Goal: Task Accomplishment & Management: Use online tool/utility

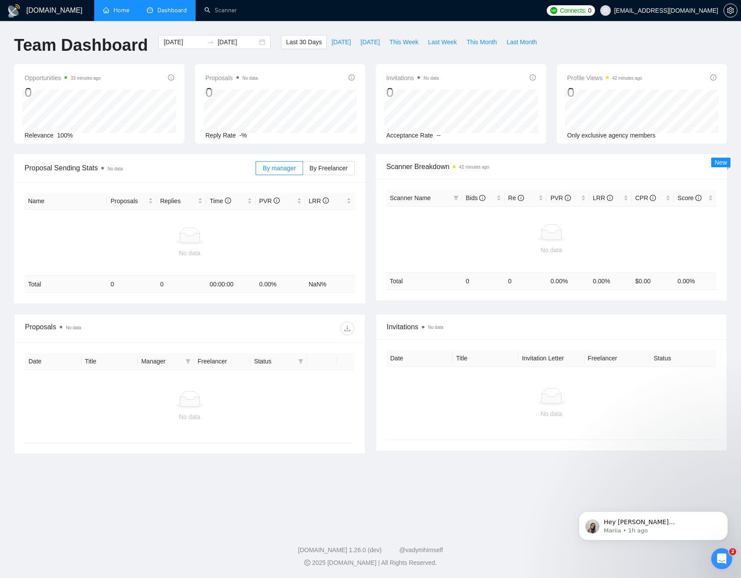
click at [117, 13] on link "Home" at bounding box center [116, 10] width 26 height 7
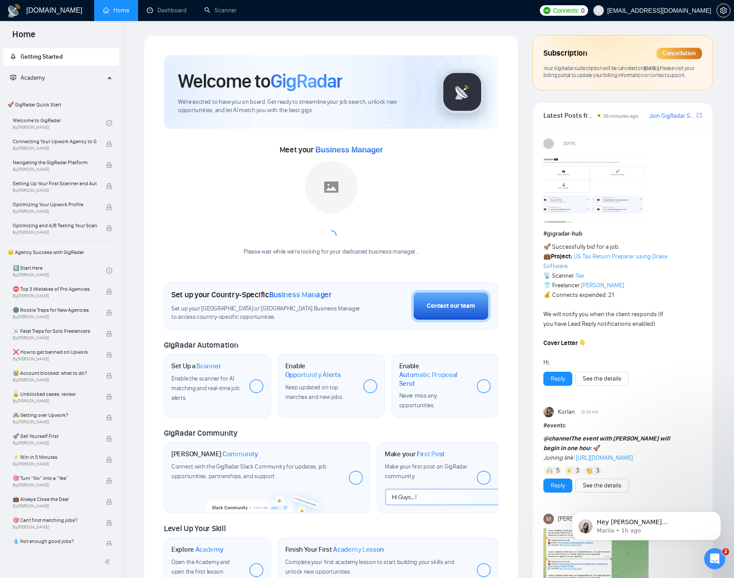
click at [676, 121] on link "Join GigRadar Slack Community" at bounding box center [672, 116] width 46 height 10
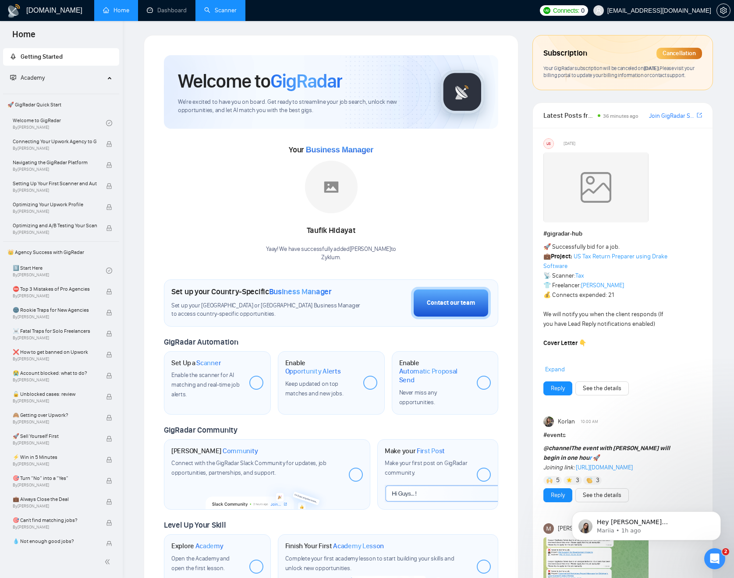
click at [237, 13] on link "Scanner" at bounding box center [220, 10] width 32 height 7
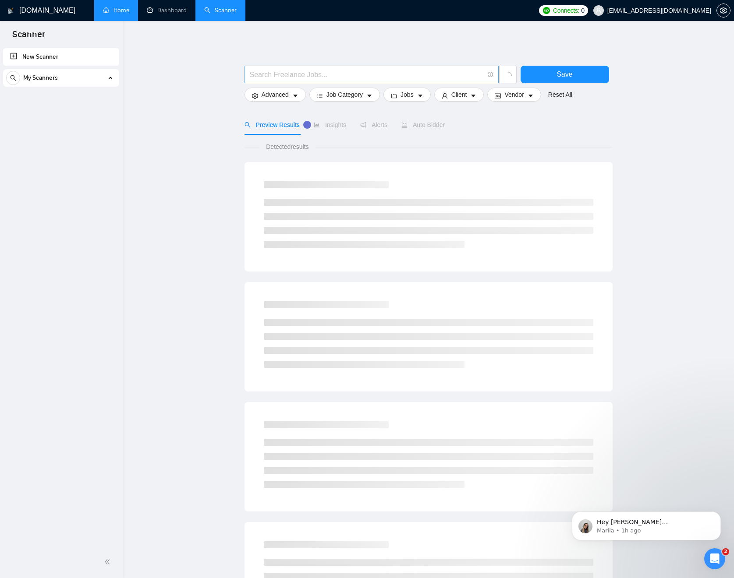
click at [353, 75] on input "text" at bounding box center [367, 74] width 234 height 11
type input "f"
click at [638, 178] on main "django Save Advanced Job Category Jobs Client Vendor Reset All Preview Results …" at bounding box center [428, 393] width 583 height 717
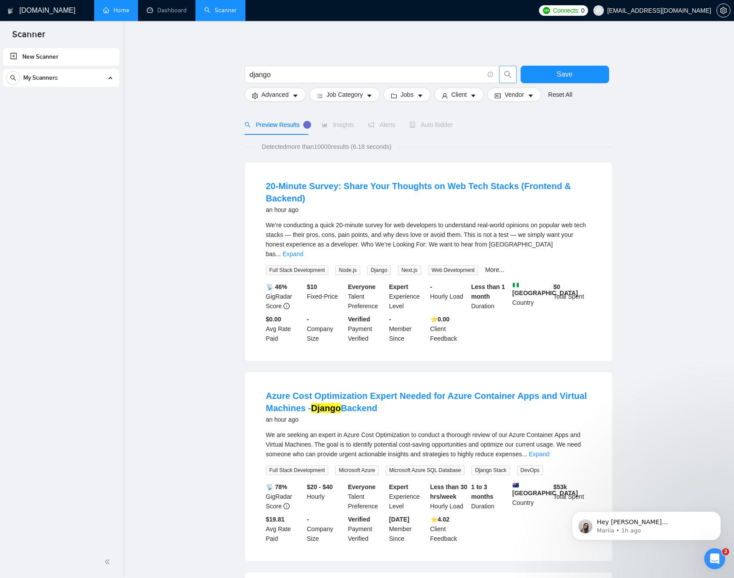
click at [506, 76] on icon "search" at bounding box center [507, 74] width 7 height 7
click at [325, 75] on input "django" at bounding box center [367, 74] width 234 height 11
type input "(django*)"
click at [280, 92] on span "Advanced" at bounding box center [275, 95] width 27 height 10
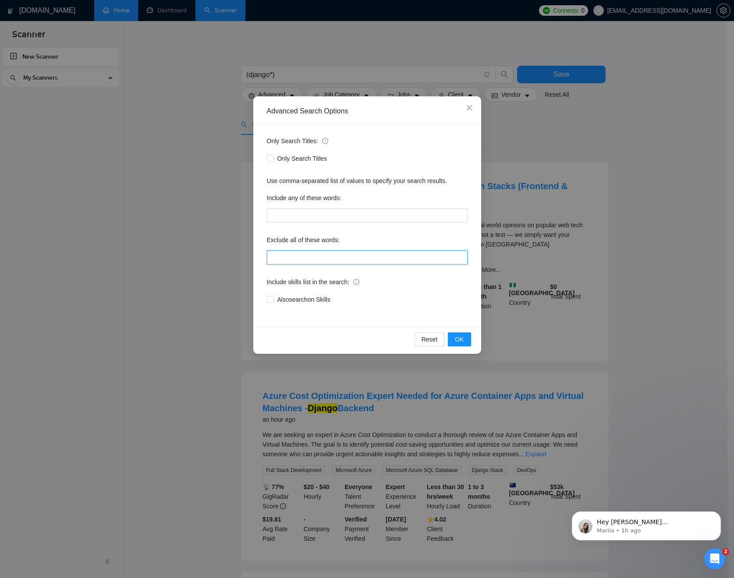
click at [306, 260] on input "text" at bounding box center [367, 258] width 201 height 14
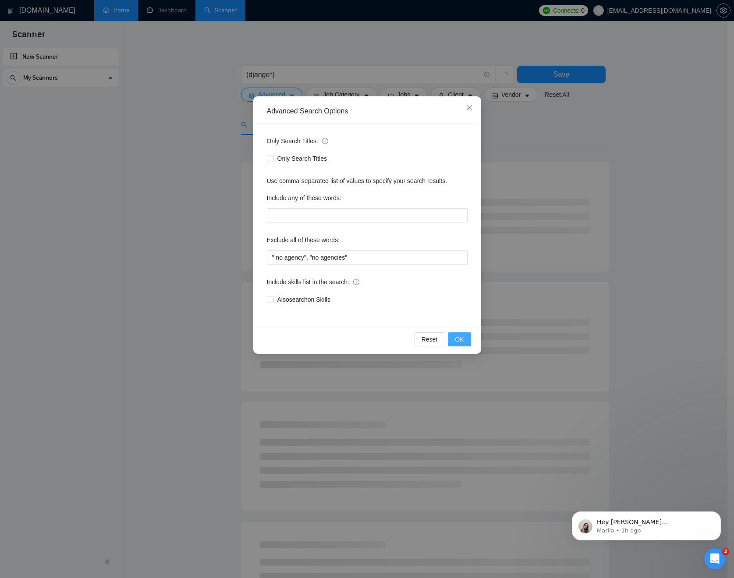
click at [462, 337] on span "OK" at bounding box center [459, 340] width 9 height 10
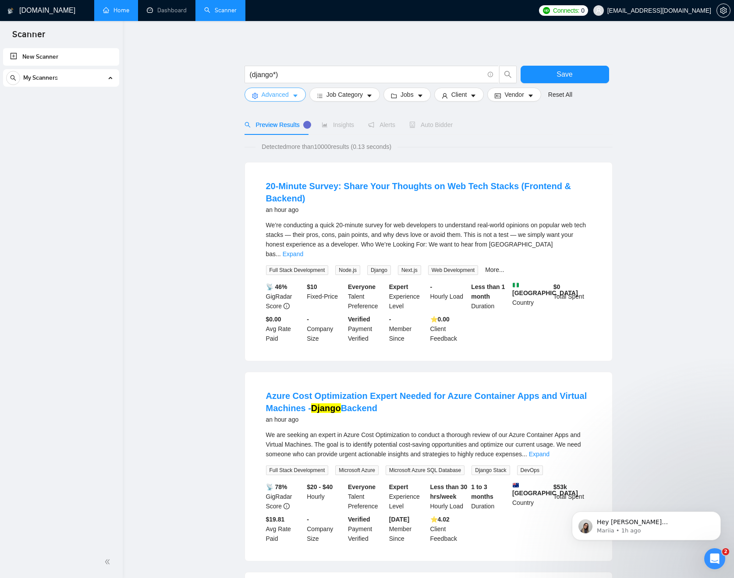
click at [289, 96] on span "Advanced" at bounding box center [275, 95] width 27 height 10
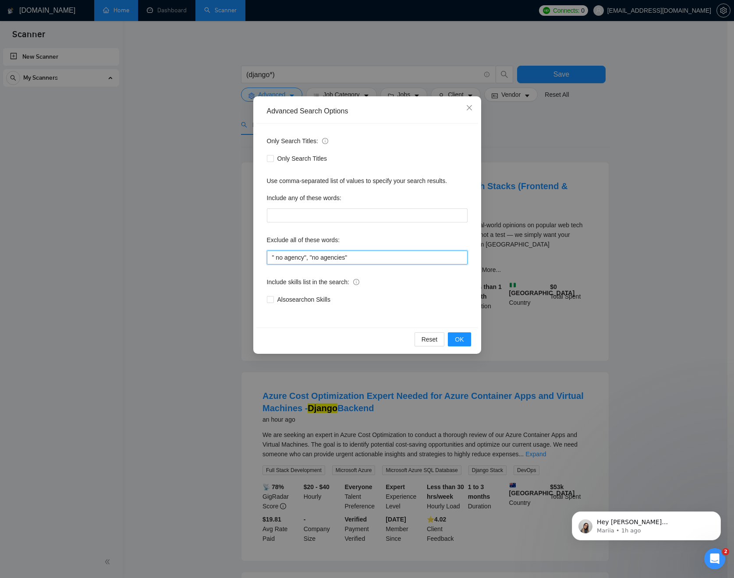
click at [365, 262] on input "" no agency", "no agencies"" at bounding box center [367, 258] width 201 height 14
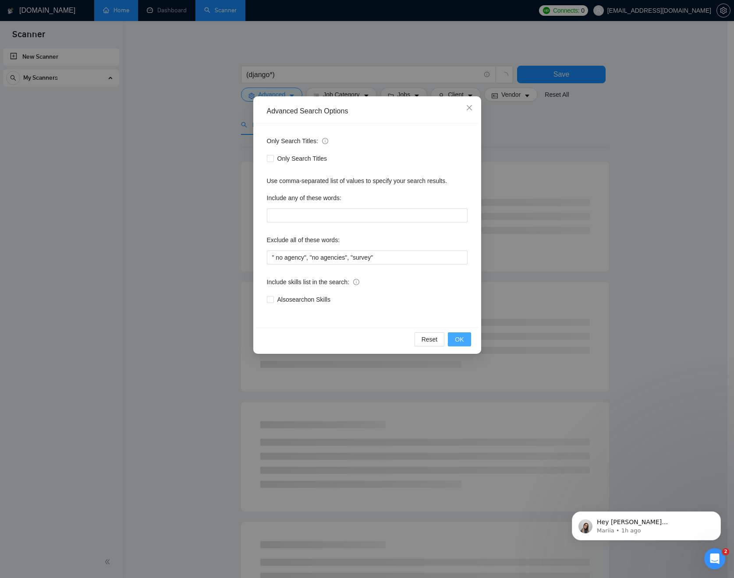
click at [466, 343] on button "OK" at bounding box center [459, 340] width 23 height 14
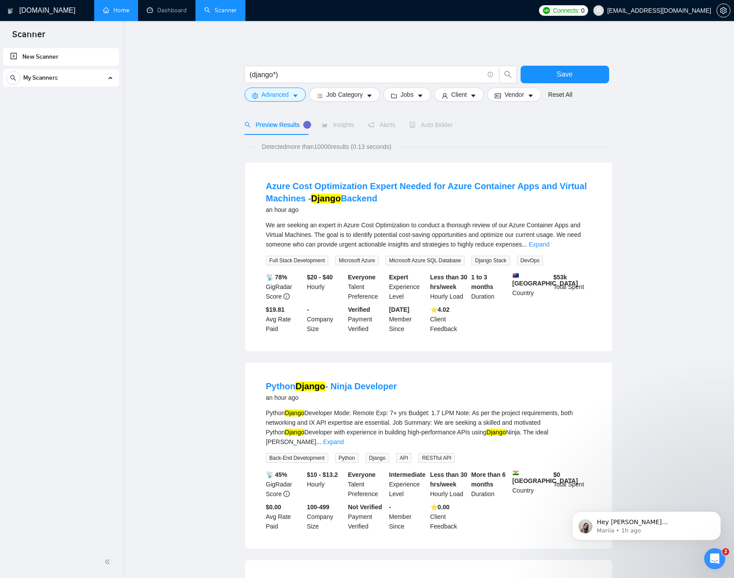
scroll to position [11, 0]
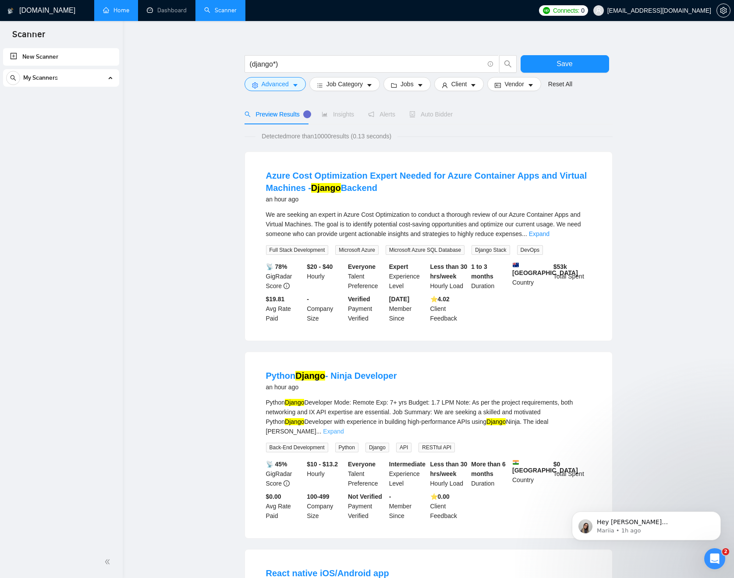
click at [344, 428] on link "Expand" at bounding box center [333, 431] width 21 height 7
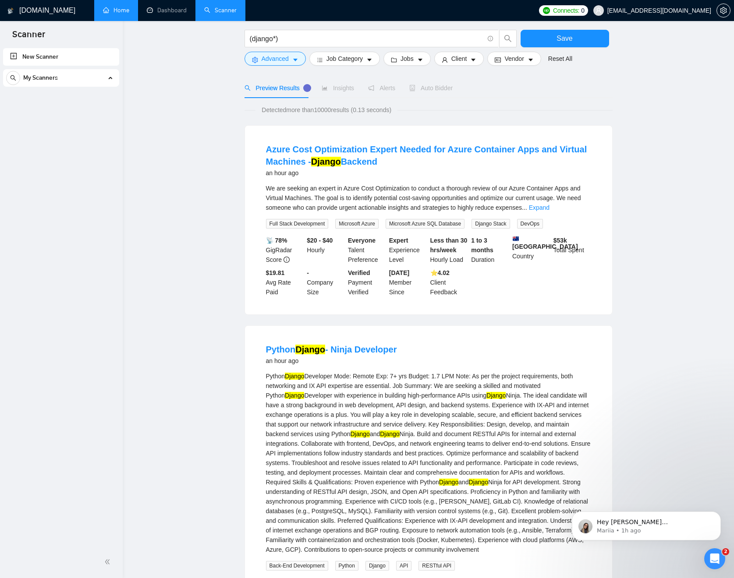
scroll to position [0, 0]
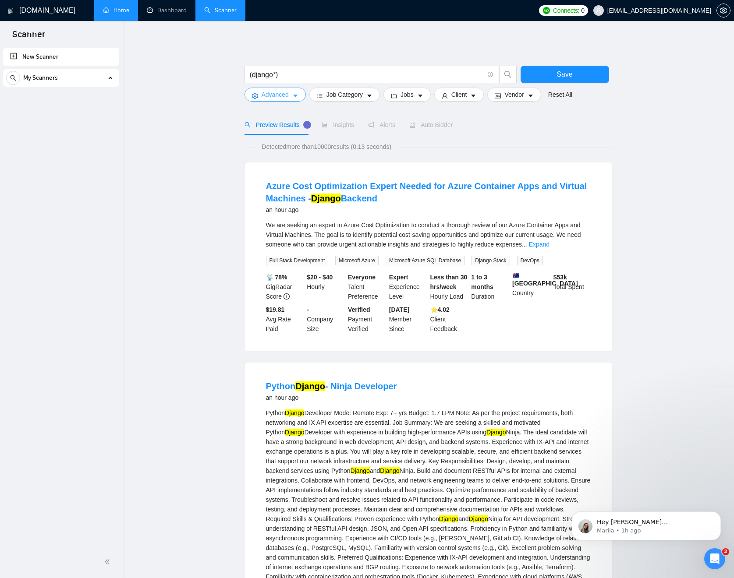
click at [293, 101] on button "Advanced" at bounding box center [275, 95] width 61 height 14
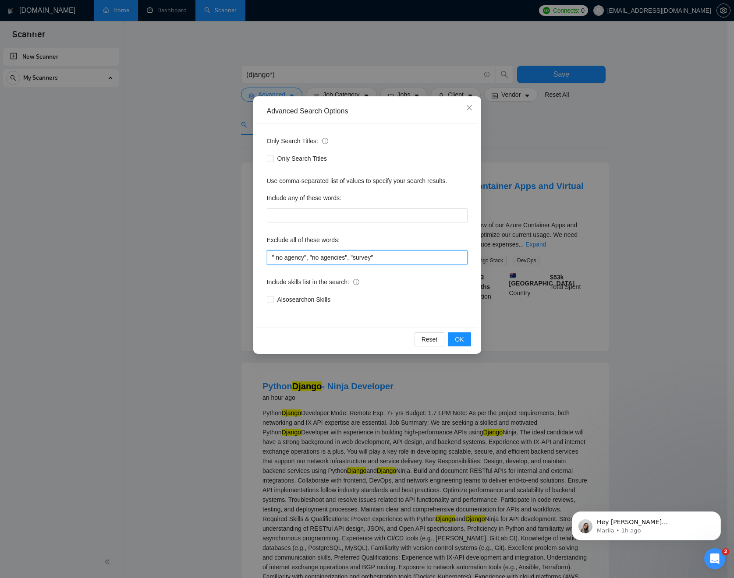
click at [404, 255] on input "" no agency", "no agencies", "survey"" at bounding box center [367, 258] width 201 height 14
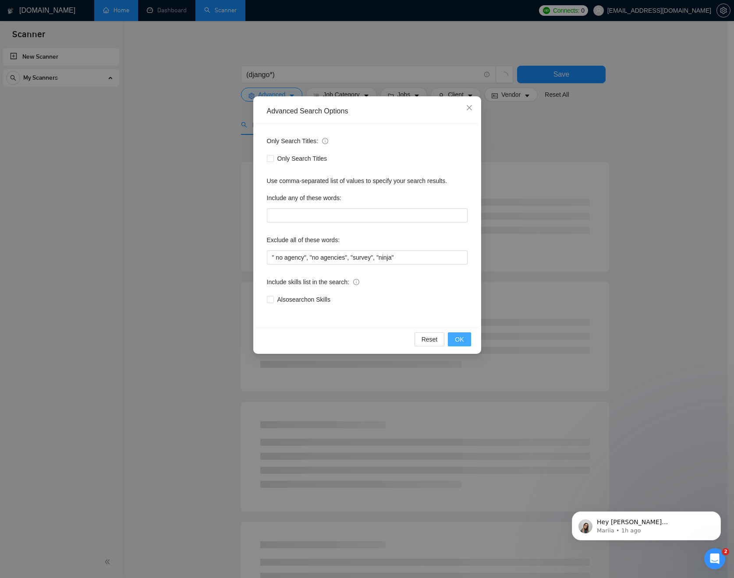
click at [459, 342] on span "OK" at bounding box center [459, 340] width 9 height 10
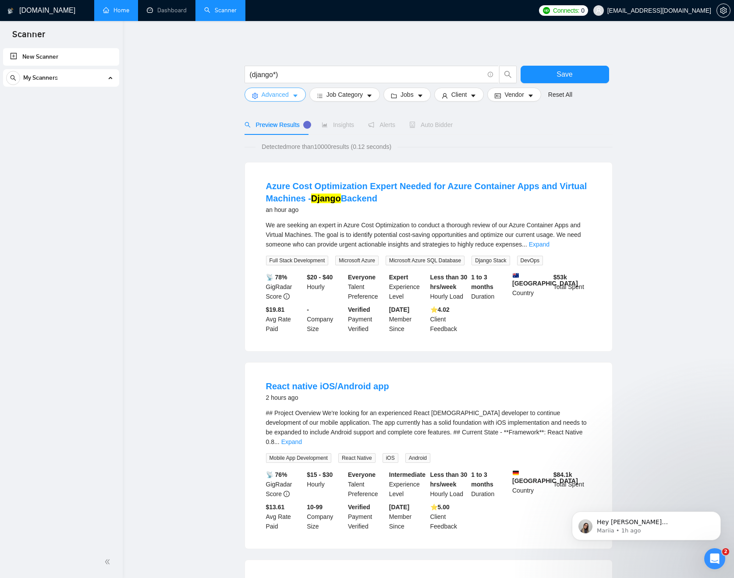
click at [293, 99] on icon "caret-down" at bounding box center [295, 96] width 6 height 6
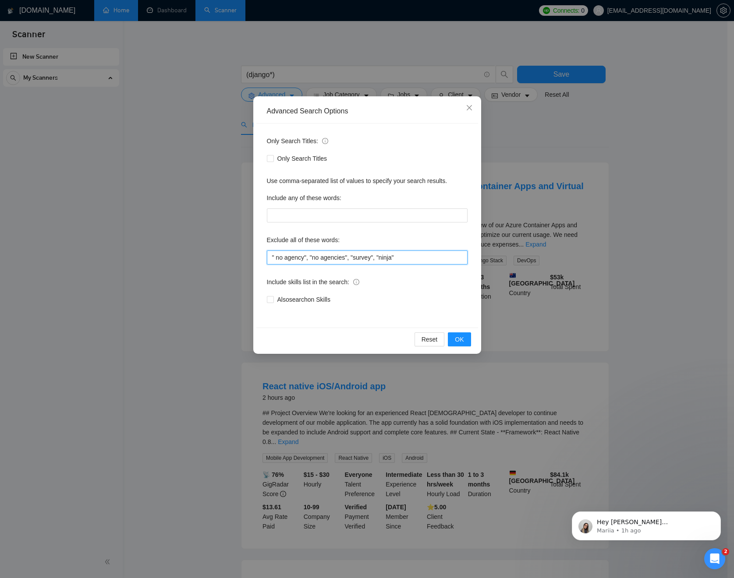
click at [433, 262] on input "" no agency", "no agencies", "survey", "ninja"" at bounding box center [367, 258] width 201 height 14
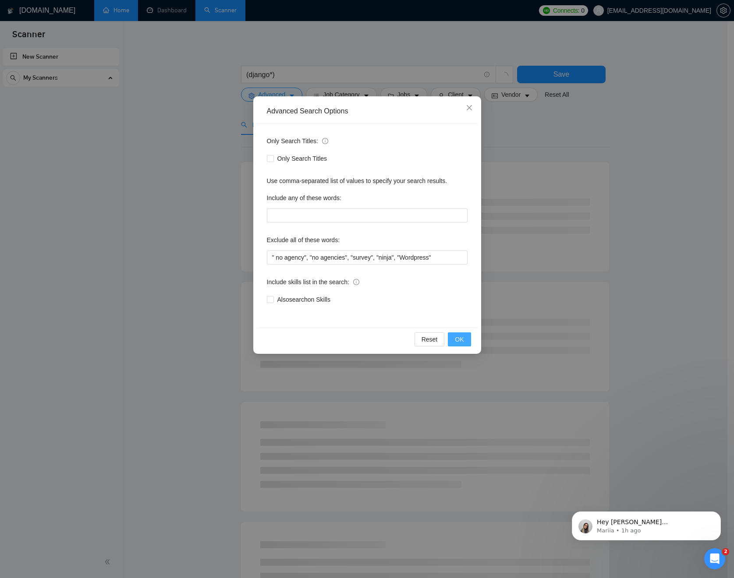
click at [454, 334] on button "OK" at bounding box center [459, 340] width 23 height 14
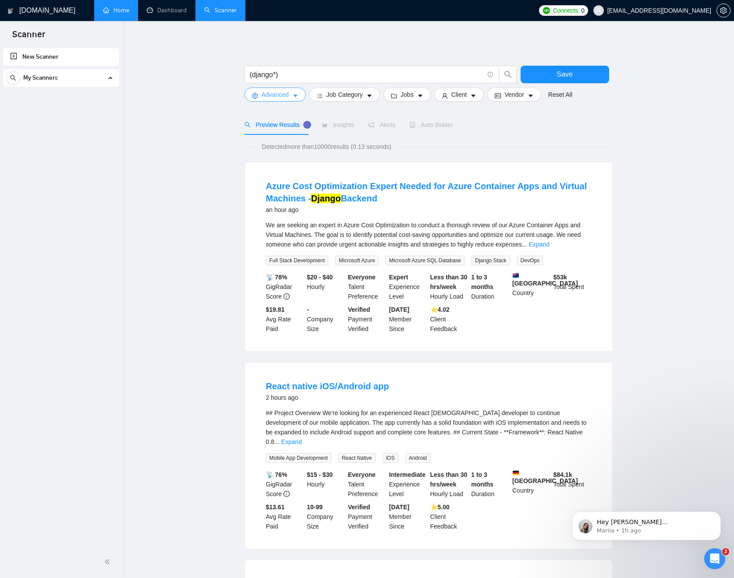
click at [297, 95] on icon "caret-down" at bounding box center [295, 96] width 4 height 3
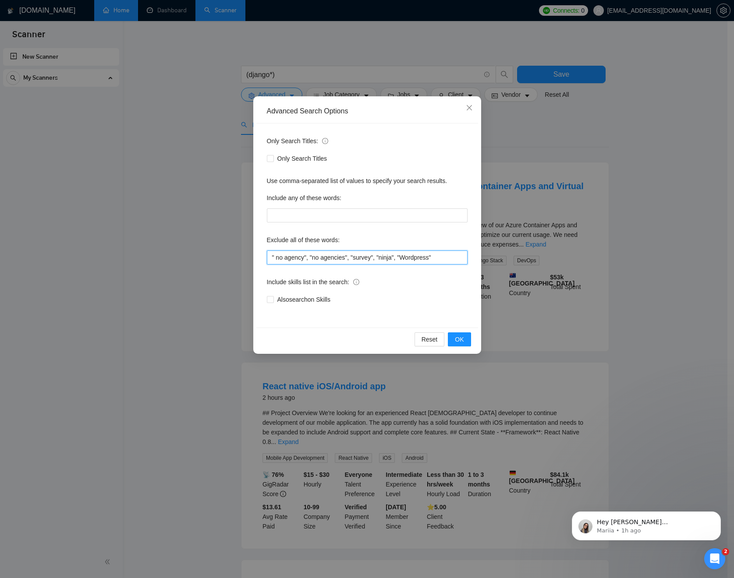
click at [448, 258] on input "" no agency", "no agencies", "survey", "ninja", "Wordpress"" at bounding box center [367, 258] width 201 height 14
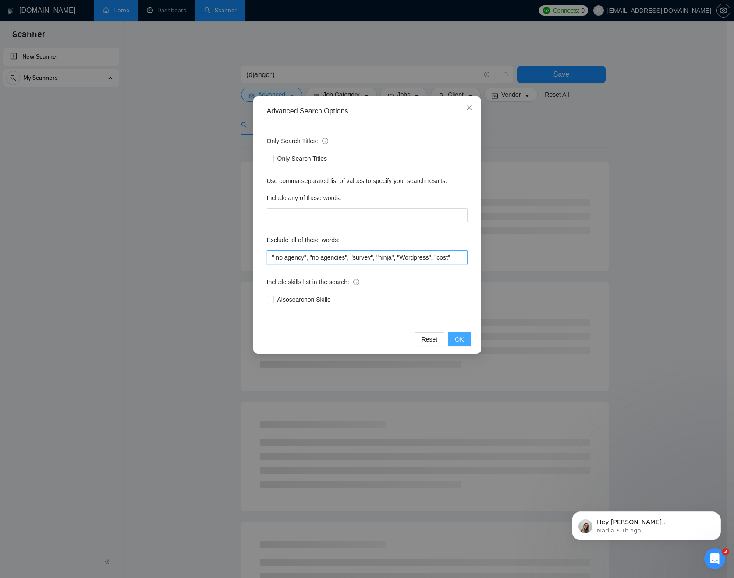
type input "" no agency", "no agencies", "survey", "ninja", "Wordpress", "cost""
click at [462, 338] on span "OK" at bounding box center [459, 340] width 9 height 10
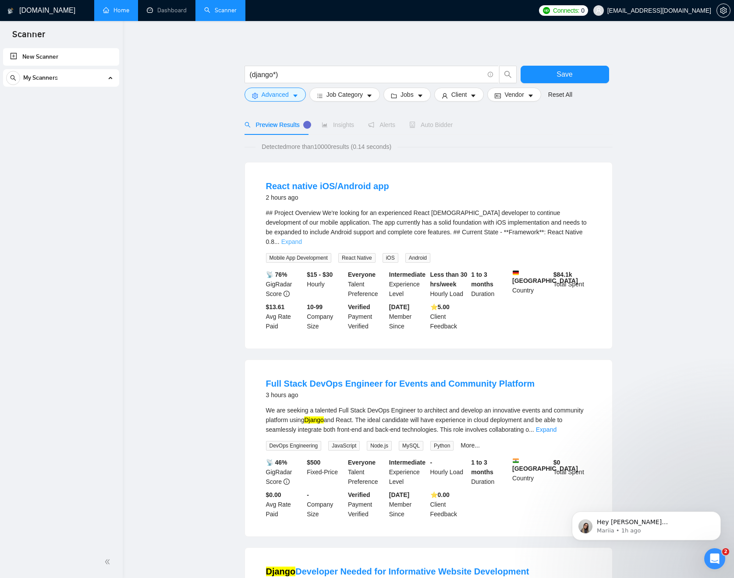
click at [302, 238] on link "Expand" at bounding box center [291, 241] width 21 height 7
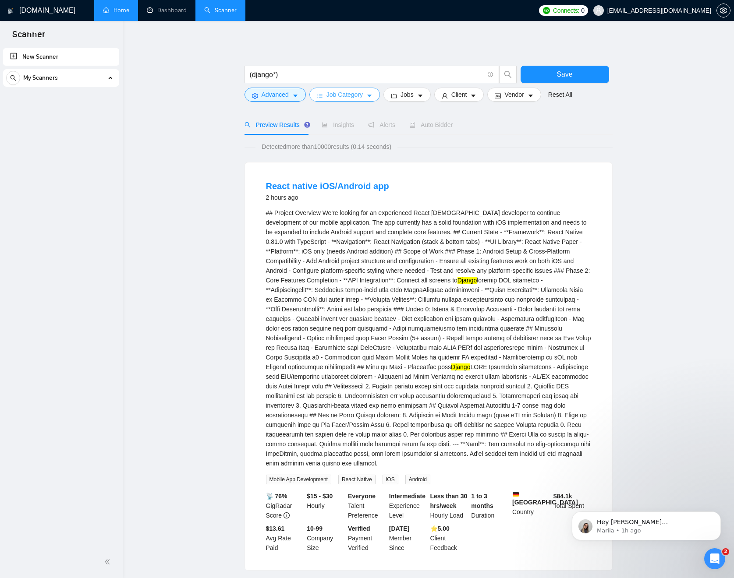
click at [355, 95] on span "Job Category" at bounding box center [344, 95] width 36 height 10
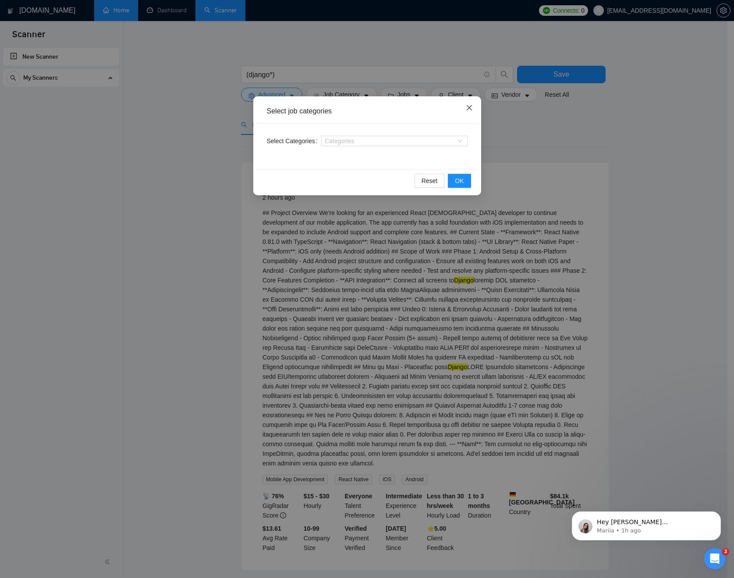
click at [472, 106] on icon "close" at bounding box center [469, 107] width 7 height 7
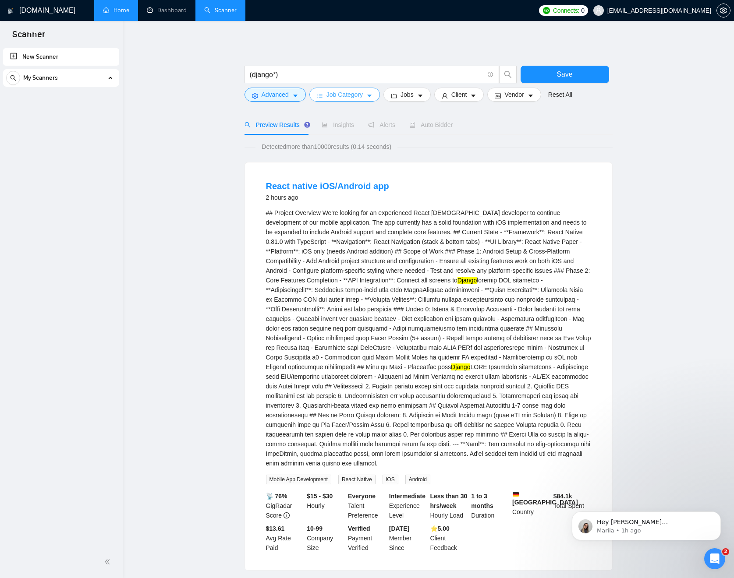
click at [370, 93] on icon "caret-down" at bounding box center [369, 96] width 6 height 6
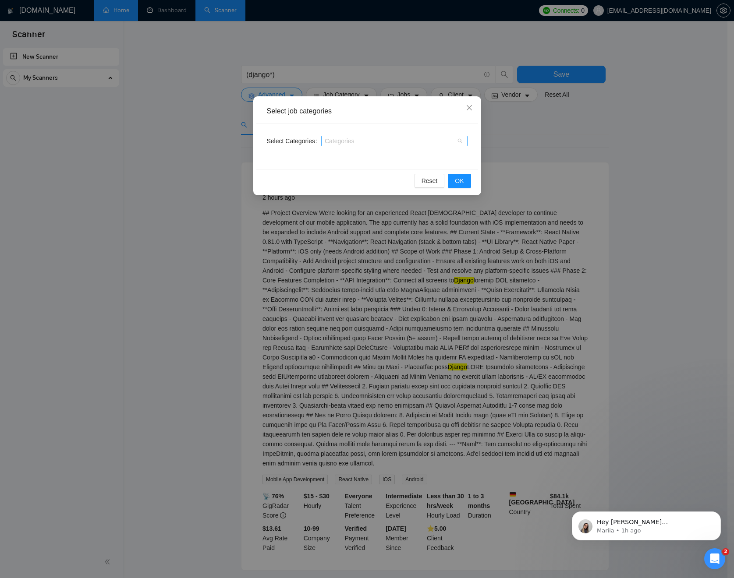
click at [361, 140] on div at bounding box center [389, 141] width 133 height 7
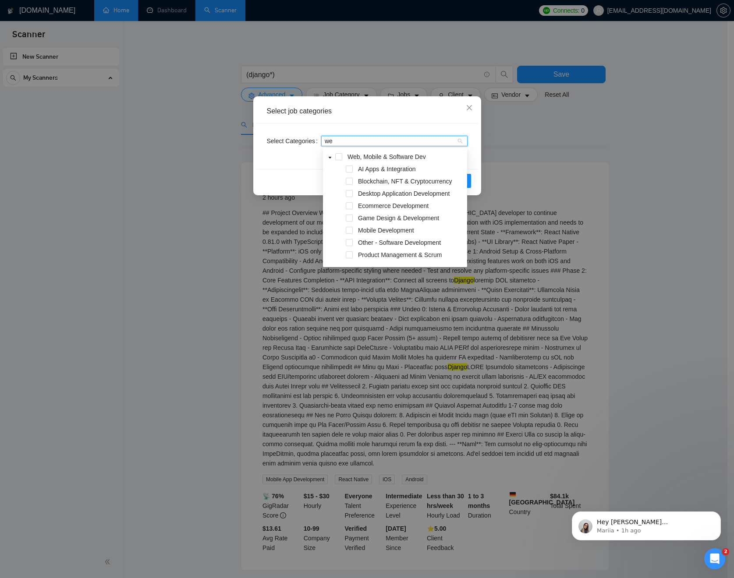
type input "web"
click at [349, 170] on span at bounding box center [349, 169] width 7 height 7
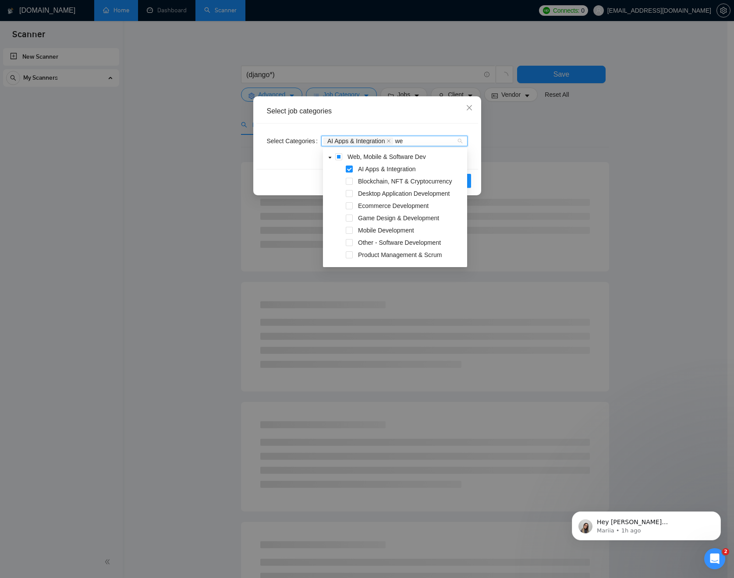
type input "web"
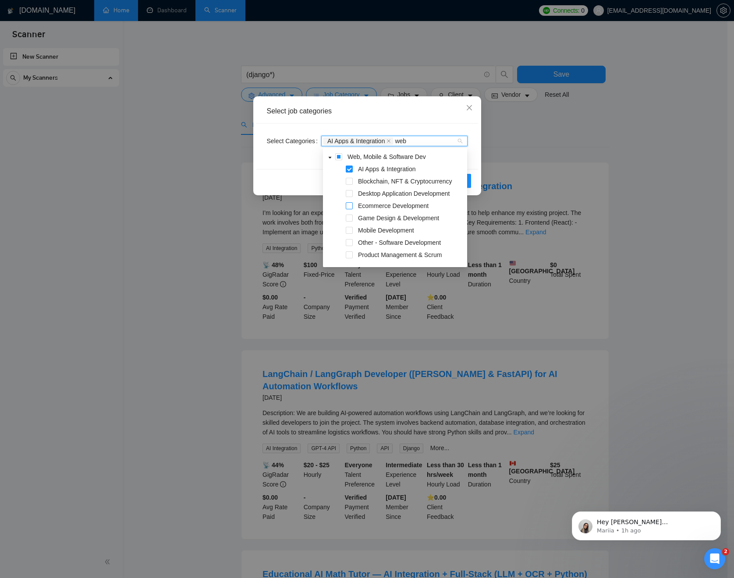
click at [352, 207] on span at bounding box center [349, 205] width 7 height 7
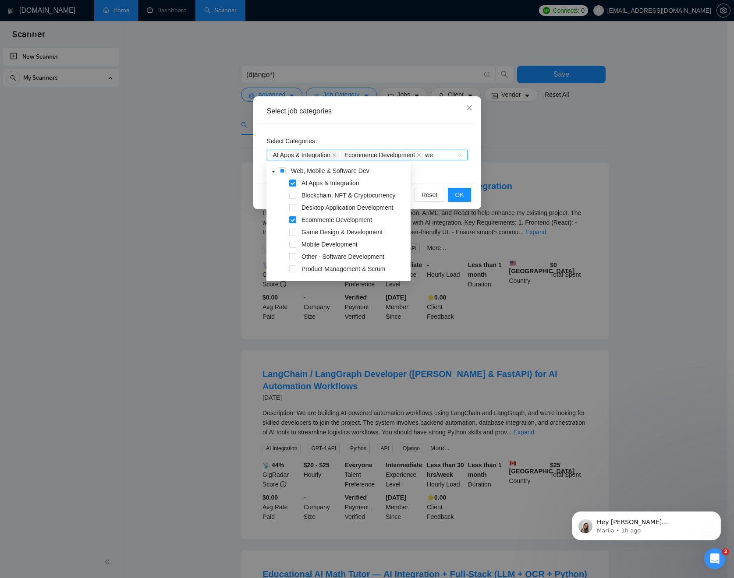
type input "web"
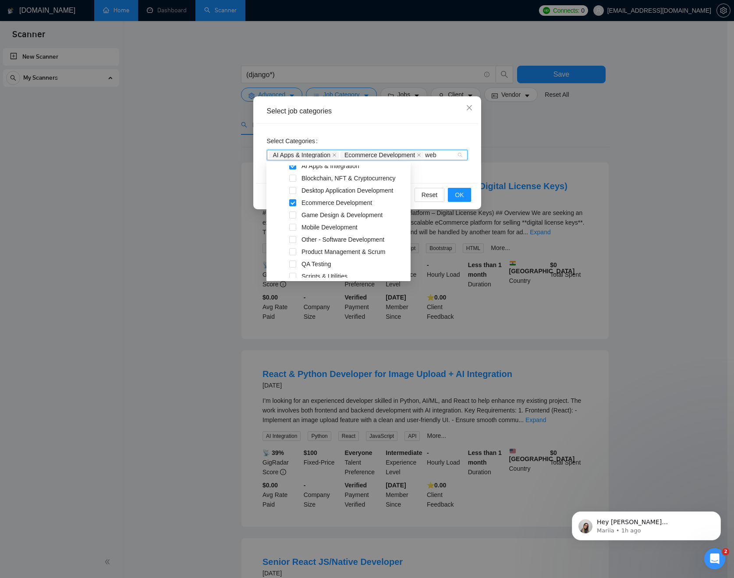
scroll to position [19, 0]
click at [293, 236] on span at bounding box center [292, 237] width 7 height 7
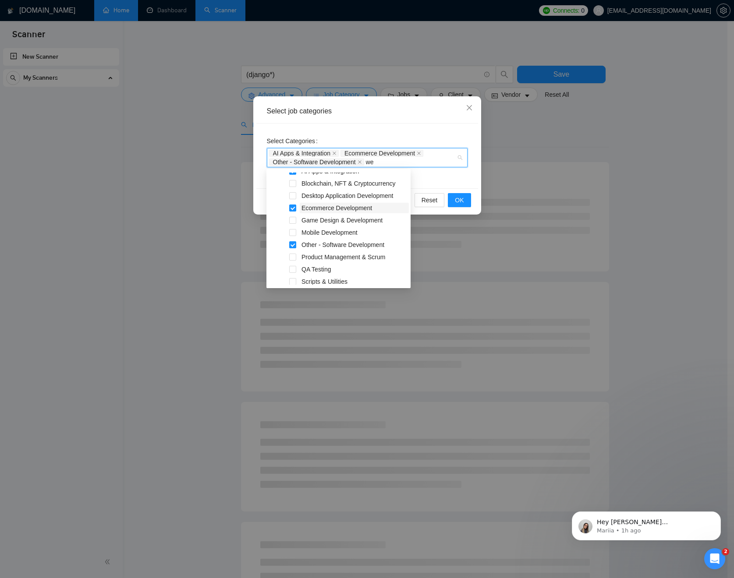
type input "web"
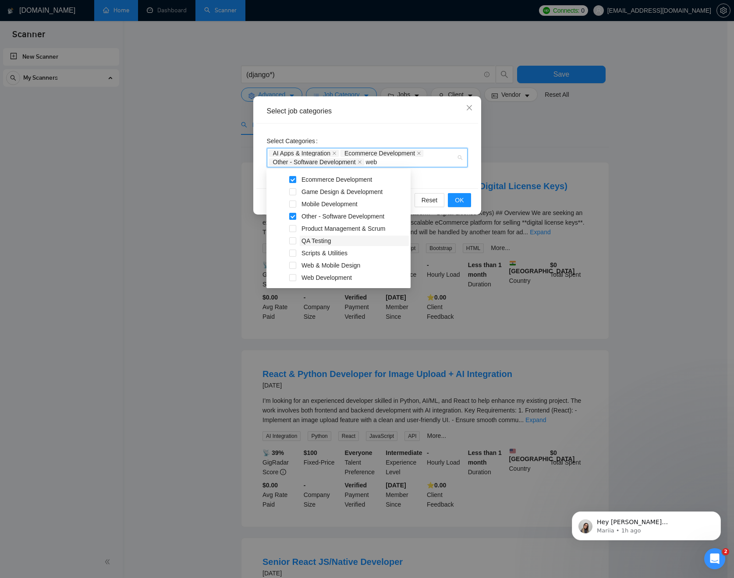
scroll to position [2, 0]
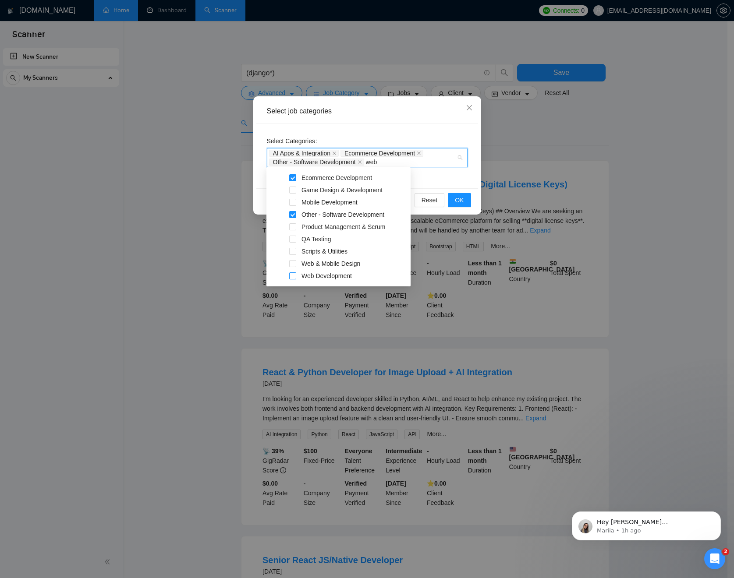
click at [293, 275] on span at bounding box center [292, 276] width 7 height 7
type input "web"
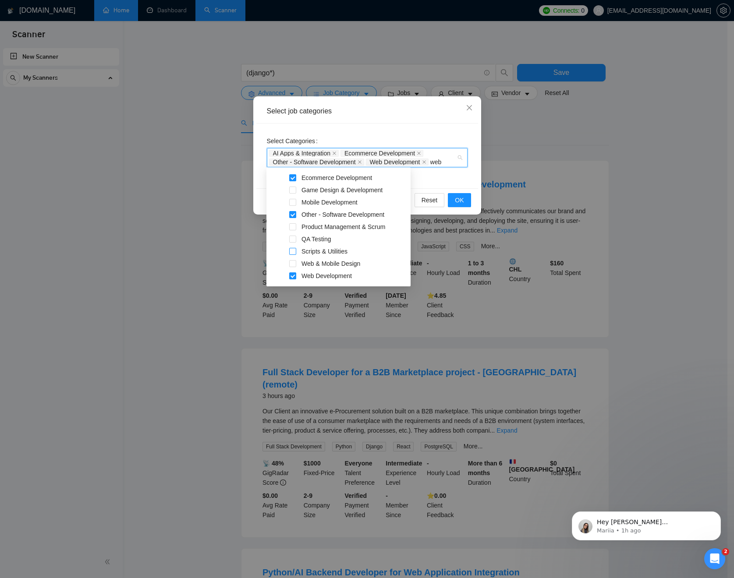
click at [295, 253] on span at bounding box center [292, 251] width 7 height 7
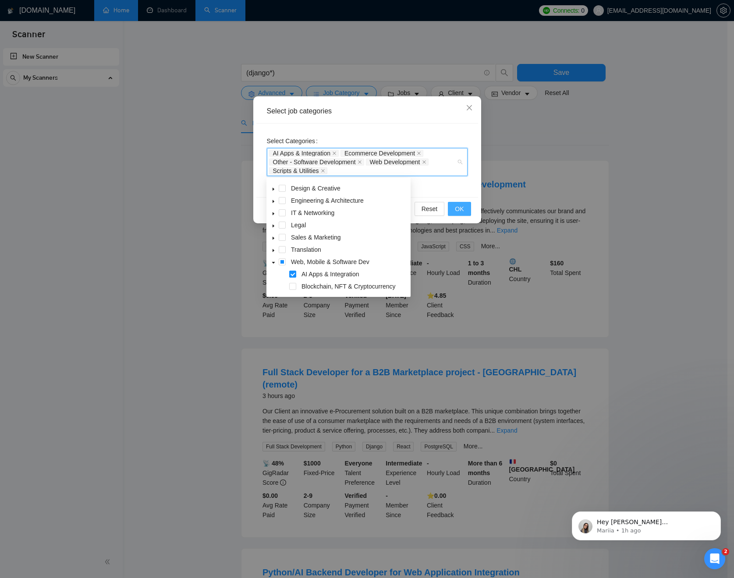
click at [463, 208] on span "OK" at bounding box center [459, 209] width 9 height 10
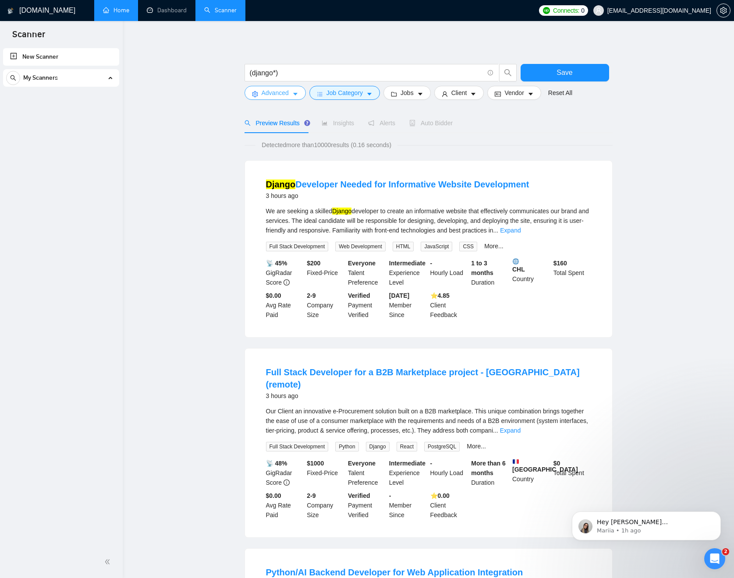
click at [302, 95] on button "Advanced" at bounding box center [275, 93] width 61 height 14
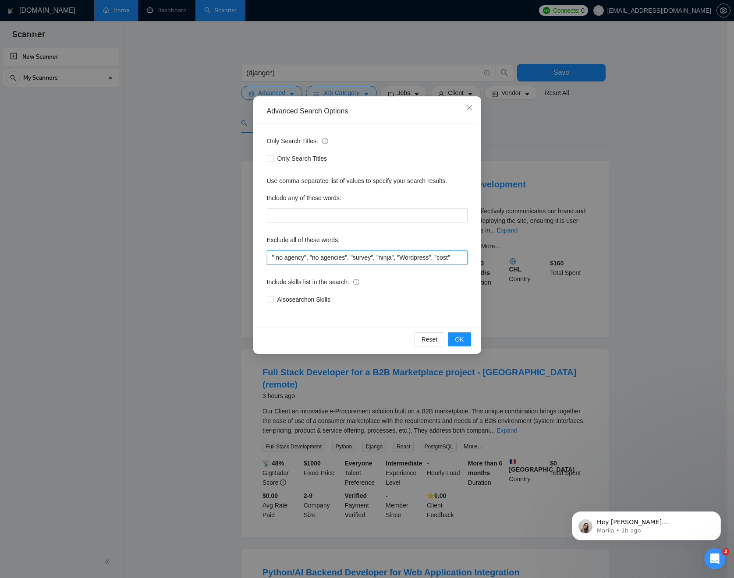
drag, startPoint x: 440, startPoint y: 257, endPoint x: 484, endPoint y: 262, distance: 44.1
click at [484, 262] on div "Advanced Search Options Only Search Titles: Only Search Titles Use comma-separa…" at bounding box center [367, 289] width 734 height 578
type input "" no agency", "no agencies", "survey", "ninja", "Wordpress""
click at [466, 337] on button "OK" at bounding box center [459, 340] width 23 height 14
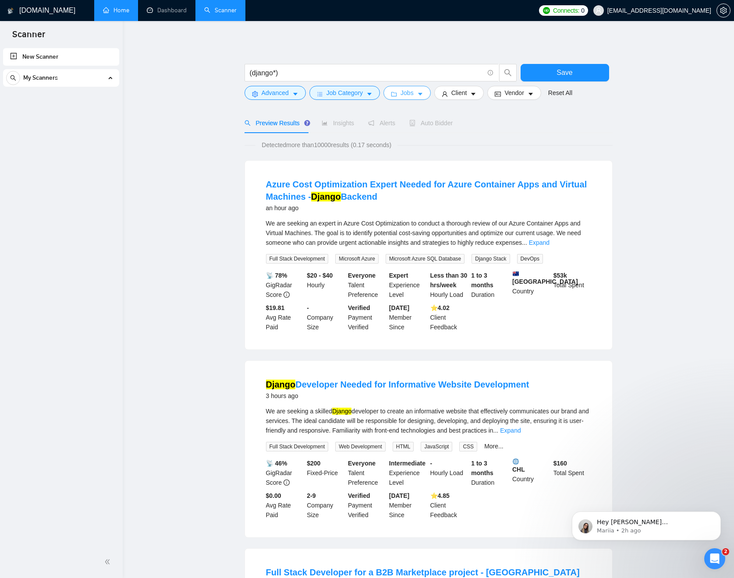
click at [422, 93] on icon "caret-down" at bounding box center [420, 94] width 4 height 3
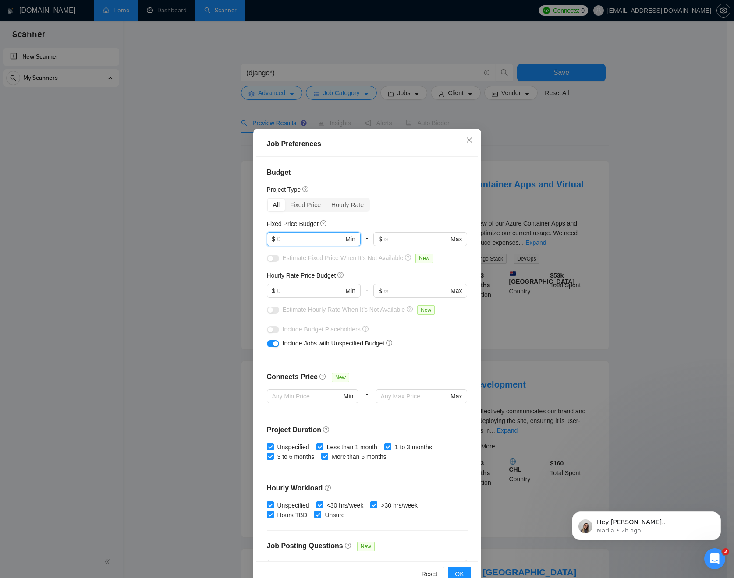
drag, startPoint x: 313, startPoint y: 238, endPoint x: 252, endPoint y: 236, distance: 61.4
click at [253, 236] on div "Job Preferences Budget Project Type All Fixed Price Hourly Rate Fixed Price Bud…" at bounding box center [367, 359] width 228 height 461
type input "100"
drag, startPoint x: 291, startPoint y: 291, endPoint x: 269, endPoint y: 290, distance: 22.0
click at [269, 290] on span "$ Min" at bounding box center [313, 291] width 93 height 14
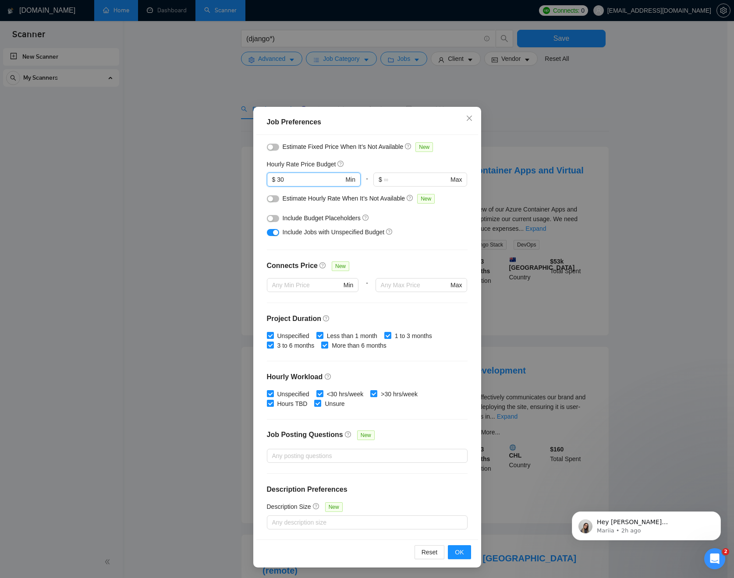
scroll to position [99, 0]
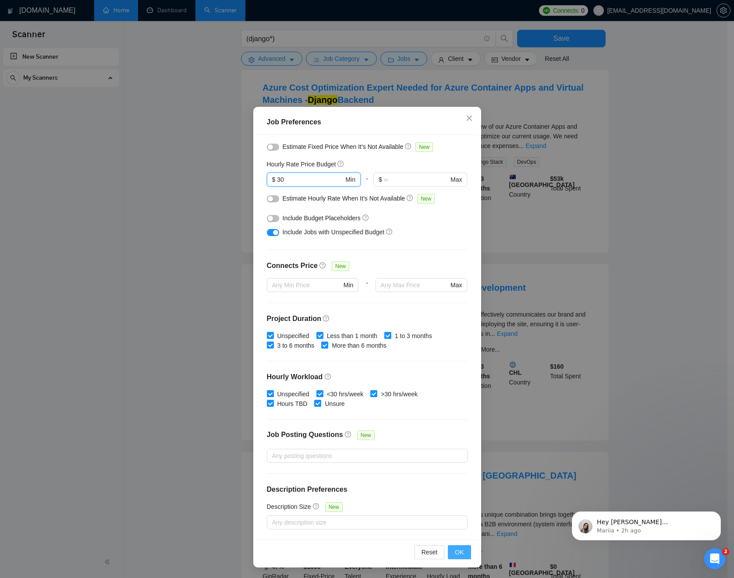
type input "30"
click at [458, 549] on span "OK" at bounding box center [459, 553] width 9 height 10
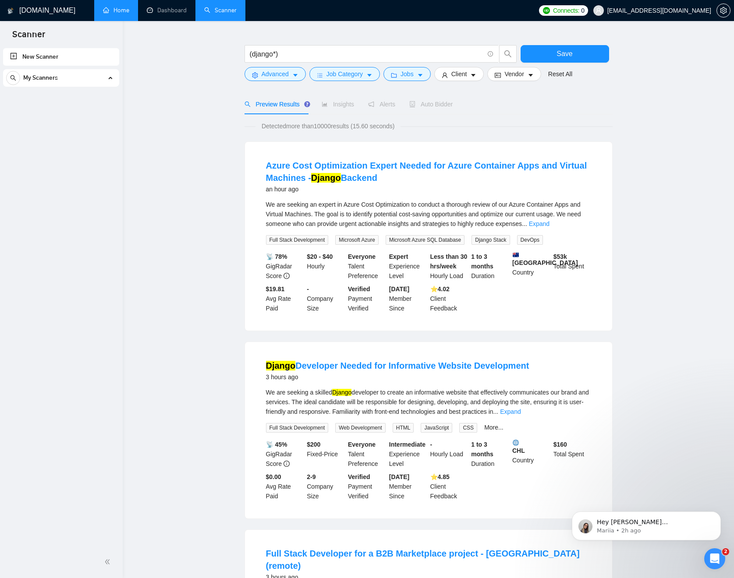
scroll to position [5, 0]
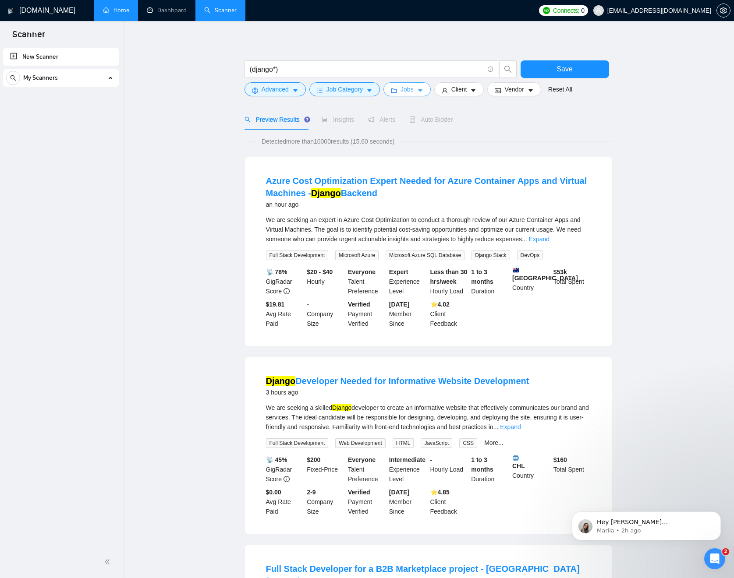
click at [421, 85] on button "Jobs" at bounding box center [406, 89] width 47 height 14
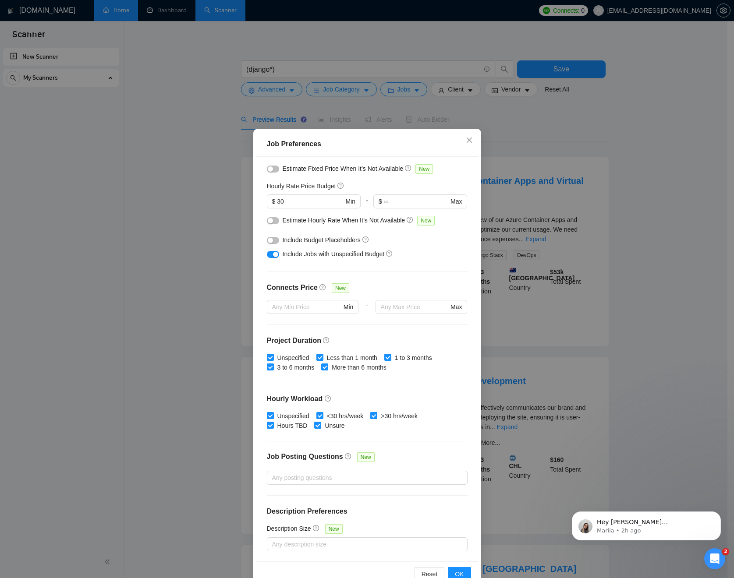
scroll to position [104, 0]
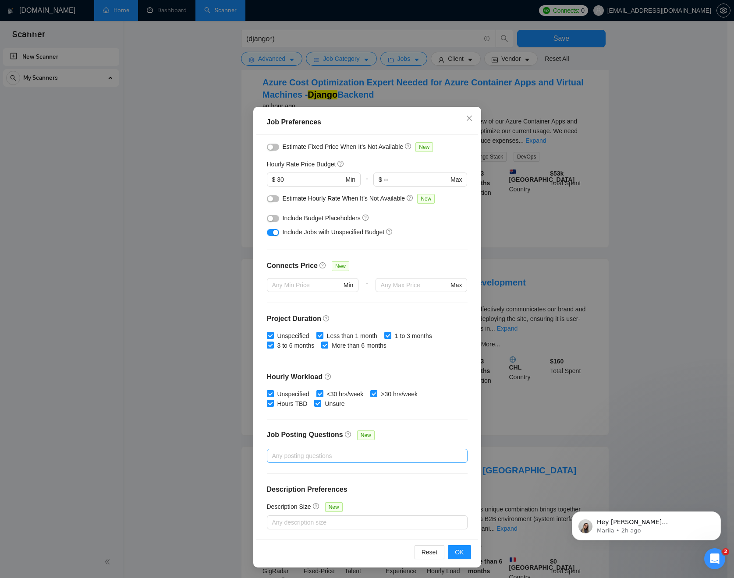
click at [421, 455] on div at bounding box center [363, 456] width 188 height 11
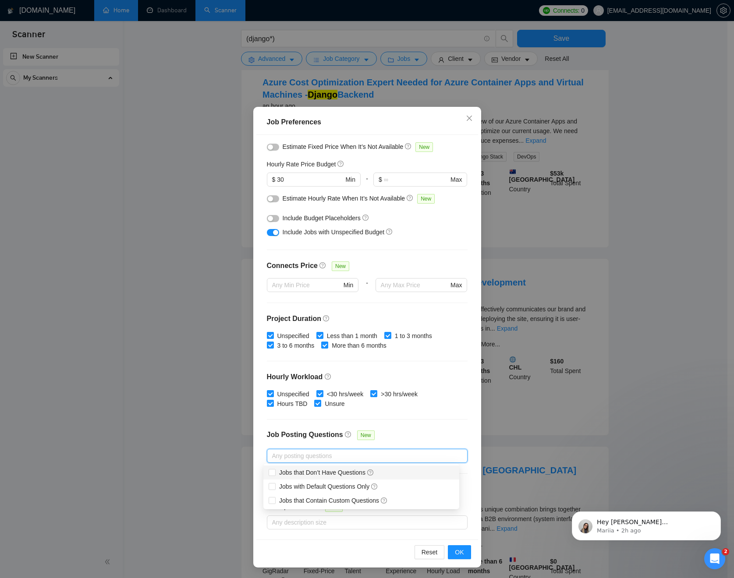
click at [405, 443] on div "Job Posting Questions New" at bounding box center [367, 439] width 201 height 19
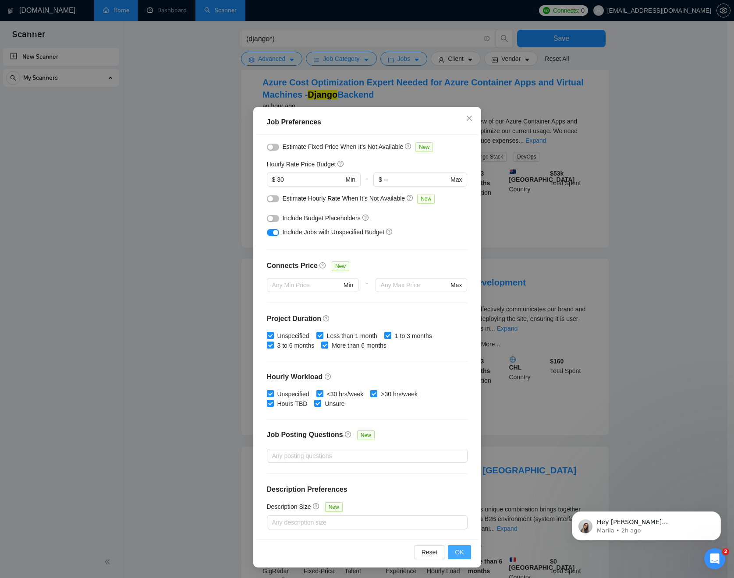
click at [461, 551] on button "OK" at bounding box center [459, 553] width 23 height 14
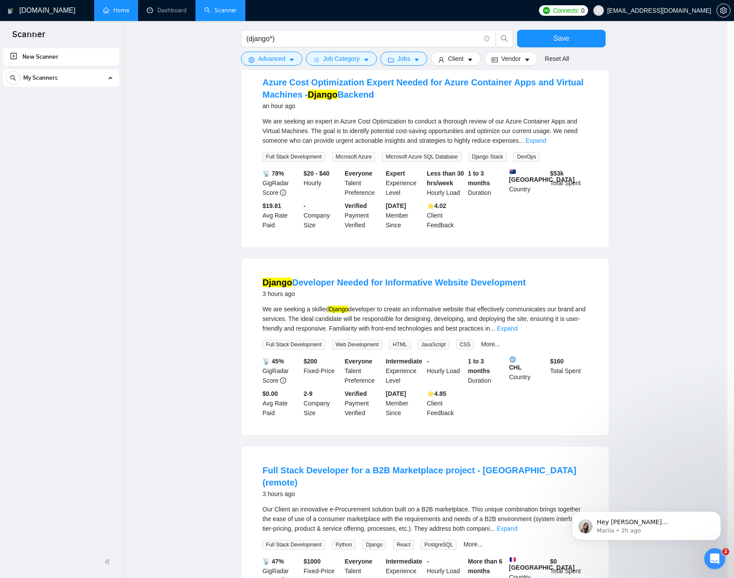
scroll to position [0, 0]
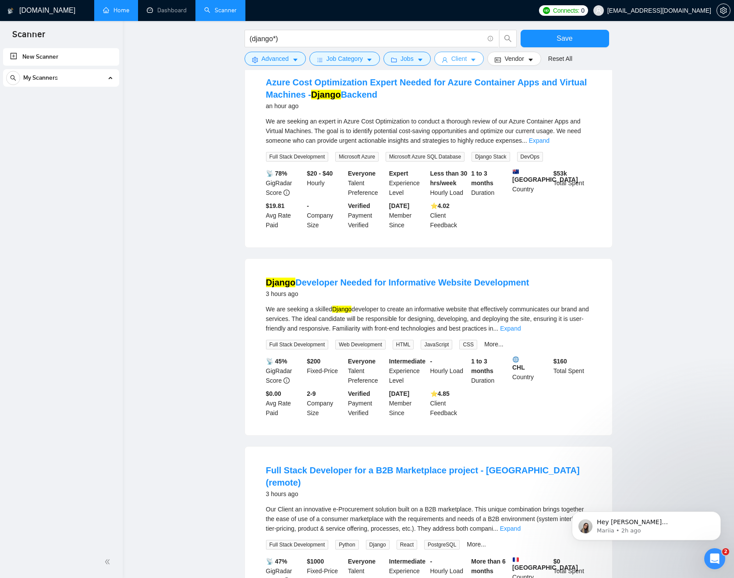
click at [476, 59] on icon "caret-down" at bounding box center [474, 60] width 4 height 3
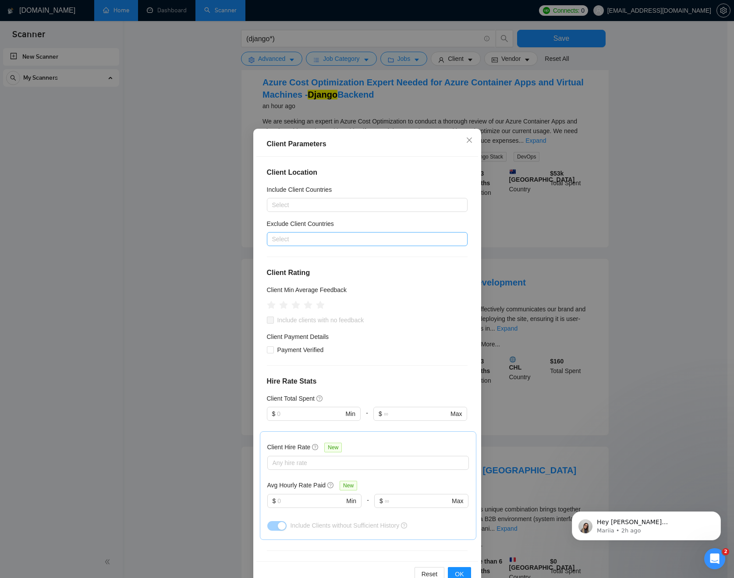
click at [363, 240] on div at bounding box center [363, 239] width 188 height 11
type input "indi"
click at [313, 266] on div "[GEOGRAPHIC_DATA]" at bounding box center [364, 271] width 180 height 10
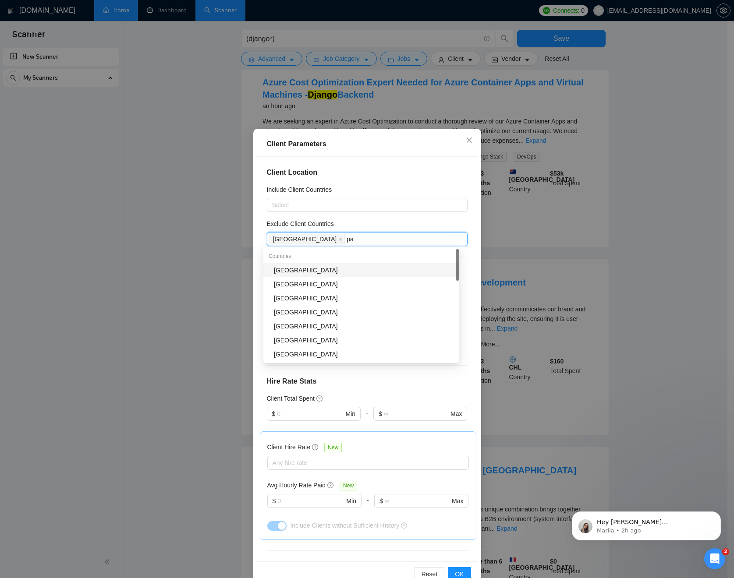
type input "pak"
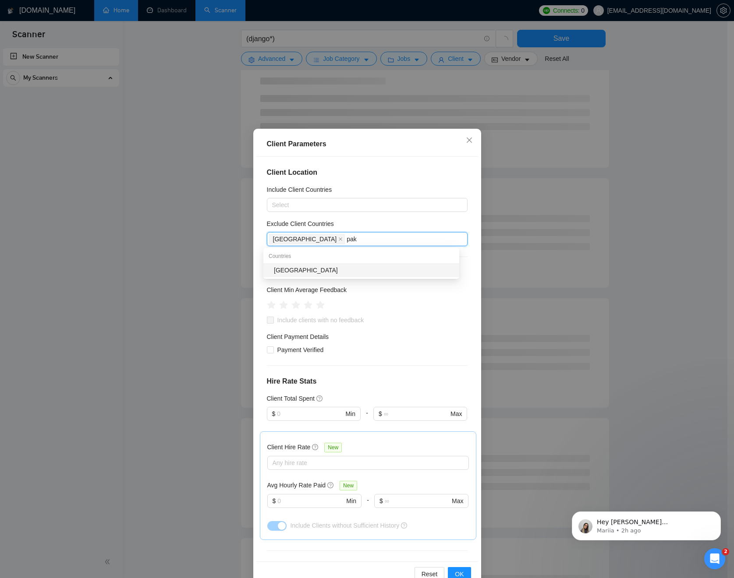
click at [306, 270] on div "[GEOGRAPHIC_DATA]" at bounding box center [364, 271] width 180 height 10
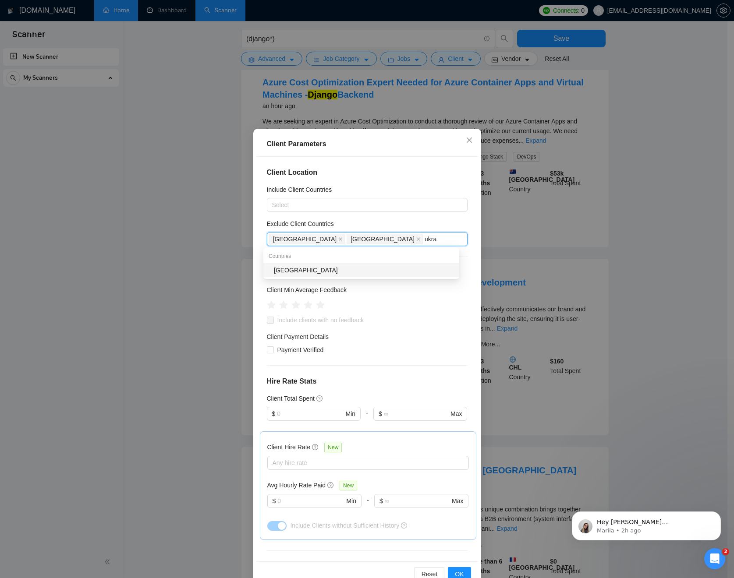
type input "[GEOGRAPHIC_DATA]"
drag, startPoint x: 370, startPoint y: 248, endPoint x: 346, endPoint y: 270, distance: 32.3
click at [346, 270] on div "[GEOGRAPHIC_DATA]" at bounding box center [364, 271] width 180 height 10
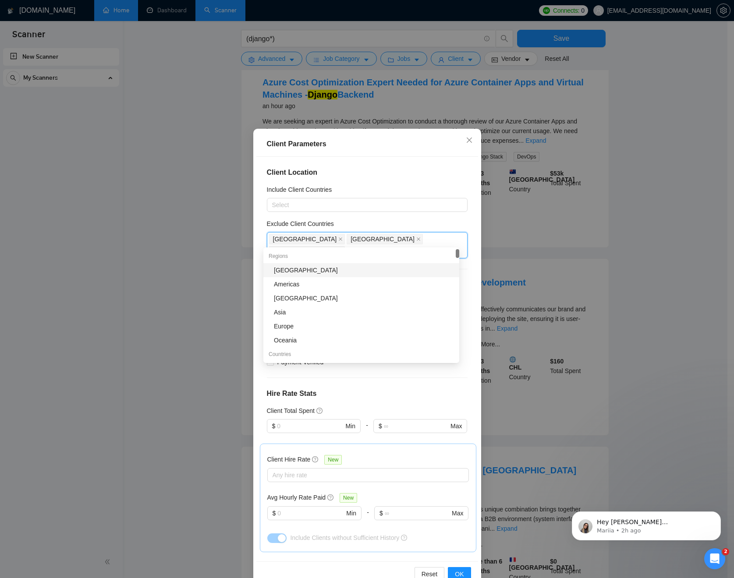
click at [434, 221] on div "Exclude Client Countries" at bounding box center [367, 225] width 201 height 13
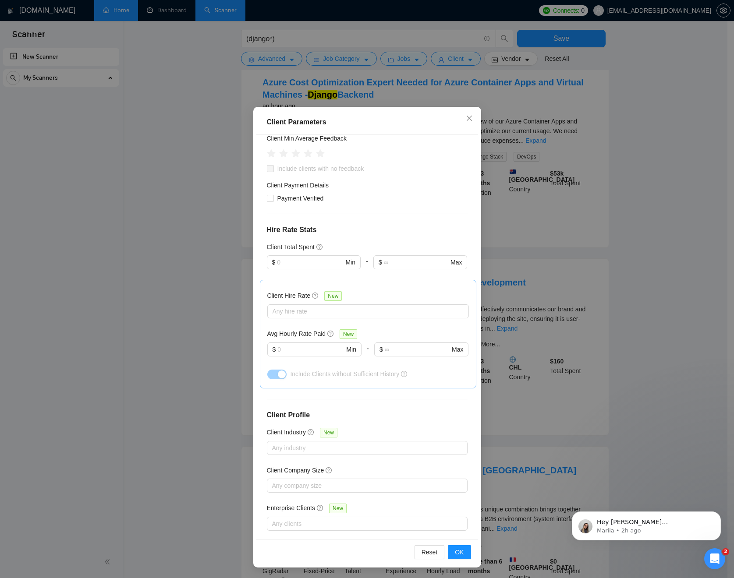
scroll to position [111, 0]
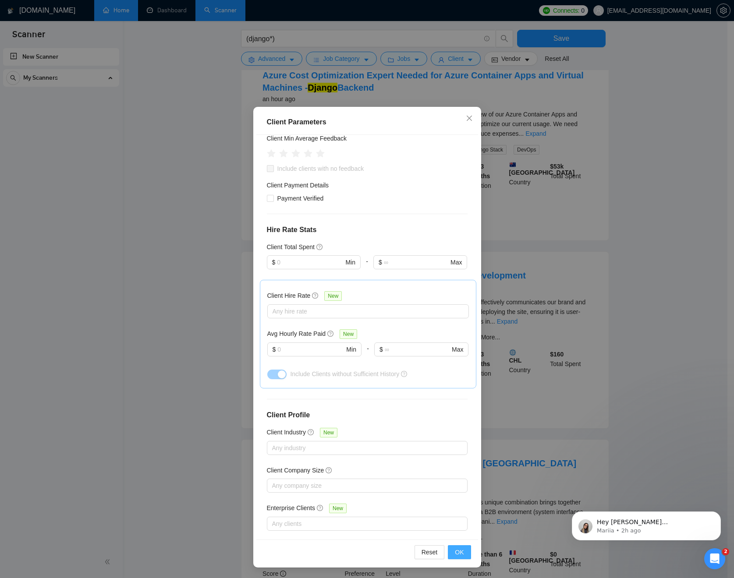
click at [455, 551] on span "OK" at bounding box center [459, 553] width 9 height 10
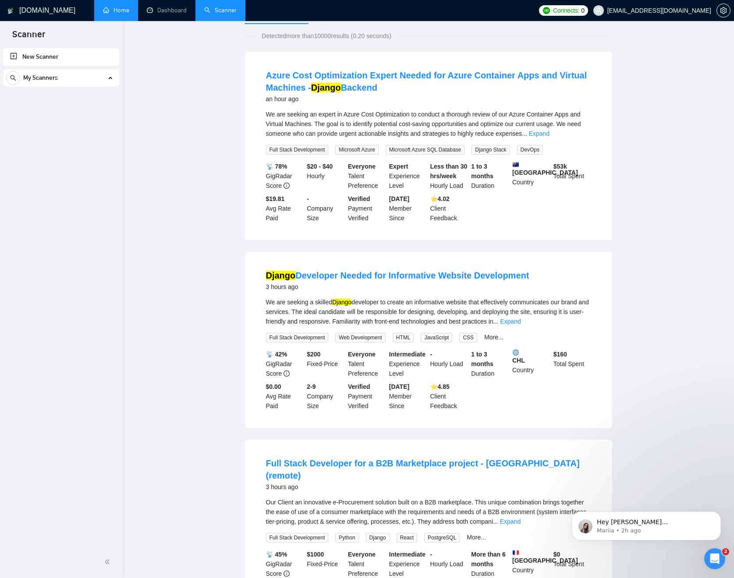
scroll to position [0, 0]
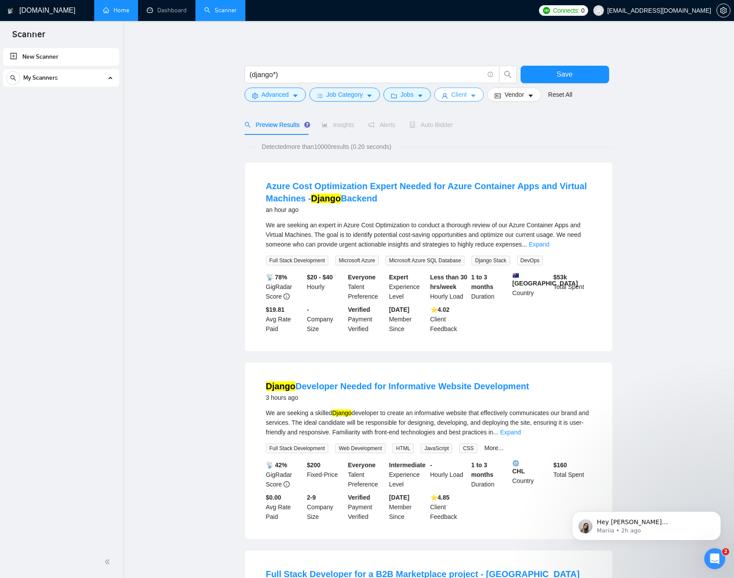
click at [481, 96] on button "Client" at bounding box center [459, 95] width 50 height 14
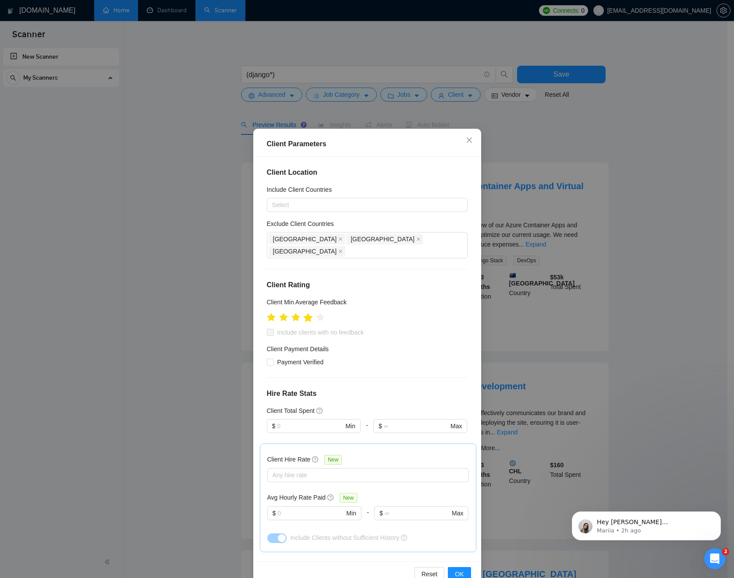
click at [306, 313] on icon "star" at bounding box center [307, 317] width 9 height 9
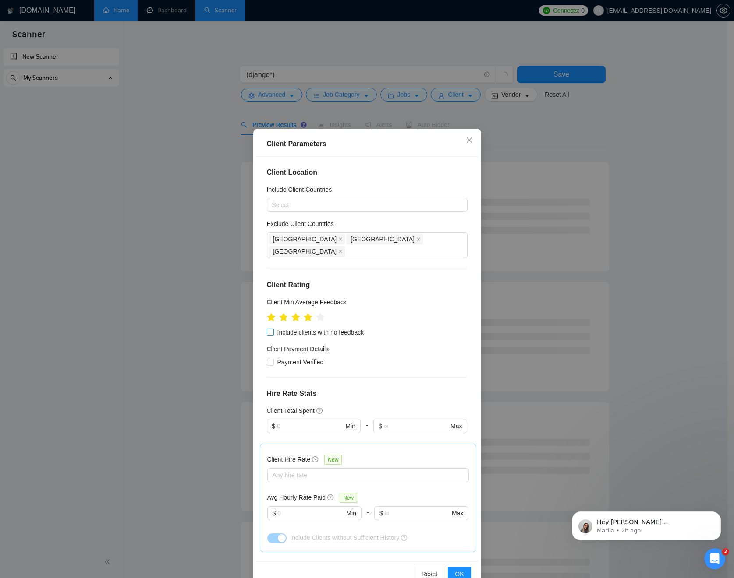
click at [270, 329] on span at bounding box center [270, 332] width 7 height 7
click at [270, 329] on input "Include clients with no feedback" at bounding box center [270, 332] width 6 height 6
checkbox input "true"
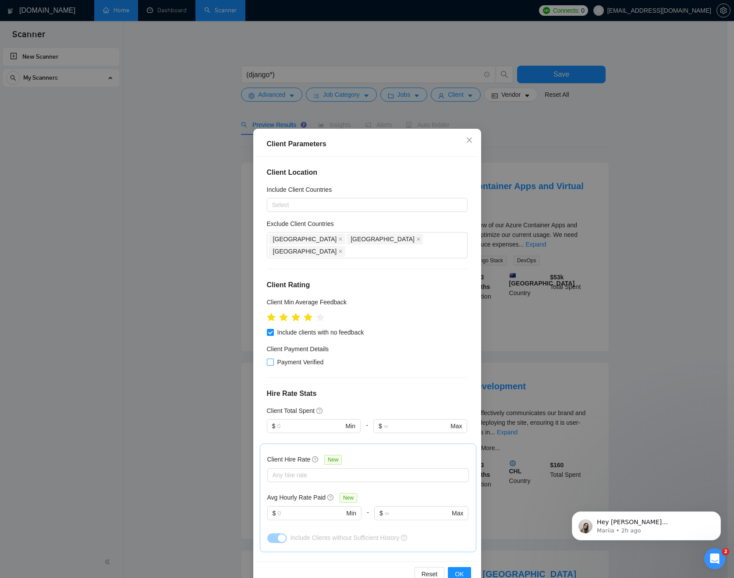
click at [291, 358] on span "Payment Verified" at bounding box center [300, 363] width 53 height 10
click at [273, 359] on input "Payment Verified" at bounding box center [270, 362] width 6 height 6
checkbox input "true"
click at [453, 568] on button "OK" at bounding box center [459, 575] width 23 height 14
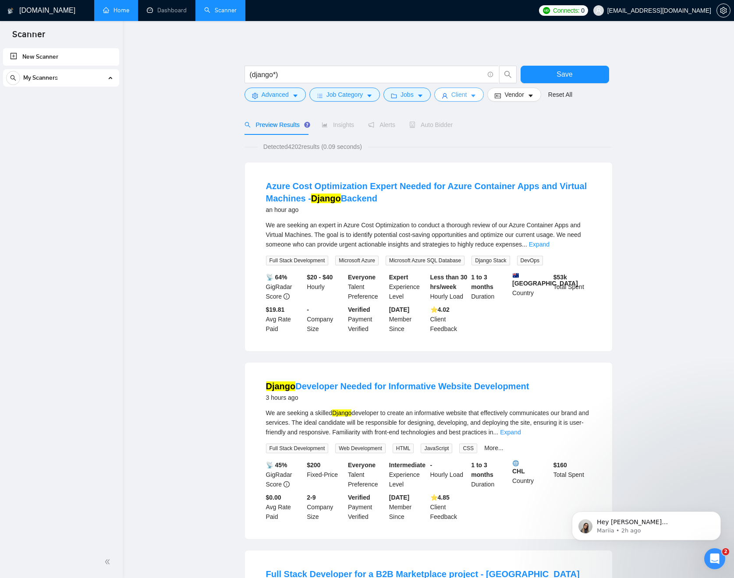
click at [474, 100] on button "Client" at bounding box center [459, 95] width 50 height 14
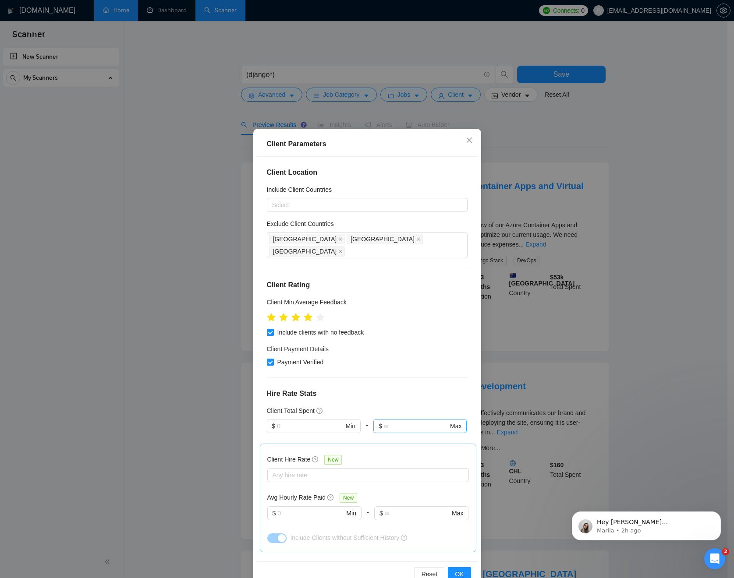
scroll to position [142, 0]
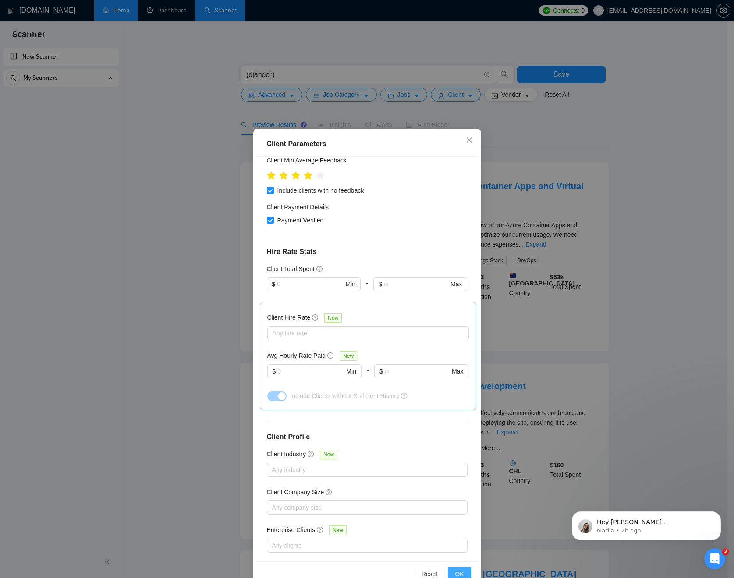
click at [459, 573] on span "OK" at bounding box center [459, 575] width 9 height 10
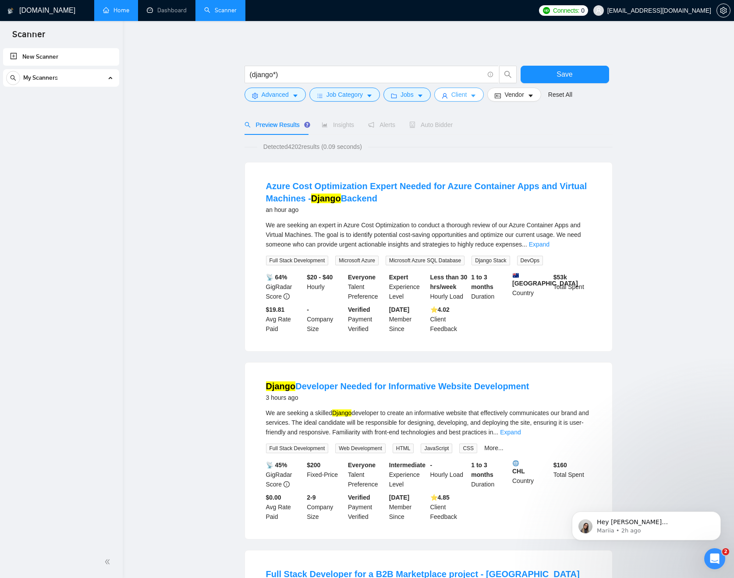
click at [476, 94] on icon "caret-down" at bounding box center [473, 96] width 6 height 6
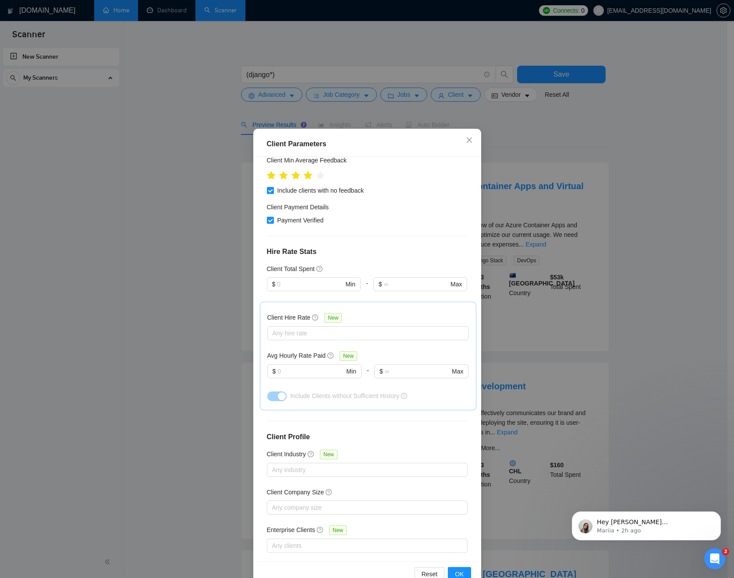
scroll to position [22, 0]
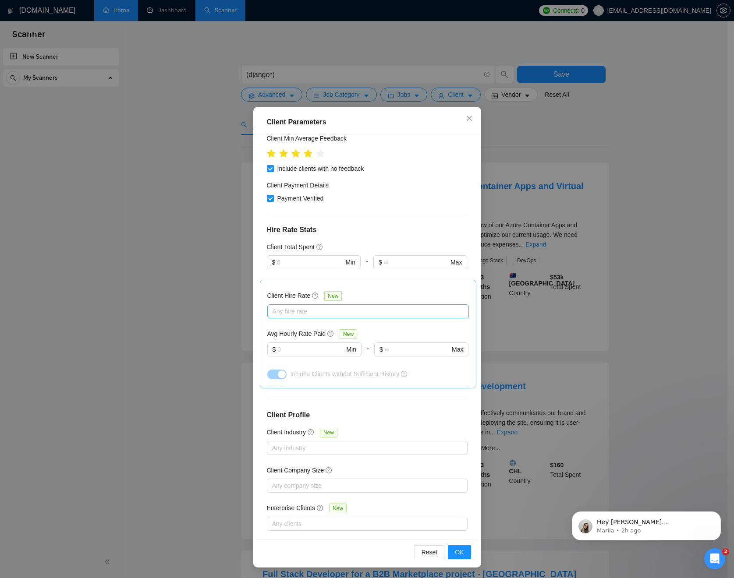
click at [319, 306] on div at bounding box center [364, 311] width 188 height 11
click at [303, 319] on span "Low Rates" at bounding box center [294, 316] width 29 height 7
click at [275, 319] on input "Low Rates" at bounding box center [272, 316] width 6 height 6
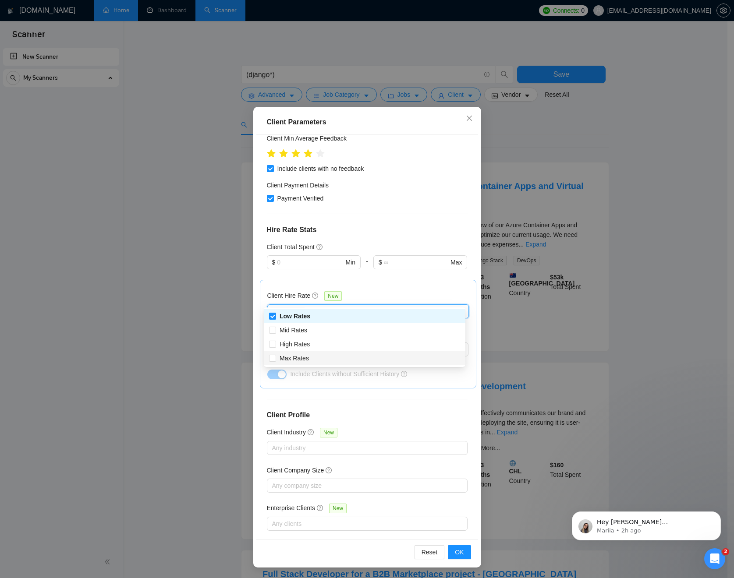
click at [446, 410] on h4 "Client Profile" at bounding box center [367, 415] width 201 height 11
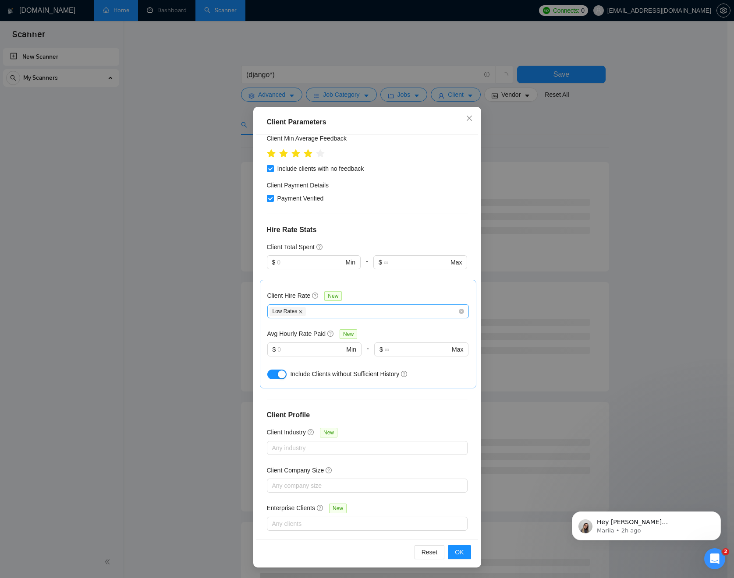
click at [298, 310] on icon "close" at bounding box center [300, 312] width 4 height 4
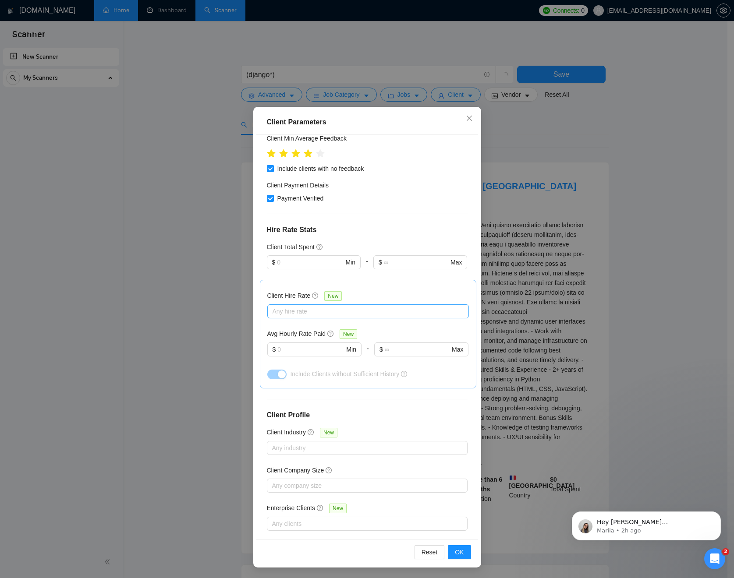
click at [307, 306] on div at bounding box center [364, 311] width 188 height 11
checkbox input "false"
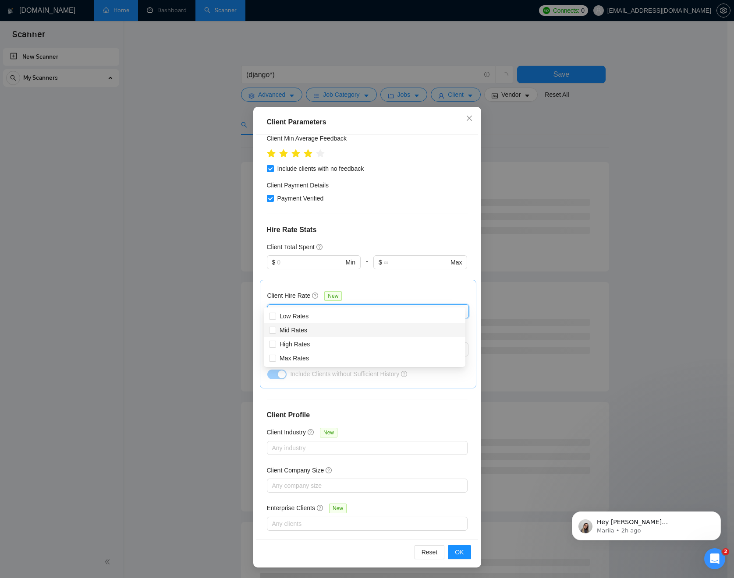
click at [315, 334] on div "Mid Rates" at bounding box center [364, 331] width 191 height 10
checkbox input "true"
click at [310, 340] on span "High Rates" at bounding box center [294, 345] width 37 height 10
click at [275, 341] on input "High Rates" at bounding box center [272, 344] width 6 height 6
checkbox input "false"
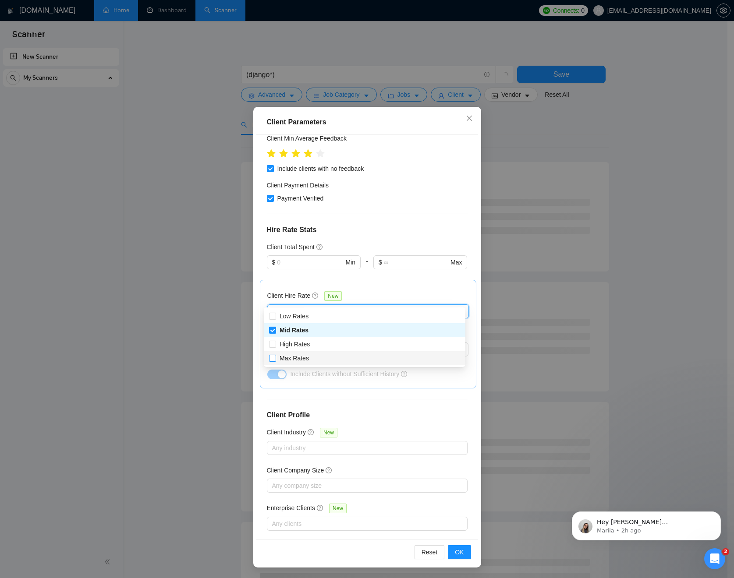
click at [311, 359] on span "Max Rates" at bounding box center [294, 359] width 36 height 10
click at [275, 359] on input "Max Rates" at bounding box center [272, 358] width 6 height 6
checkbox input "false"
click at [304, 345] on span "High Rates" at bounding box center [295, 344] width 30 height 7
click at [275, 345] on input "High Rates" at bounding box center [272, 344] width 6 height 6
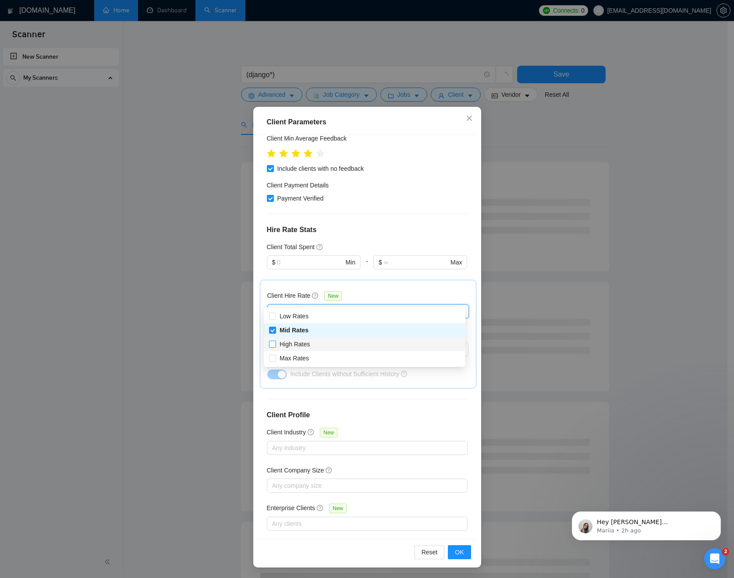
checkbox input "true"
click at [302, 356] on span "Max Rates" at bounding box center [294, 358] width 29 height 7
click at [275, 356] on input "Max Rates" at bounding box center [272, 358] width 6 height 6
checkbox input "true"
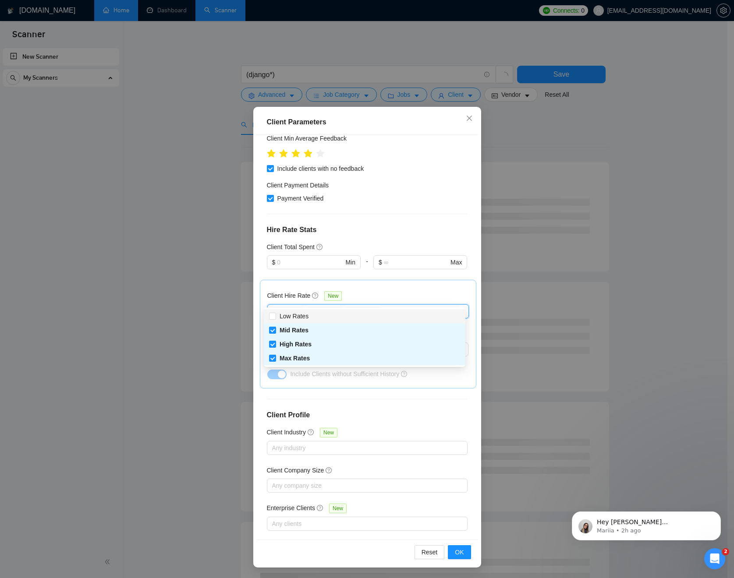
click at [397, 291] on div "Client Hire Rate New" at bounding box center [368, 298] width 202 height 14
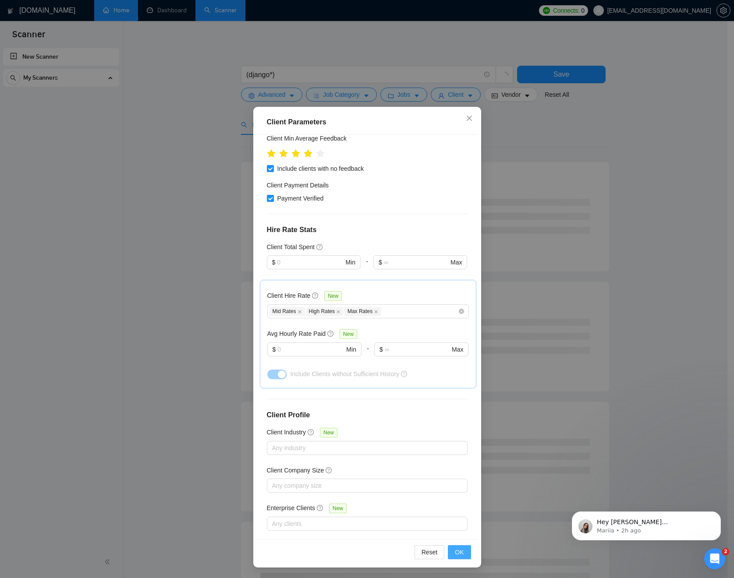
click at [465, 550] on button "OK" at bounding box center [459, 553] width 23 height 14
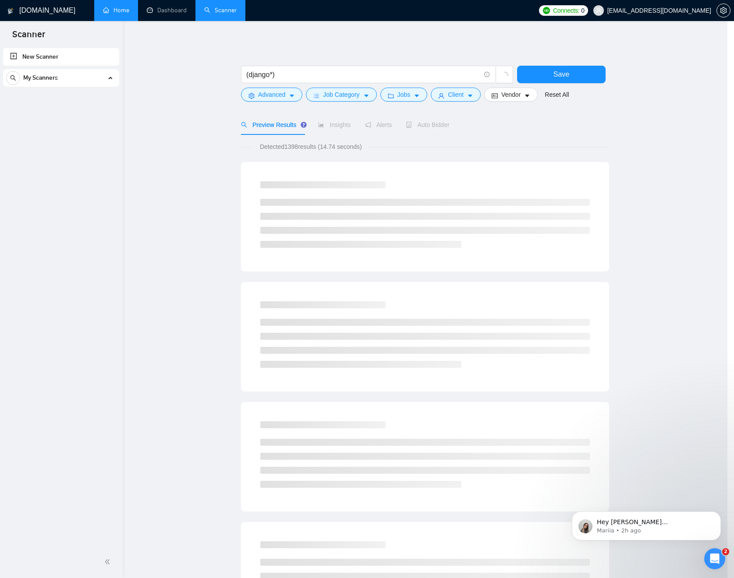
scroll to position [0, 0]
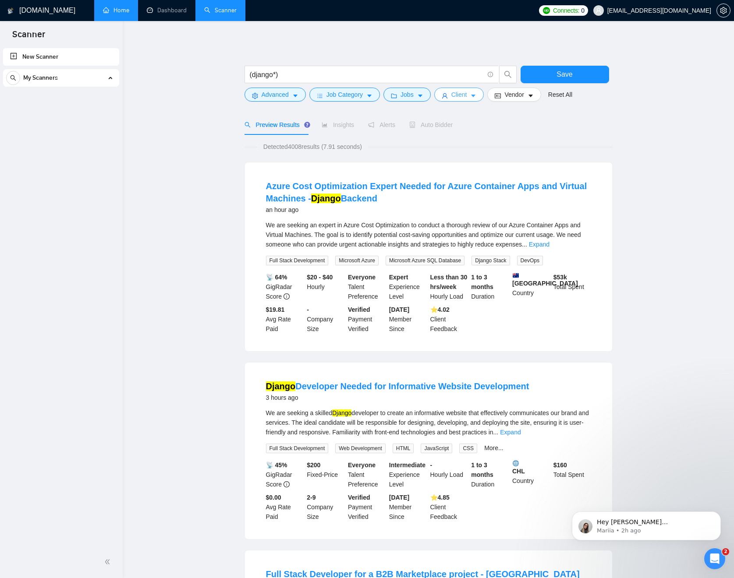
click at [481, 96] on button "Client" at bounding box center [459, 95] width 50 height 14
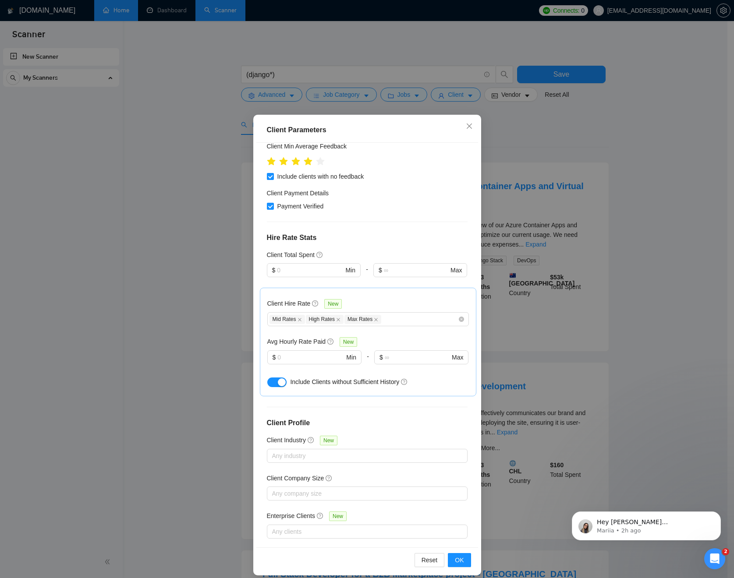
scroll to position [22, 0]
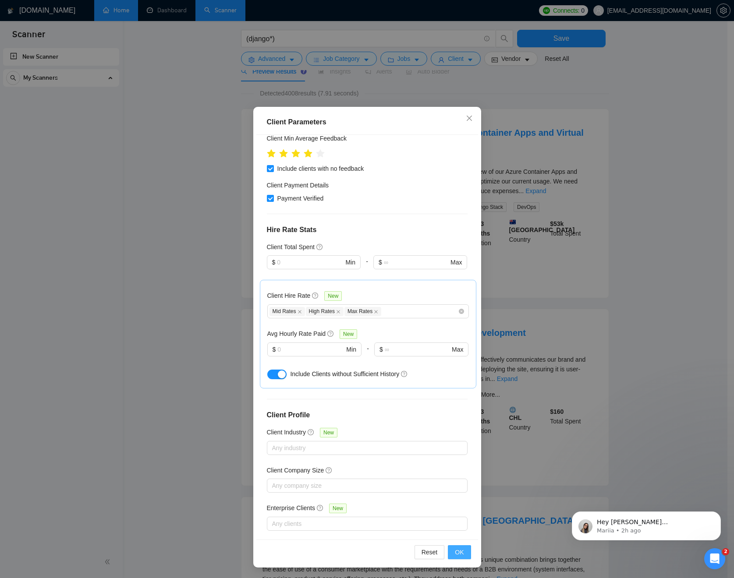
click at [455, 557] on span "OK" at bounding box center [459, 553] width 9 height 10
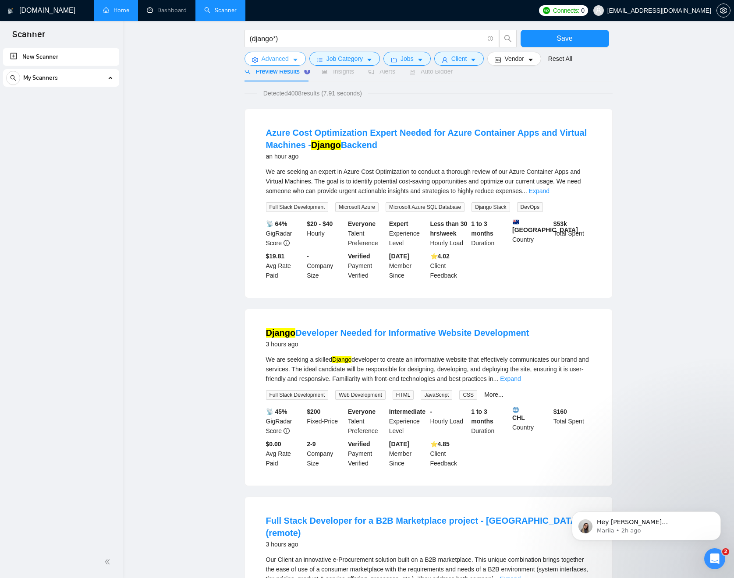
click at [298, 54] on button "Advanced" at bounding box center [275, 59] width 61 height 14
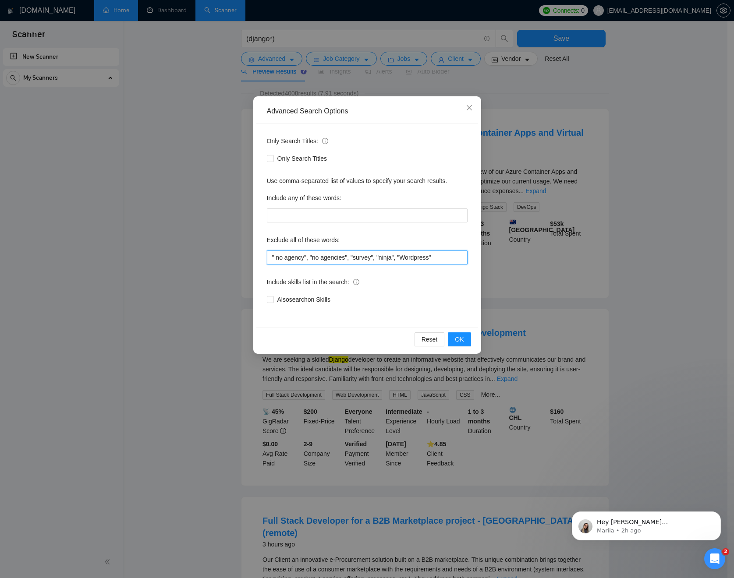
drag, startPoint x: 446, startPoint y: 255, endPoint x: 404, endPoint y: 255, distance: 41.2
click at [404, 255] on input "" no agency", "no agencies", "survey", "ninja", "Wordpress"" at bounding box center [367, 258] width 201 height 14
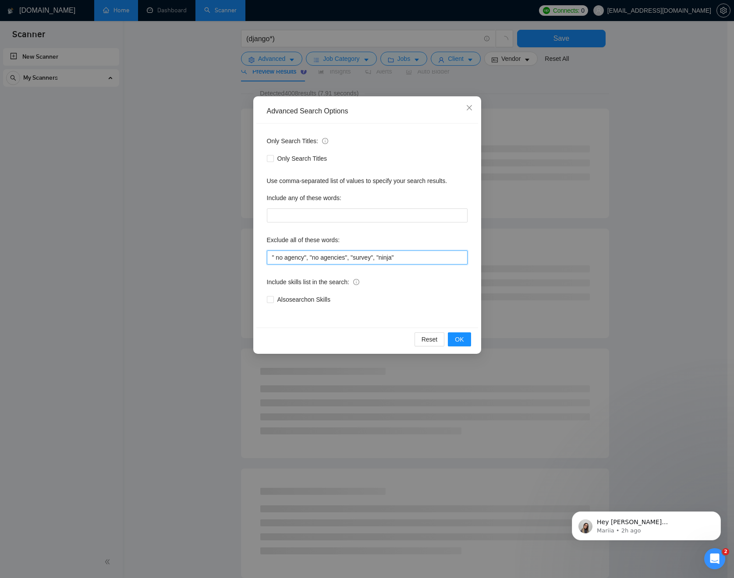
click at [276, 260] on input "" no agency", "no agencies", "survey", "ninja"" at bounding box center [367, 258] width 201 height 14
click at [468, 338] on button "OK" at bounding box center [459, 340] width 23 height 14
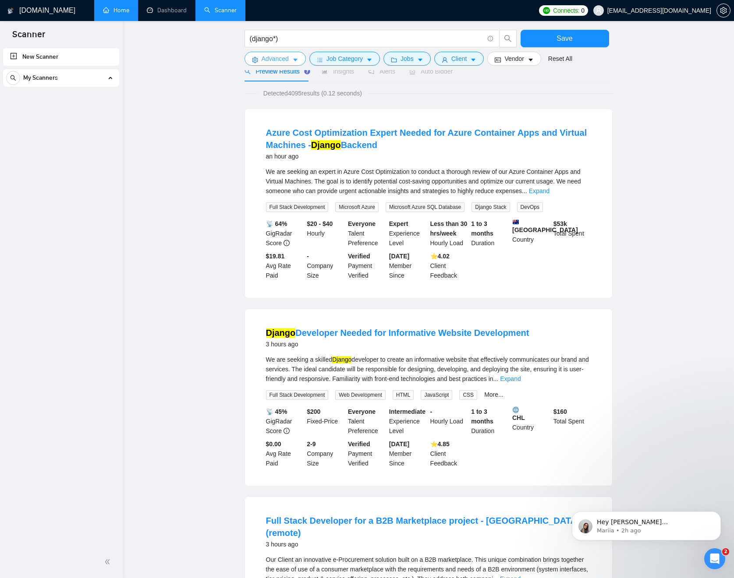
click at [292, 60] on button "Advanced" at bounding box center [275, 59] width 61 height 14
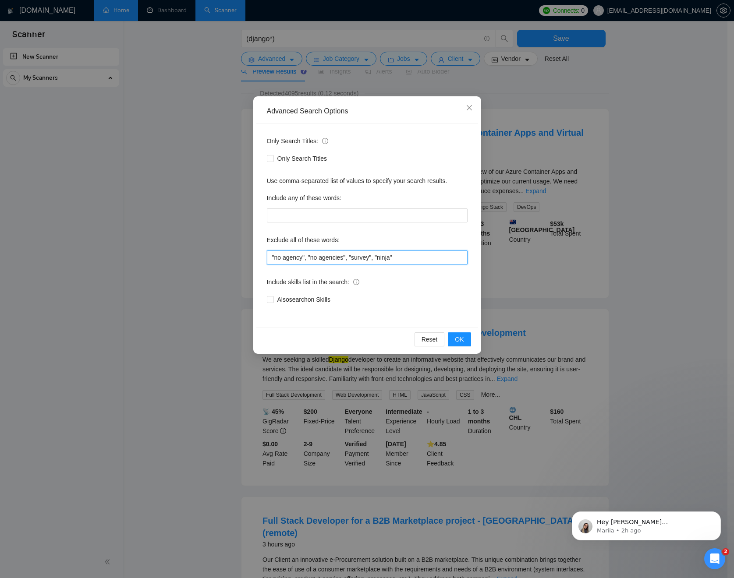
click at [429, 258] on input ""no agency", "no agencies", "survey", "ninja"" at bounding box center [367, 258] width 201 height 14
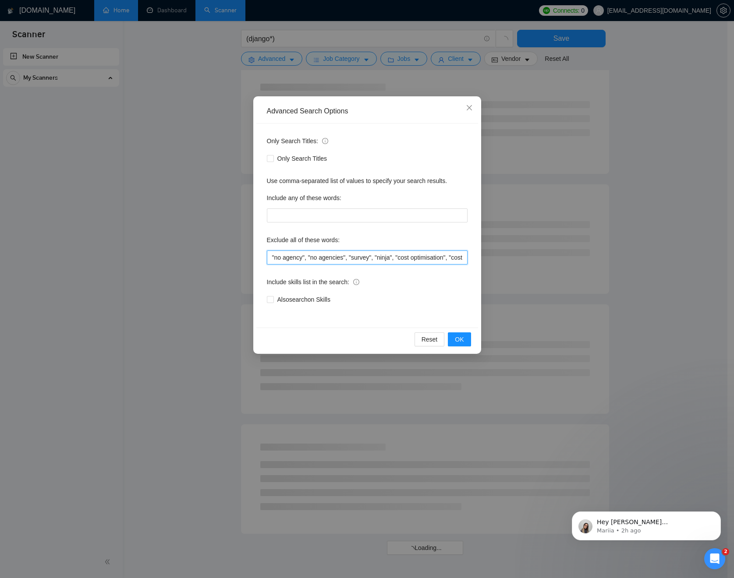
scroll to position [262, 0]
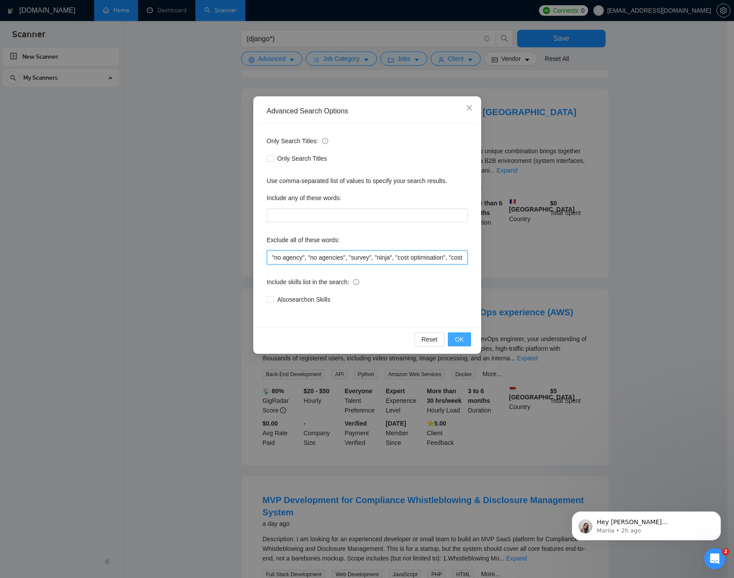
type input ""no agency", "no agencies", "survey", "ninja", "cost optimisation", "cost optim…"
click at [463, 334] on button "OK" at bounding box center [459, 340] width 23 height 14
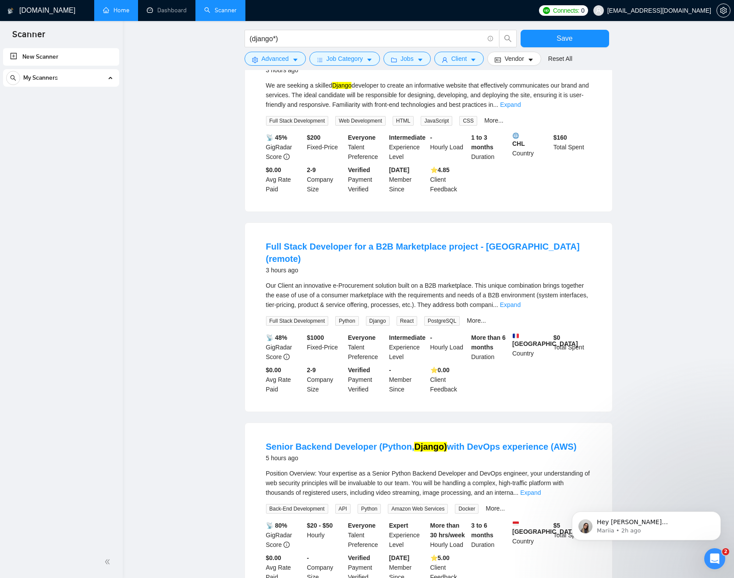
scroll to position [0, 0]
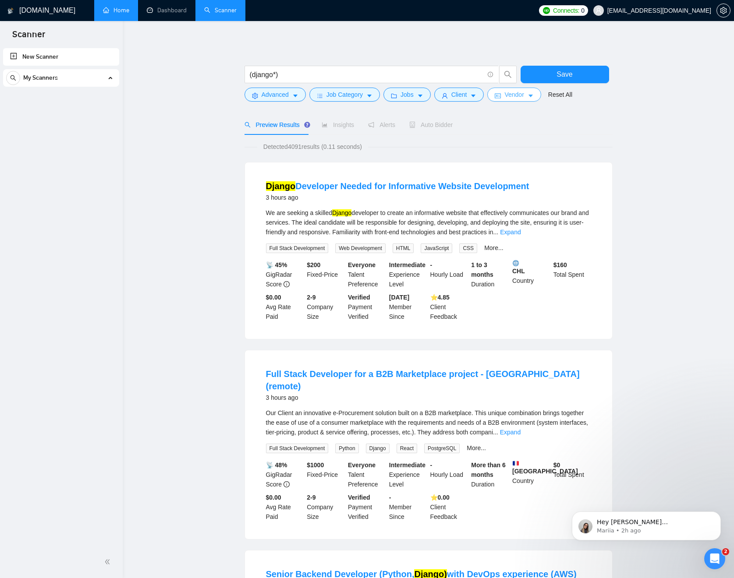
click at [534, 99] on icon "caret-down" at bounding box center [531, 96] width 6 height 6
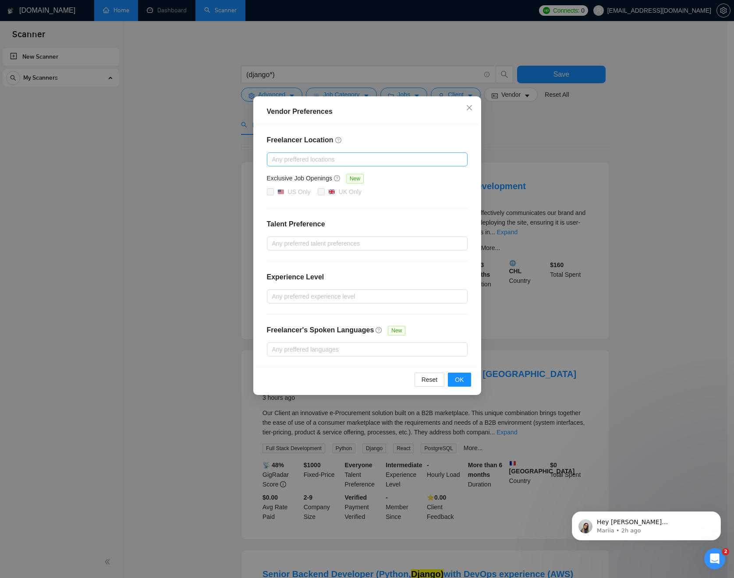
click at [361, 162] on div at bounding box center [363, 159] width 188 height 11
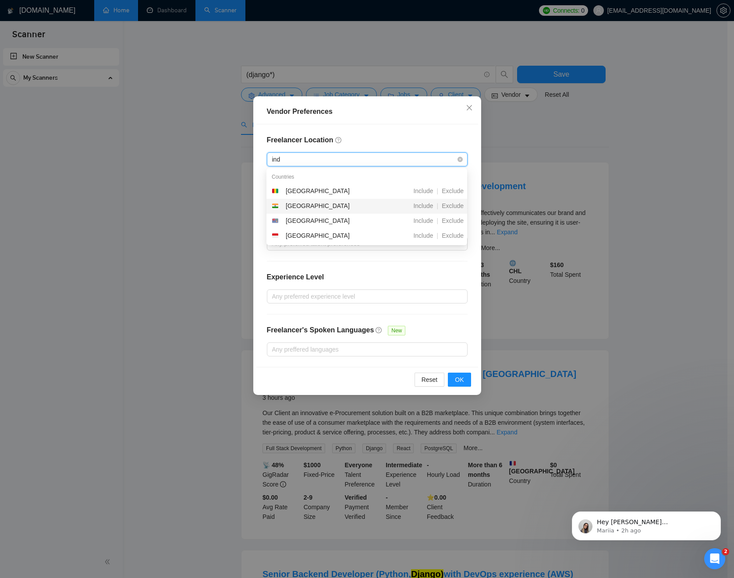
type input "indi"
click at [450, 206] on span "Exclude" at bounding box center [452, 205] width 29 height 7
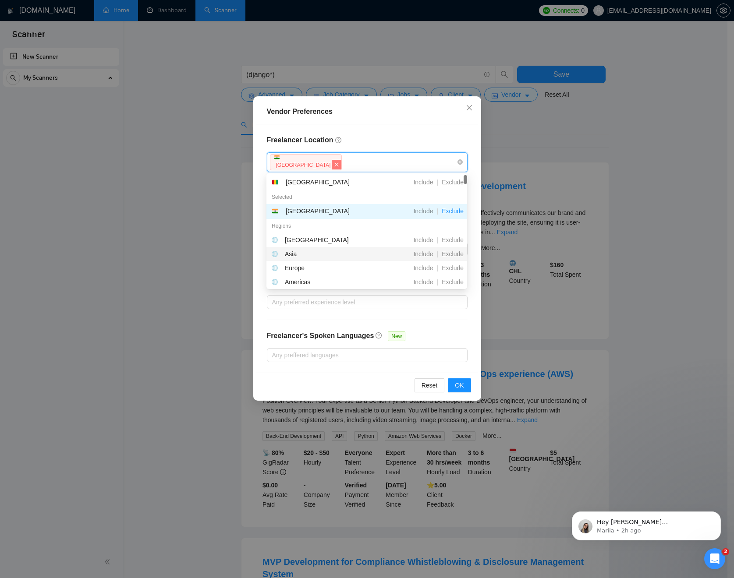
click at [335, 164] on icon "close" at bounding box center [337, 165] width 4 height 4
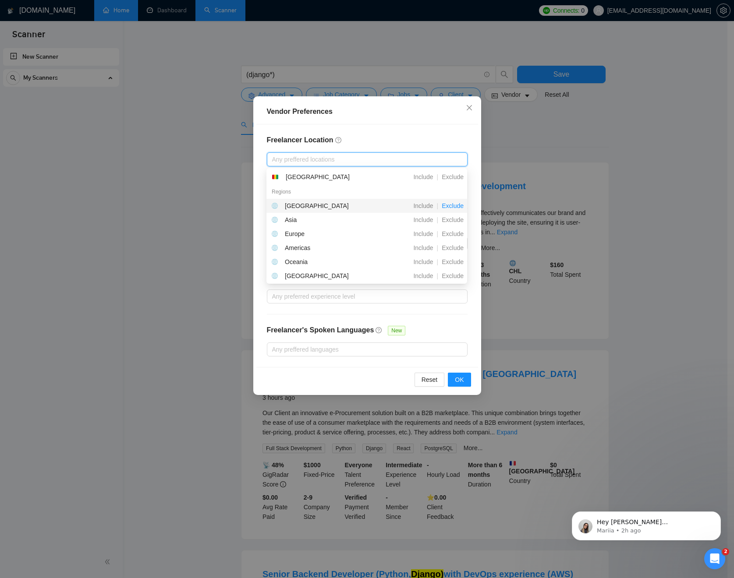
click at [454, 205] on span "Exclude" at bounding box center [452, 205] width 29 height 7
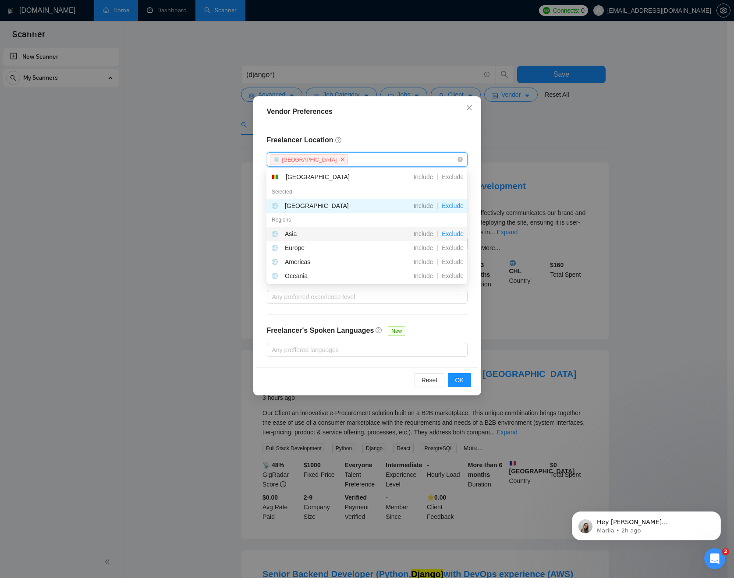
click at [453, 235] on span "Exclude" at bounding box center [452, 234] width 29 height 7
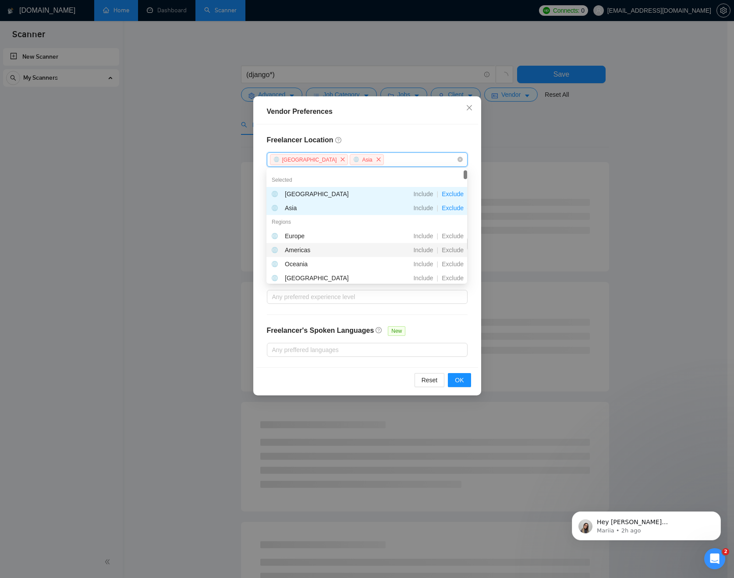
scroll to position [26, 0]
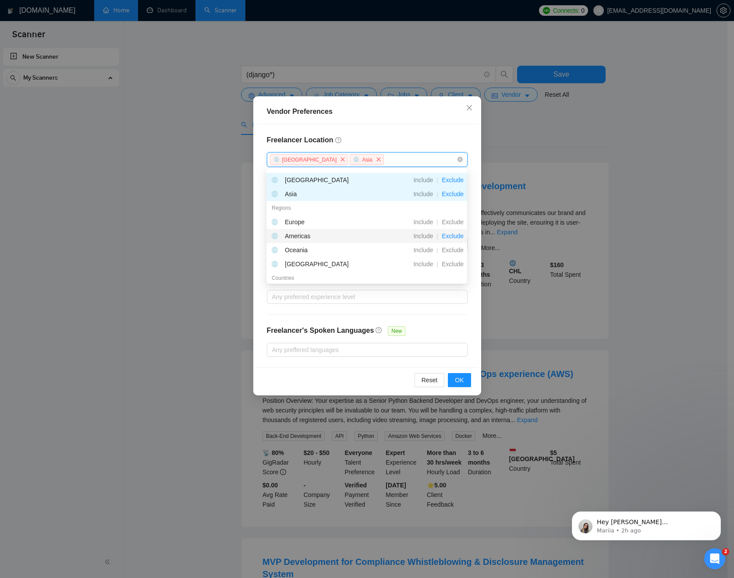
click at [452, 235] on span "Exclude" at bounding box center [452, 236] width 29 height 7
click at [455, 249] on span "Exclude" at bounding box center [452, 250] width 29 height 7
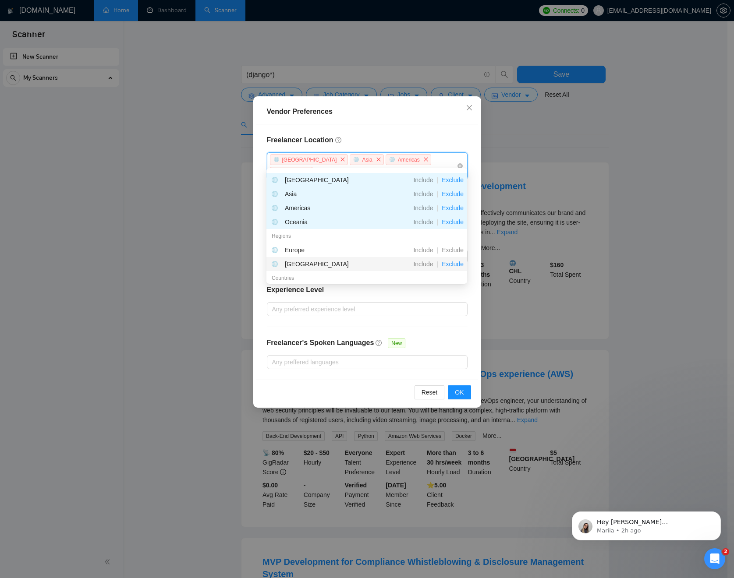
click at [456, 263] on span "Exclude" at bounding box center [452, 264] width 29 height 7
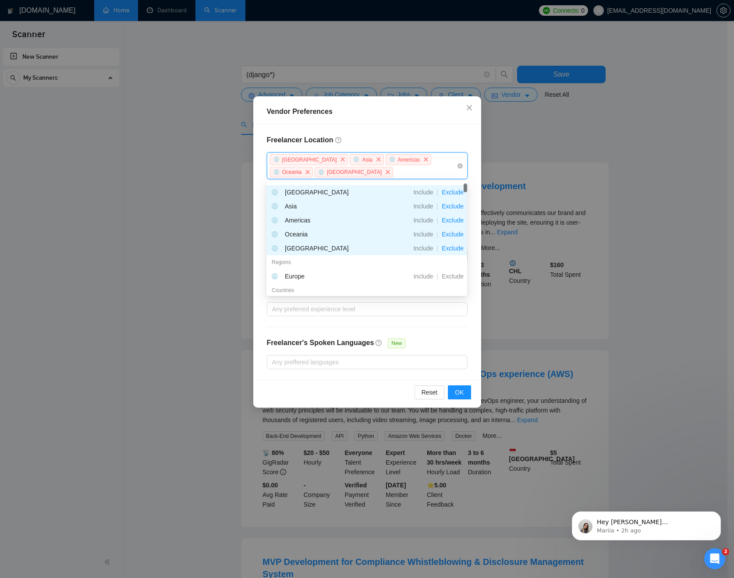
click at [478, 228] on div "Freelancer Location [GEOGRAPHIC_DATA] [GEOGRAPHIC_DATA] [GEOGRAPHIC_DATA] [GEOG…" at bounding box center [367, 251] width 222 height 255
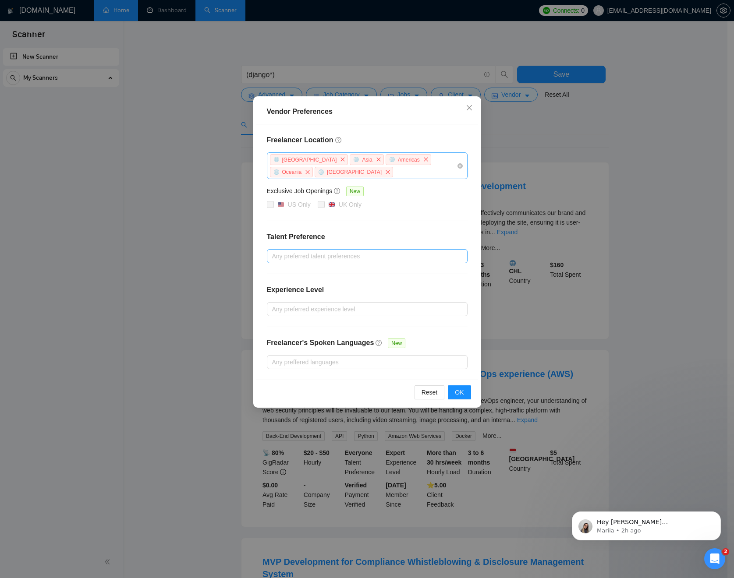
click at [337, 256] on div at bounding box center [363, 256] width 188 height 11
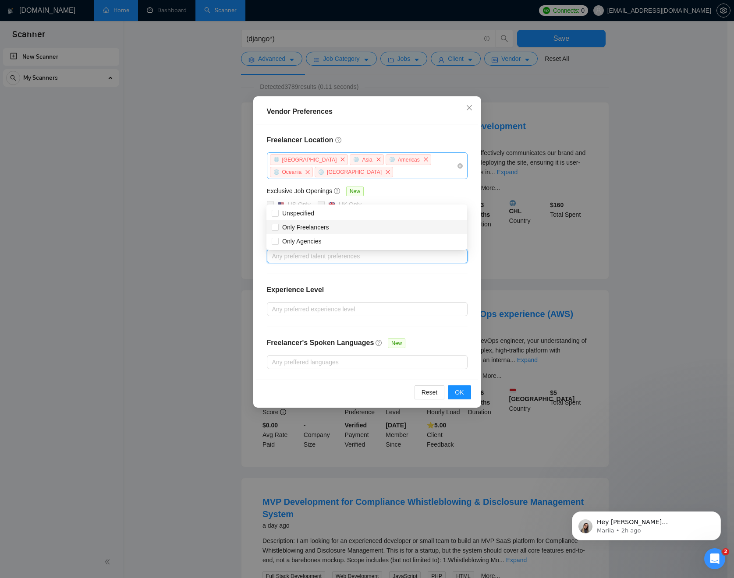
scroll to position [45, 0]
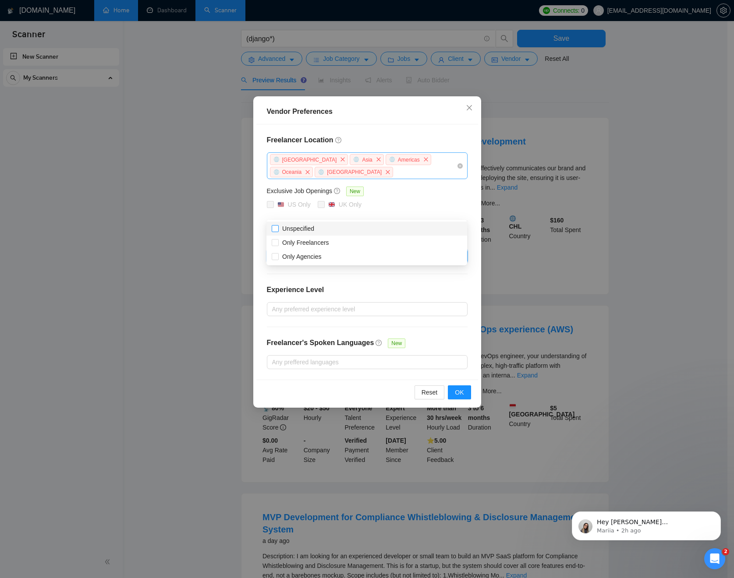
click at [279, 231] on span "Unspecified" at bounding box center [298, 229] width 39 height 10
click at [278, 231] on input "Unspecified" at bounding box center [275, 228] width 6 height 6
click at [275, 230] on input "Unspecified" at bounding box center [275, 228] width 6 height 6
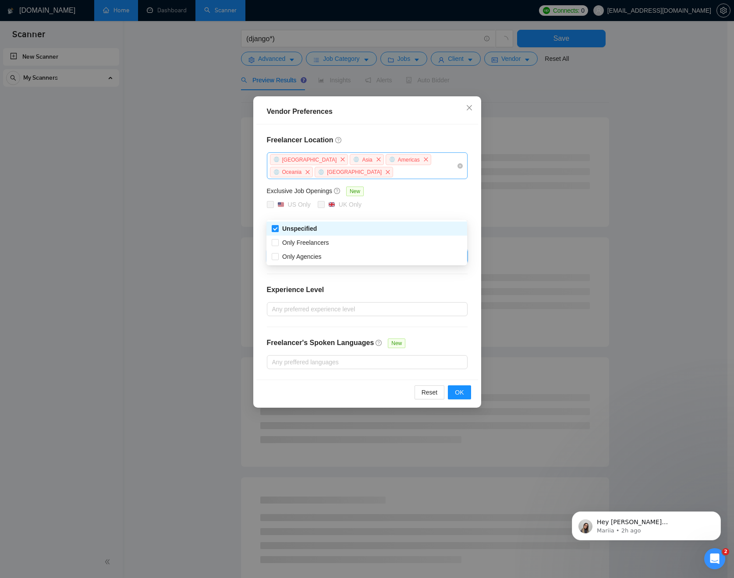
click at [277, 230] on input "Unspecified" at bounding box center [275, 228] width 6 height 6
checkbox input "false"
click at [424, 277] on div "Freelancer Location [GEOGRAPHIC_DATA] [GEOGRAPHIC_DATA] [GEOGRAPHIC_DATA] [GEOG…" at bounding box center [367, 251] width 222 height 255
click at [411, 256] on div at bounding box center [363, 256] width 188 height 11
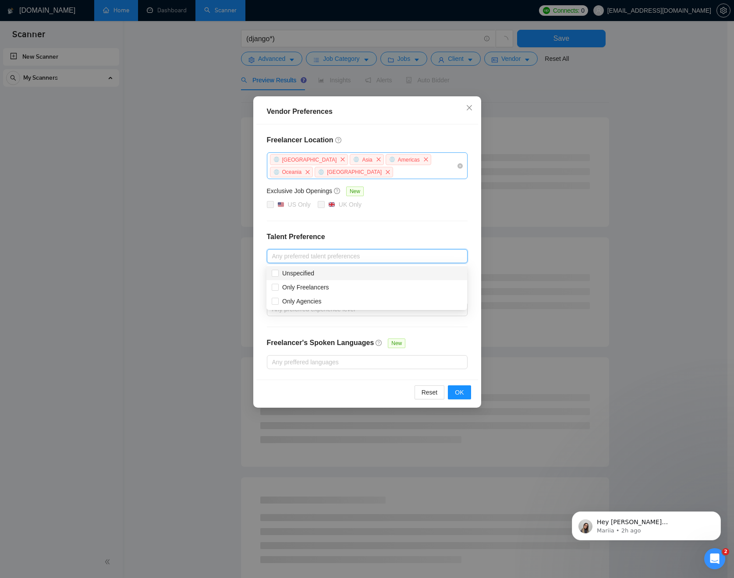
click at [465, 240] on h4 "Talent Preference" at bounding box center [367, 237] width 201 height 11
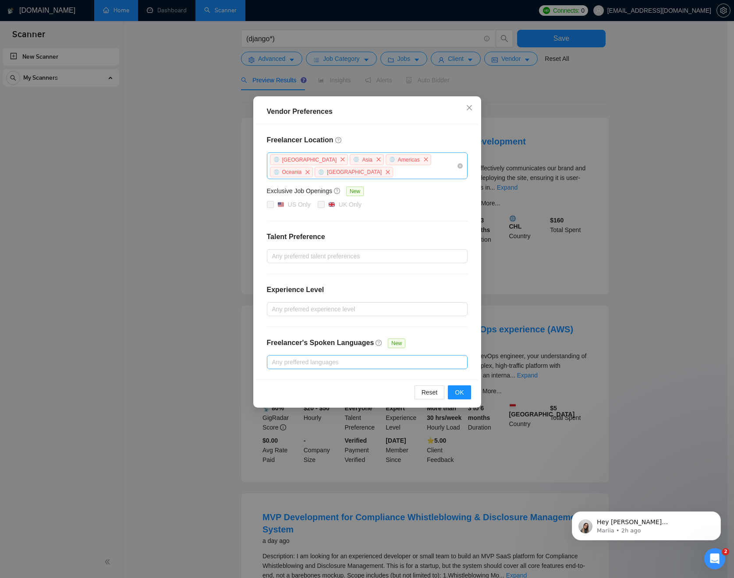
click at [388, 360] on div at bounding box center [363, 362] width 188 height 11
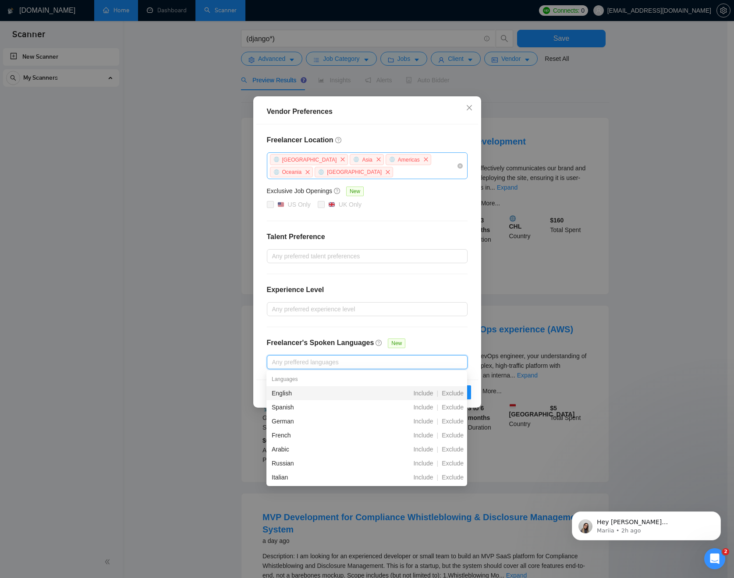
click at [458, 335] on div "Freelancer Location [GEOGRAPHIC_DATA] [GEOGRAPHIC_DATA] [GEOGRAPHIC_DATA] [GEOG…" at bounding box center [367, 251] width 222 height 255
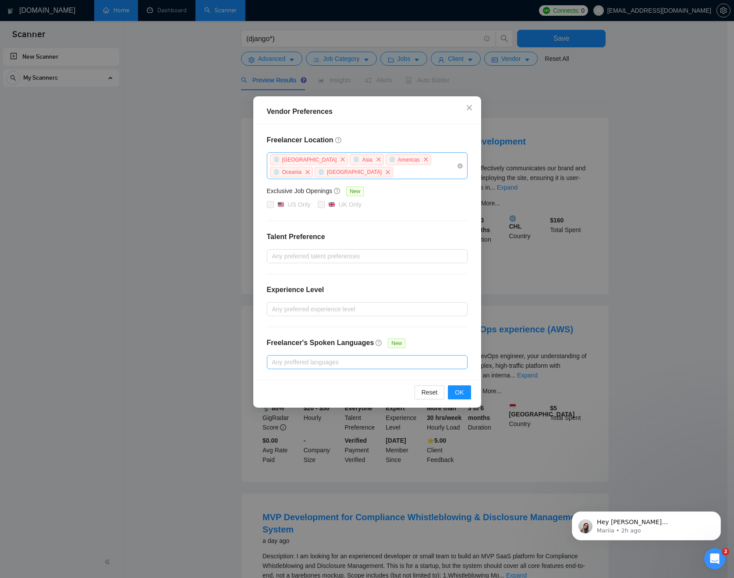
click at [335, 361] on div at bounding box center [363, 362] width 188 height 11
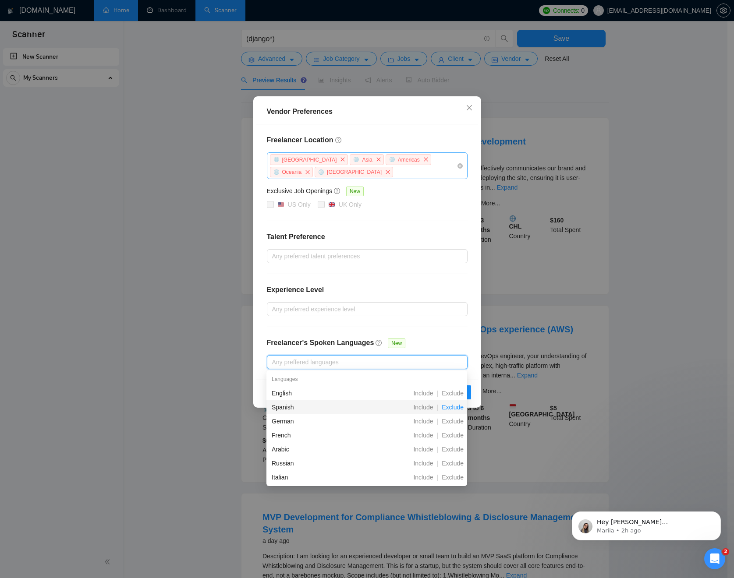
click at [453, 409] on span "Exclude" at bounding box center [452, 407] width 29 height 7
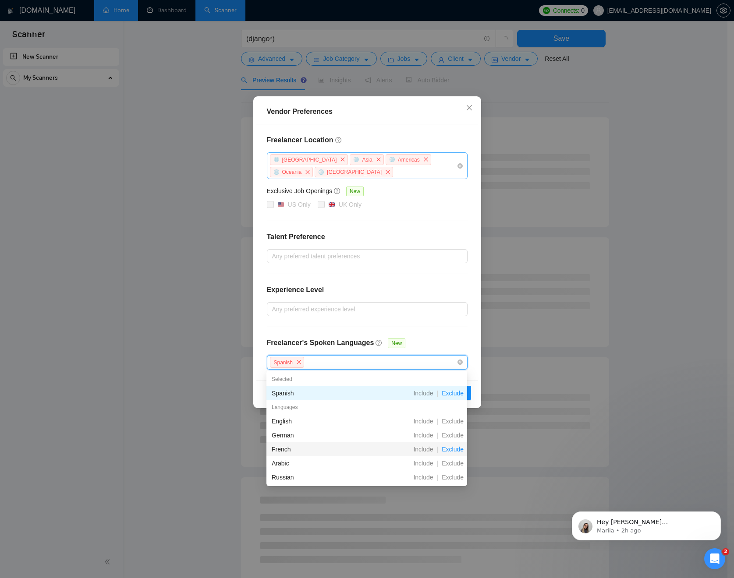
click at [454, 452] on span "Exclude" at bounding box center [452, 449] width 29 height 7
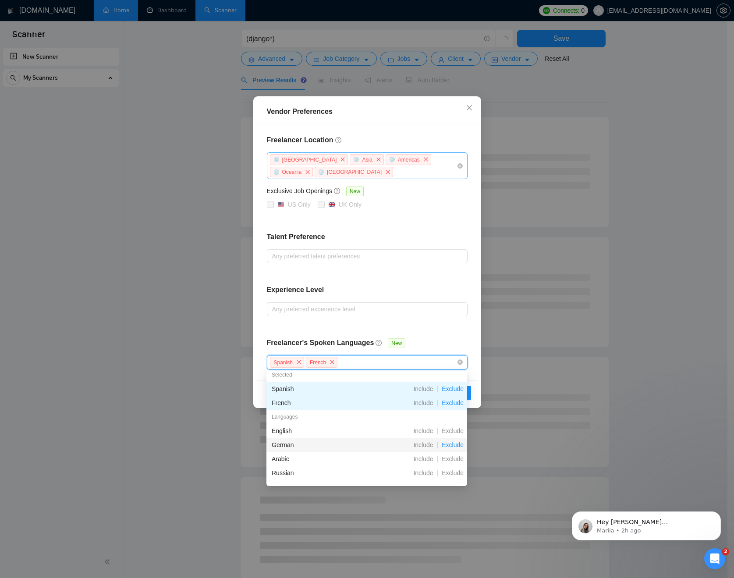
scroll to position [17, 0]
click at [453, 445] on span "Exclude" at bounding box center [452, 446] width 29 height 7
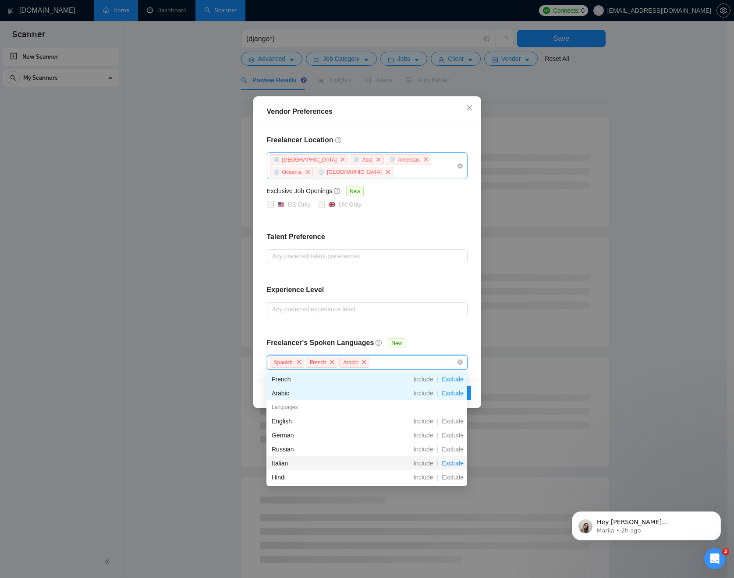
click at [451, 461] on span "Exclude" at bounding box center [452, 463] width 29 height 7
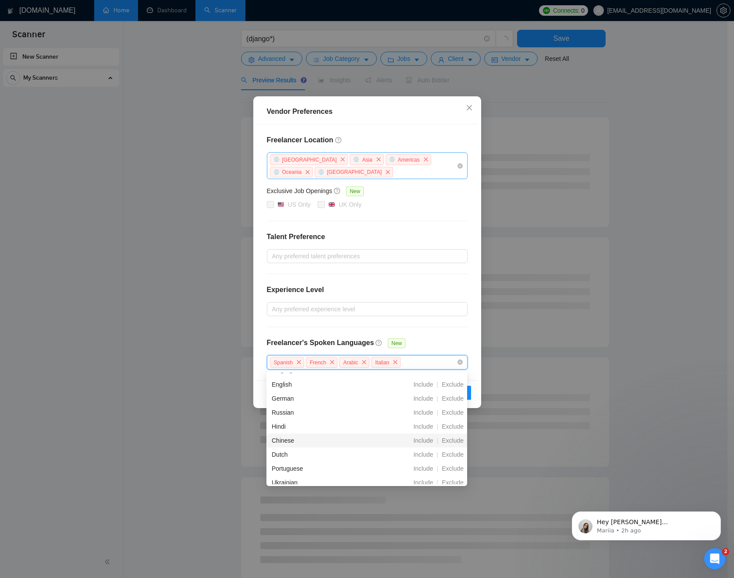
scroll to position [81, 0]
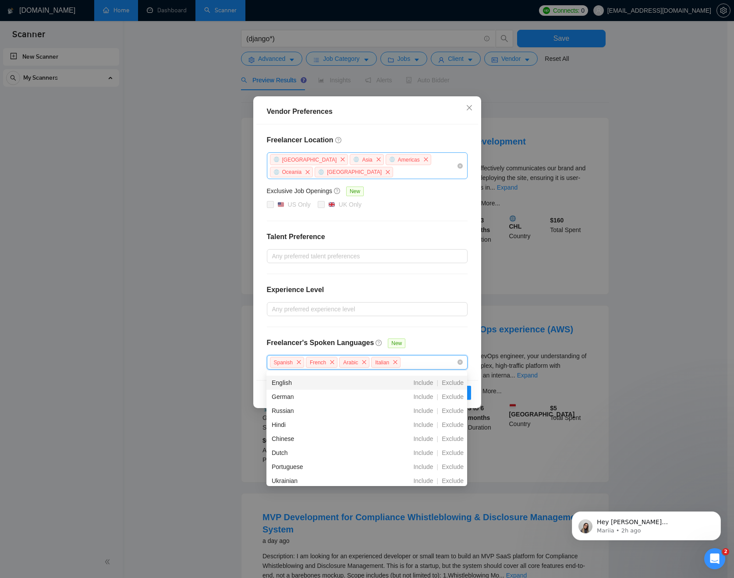
click at [445, 333] on div "Freelancer Location [GEOGRAPHIC_DATA] [GEOGRAPHIC_DATA] [GEOGRAPHIC_DATA] [GEOG…" at bounding box center [367, 252] width 222 height 256
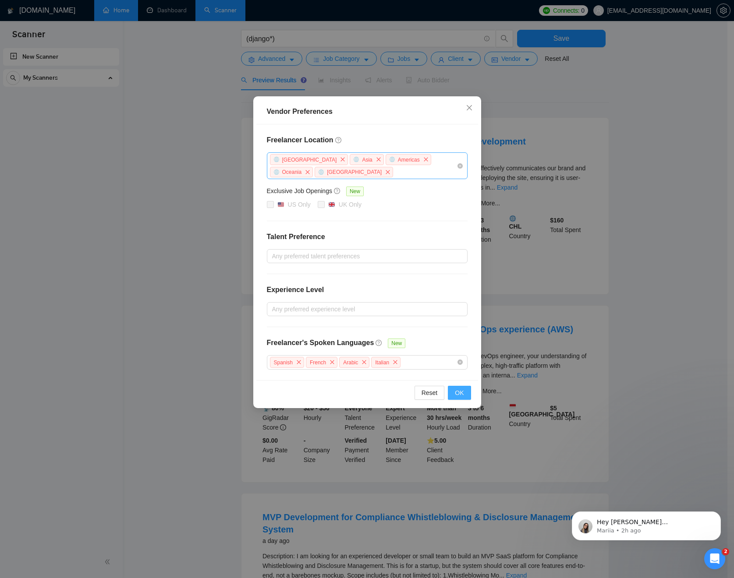
click at [465, 396] on button "OK" at bounding box center [459, 393] width 23 height 14
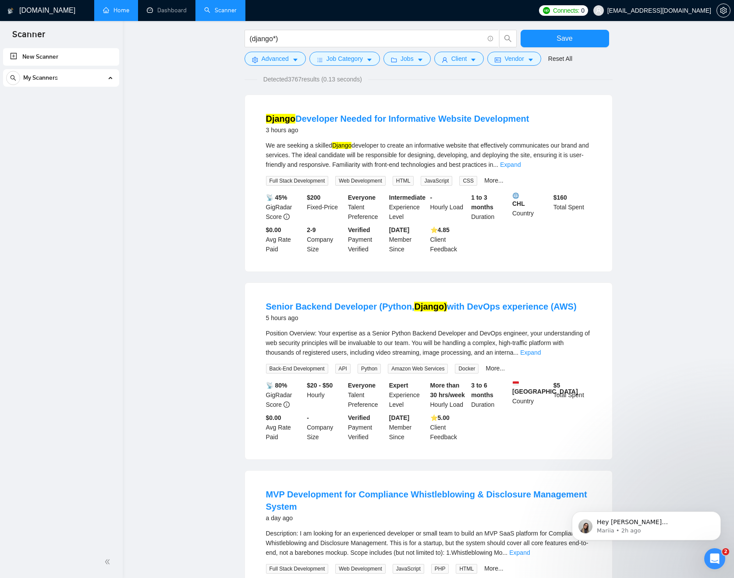
scroll to position [0, 0]
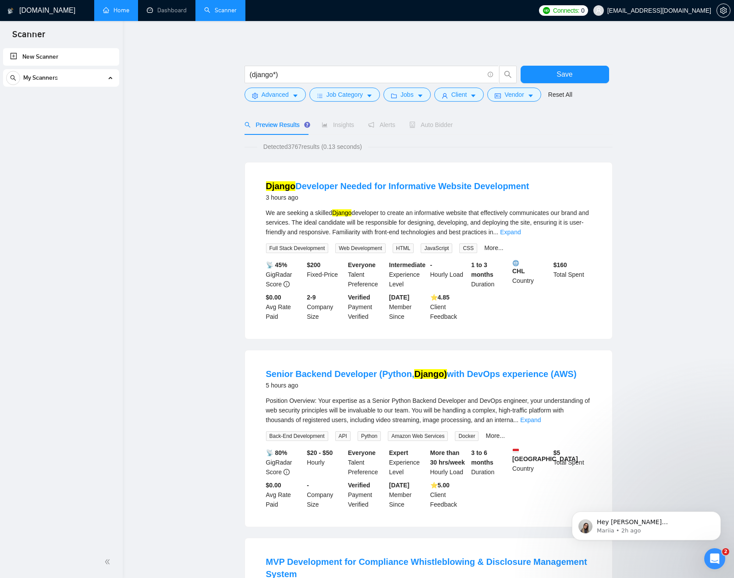
click at [341, 128] on span "Insights" at bounding box center [338, 124] width 32 height 7
click at [583, 81] on button "Save" at bounding box center [565, 75] width 89 height 18
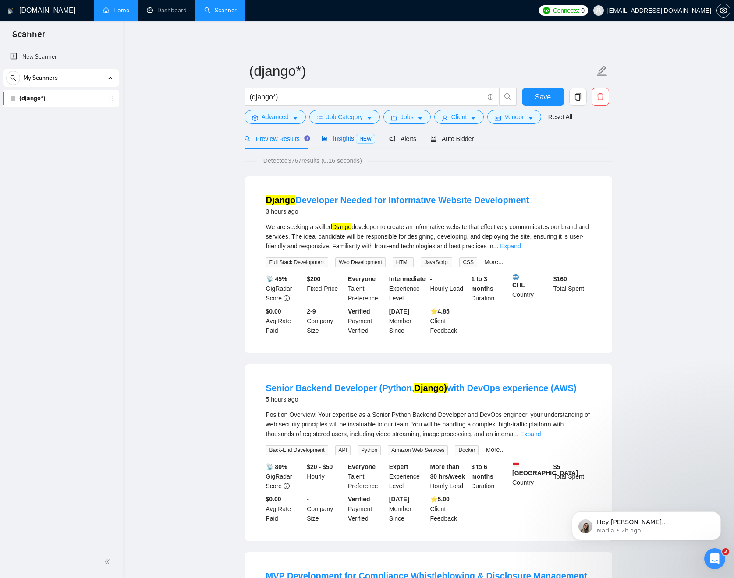
click at [346, 138] on span "Insights NEW" at bounding box center [348, 138] width 53 height 7
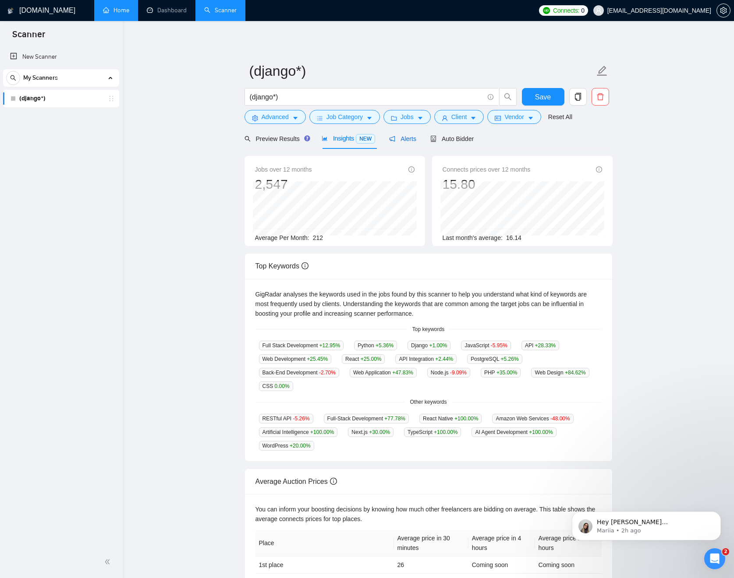
click at [409, 142] on span "Alerts" at bounding box center [402, 138] width 27 height 7
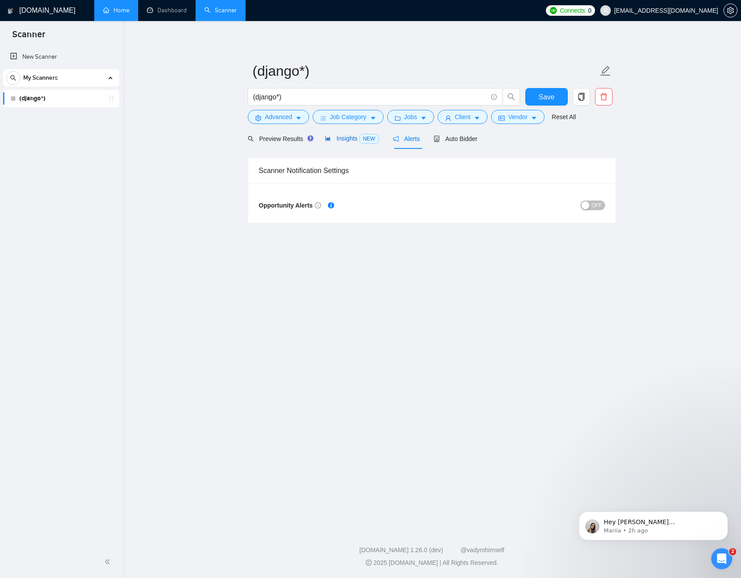
click at [362, 139] on span "NEW" at bounding box center [368, 139] width 19 height 10
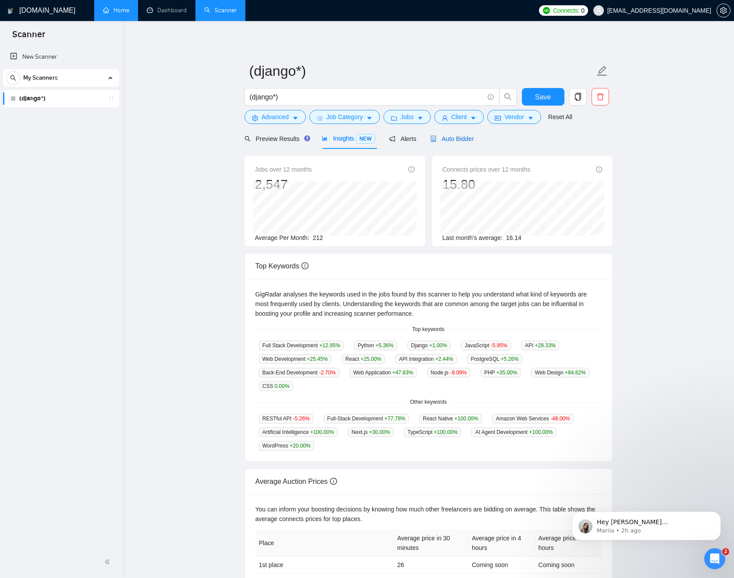
click at [455, 138] on span "Auto Bidder" at bounding box center [451, 138] width 43 height 7
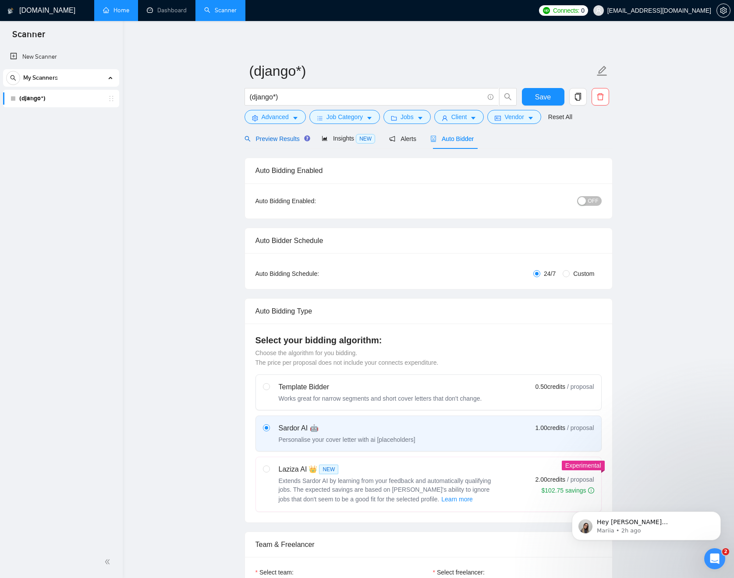
click at [273, 138] on span "Preview Results" at bounding box center [276, 138] width 63 height 7
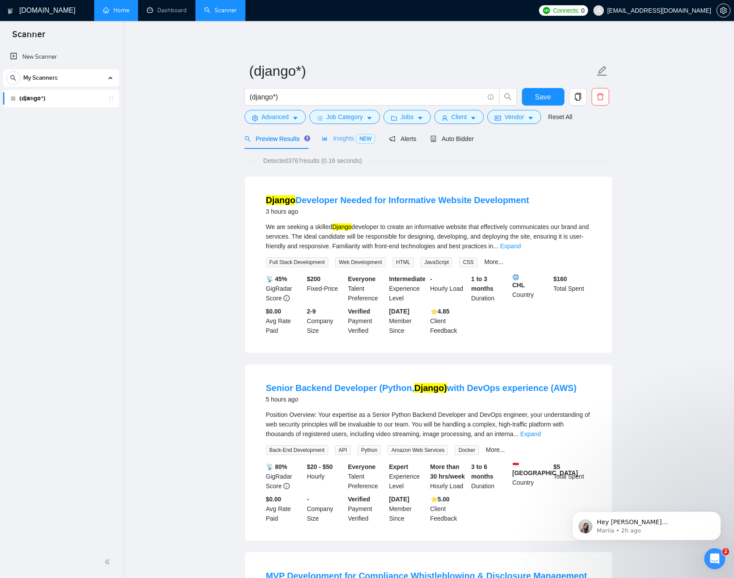
click at [358, 145] on div "Insights NEW" at bounding box center [348, 138] width 53 height 21
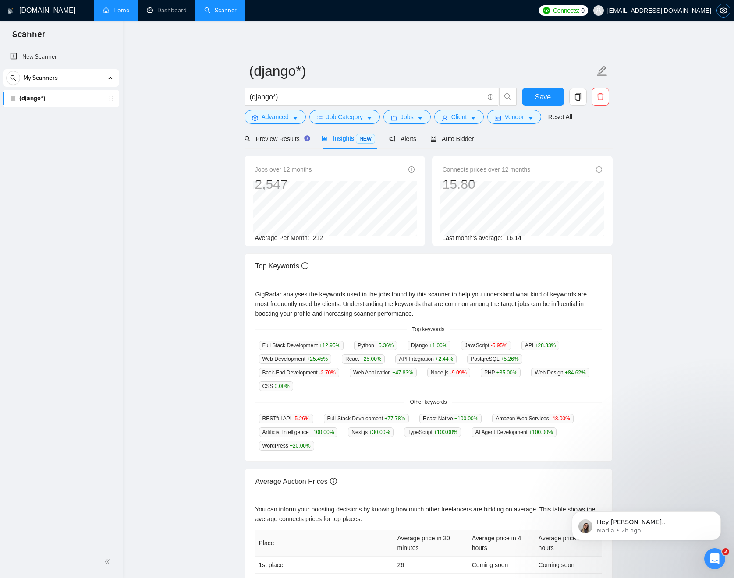
click at [722, 12] on icon "setting" at bounding box center [723, 10] width 7 height 7
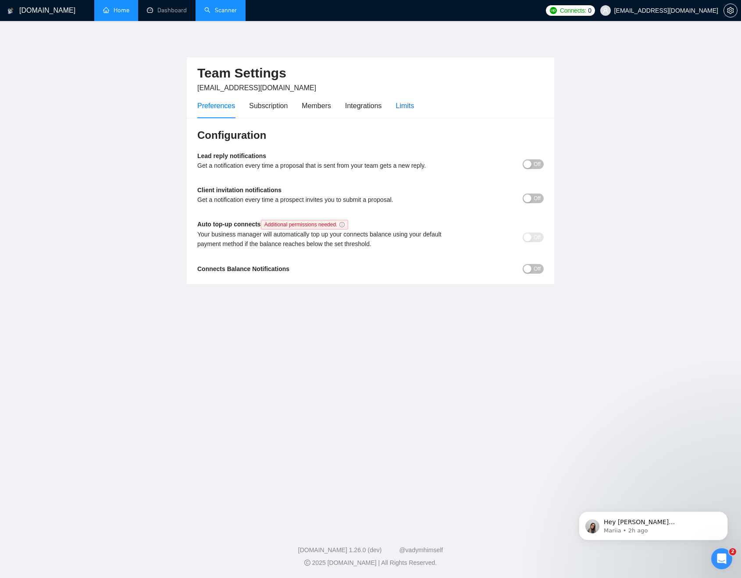
click at [401, 102] on div "Limits" at bounding box center [405, 105] width 18 height 11
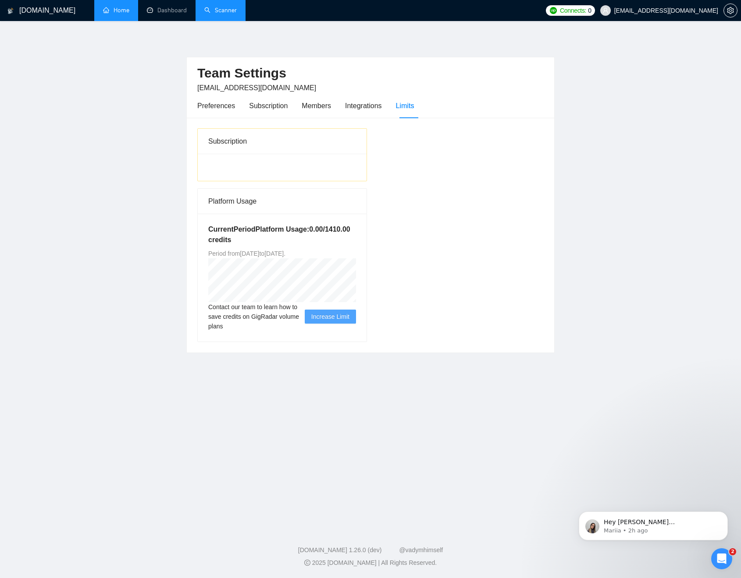
click at [224, 12] on link "Scanner" at bounding box center [220, 10] width 32 height 7
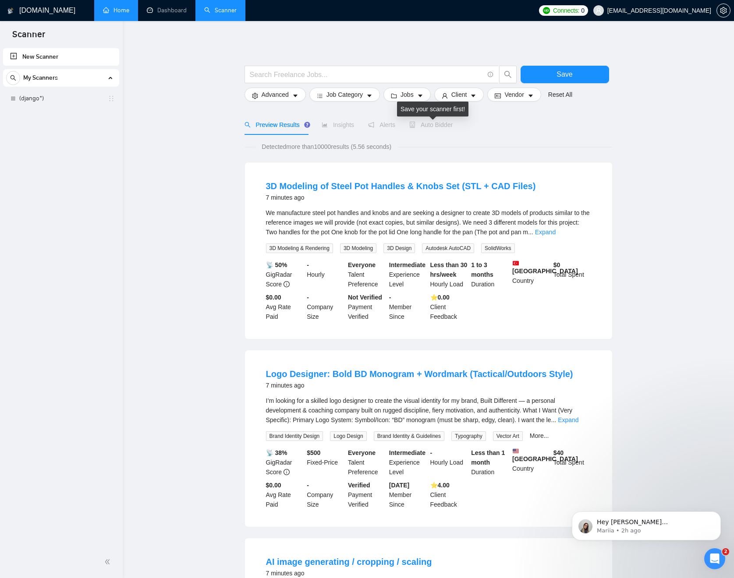
click at [434, 124] on span "Auto Bidder" at bounding box center [430, 124] width 43 height 7
click at [32, 103] on link "(django*)" at bounding box center [60, 99] width 83 height 18
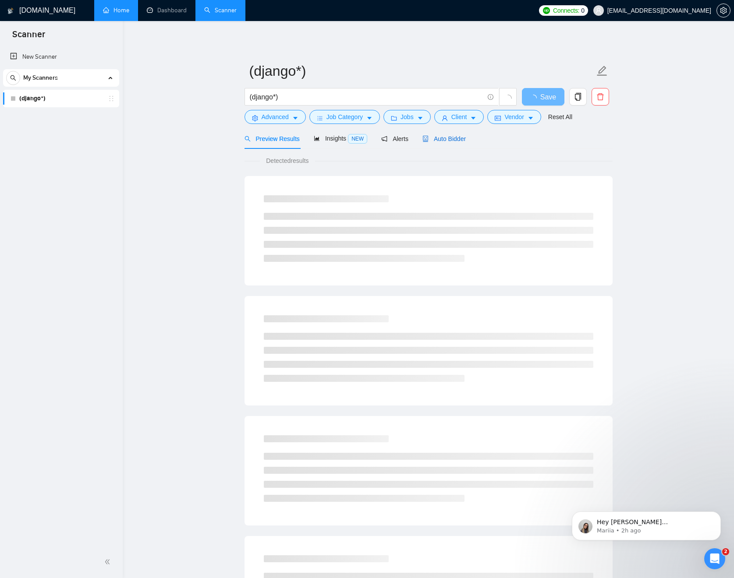
click at [458, 141] on span "Auto Bidder" at bounding box center [443, 138] width 43 height 7
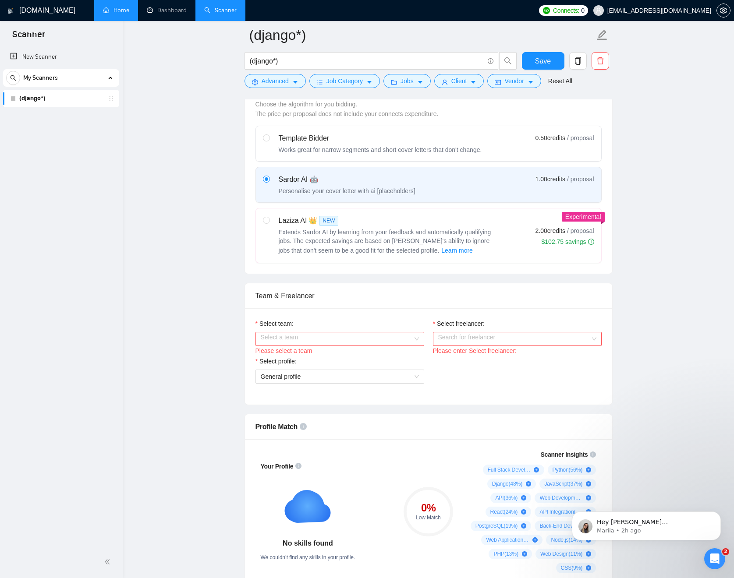
scroll to position [326, 0]
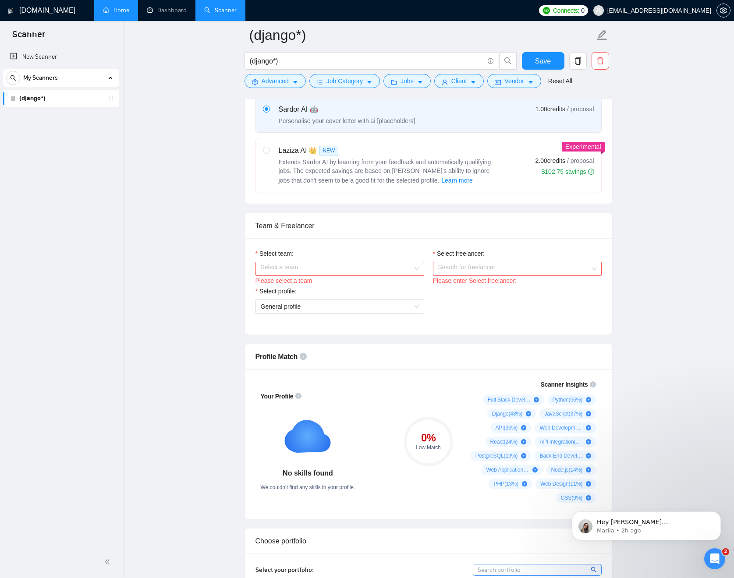
click at [390, 271] on input "Select team:" at bounding box center [337, 269] width 152 height 13
click at [351, 282] on div "Zyklum" at bounding box center [339, 286] width 158 height 10
click at [491, 270] on input "Select freelancer:" at bounding box center [514, 269] width 152 height 13
click at [506, 283] on div "[PERSON_NAME]" at bounding box center [517, 286] width 158 height 10
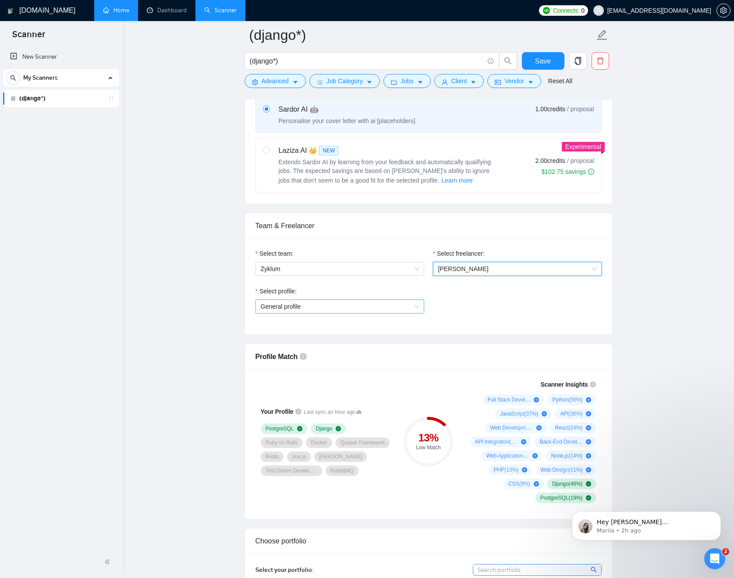
click at [413, 310] on span "General profile" at bounding box center [340, 306] width 158 height 13
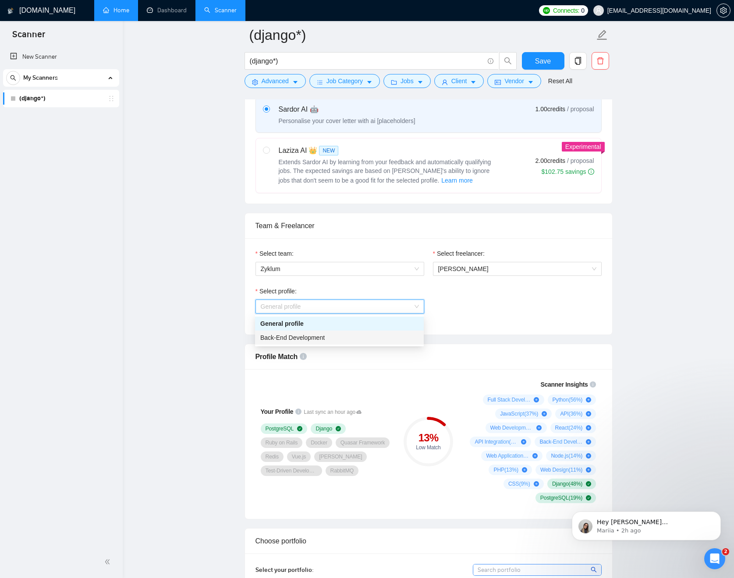
click at [365, 339] on div "Back-End Development" at bounding box center [339, 338] width 158 height 10
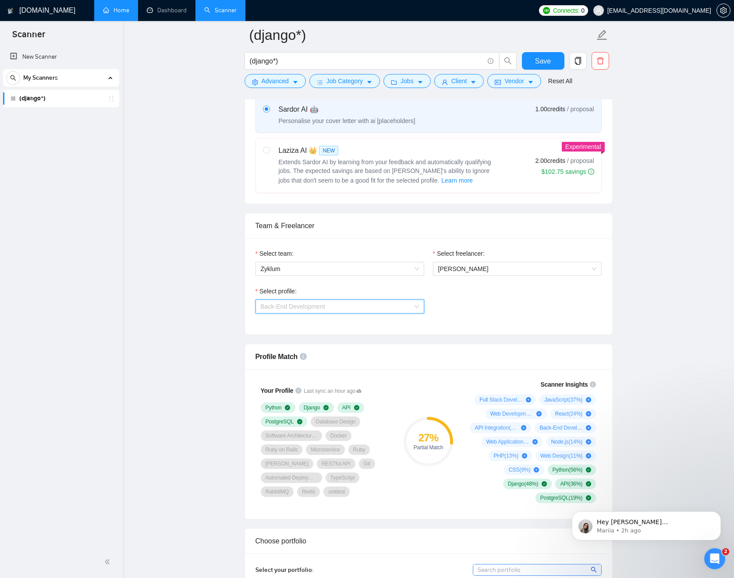
click at [420, 309] on div "Back-End Development" at bounding box center [339, 307] width 169 height 14
click at [377, 334] on div "Back-End Development" at bounding box center [339, 338] width 158 height 10
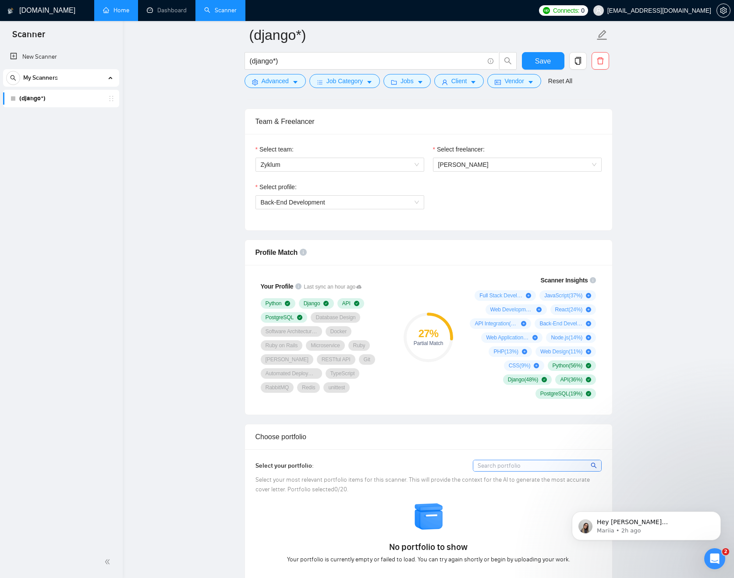
scroll to position [506, 0]
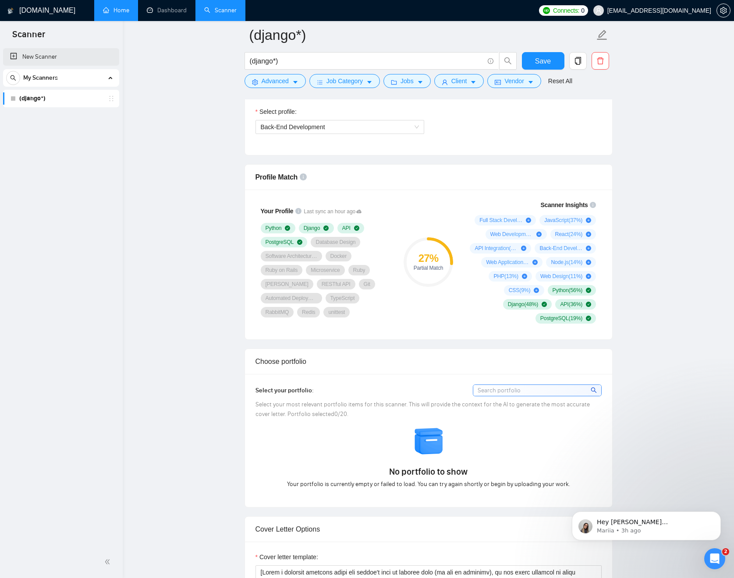
click at [50, 59] on link "New Scanner" at bounding box center [61, 57] width 102 height 18
click at [550, 64] on span "Save" at bounding box center [543, 61] width 16 height 11
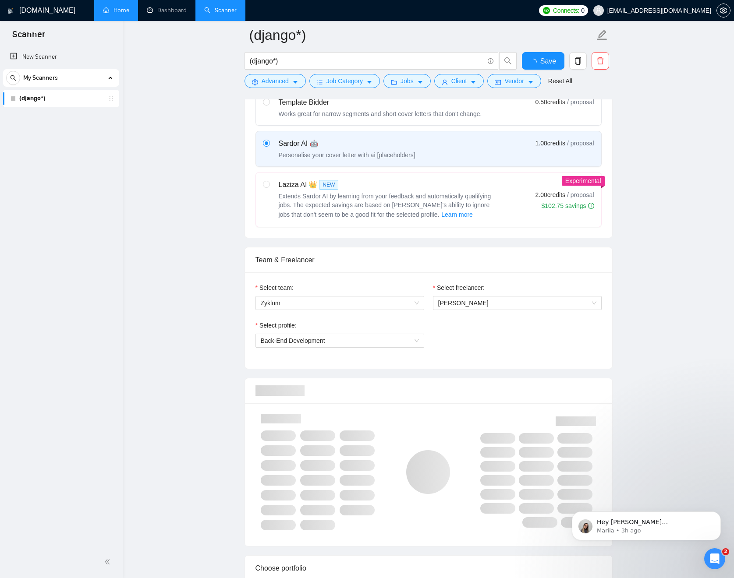
scroll to position [0, 0]
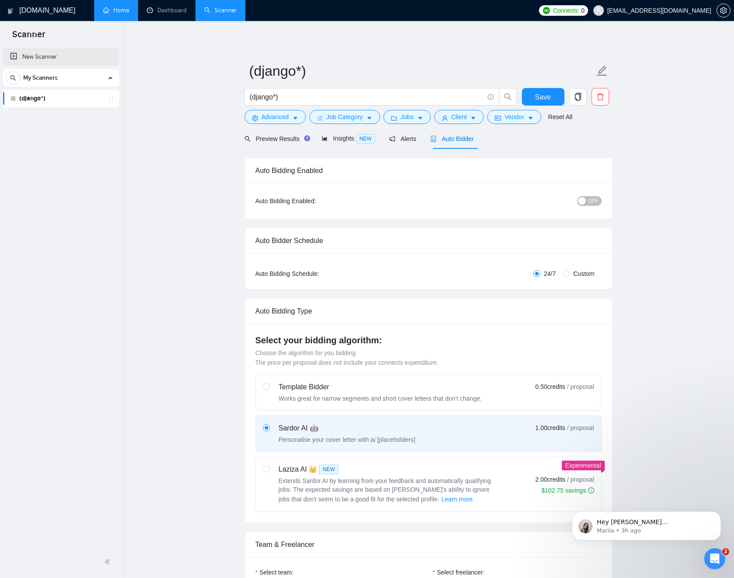
click at [64, 58] on link "New Scanner" at bounding box center [61, 57] width 102 height 18
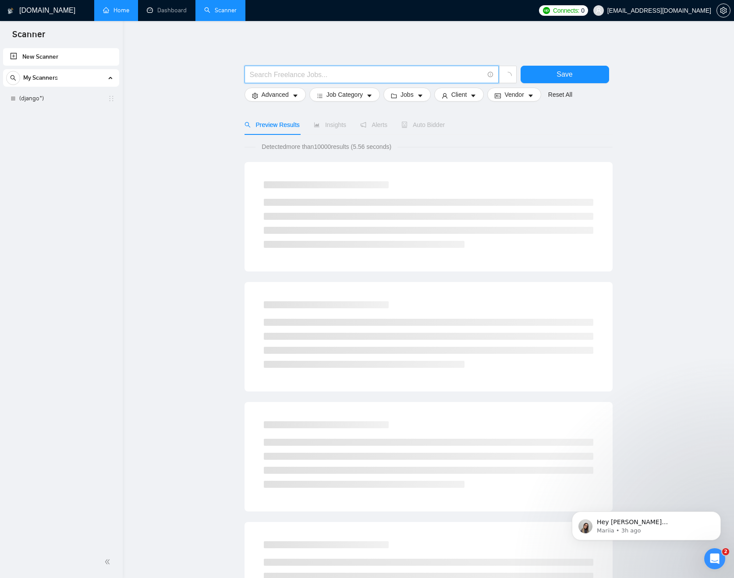
click at [324, 75] on input "text" at bounding box center [367, 74] width 234 height 11
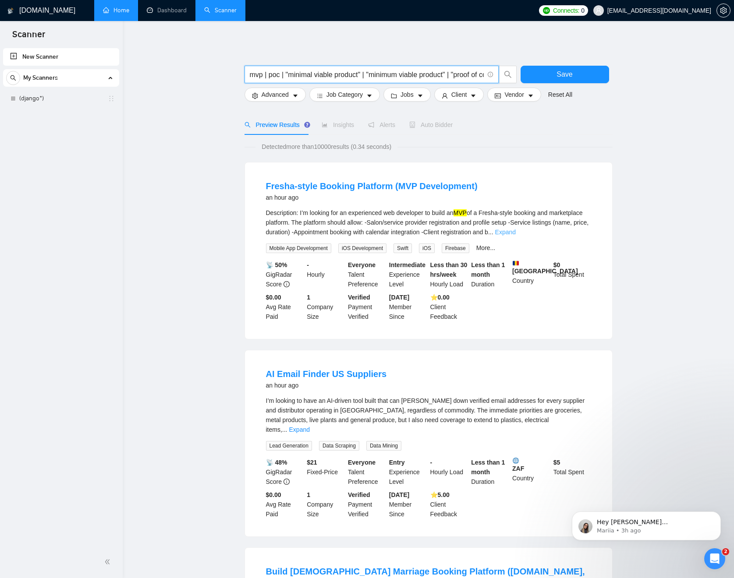
type input "mvp | poc | "minimal viable product" | "minimum viable product" | "proof of con…"
click at [516, 230] on link "Expand" at bounding box center [505, 232] width 21 height 7
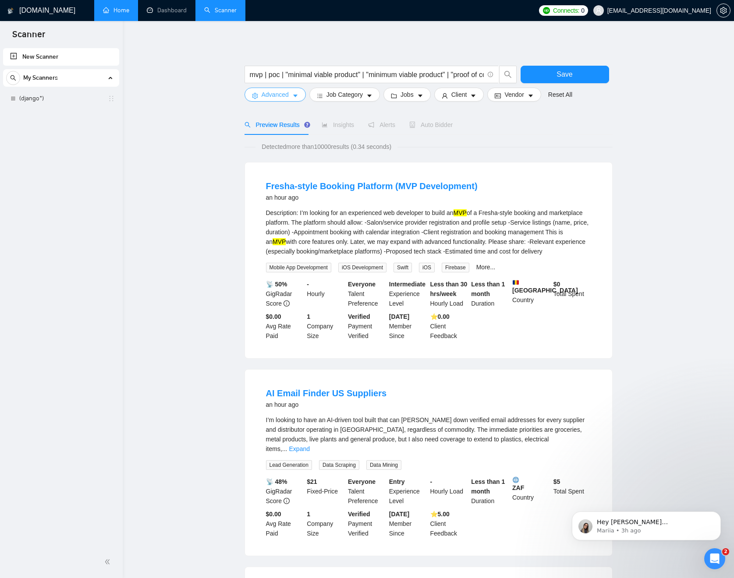
click at [298, 95] on icon "caret-down" at bounding box center [295, 96] width 6 height 6
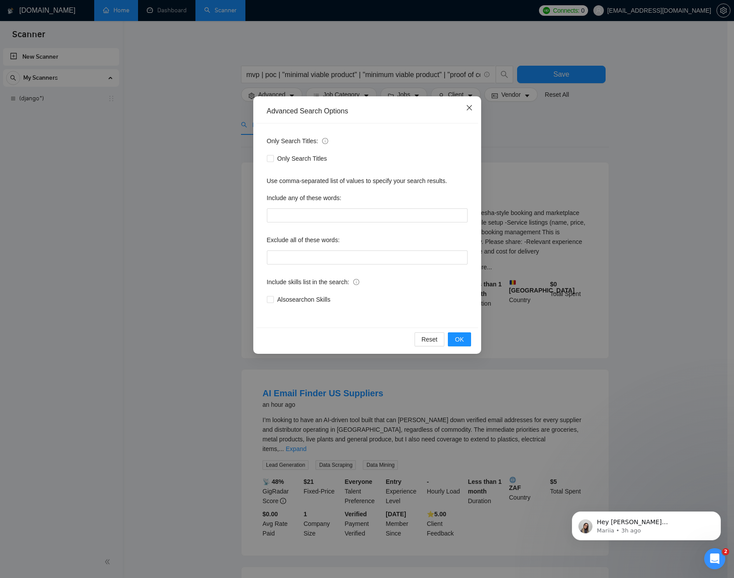
click at [469, 110] on icon "close" at bounding box center [469, 107] width 7 height 7
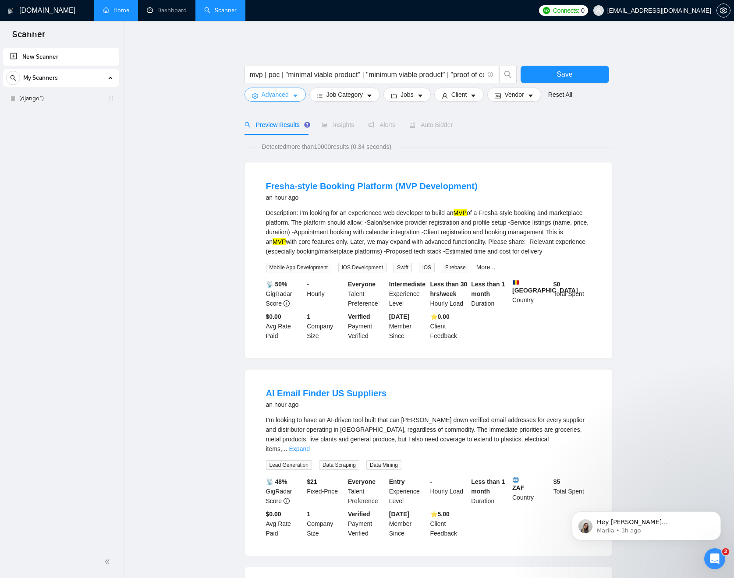
click at [298, 95] on icon "caret-down" at bounding box center [295, 96] width 6 height 6
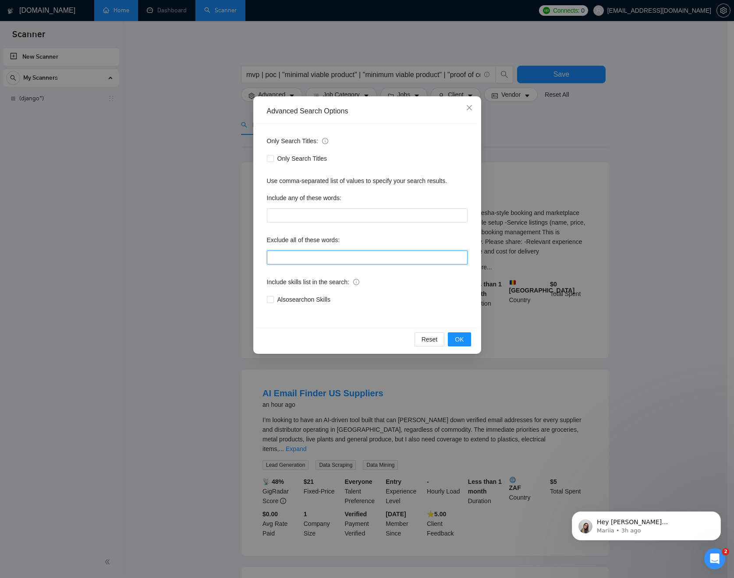
click at [317, 255] on input "text" at bounding box center [367, 258] width 201 height 14
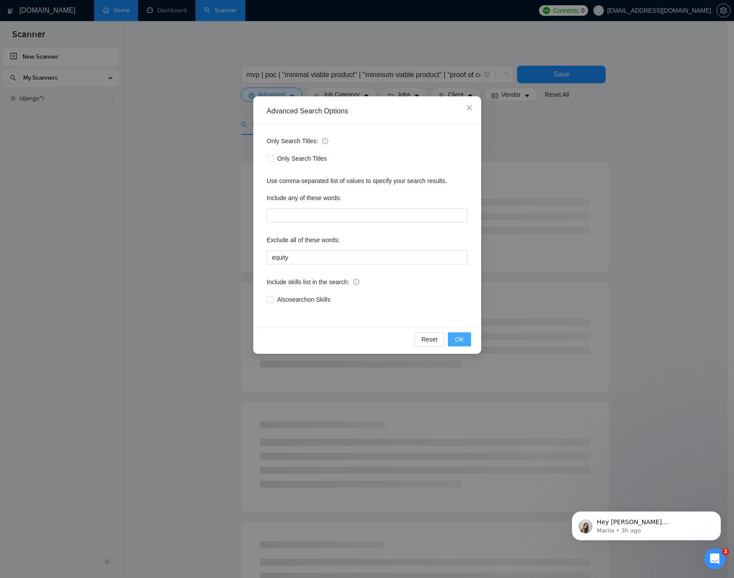
click at [464, 341] on span "OK" at bounding box center [459, 340] width 9 height 10
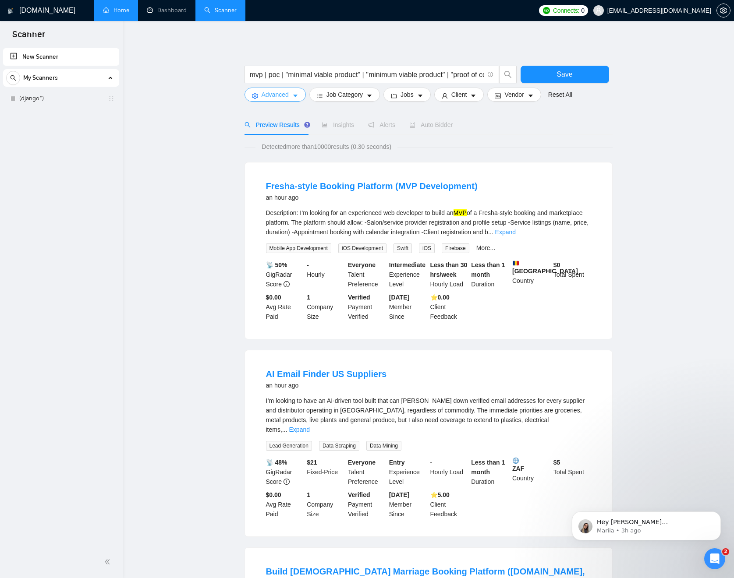
click at [300, 92] on button "Advanced" at bounding box center [275, 95] width 61 height 14
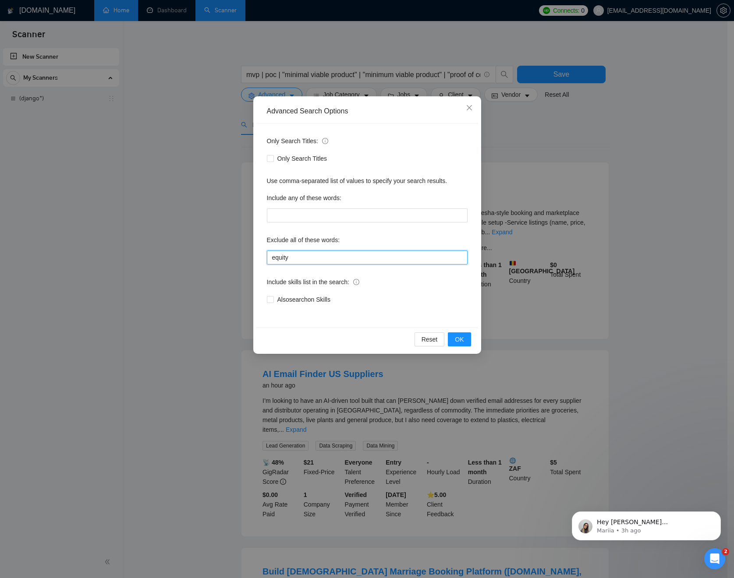
click at [353, 259] on input "equity" at bounding box center [367, 258] width 201 height 14
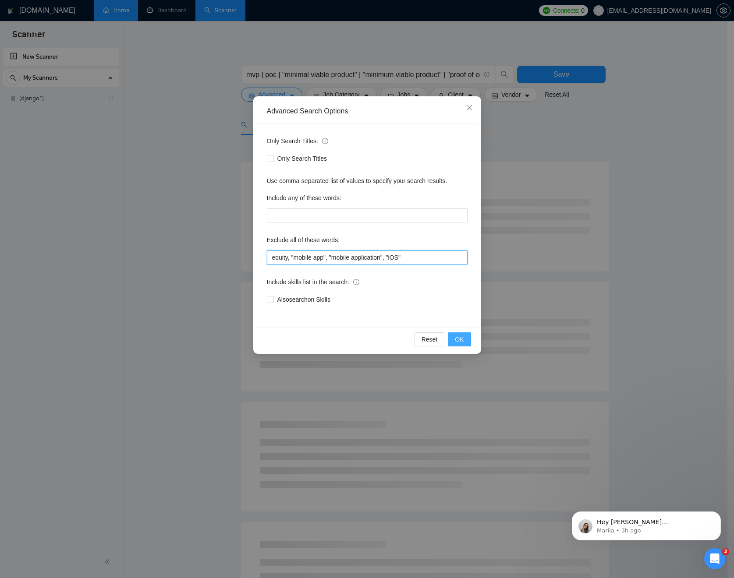
type input "equity, "mobile app", "mobile application", "iOS""
click at [458, 334] on button "OK" at bounding box center [459, 340] width 23 height 14
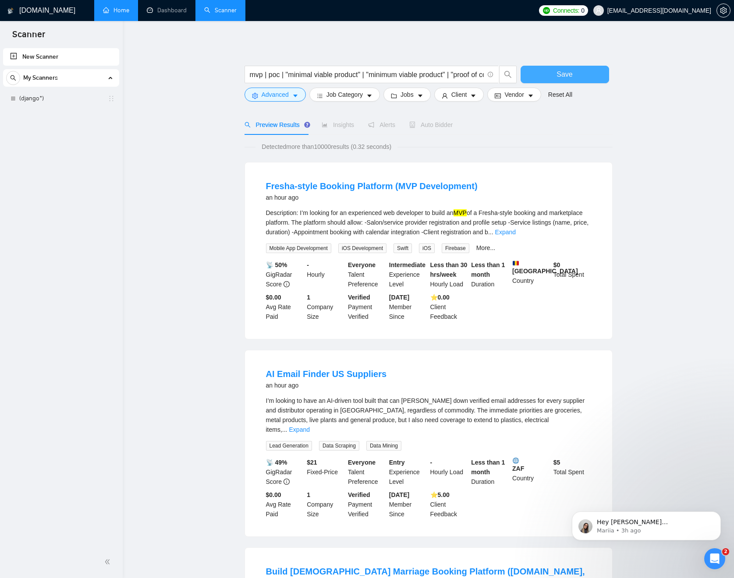
click at [586, 75] on button "Save" at bounding box center [565, 75] width 89 height 18
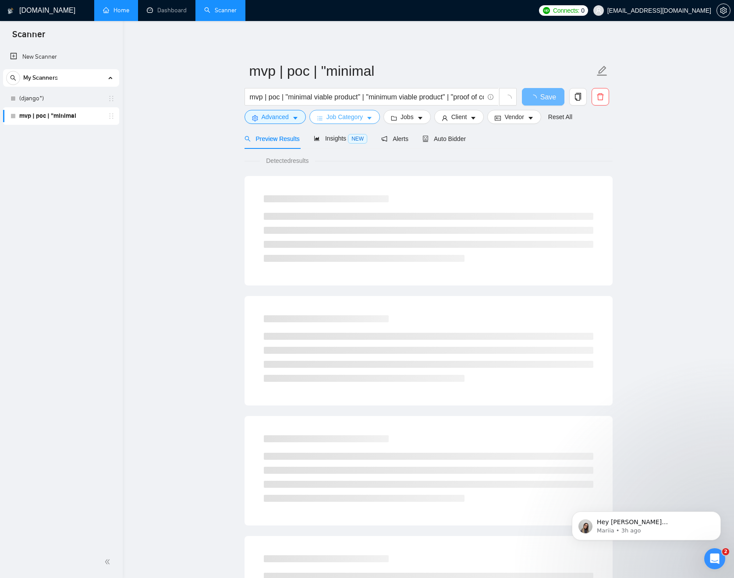
click at [361, 119] on span "Job Category" at bounding box center [344, 117] width 36 height 10
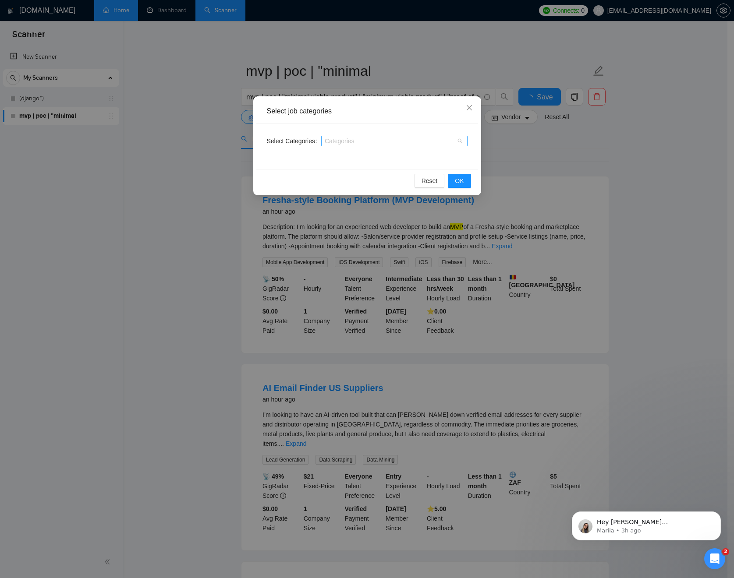
click at [356, 142] on div at bounding box center [389, 141] width 133 height 7
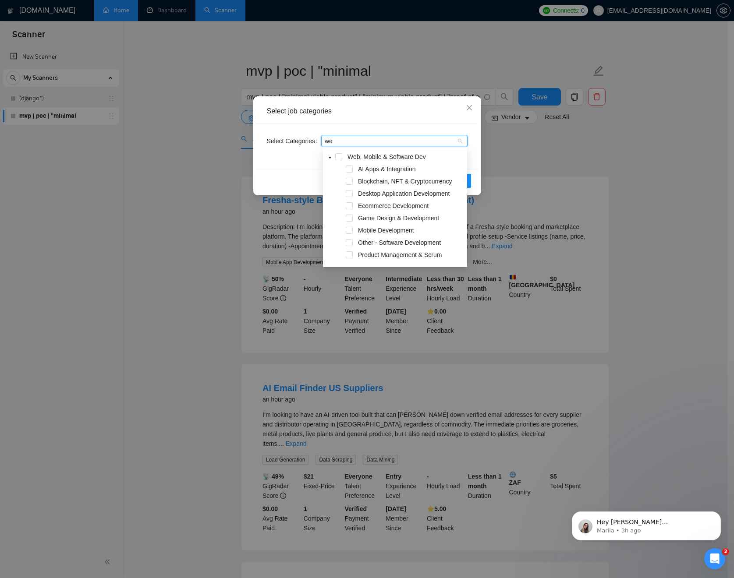
type input "web"
click at [368, 170] on span "AI Apps & Integration" at bounding box center [387, 169] width 58 height 7
type input "we"
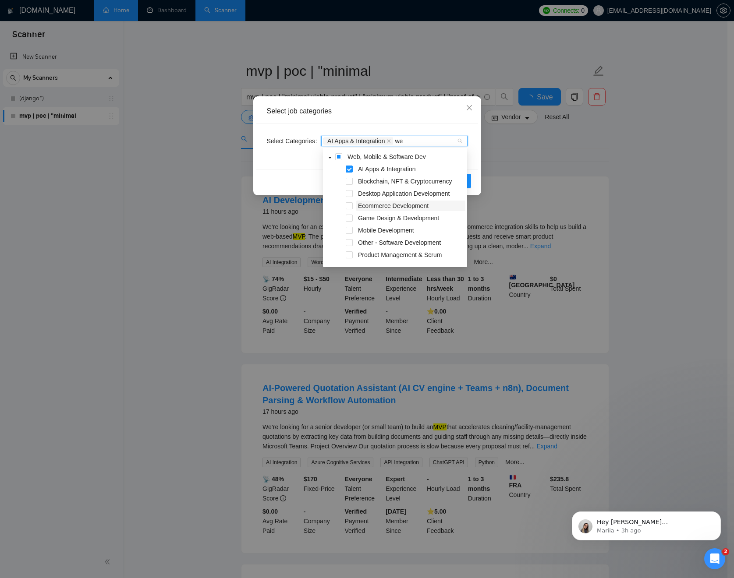
click at [369, 207] on span "Ecommerce Development" at bounding box center [393, 205] width 71 height 7
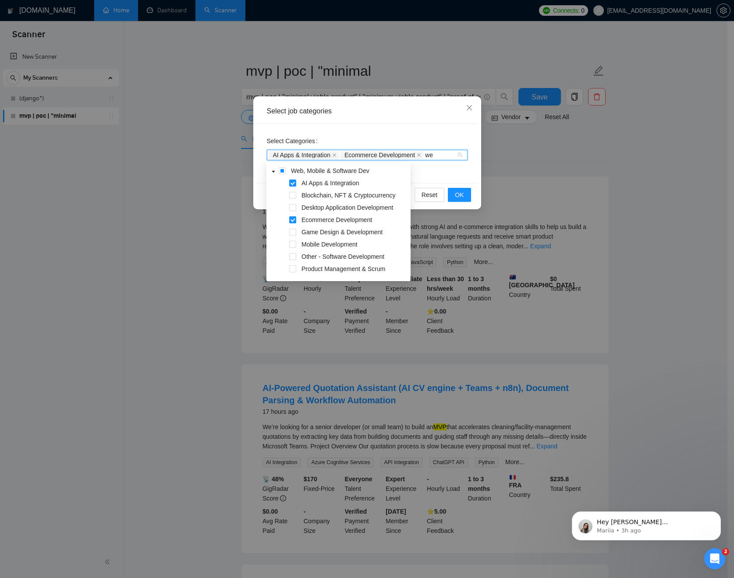
type input "web"
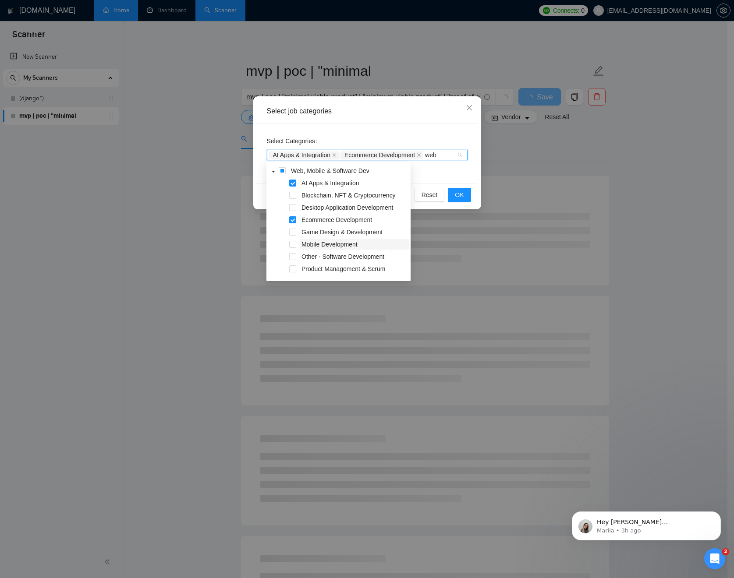
click at [323, 246] on span "Mobile Development" at bounding box center [330, 244] width 56 height 7
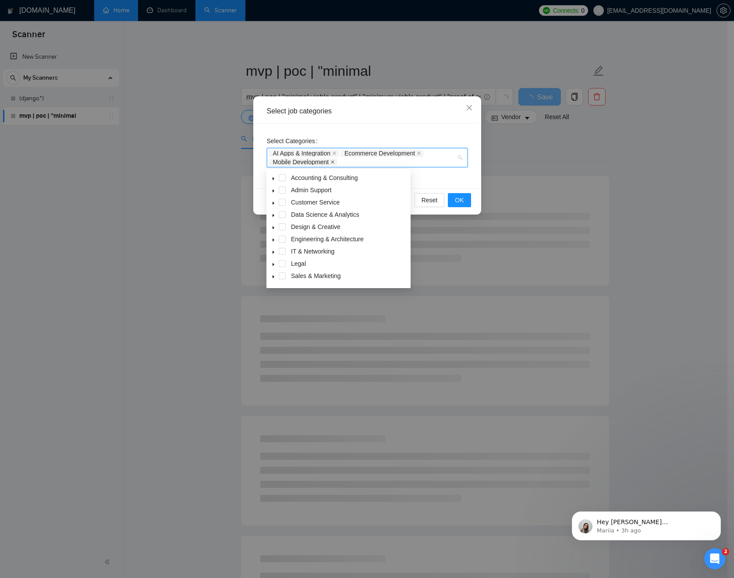
click at [334, 163] on icon "close" at bounding box center [332, 162] width 4 height 4
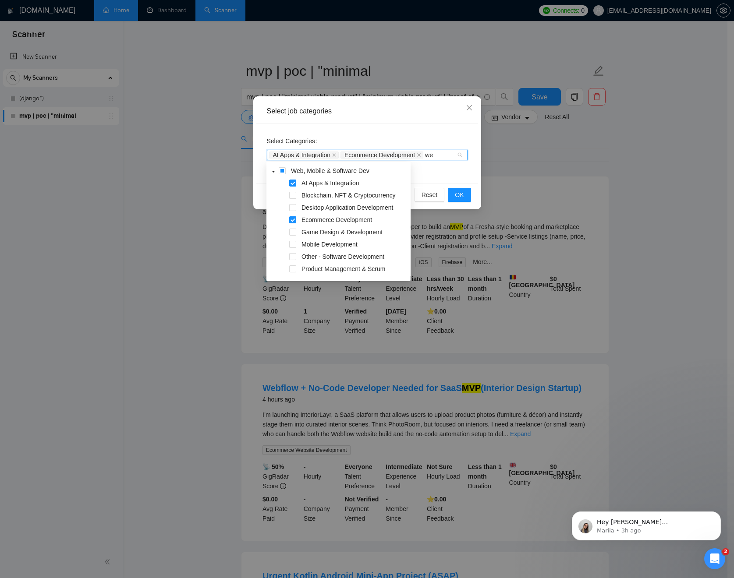
type input "web"
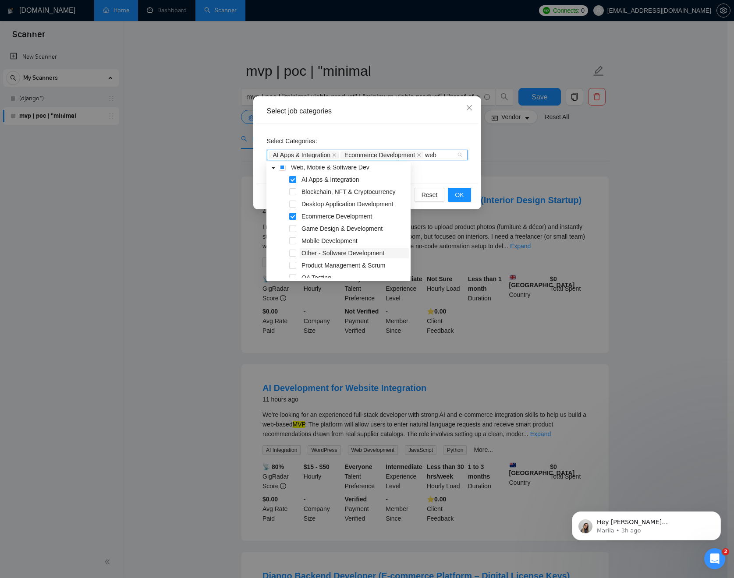
scroll to position [5, 0]
click at [326, 251] on span "Other - Software Development" at bounding box center [343, 251] width 83 height 7
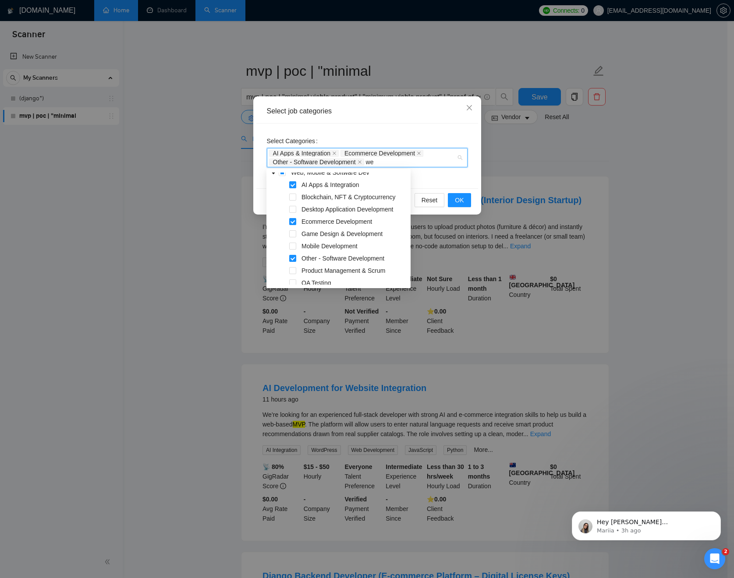
type input "web"
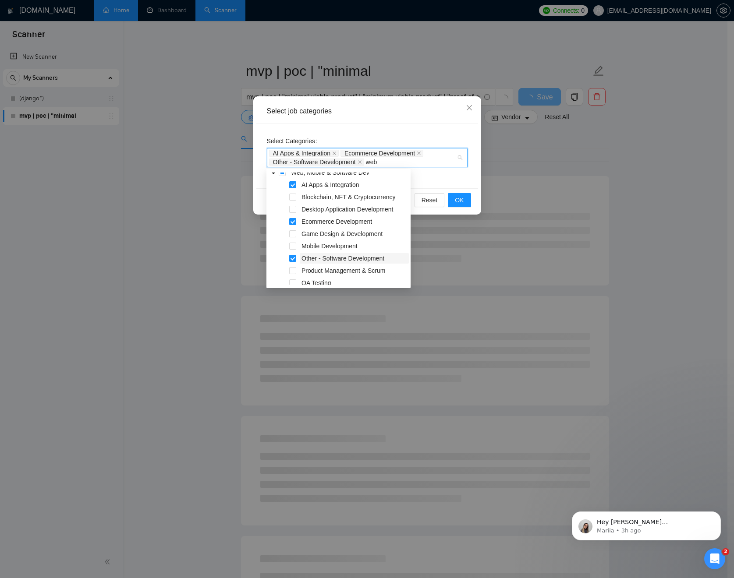
scroll to position [46, 0]
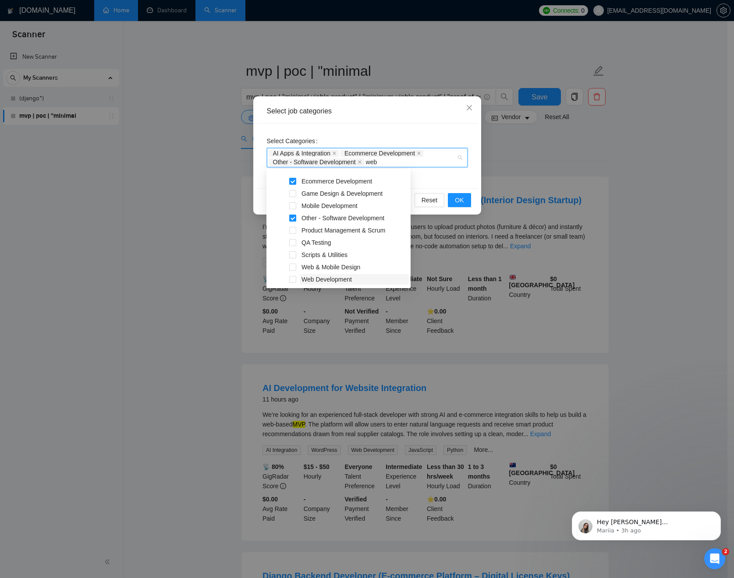
click at [309, 278] on span "Web Development" at bounding box center [327, 279] width 50 height 7
click at [459, 202] on span "OK" at bounding box center [459, 200] width 9 height 10
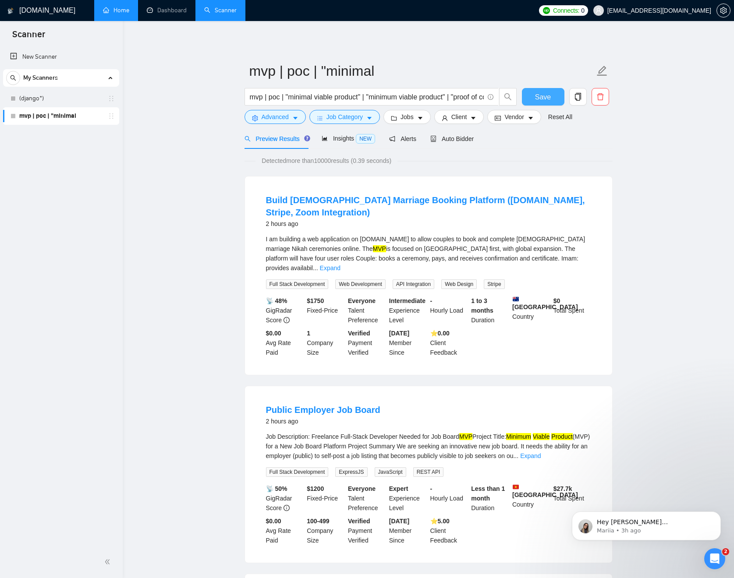
click at [548, 99] on span "Save" at bounding box center [543, 97] width 16 height 11
click at [414, 120] on span "Jobs" at bounding box center [407, 117] width 13 height 10
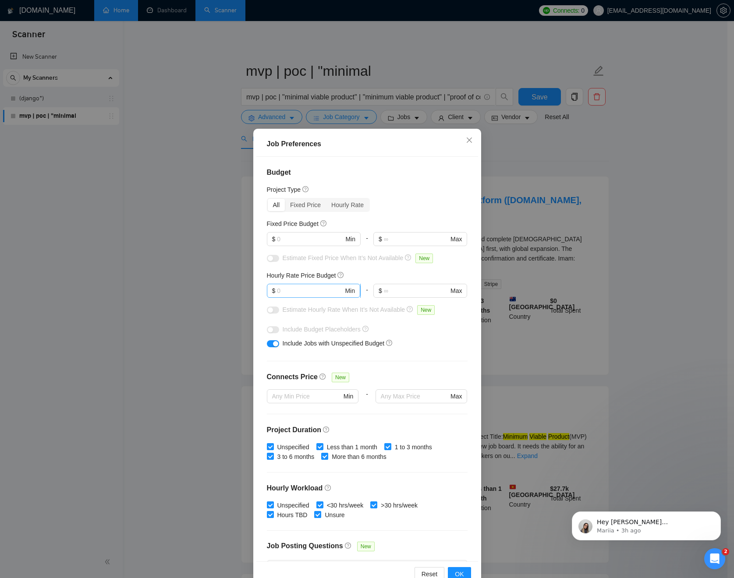
click at [300, 293] on input "text" at bounding box center [310, 291] width 66 height 10
type input "30"
click at [315, 239] on input "text" at bounding box center [310, 239] width 66 height 10
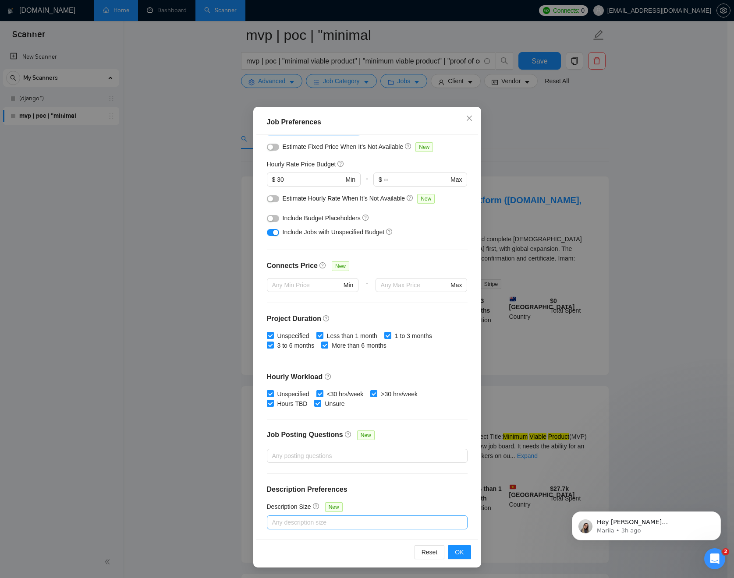
scroll to position [74, 0]
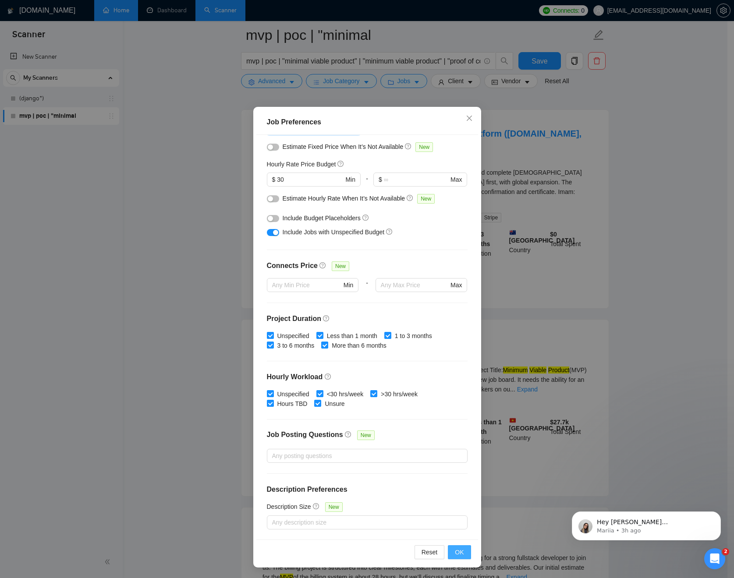
type input "100"
click at [459, 553] on span "OK" at bounding box center [459, 553] width 9 height 10
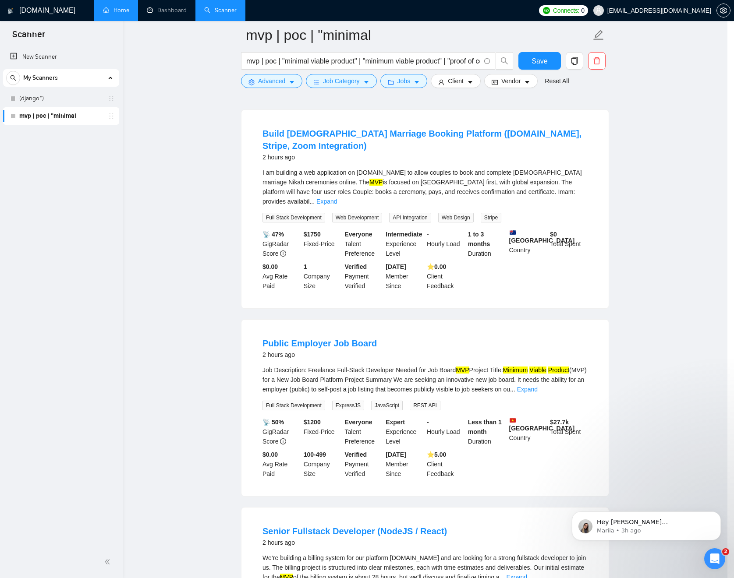
scroll to position [0, 0]
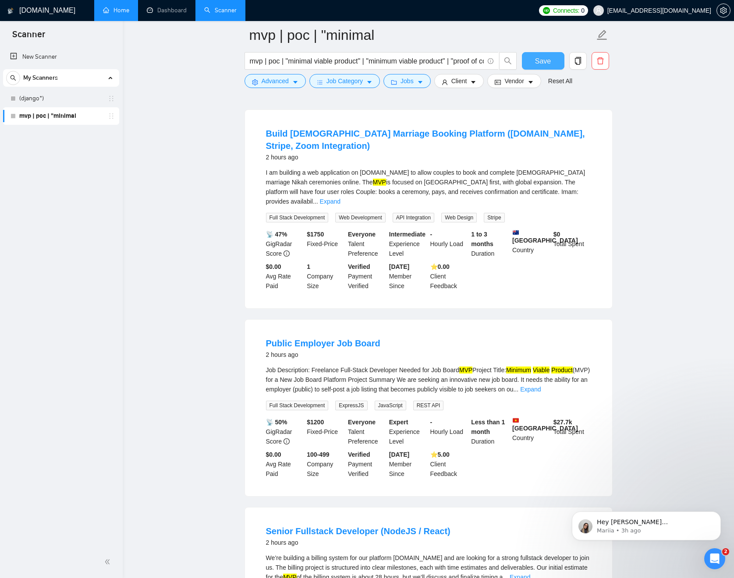
click at [528, 62] on button "Save" at bounding box center [543, 61] width 43 height 18
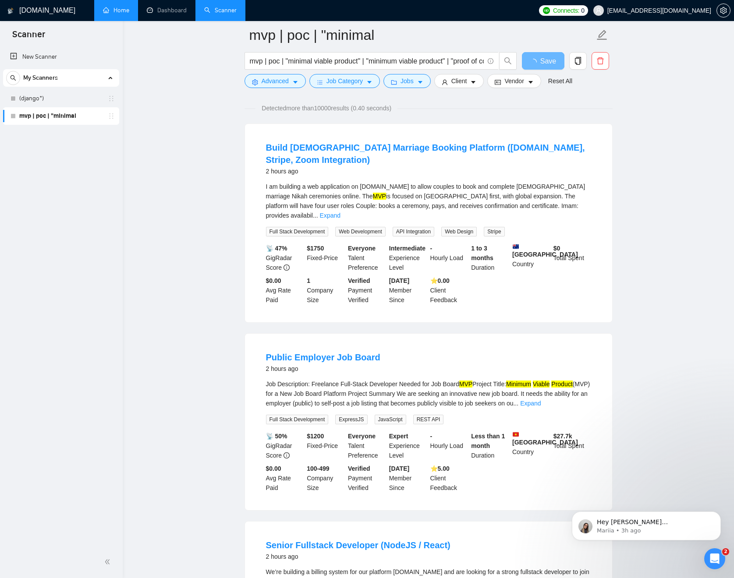
scroll to position [42, 0]
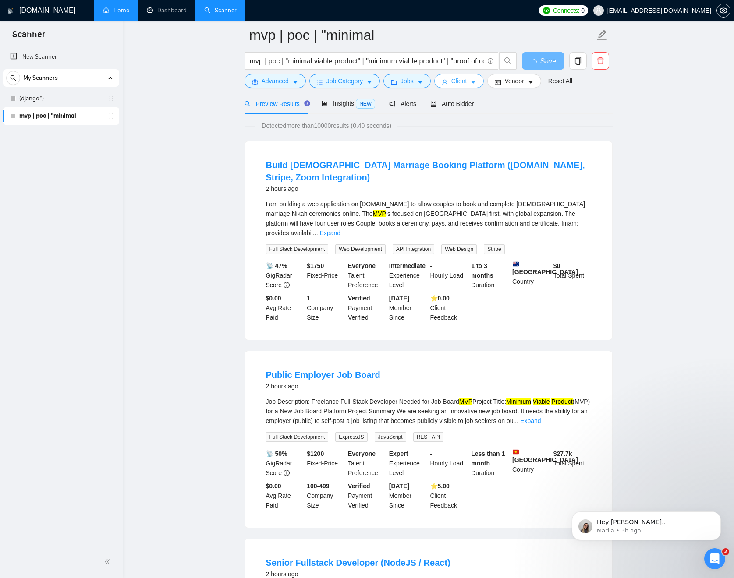
click at [476, 80] on icon "caret-down" at bounding box center [473, 82] width 6 height 6
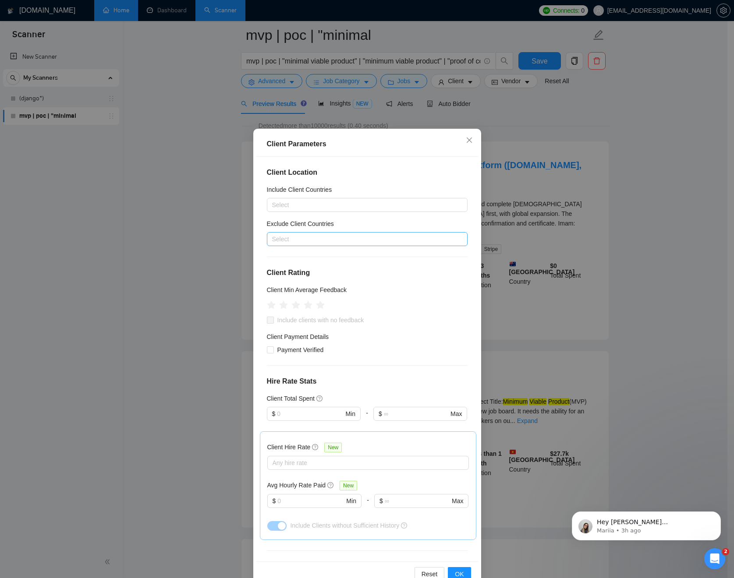
scroll to position [32, 0]
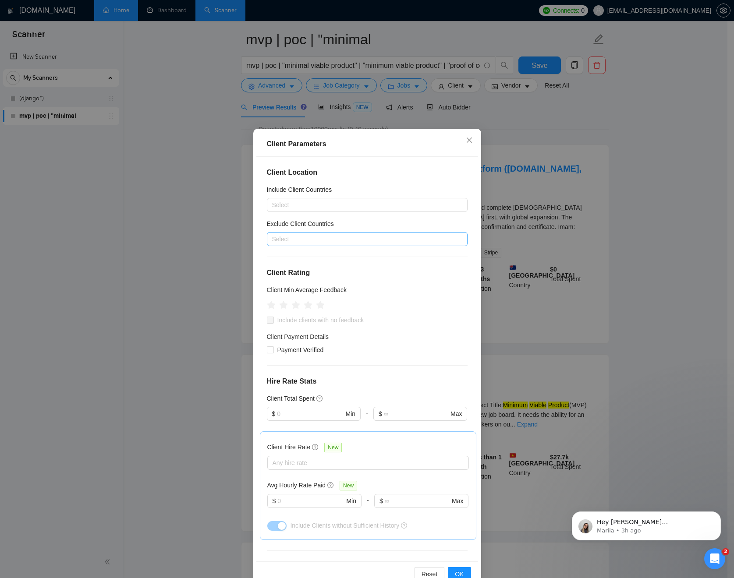
click at [396, 238] on div at bounding box center [363, 239] width 188 height 11
type input "india"
click at [337, 270] on div "[GEOGRAPHIC_DATA]" at bounding box center [364, 271] width 180 height 10
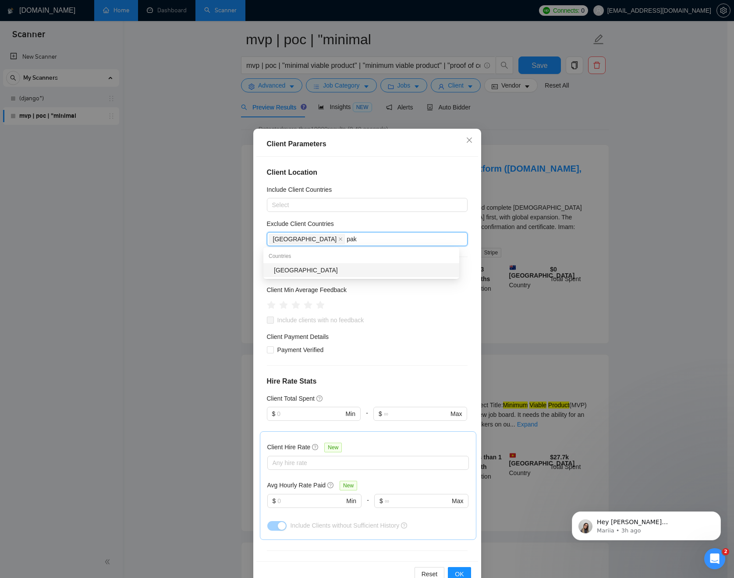
type input "paki"
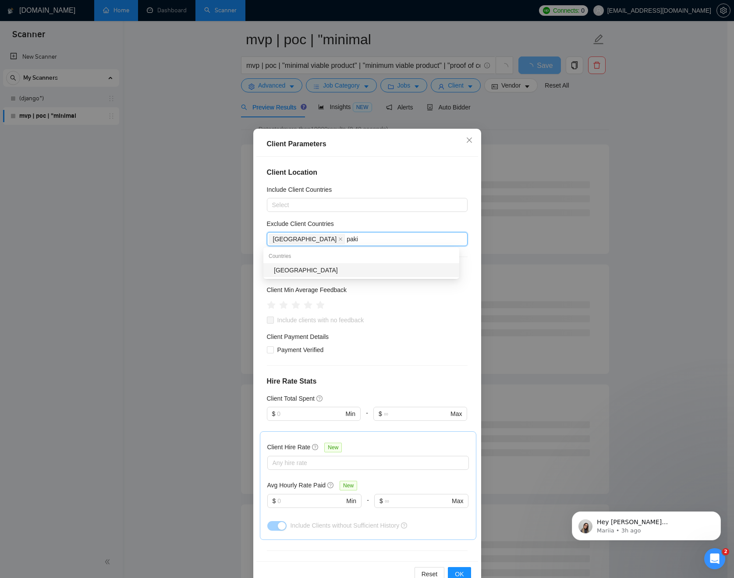
click at [338, 268] on div "[GEOGRAPHIC_DATA]" at bounding box center [364, 271] width 180 height 10
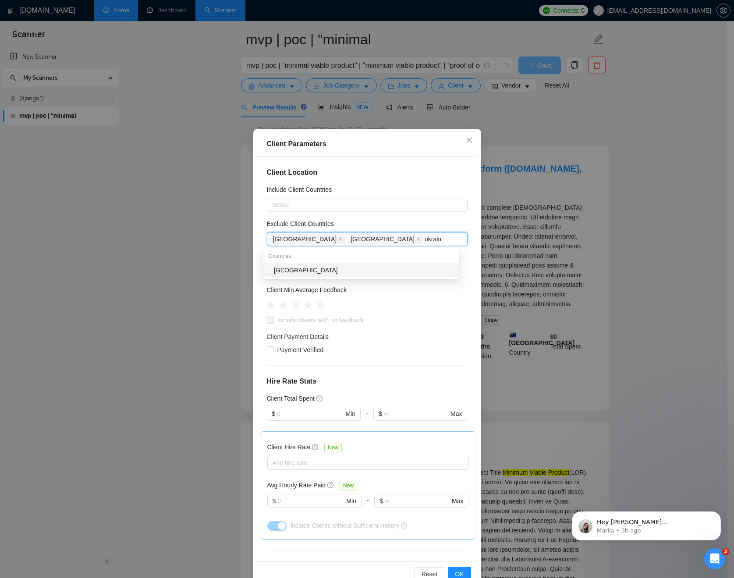
type input "[GEOGRAPHIC_DATA]"
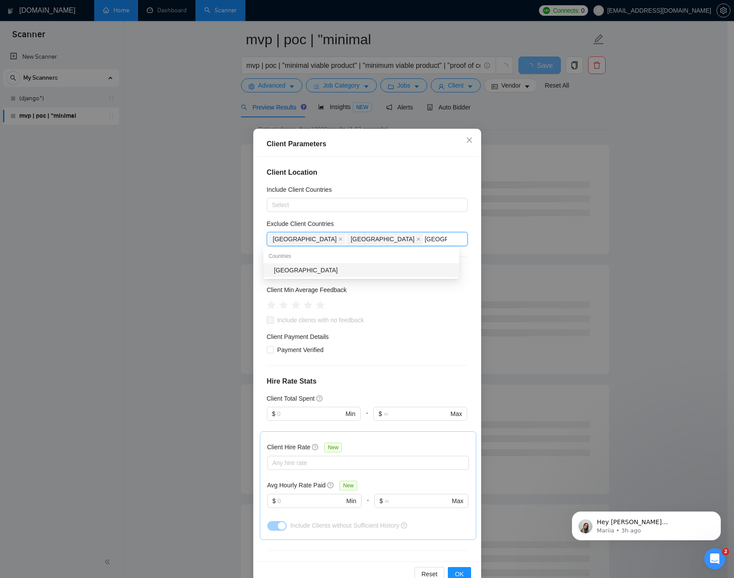
click at [339, 270] on div "[GEOGRAPHIC_DATA]" at bounding box center [364, 271] width 180 height 10
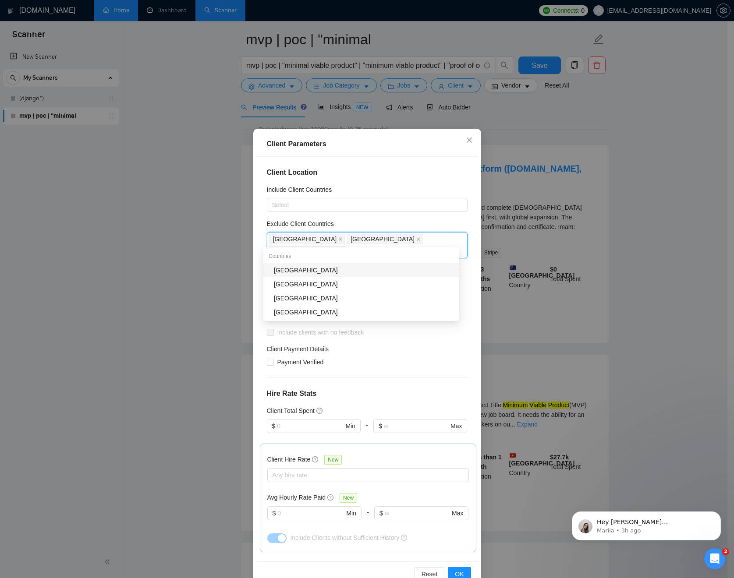
type input "[PERSON_NAME]"
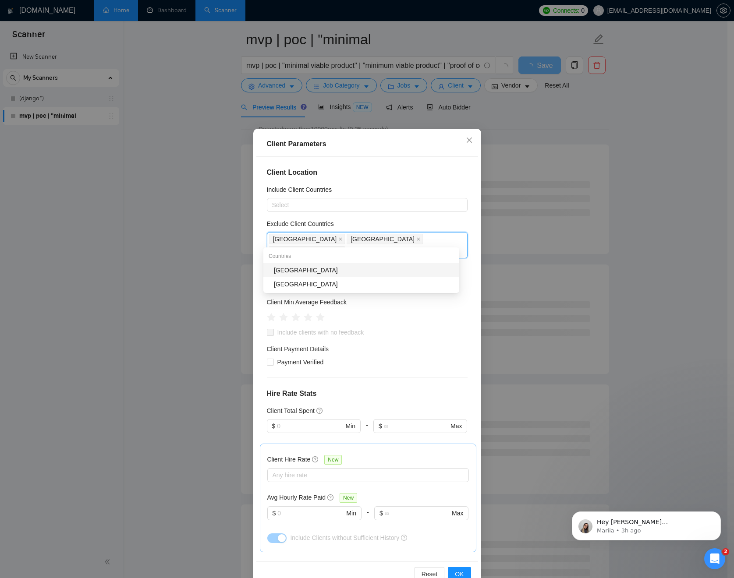
click at [338, 271] on div "[GEOGRAPHIC_DATA]" at bounding box center [364, 271] width 180 height 10
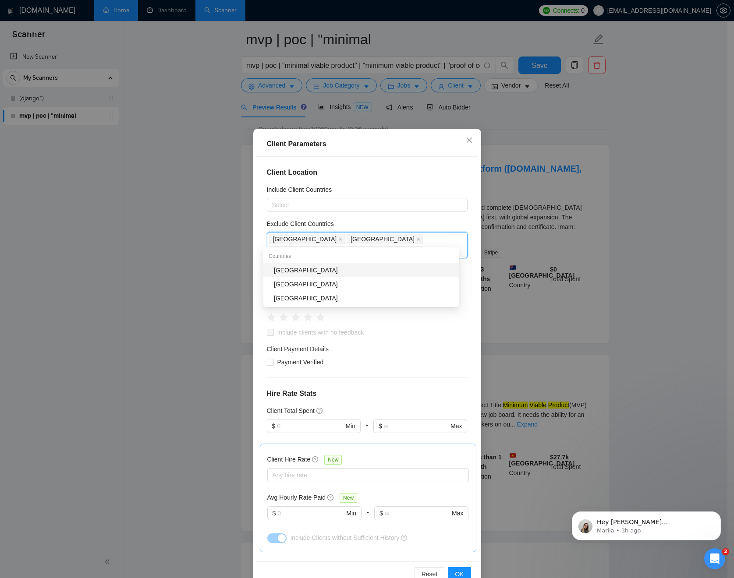
type input "be"
click at [354, 280] on div "[GEOGRAPHIC_DATA]" at bounding box center [364, 285] width 180 height 10
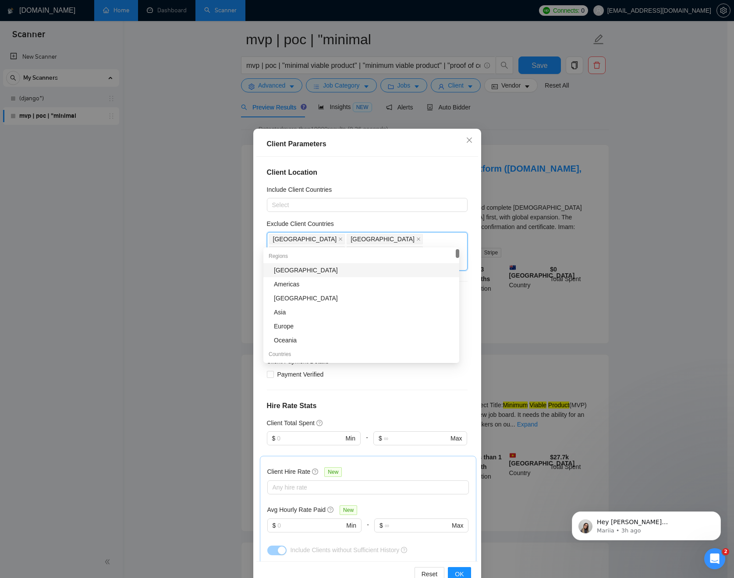
click at [432, 216] on div "Client Location Include Client Countries Select Exclude Client Countries [GEOGR…" at bounding box center [367, 359] width 222 height 405
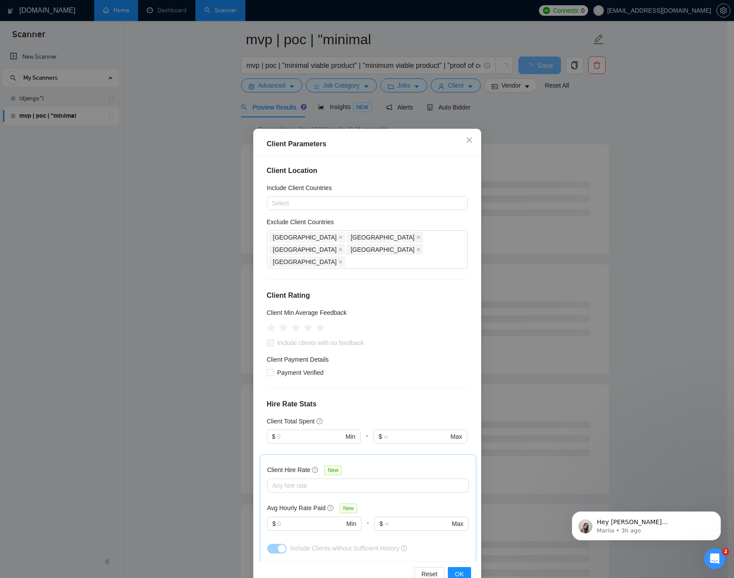
scroll to position [16, 0]
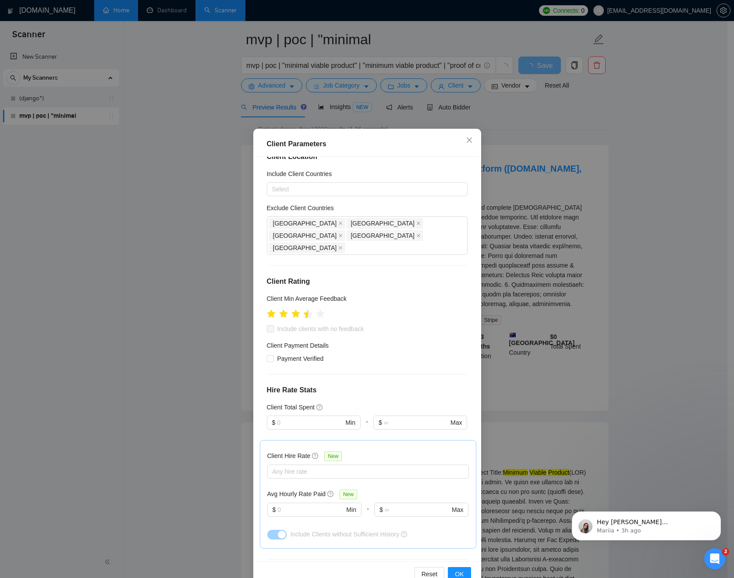
click at [304, 309] on icon "star" at bounding box center [307, 313] width 9 height 9
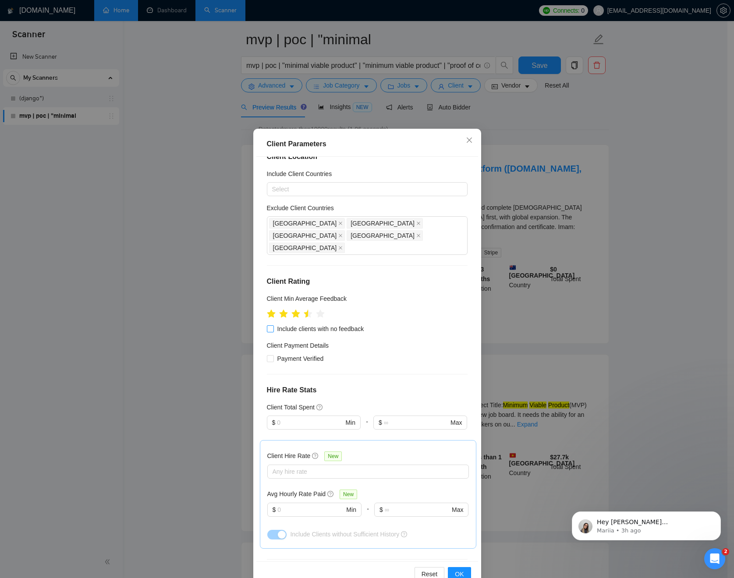
click at [310, 324] on span "Include clients with no feedback" at bounding box center [321, 329] width 94 height 10
click at [273, 326] on input "Include clients with no feedback" at bounding box center [270, 329] width 6 height 6
checkbox input "true"
click at [304, 309] on icon "star" at bounding box center [307, 313] width 9 height 9
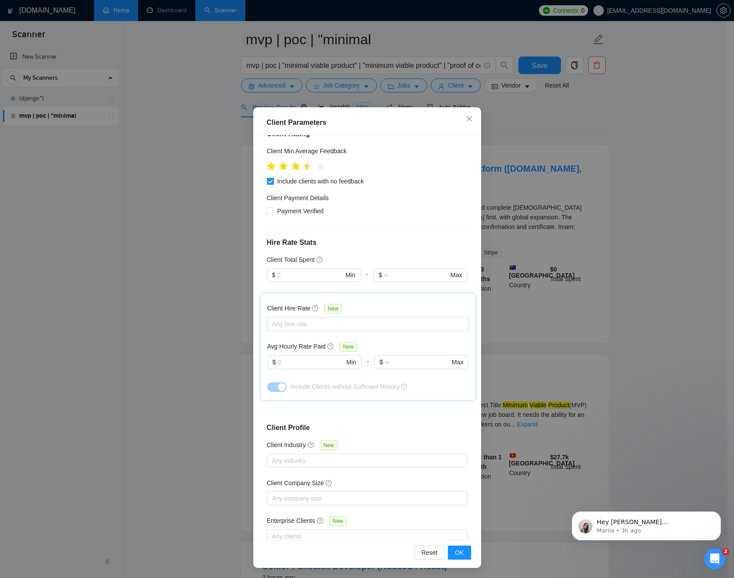
scroll to position [21, 0]
click at [460, 549] on span "OK" at bounding box center [459, 553] width 9 height 10
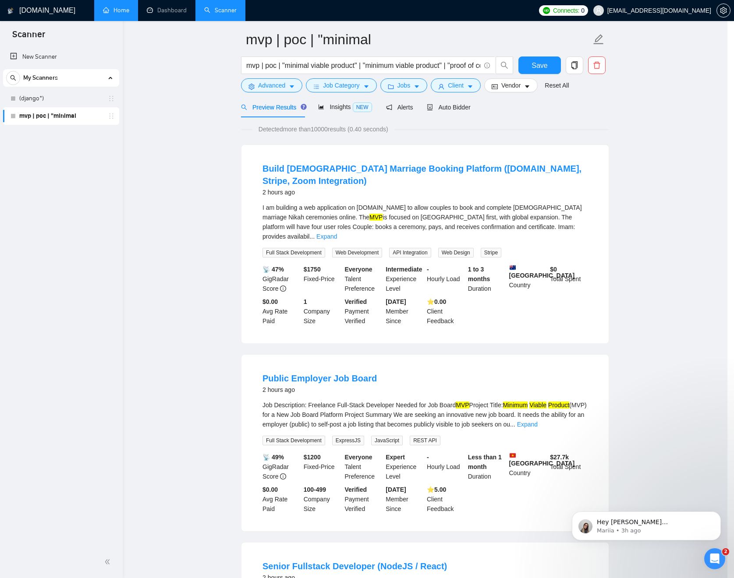
scroll to position [0, 0]
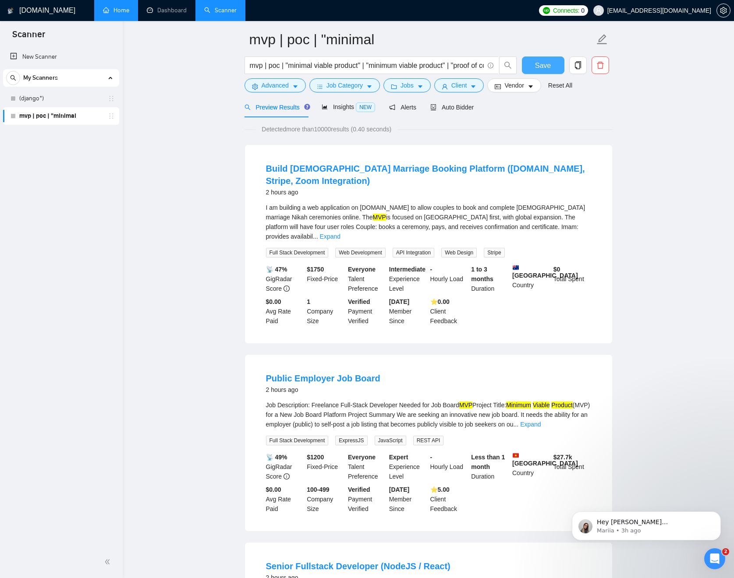
click at [541, 64] on span "Save" at bounding box center [543, 65] width 16 height 11
click at [533, 87] on icon "caret-down" at bounding box center [531, 87] width 4 height 3
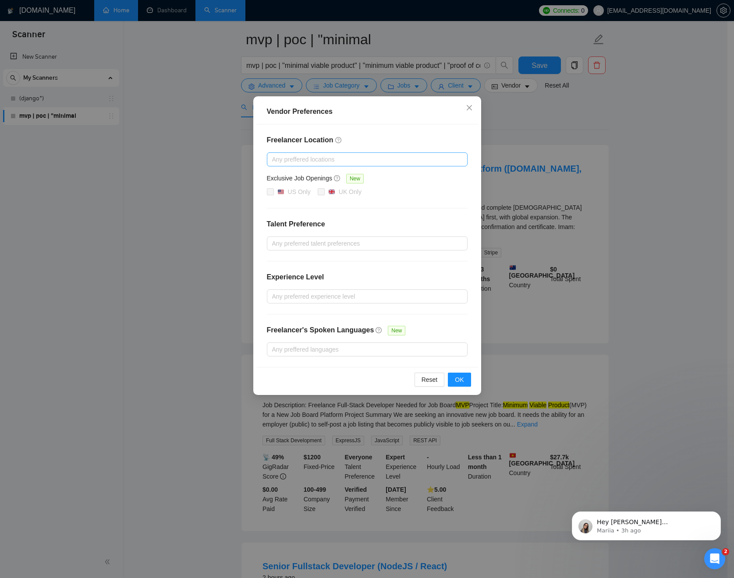
click at [344, 158] on div at bounding box center [363, 159] width 188 height 11
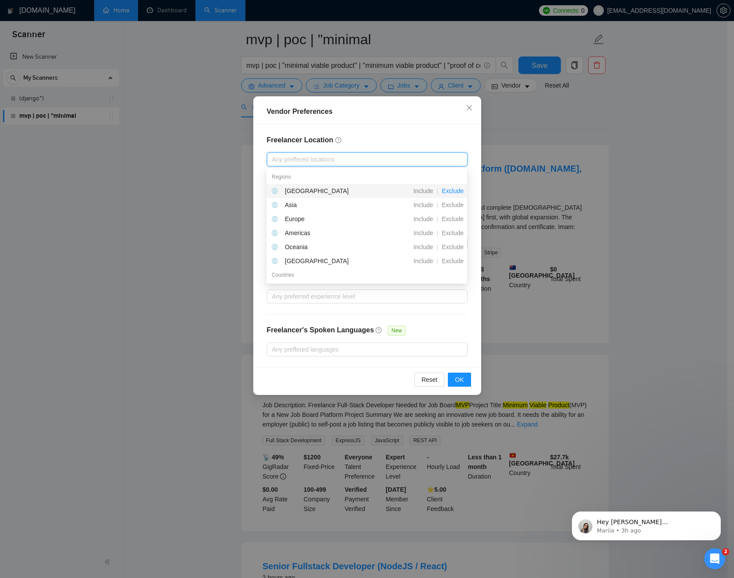
click at [460, 191] on span "Exclude" at bounding box center [452, 191] width 29 height 7
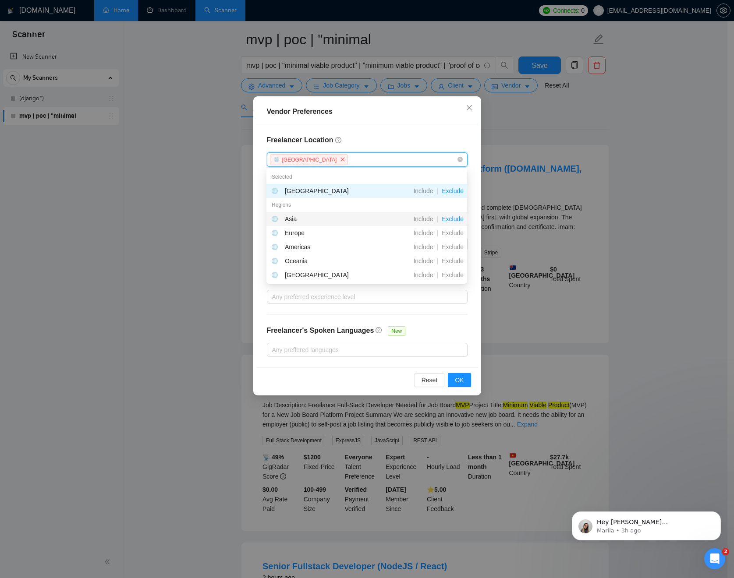
click at [460, 216] on span "Exclude" at bounding box center [452, 219] width 29 height 7
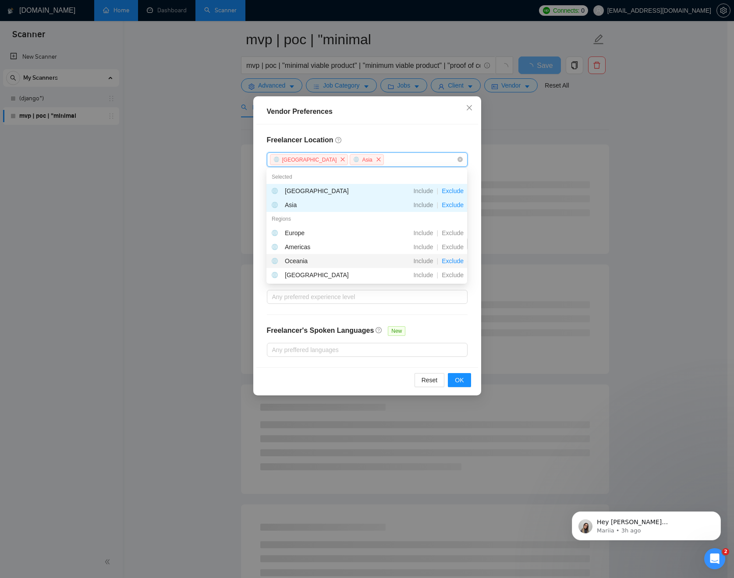
click at [454, 260] on span "Exclude" at bounding box center [452, 261] width 29 height 7
click at [454, 273] on span "Exclude" at bounding box center [452, 275] width 29 height 7
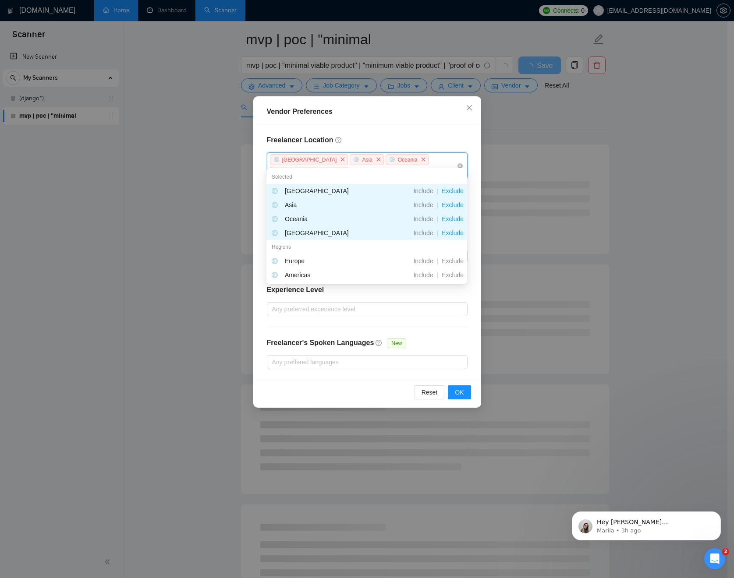
click at [450, 133] on div "Freelancer Location [GEOGRAPHIC_DATA] [GEOGRAPHIC_DATA] [GEOGRAPHIC_DATA] [GEOG…" at bounding box center [367, 251] width 222 height 255
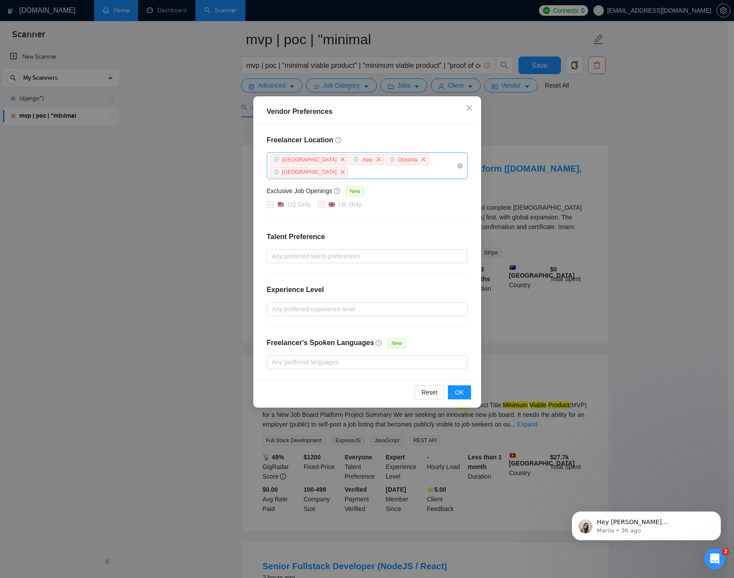
click at [447, 160] on div "[GEOGRAPHIC_DATA] [GEOGRAPHIC_DATA] [GEOGRAPHIC_DATA] [GEOGRAPHIC_DATA]" at bounding box center [363, 165] width 188 height 25
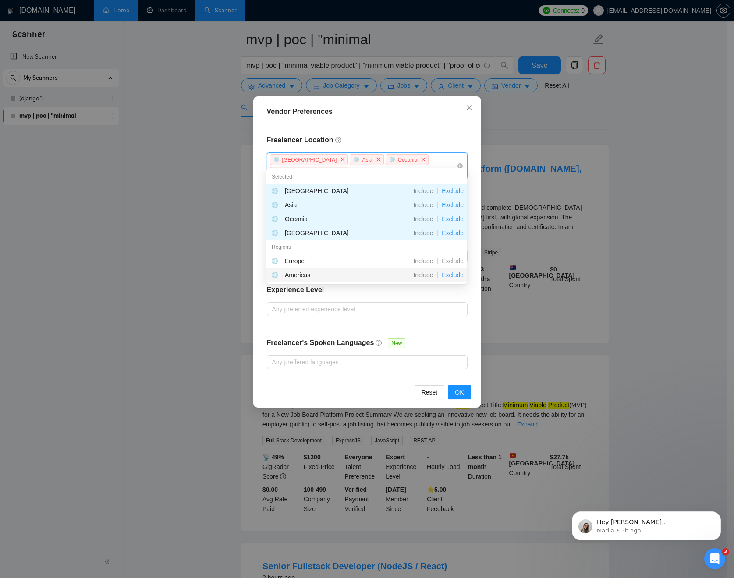
click at [450, 275] on span "Exclude" at bounding box center [452, 275] width 29 height 7
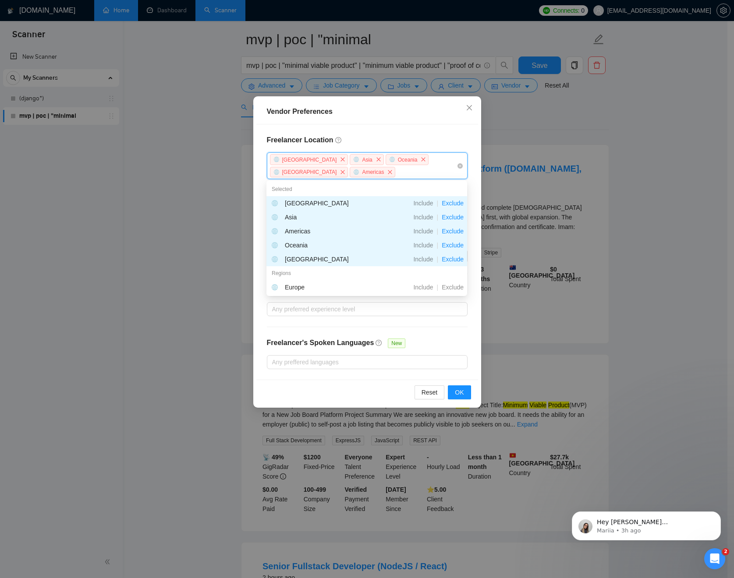
click at [458, 134] on div "Freelancer Location [GEOGRAPHIC_DATA] [GEOGRAPHIC_DATA] [GEOGRAPHIC_DATA] [GEOG…" at bounding box center [367, 251] width 222 height 255
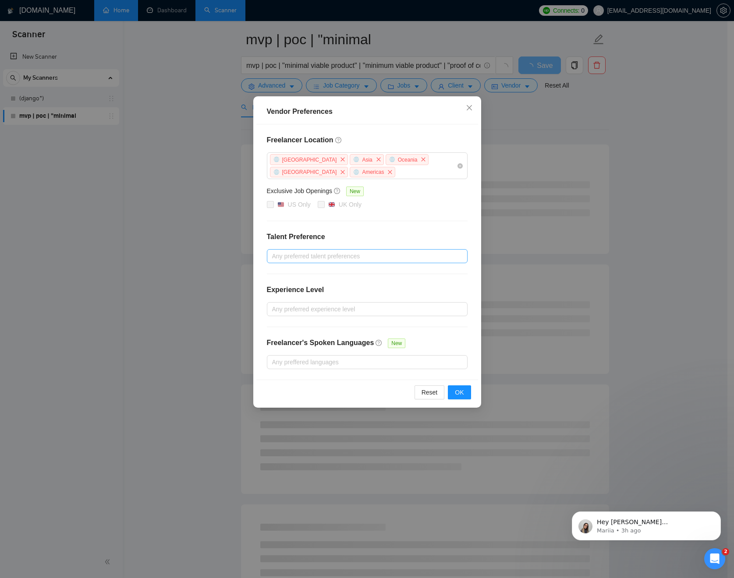
click at [430, 253] on div at bounding box center [363, 256] width 188 height 11
click at [413, 362] on div at bounding box center [363, 362] width 188 height 11
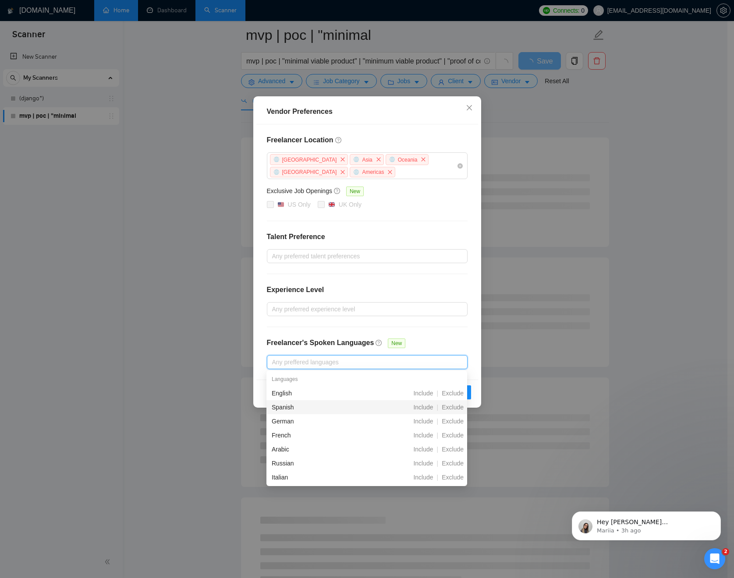
click at [450, 411] on div "Exclude" at bounding box center [452, 408] width 29 height 10
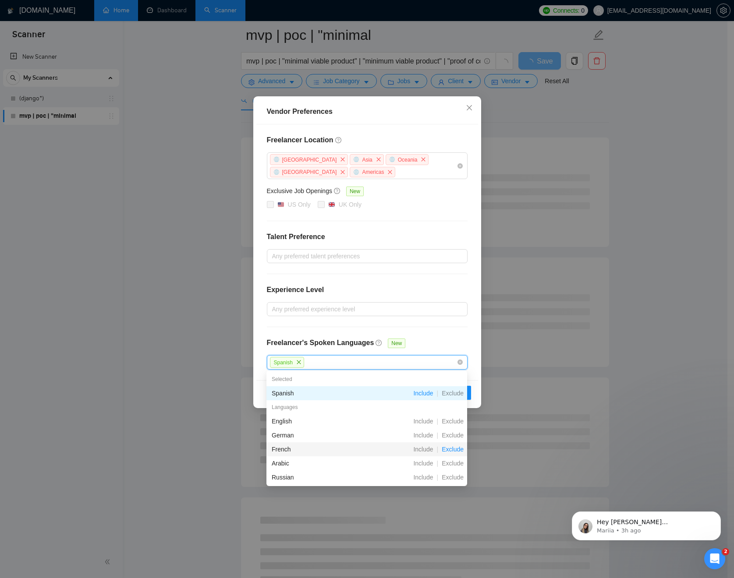
click at [454, 451] on span "Exclude" at bounding box center [452, 449] width 29 height 7
click at [451, 465] on span "Exclude" at bounding box center [452, 463] width 29 height 7
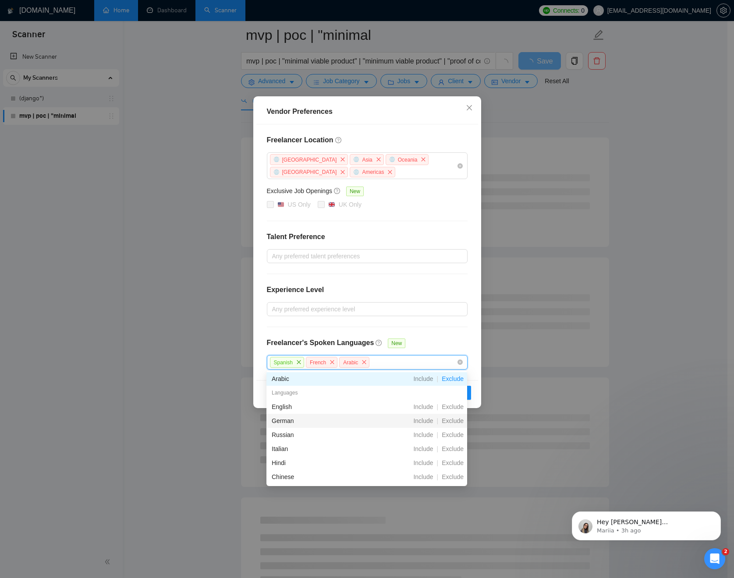
scroll to position [43, 0]
click at [453, 451] on span "Exclude" at bounding box center [452, 449] width 29 height 7
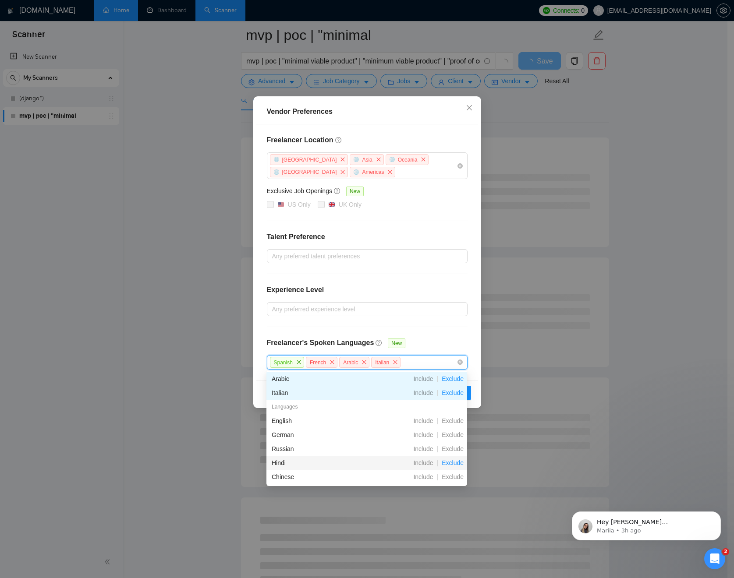
click at [452, 464] on span "Exclude" at bounding box center [452, 463] width 29 height 7
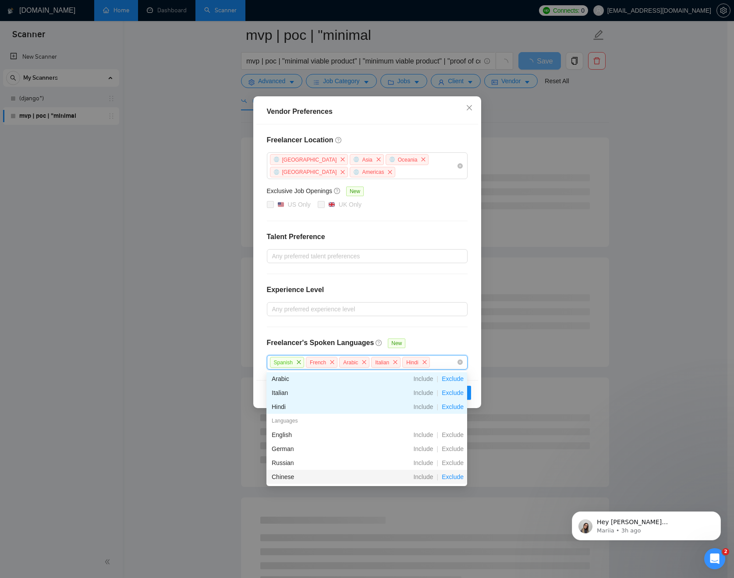
click at [451, 475] on span "Exclude" at bounding box center [452, 477] width 29 height 7
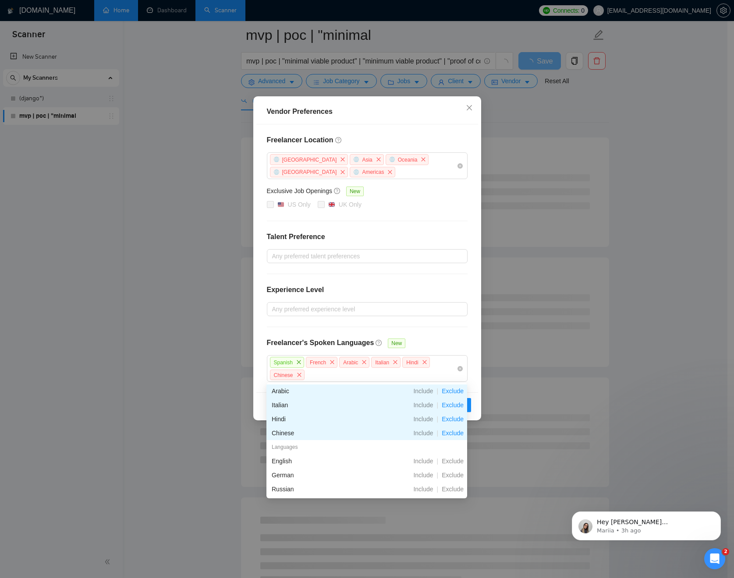
click at [447, 335] on div "Freelancer Location [GEOGRAPHIC_DATA] [GEOGRAPHIC_DATA] [GEOGRAPHIC_DATA] [GEOG…" at bounding box center [367, 258] width 222 height 268
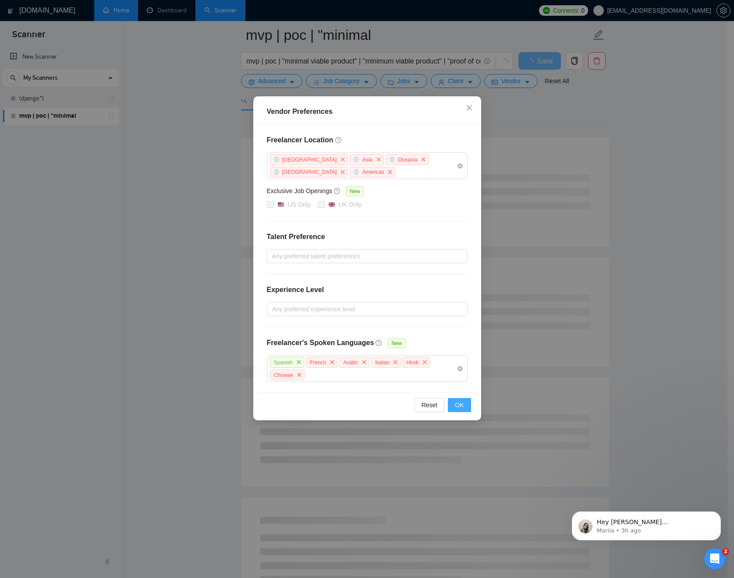
click at [458, 401] on span "OK" at bounding box center [459, 406] width 9 height 10
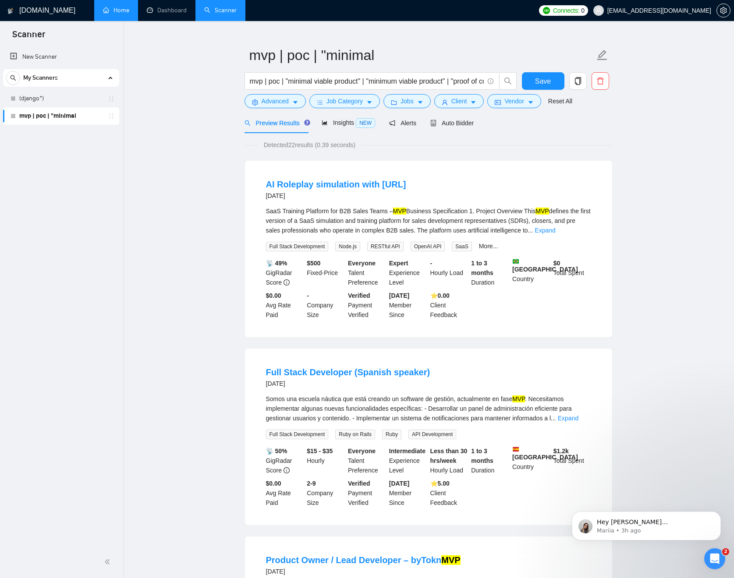
scroll to position [14, 0]
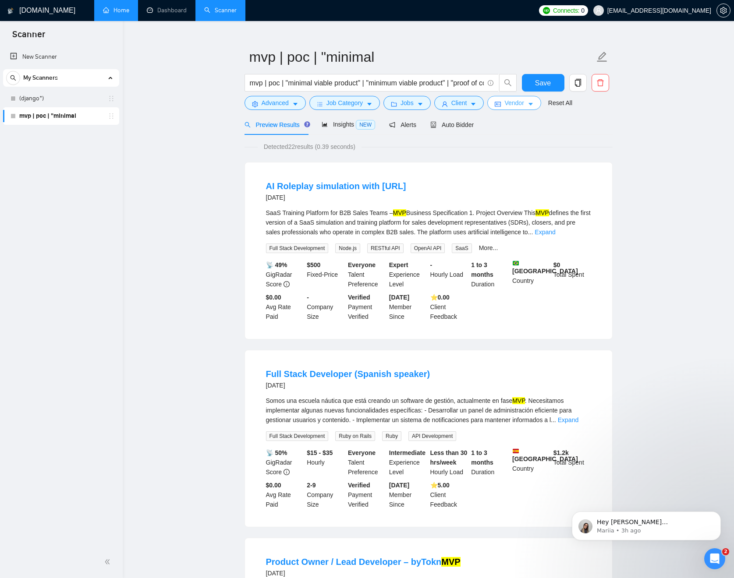
click at [531, 101] on button "Vendor" at bounding box center [513, 103] width 53 height 14
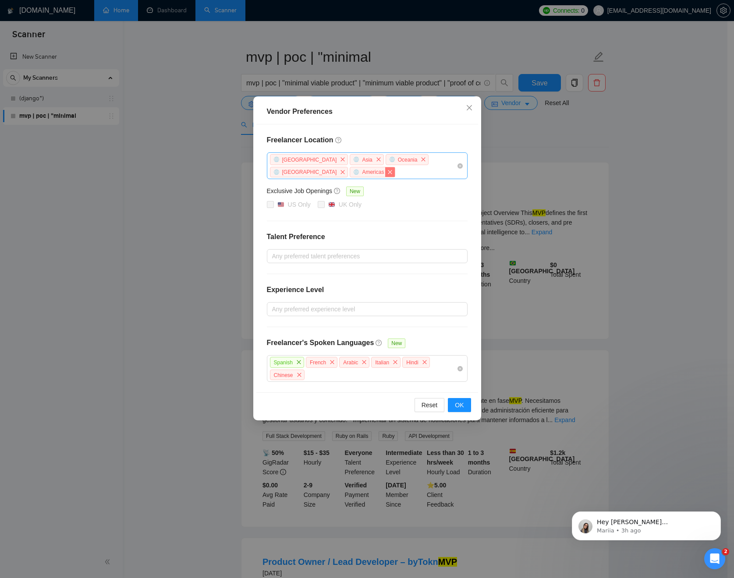
click at [387, 174] on icon "close" at bounding box center [389, 172] width 5 height 5
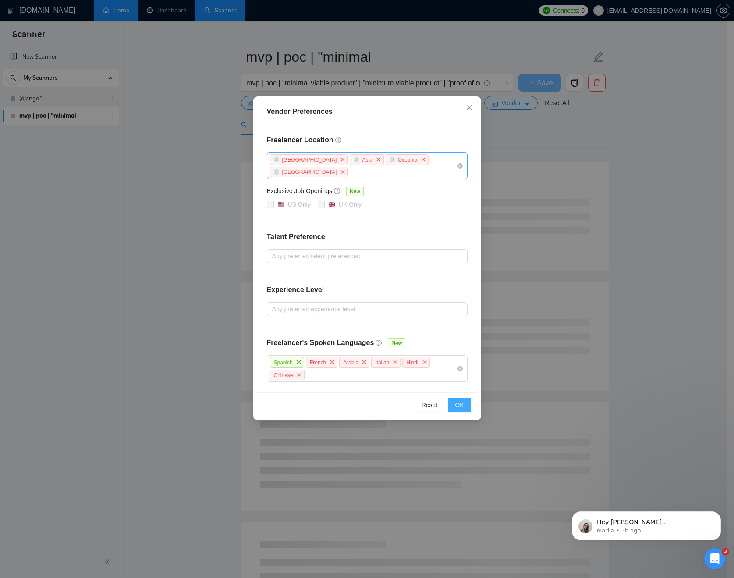
click at [459, 401] on span "OK" at bounding box center [459, 406] width 9 height 10
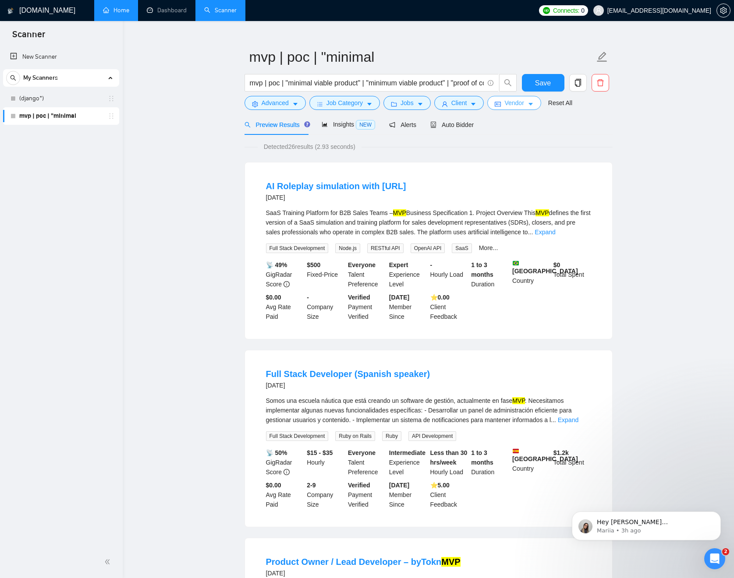
click at [532, 101] on span "caret-down" at bounding box center [531, 104] width 6 height 7
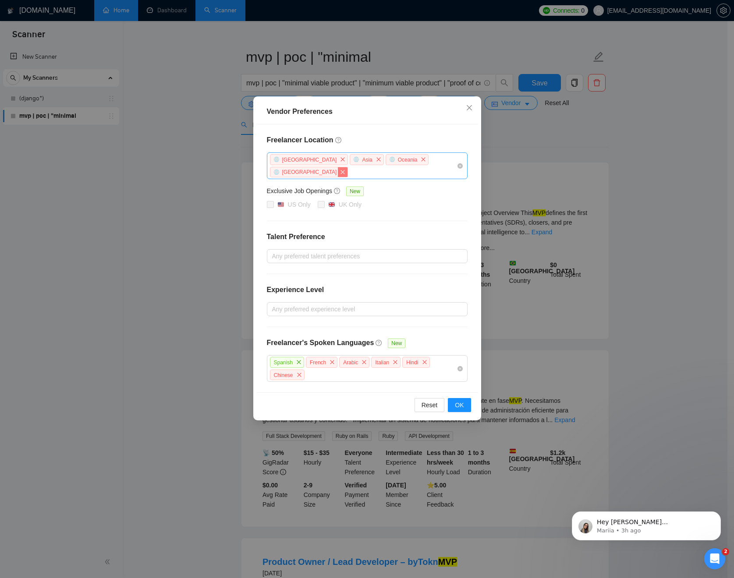
click at [345, 170] on icon "close" at bounding box center [342, 172] width 5 height 5
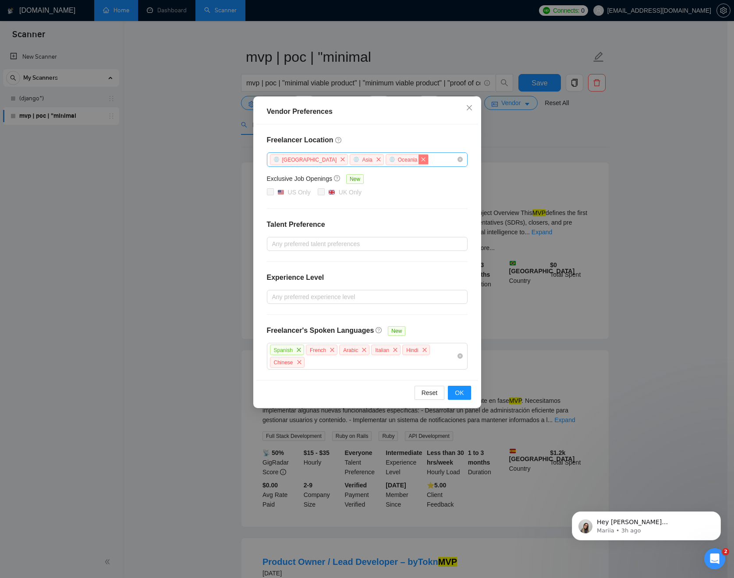
click at [421, 160] on icon "close" at bounding box center [423, 159] width 5 height 5
click at [374, 159] on span "close" at bounding box center [379, 160] width 10 height 10
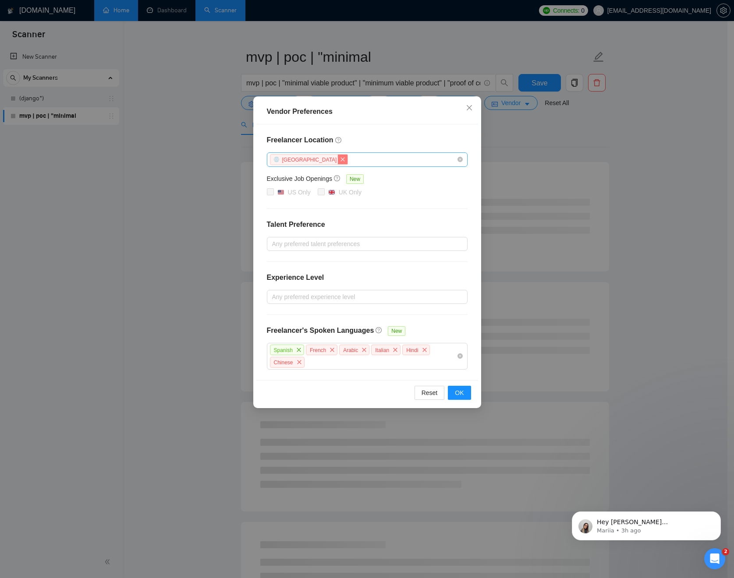
click at [341, 160] on icon "close" at bounding box center [343, 159] width 4 height 4
click at [465, 391] on button "OK" at bounding box center [459, 393] width 23 height 14
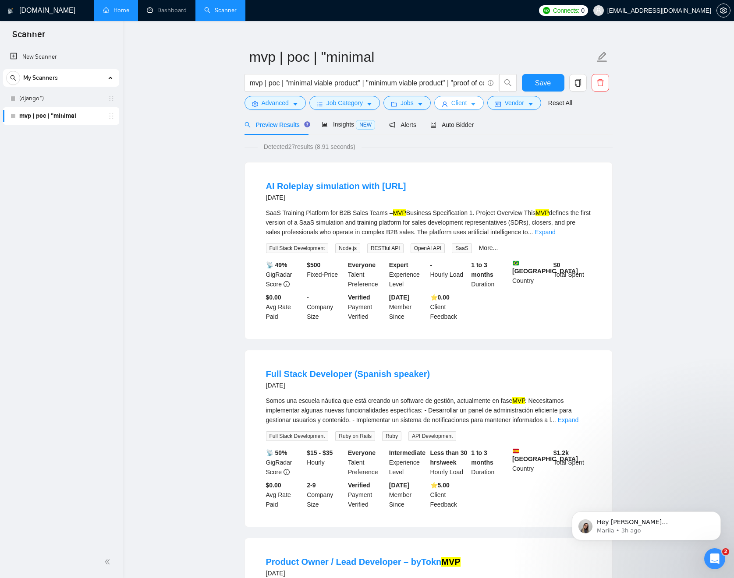
click at [481, 108] on button "Client" at bounding box center [459, 103] width 50 height 14
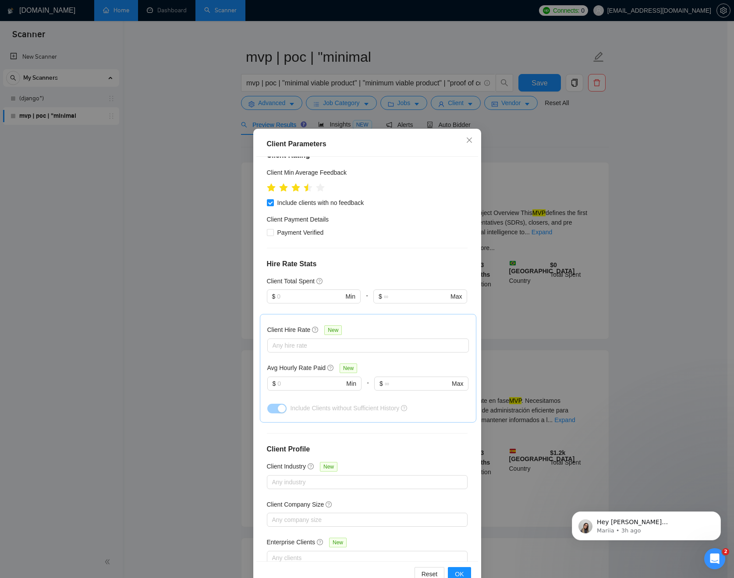
click at [480, 107] on div "Client Parameters Client Location Include Client Countries Select Exclude Clien…" at bounding box center [367, 289] width 734 height 578
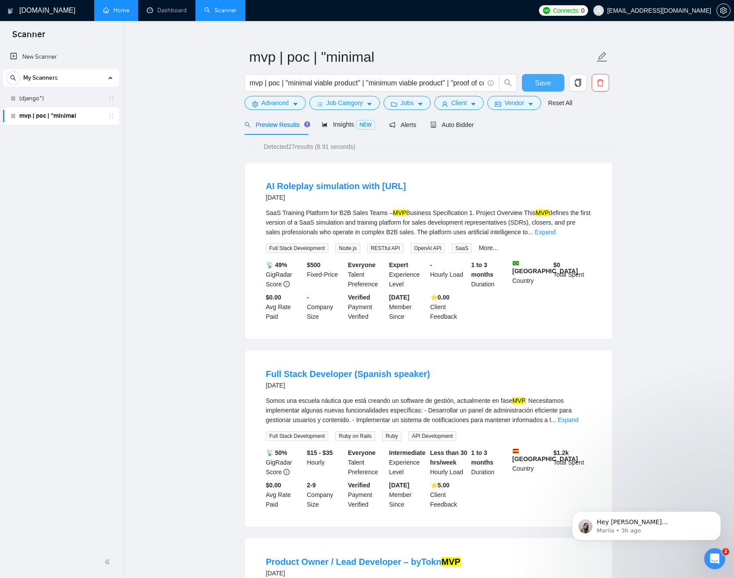
click at [543, 83] on span "Save" at bounding box center [543, 83] width 16 height 11
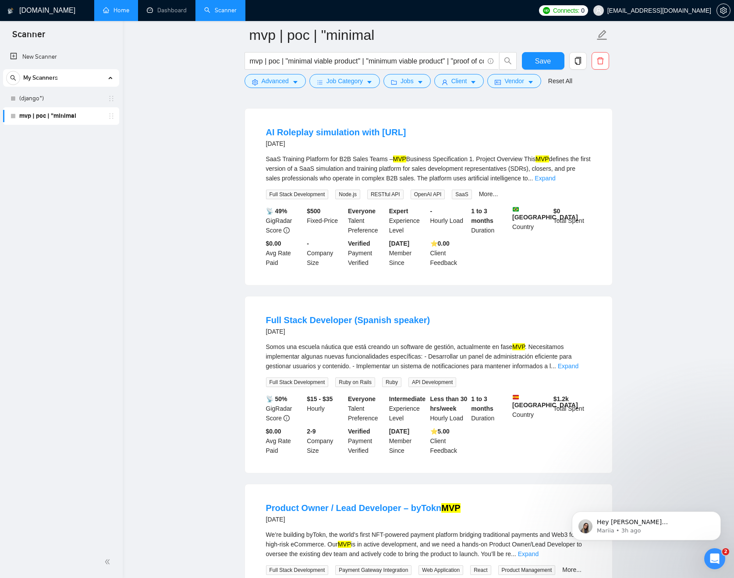
scroll to position [0, 0]
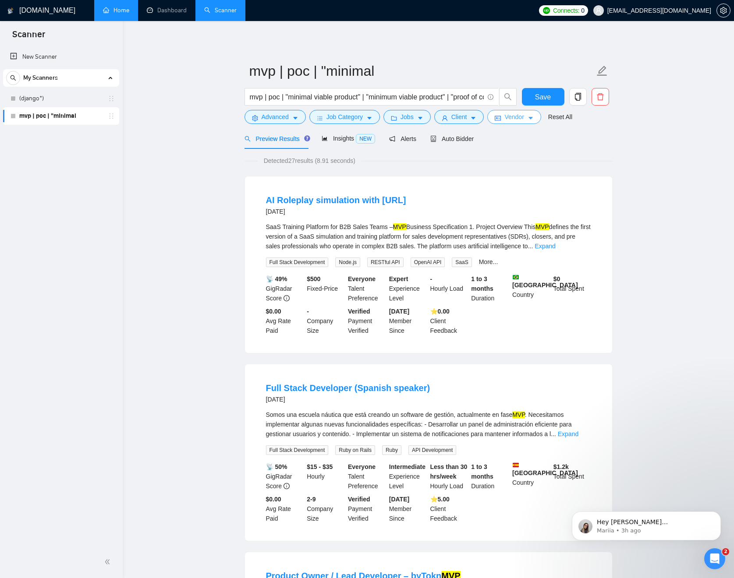
click at [534, 116] on icon "caret-down" at bounding box center [531, 118] width 6 height 6
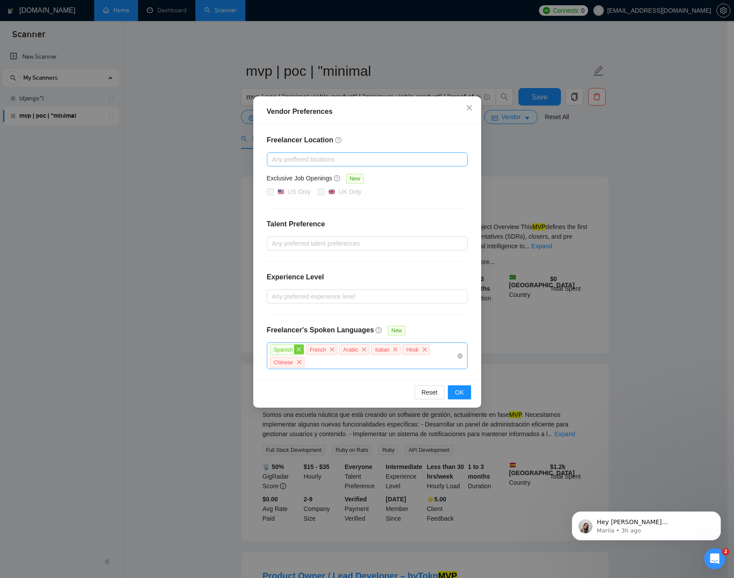
click at [302, 348] on icon "close" at bounding box center [298, 349] width 5 height 5
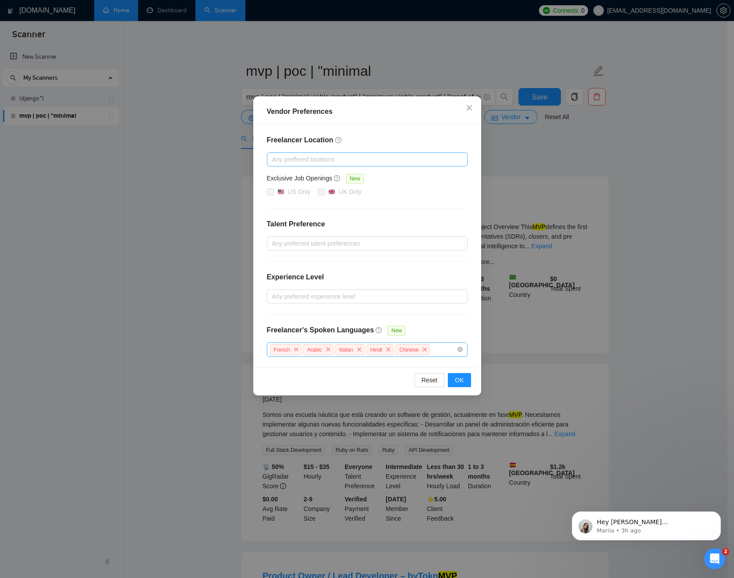
click at [445, 353] on div "French Arabic Italian Hindi Chinese" at bounding box center [363, 350] width 188 height 13
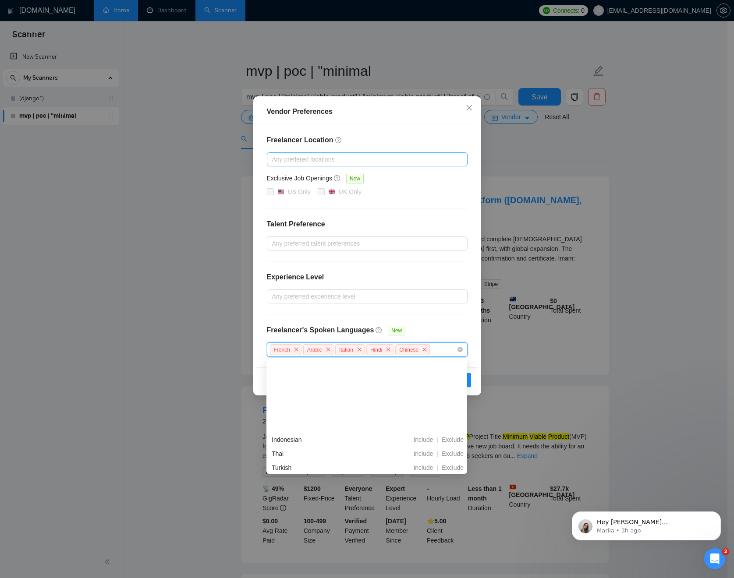
scroll to position [269, 0]
click at [456, 301] on div at bounding box center [363, 296] width 188 height 11
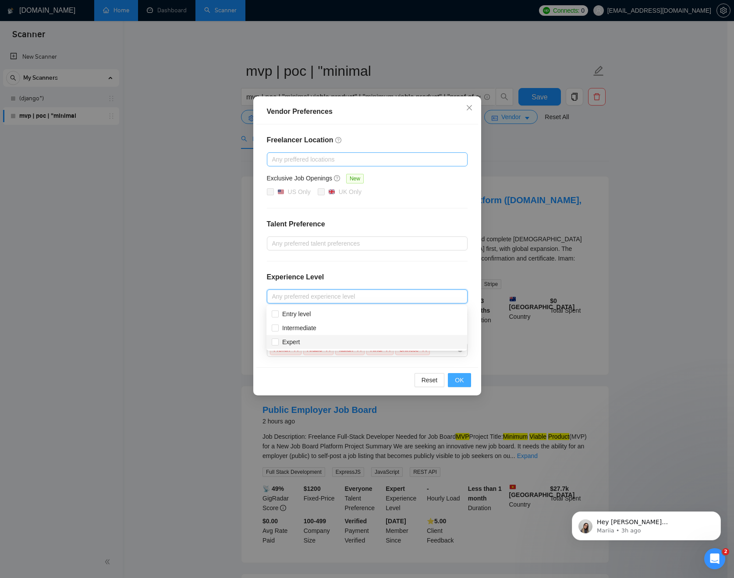
click at [461, 383] on span "OK" at bounding box center [459, 381] width 9 height 10
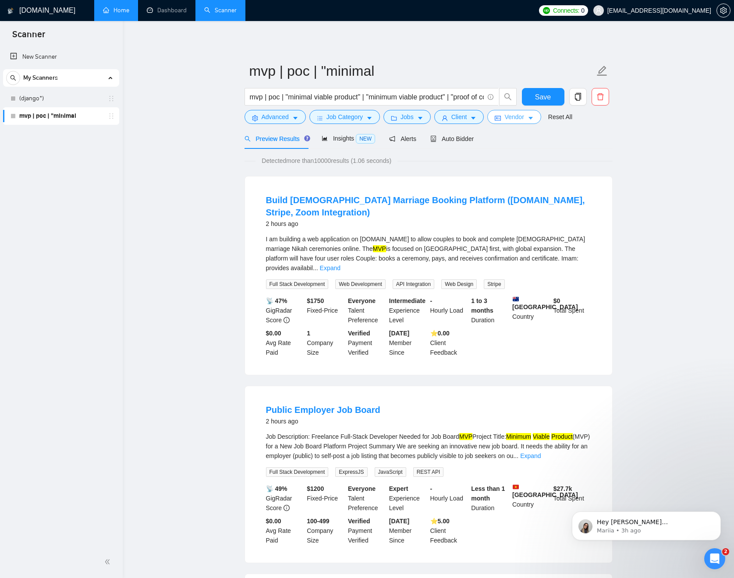
click at [533, 118] on icon "caret-down" at bounding box center [531, 118] width 4 height 3
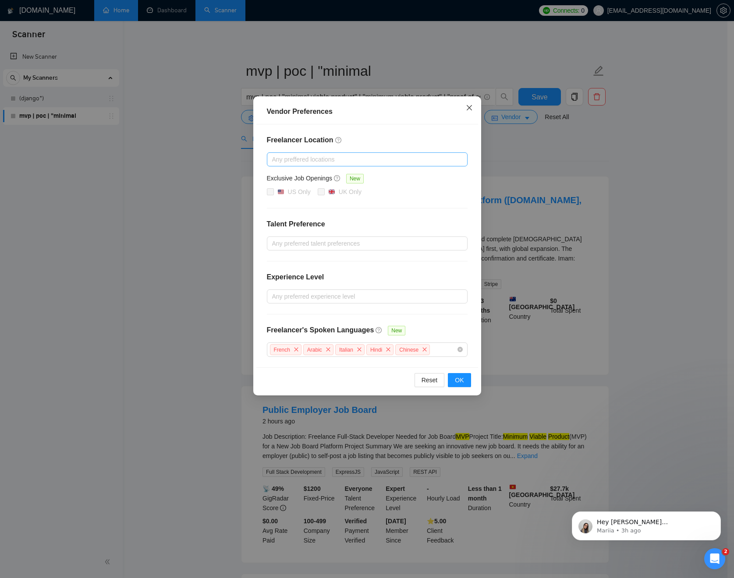
click at [468, 111] on icon "close" at bounding box center [469, 107] width 7 height 7
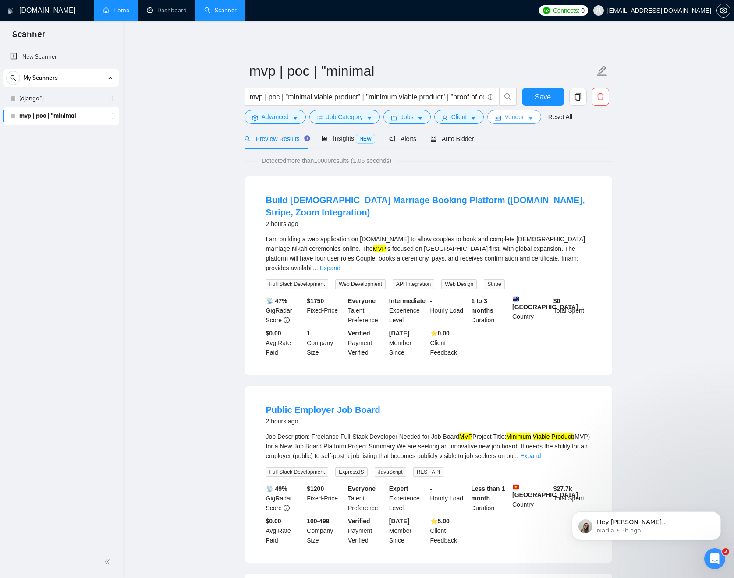
click at [524, 116] on span "Vendor" at bounding box center [513, 117] width 19 height 10
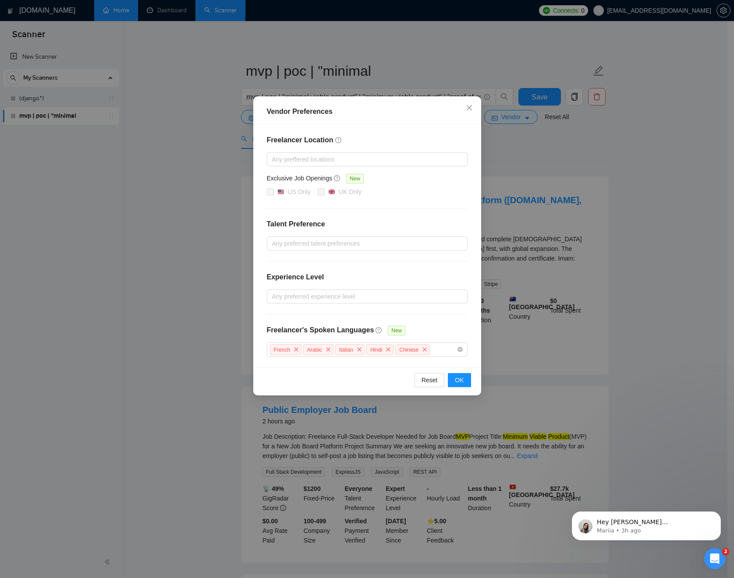
click at [431, 164] on div at bounding box center [363, 159] width 188 height 11
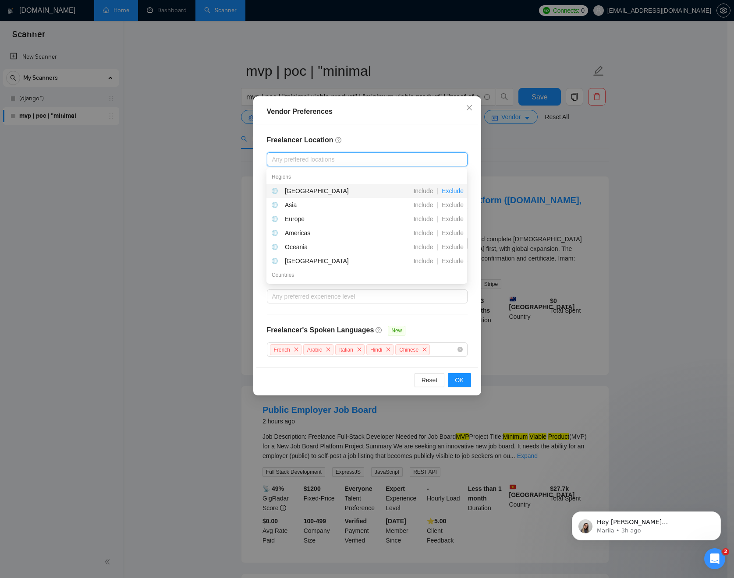
click at [458, 193] on span "Exclude" at bounding box center [452, 191] width 29 height 7
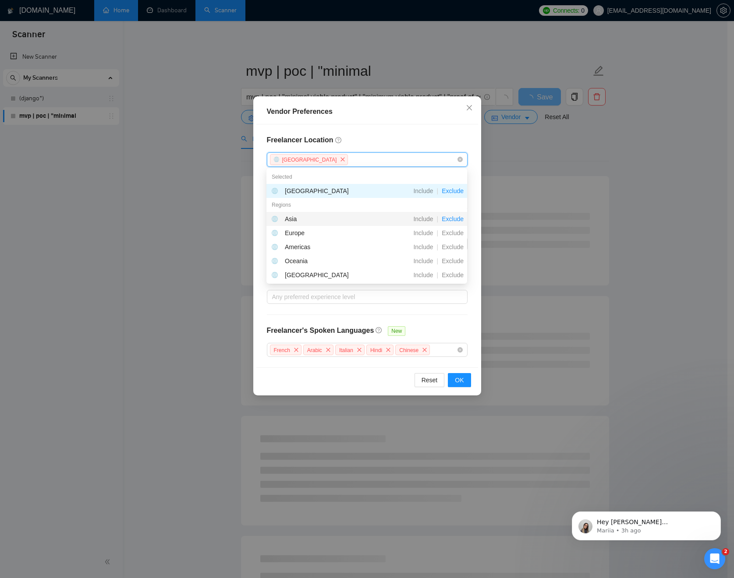
click at [457, 217] on span "Exclude" at bounding box center [452, 219] width 29 height 7
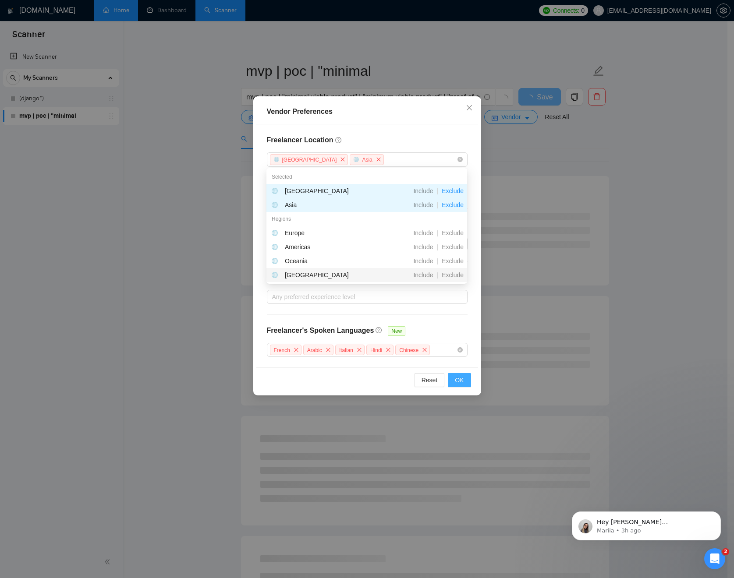
click at [461, 378] on span "OK" at bounding box center [459, 381] width 9 height 10
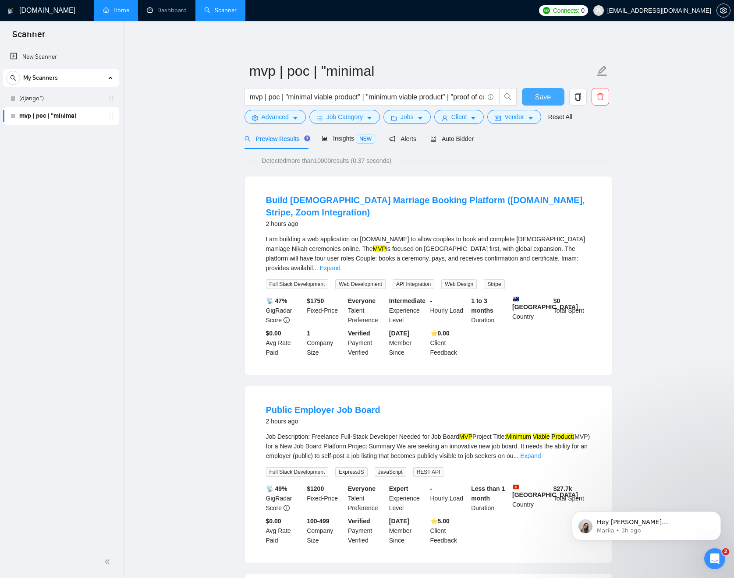
click at [541, 93] on span "Save" at bounding box center [543, 97] width 16 height 11
click at [533, 119] on icon "caret-down" at bounding box center [531, 118] width 4 height 3
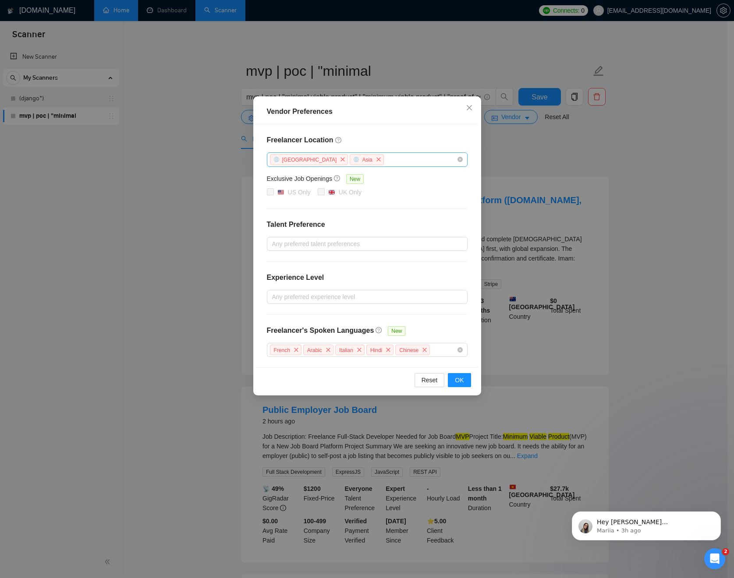
click at [438, 156] on div "[GEOGRAPHIC_DATA] [GEOGRAPHIC_DATA]" at bounding box center [363, 159] width 188 height 13
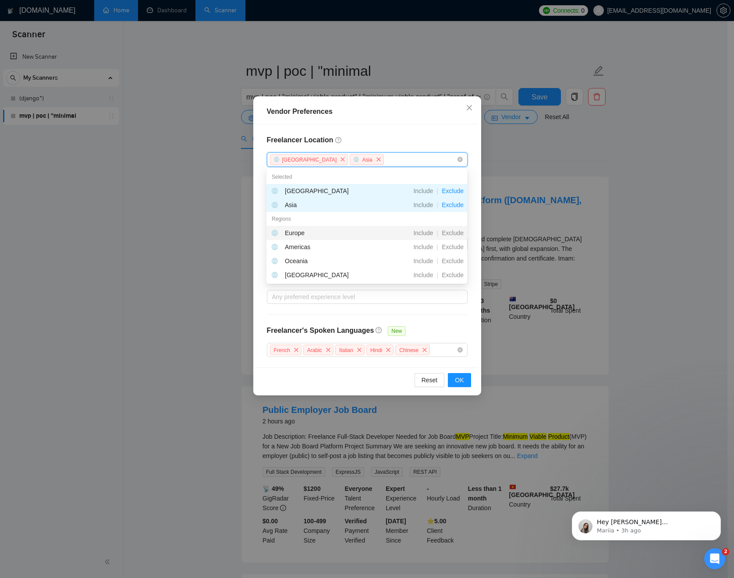
scroll to position [14, 0]
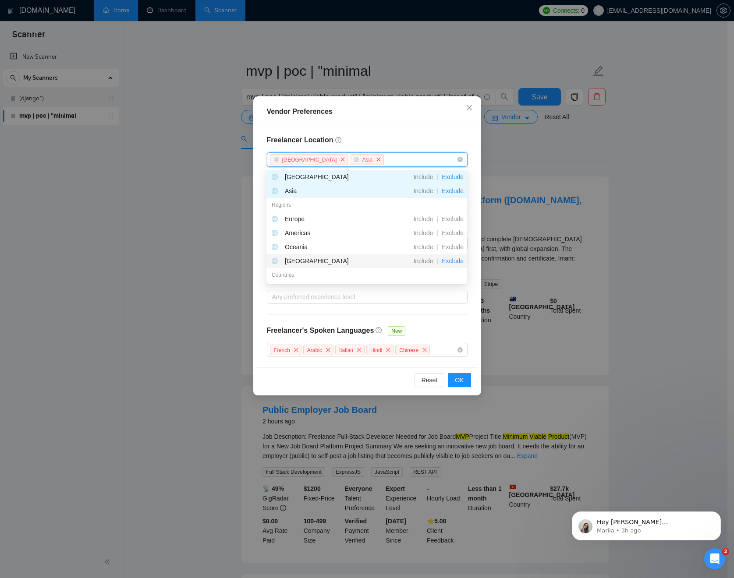
click at [453, 259] on span "Exclude" at bounding box center [452, 261] width 29 height 7
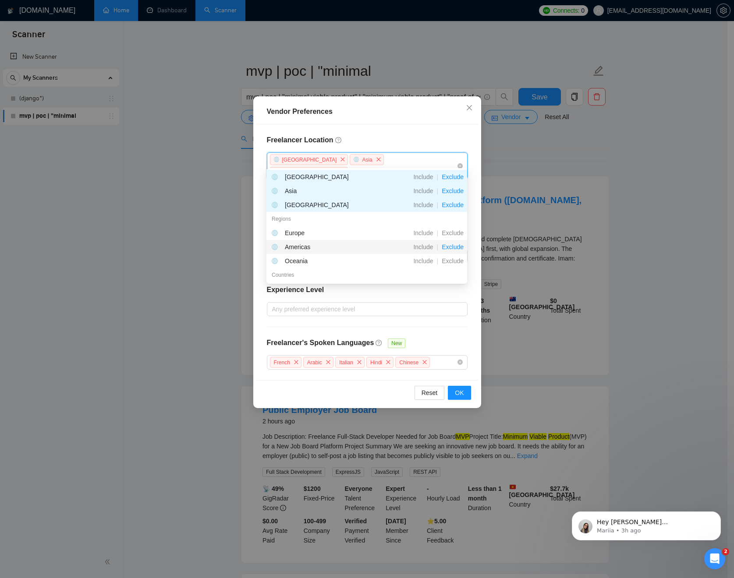
click at [454, 248] on span "Exclude" at bounding box center [452, 247] width 29 height 7
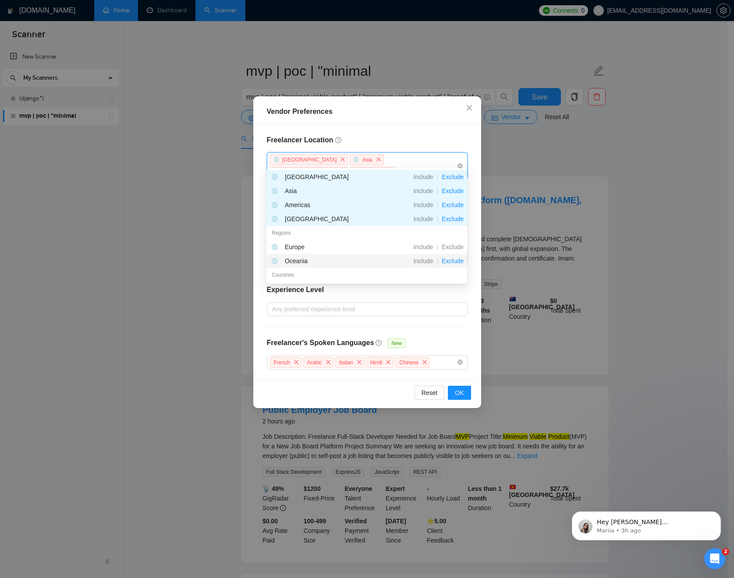
click at [456, 258] on span "Exclude" at bounding box center [452, 261] width 29 height 7
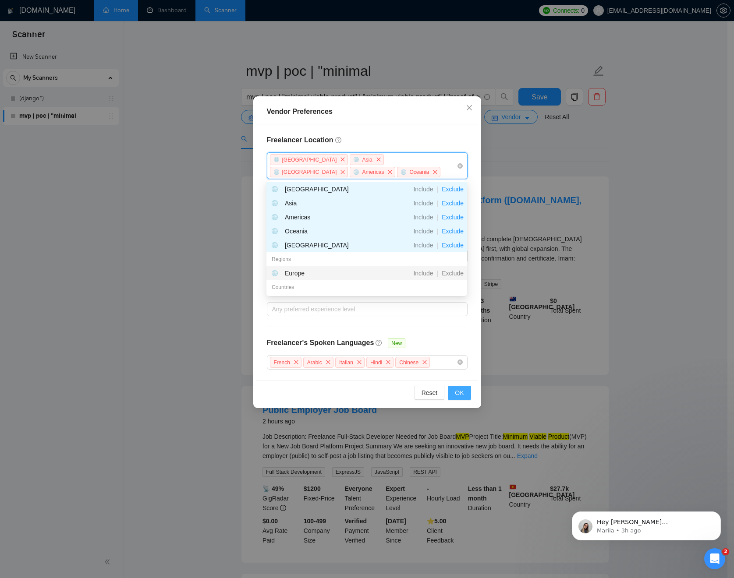
click at [463, 388] on span "OK" at bounding box center [459, 393] width 9 height 10
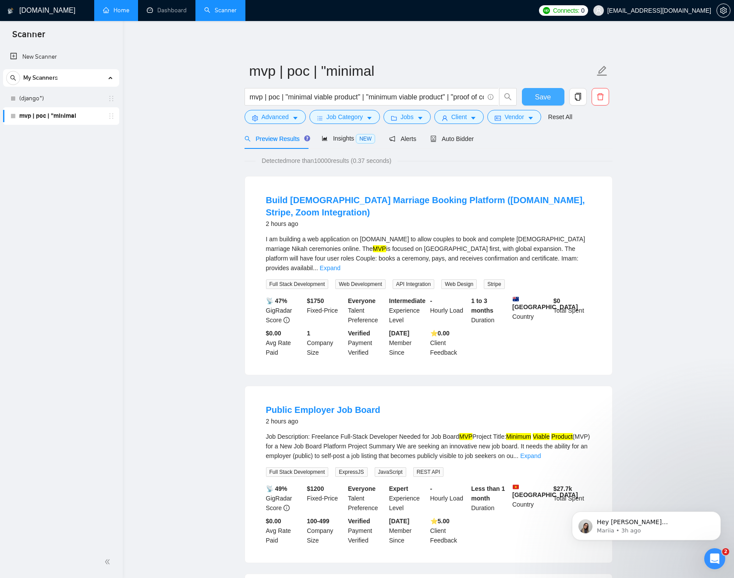
click at [547, 102] on span "Save" at bounding box center [543, 97] width 16 height 11
click at [364, 141] on span "NEW" at bounding box center [365, 139] width 19 height 10
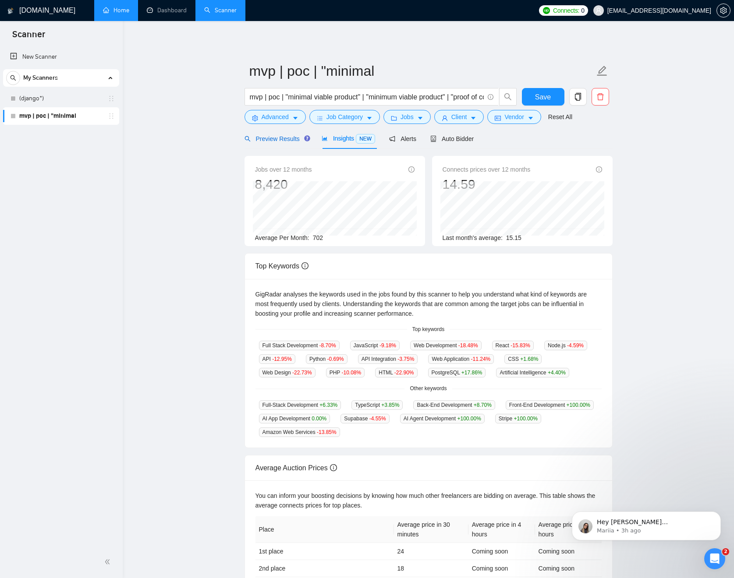
click at [279, 135] on div "Preview Results" at bounding box center [276, 139] width 63 height 10
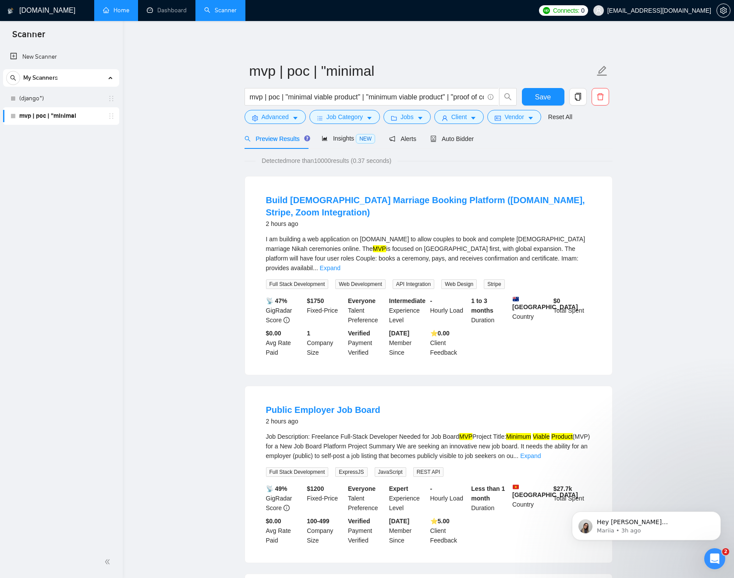
scroll to position [8, 0]
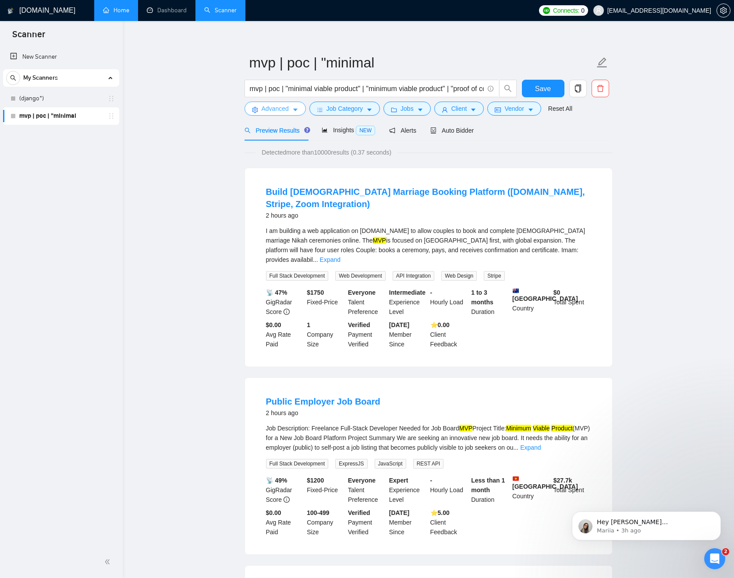
click at [298, 106] on button "Advanced" at bounding box center [275, 109] width 61 height 14
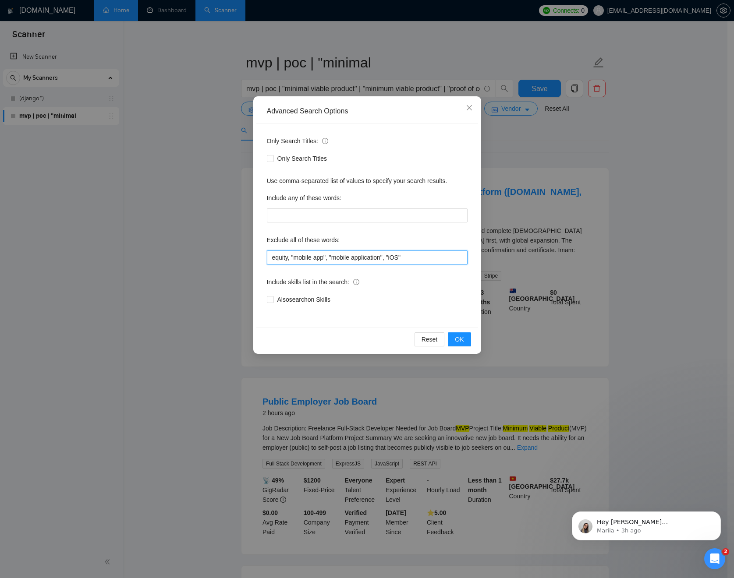
click at [433, 259] on input "equity, "mobile app", "mobile application", "iOS"" at bounding box center [367, 258] width 201 height 14
click at [457, 340] on span "OK" at bounding box center [459, 340] width 9 height 10
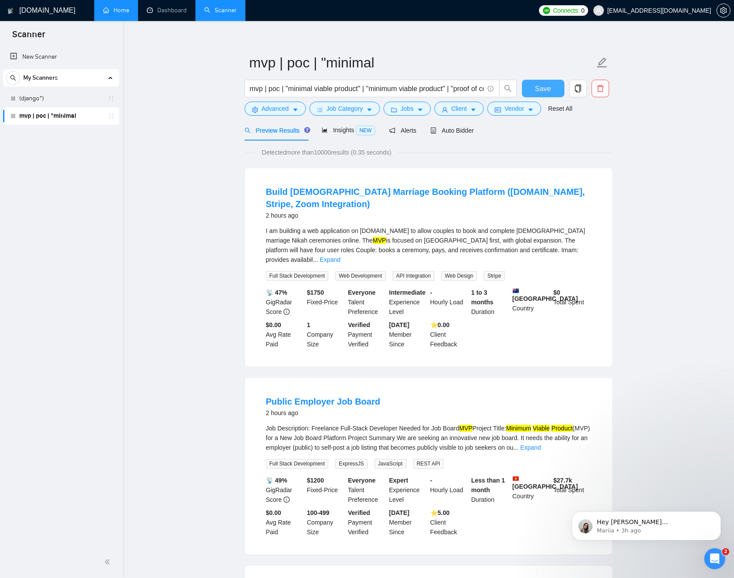
click at [550, 86] on span "Save" at bounding box center [543, 88] width 16 height 11
click at [355, 129] on span "Insights NEW" at bounding box center [348, 130] width 53 height 7
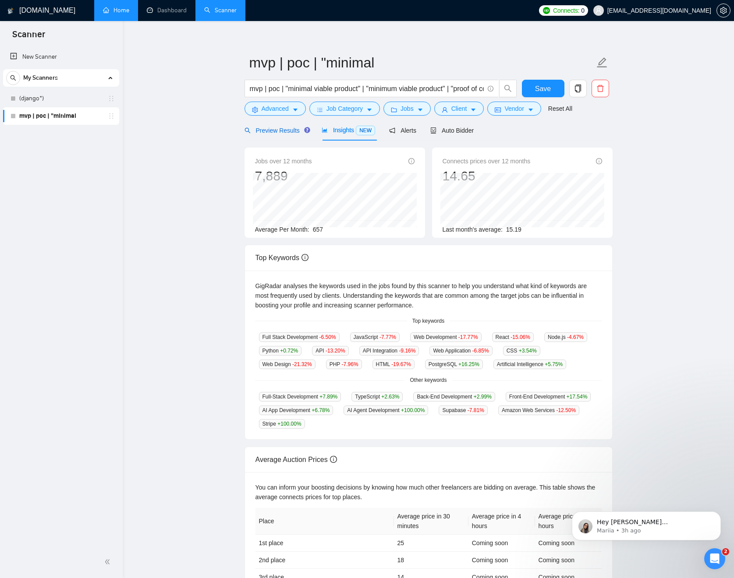
click at [280, 133] on span "Preview Results" at bounding box center [276, 130] width 63 height 7
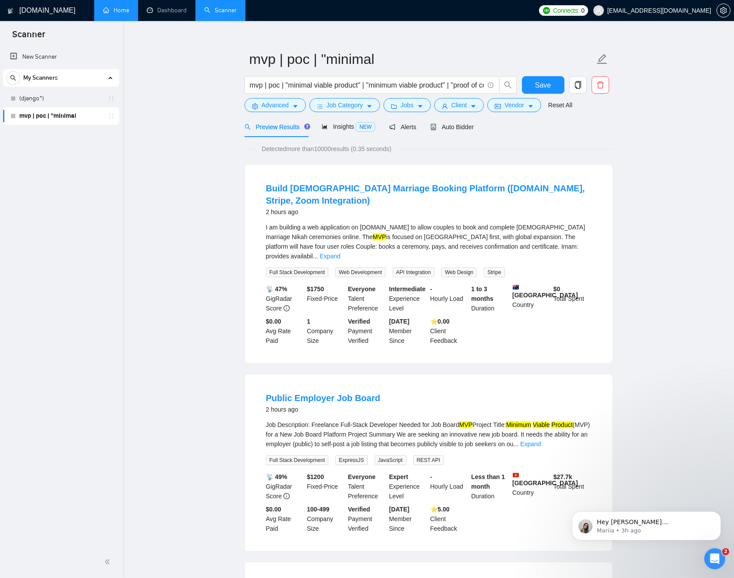
scroll to position [8, 0]
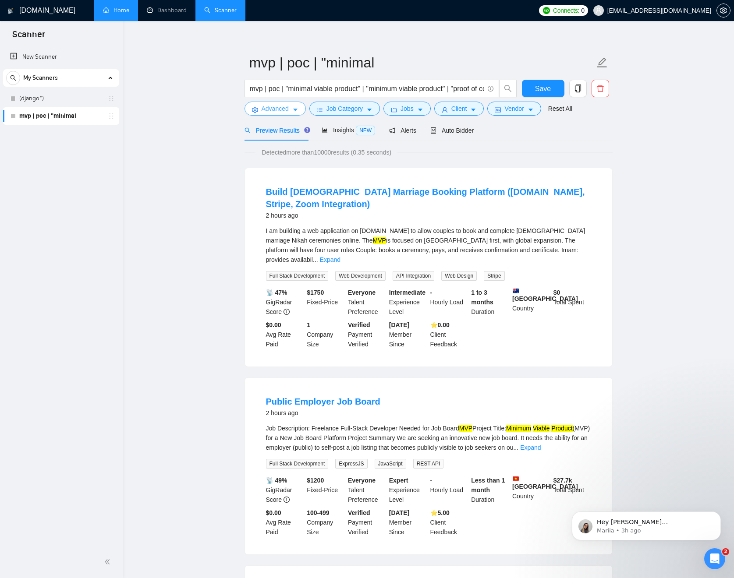
click at [292, 111] on button "Advanced" at bounding box center [275, 109] width 61 height 14
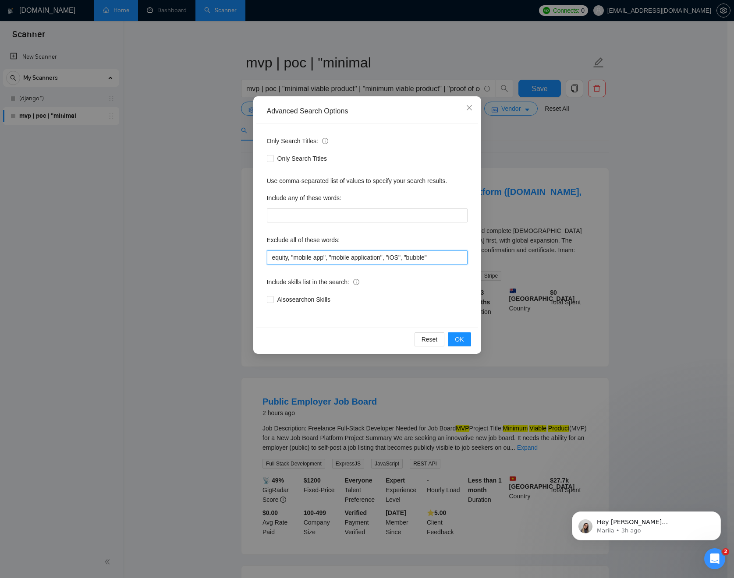
click at [445, 259] on input "equity, "mobile app", "mobile application", "iOS", "bubble"" at bounding box center [367, 258] width 201 height 14
click at [458, 341] on span "OK" at bounding box center [459, 340] width 9 height 10
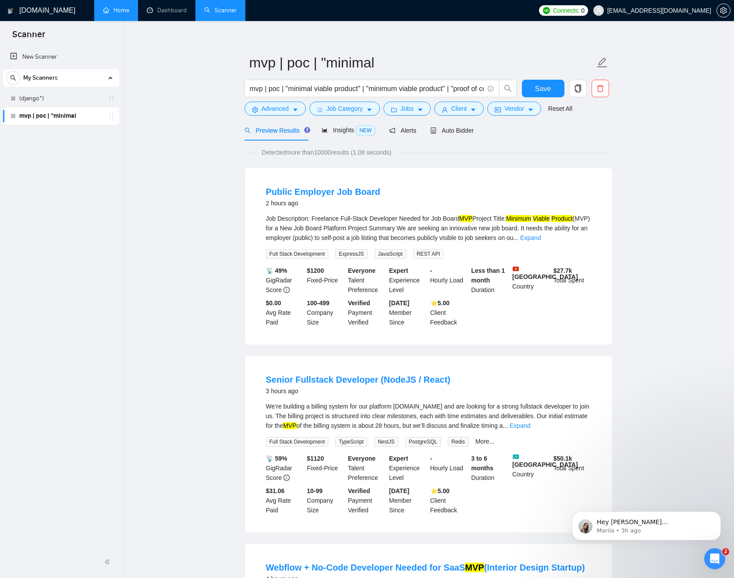
scroll to position [10, 0]
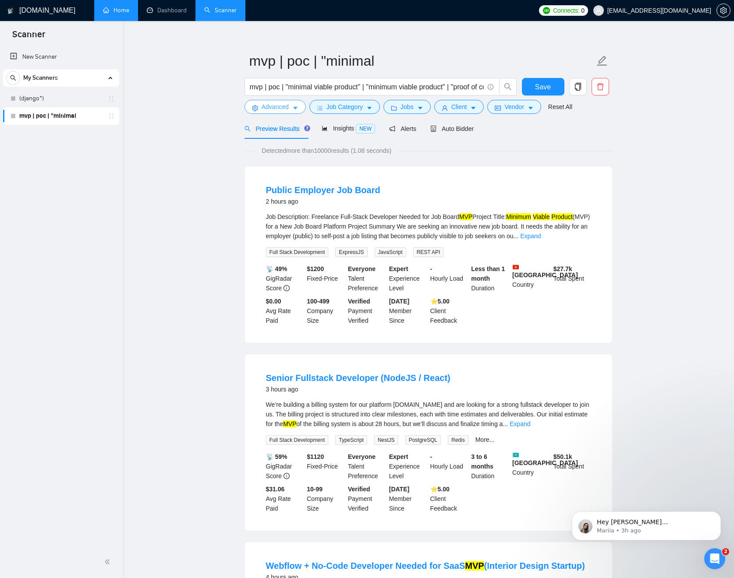
click at [298, 103] on button "Advanced" at bounding box center [275, 107] width 61 height 14
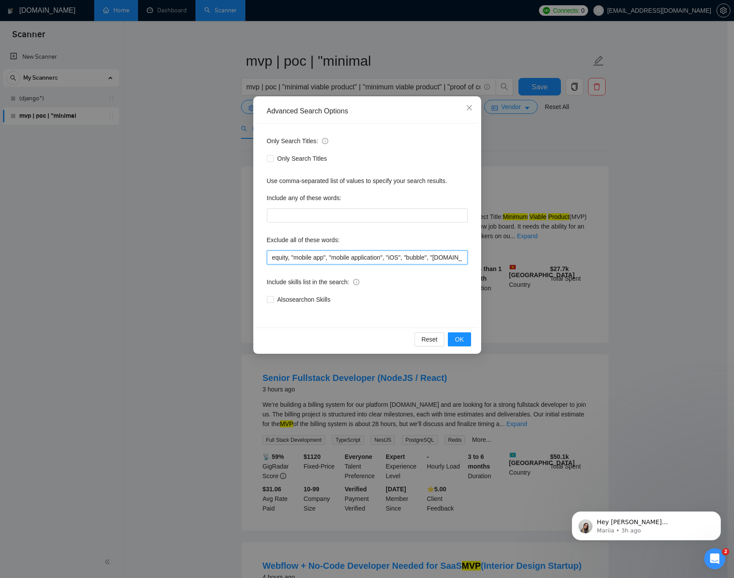
drag, startPoint x: 432, startPoint y: 260, endPoint x: 488, endPoint y: 257, distance: 56.6
click at [488, 257] on div "Advanced Search Options Only Search Titles: Only Search Titles Use comma-separa…" at bounding box center [367, 289] width 734 height 578
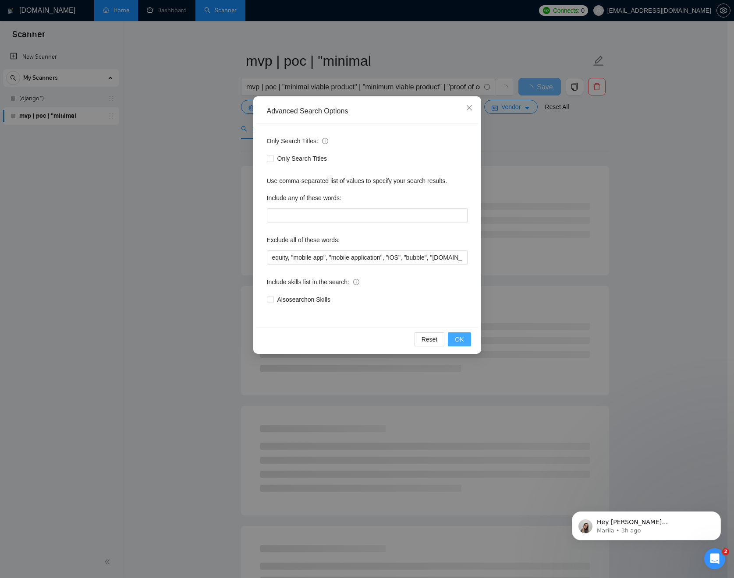
click at [468, 335] on button "OK" at bounding box center [459, 340] width 23 height 14
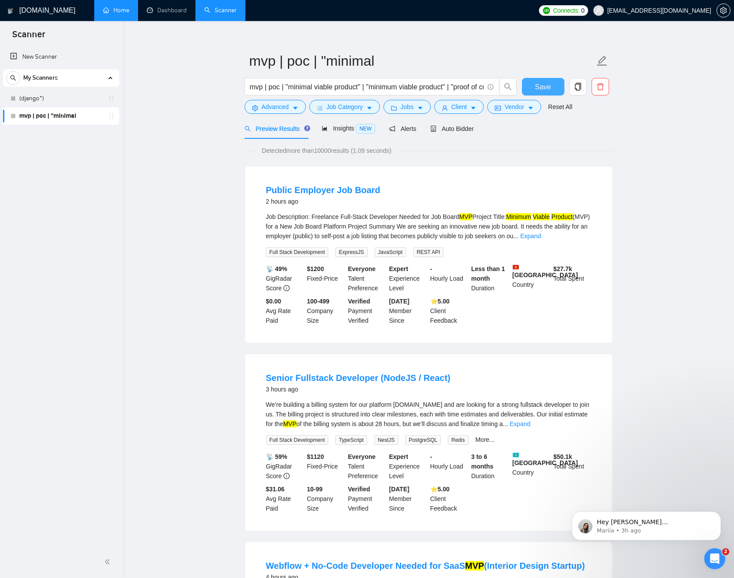
click at [539, 86] on span "Save" at bounding box center [543, 87] width 16 height 11
click at [341, 128] on span "Insights NEW" at bounding box center [348, 128] width 53 height 7
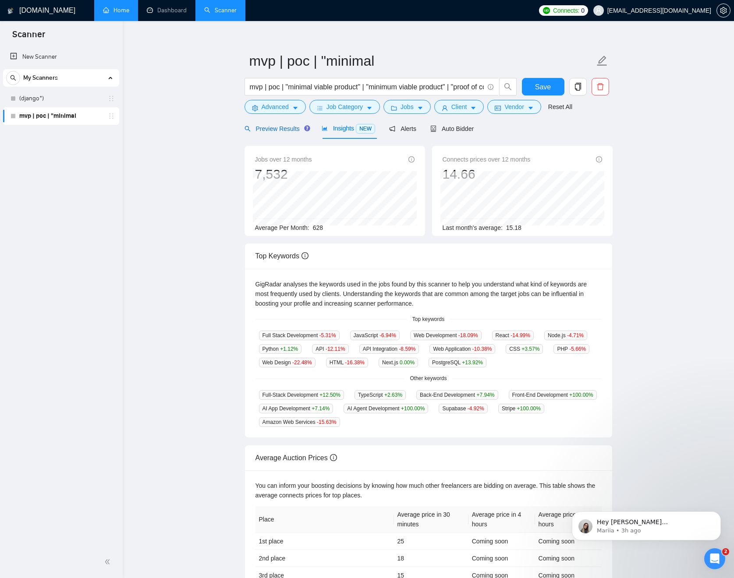
click at [284, 128] on span "Preview Results" at bounding box center [276, 128] width 63 height 7
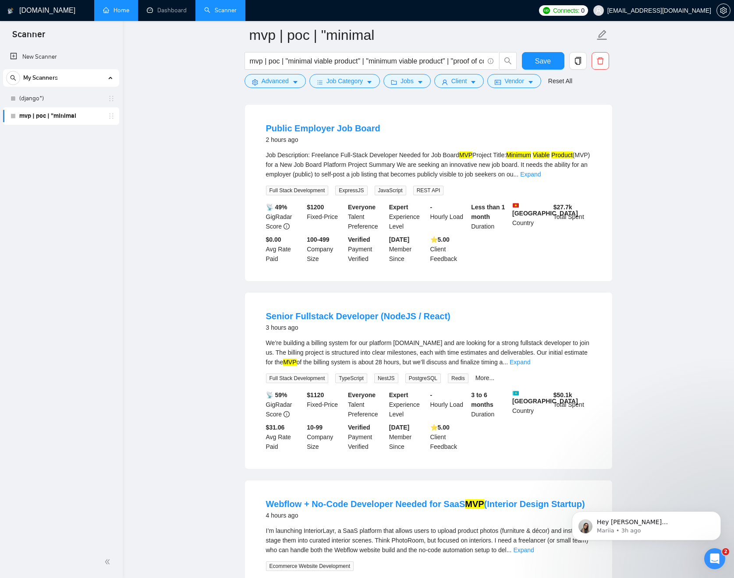
scroll to position [94, 0]
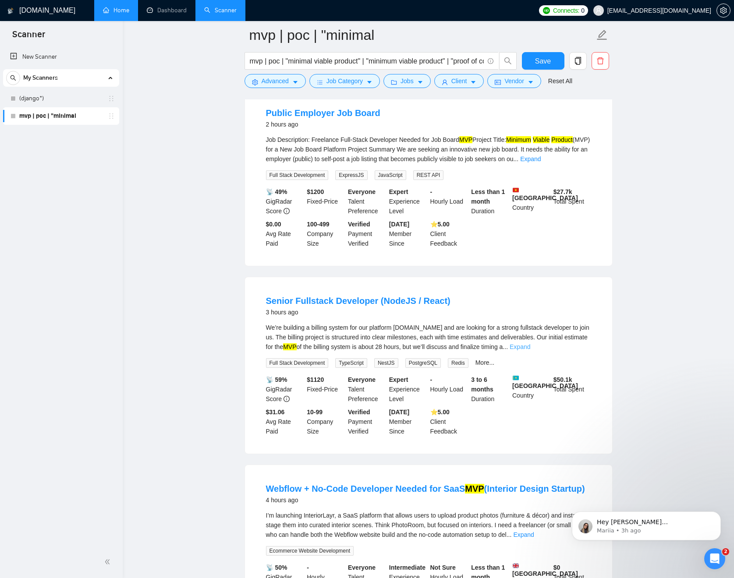
click at [530, 344] on link "Expand" at bounding box center [520, 347] width 21 height 7
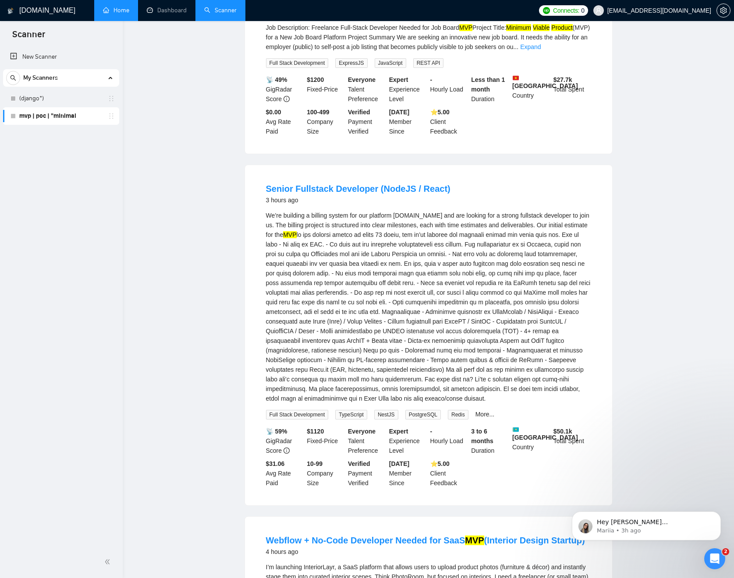
scroll to position [34, 0]
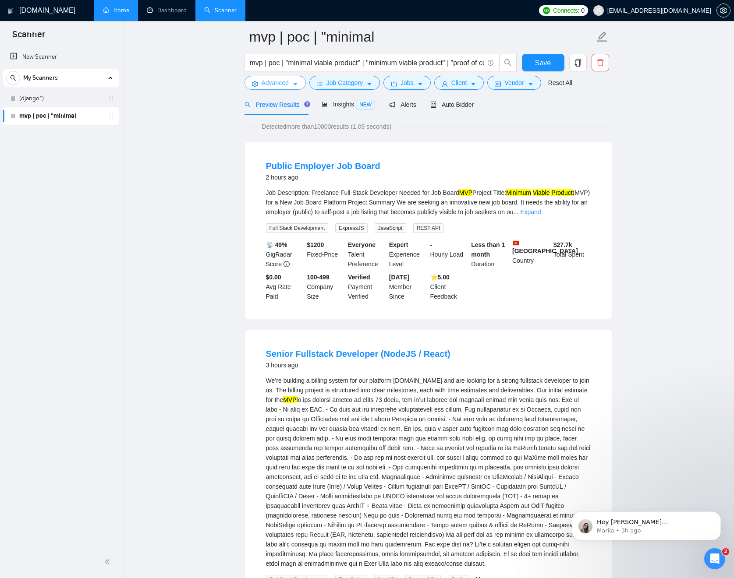
click at [293, 82] on icon "caret-down" at bounding box center [295, 84] width 6 height 6
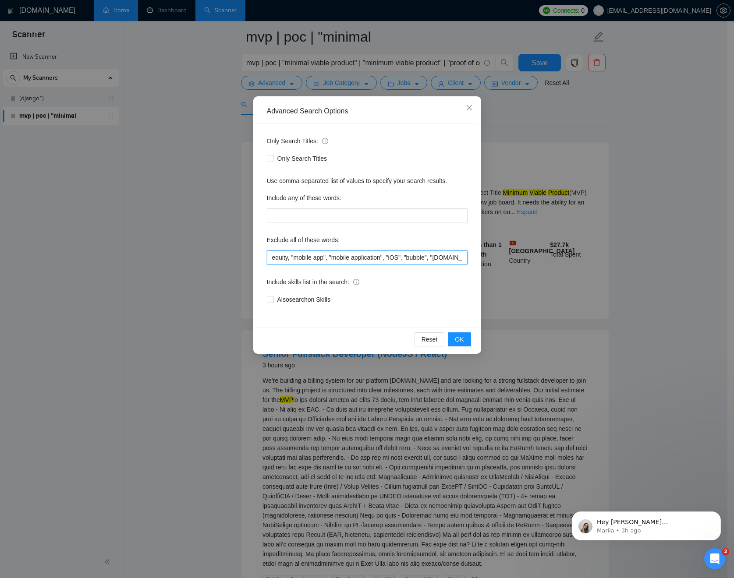
drag, startPoint x: 434, startPoint y: 259, endPoint x: 500, endPoint y: 259, distance: 65.7
click at [500, 259] on div "Advanced Search Options Only Search Titles: Only Search Titles Use comma-separa…" at bounding box center [367, 289] width 734 height 578
click at [414, 259] on input "equity, "mobile app", "mobile application", "iOS", "bubble", "[DOMAIN_NAME]", "…" at bounding box center [367, 258] width 201 height 14
click at [441, 257] on input "equity, "mobile app", "mobile application", "iOS", "bubble", "[DOMAIN_NAME]", "…" at bounding box center [367, 258] width 201 height 14
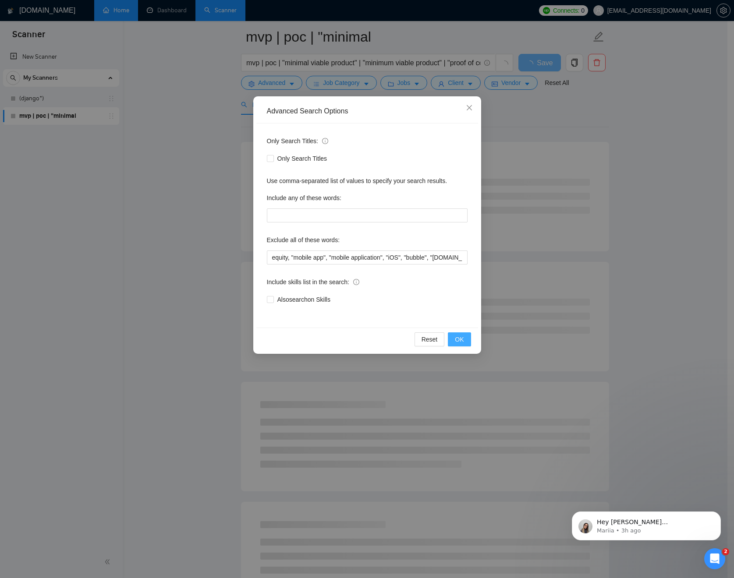
click at [464, 344] on button "OK" at bounding box center [459, 340] width 23 height 14
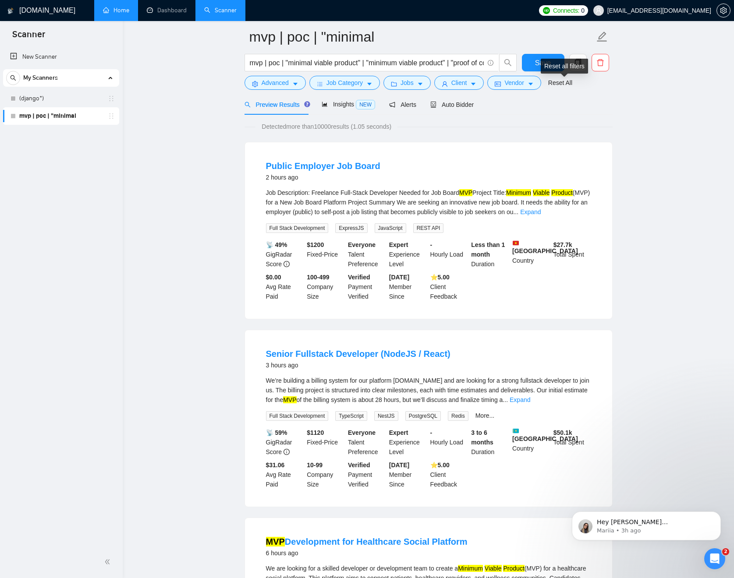
click at [552, 69] on div "Reset all filters" at bounding box center [564, 66] width 47 height 15
click at [540, 63] on span "Save" at bounding box center [543, 62] width 16 height 11
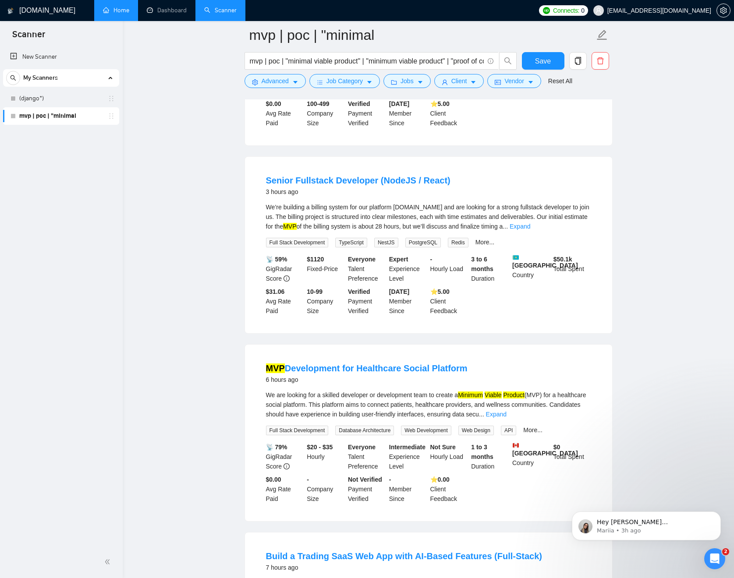
scroll to position [35, 0]
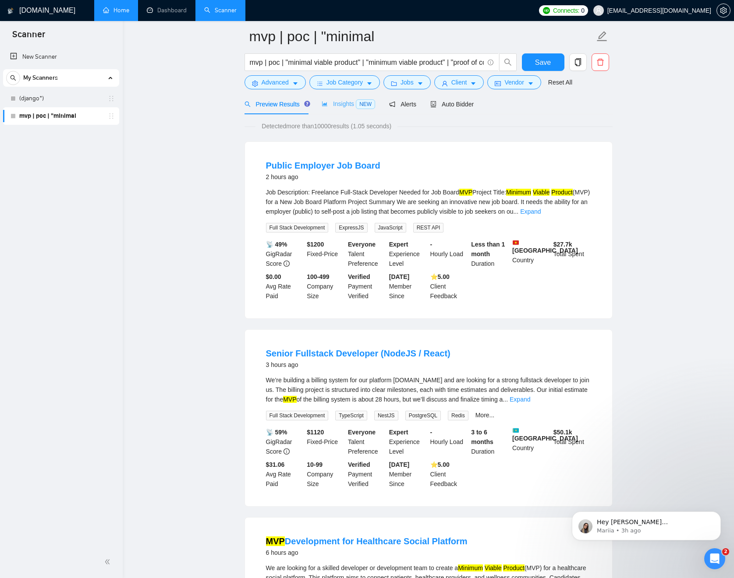
click at [347, 99] on div "Insights NEW" at bounding box center [348, 104] width 53 height 21
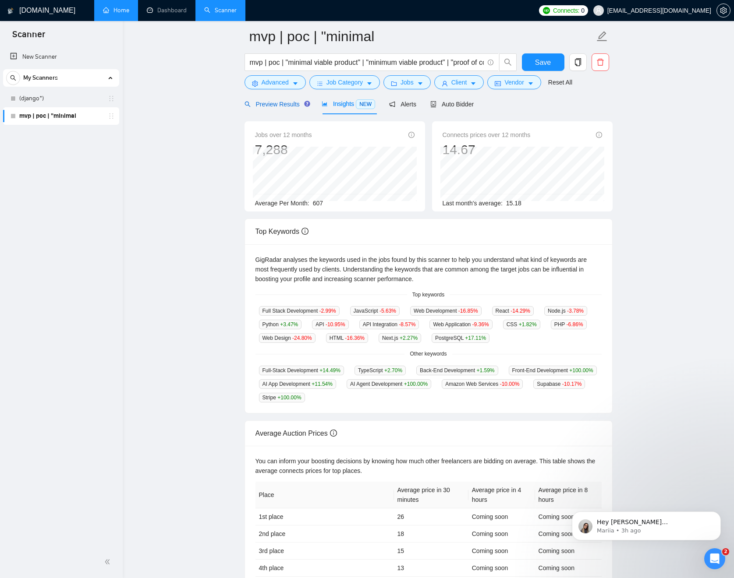
click at [283, 106] on span "Preview Results" at bounding box center [276, 104] width 63 height 7
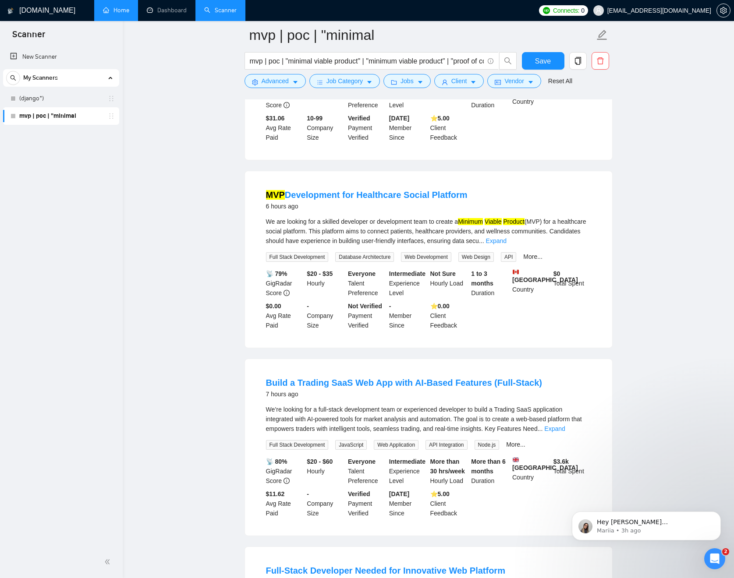
scroll to position [444, 0]
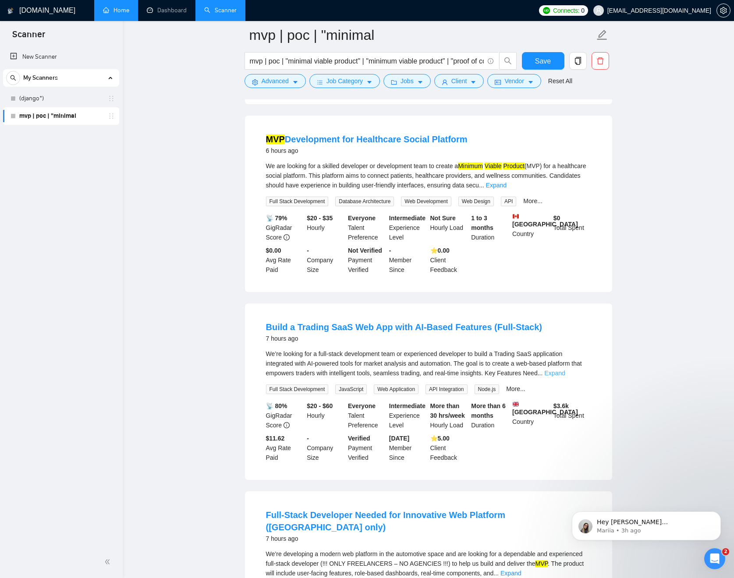
click at [565, 370] on link "Expand" at bounding box center [554, 373] width 21 height 7
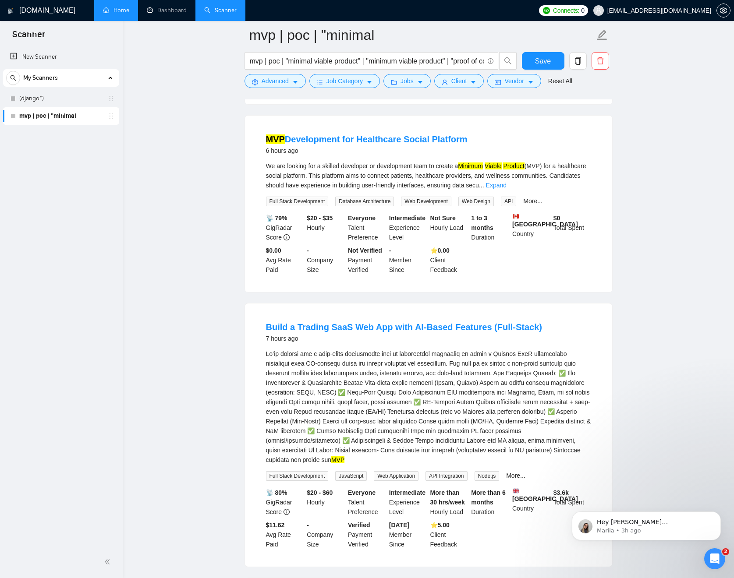
scroll to position [137, 0]
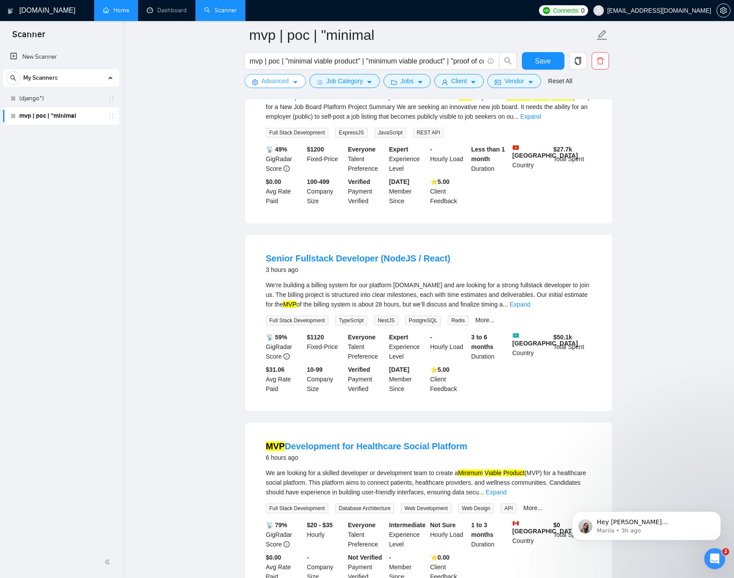
click at [296, 81] on icon "caret-down" at bounding box center [295, 82] width 6 height 6
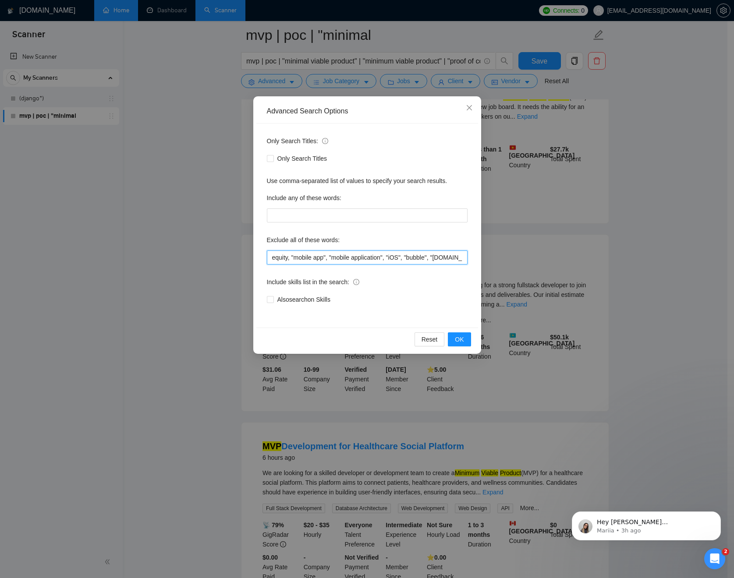
drag, startPoint x: 447, startPoint y: 258, endPoint x: 529, endPoint y: 257, distance: 82.8
click at [529, 257] on div "Advanced Search Options Only Search Titles: Only Search Titles Use comma-separa…" at bounding box center [367, 289] width 734 height 578
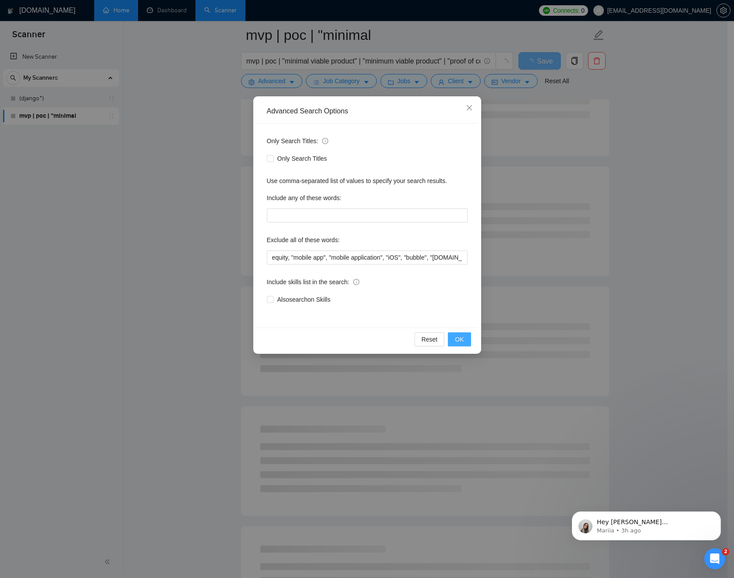
click at [465, 337] on button "OK" at bounding box center [459, 340] width 23 height 14
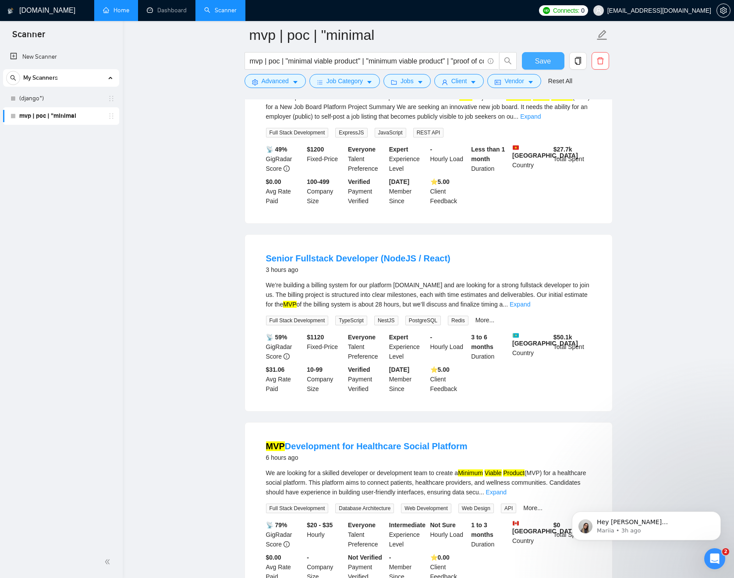
click at [546, 61] on span "Save" at bounding box center [543, 61] width 16 height 11
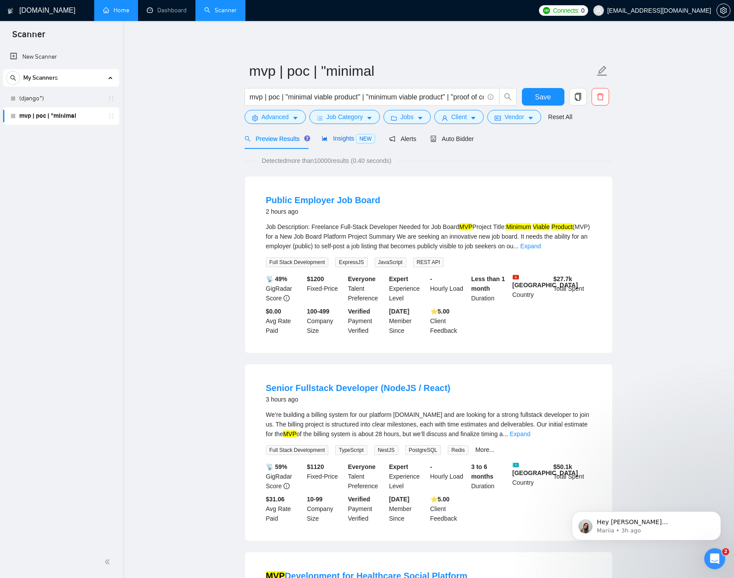
click at [348, 138] on span "Insights NEW" at bounding box center [348, 138] width 53 height 7
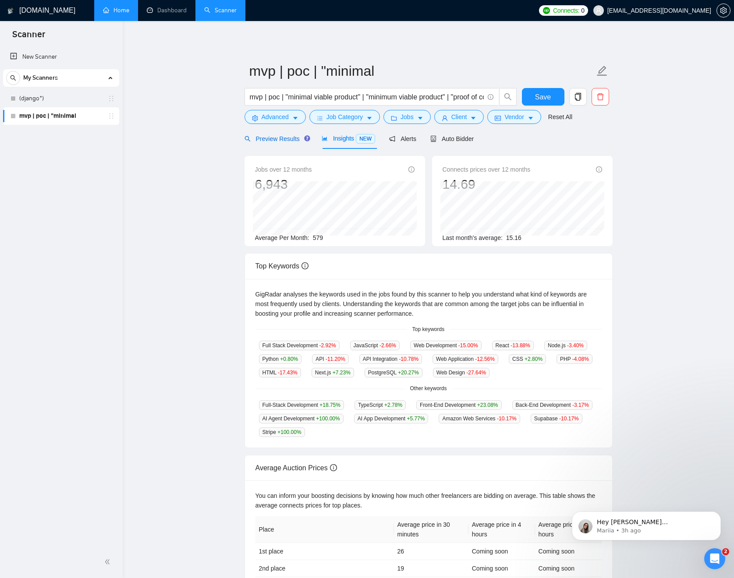
click at [287, 143] on div "Preview Results" at bounding box center [276, 139] width 63 height 10
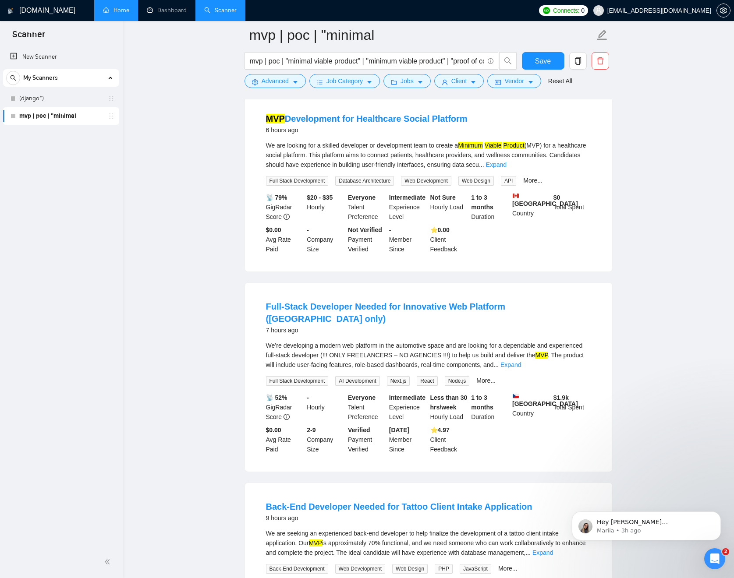
scroll to position [480, 0]
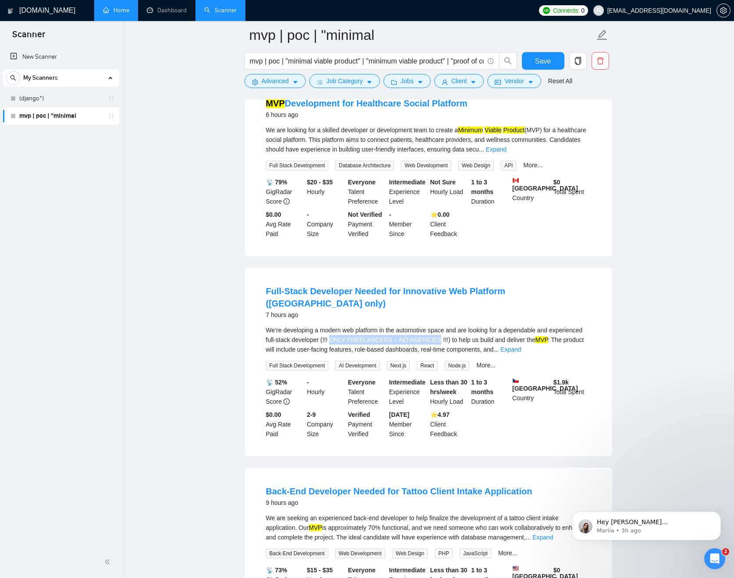
drag, startPoint x: 371, startPoint y: 326, endPoint x: 475, endPoint y: 331, distance: 104.8
click at [475, 331] on div "We’re developing a modern web platform in the automotive space and are looking …" at bounding box center [428, 340] width 325 height 29
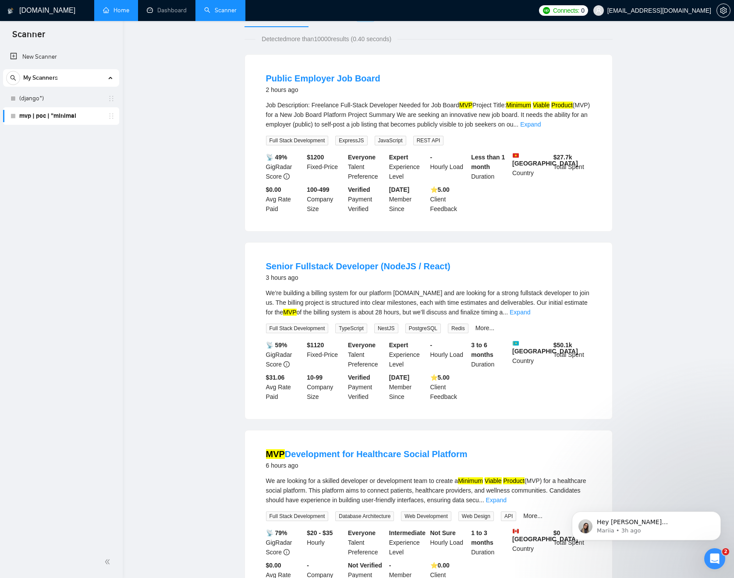
scroll to position [0, 0]
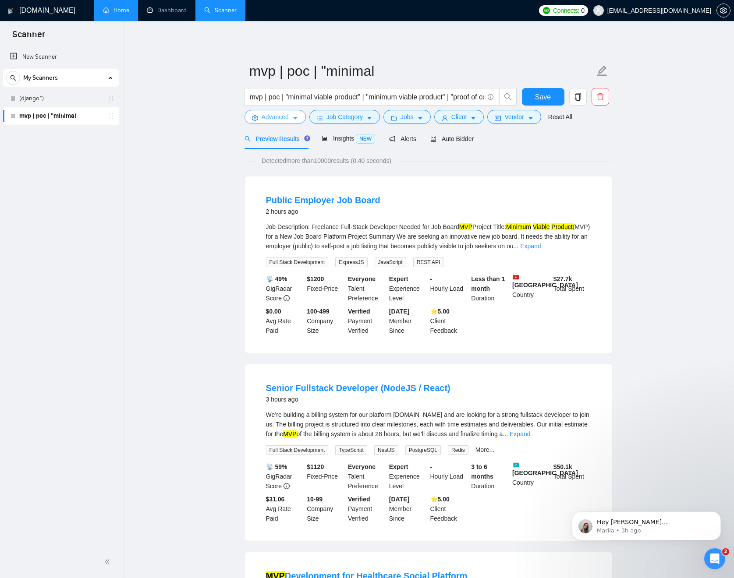
click at [295, 116] on icon "caret-down" at bounding box center [295, 118] width 6 height 6
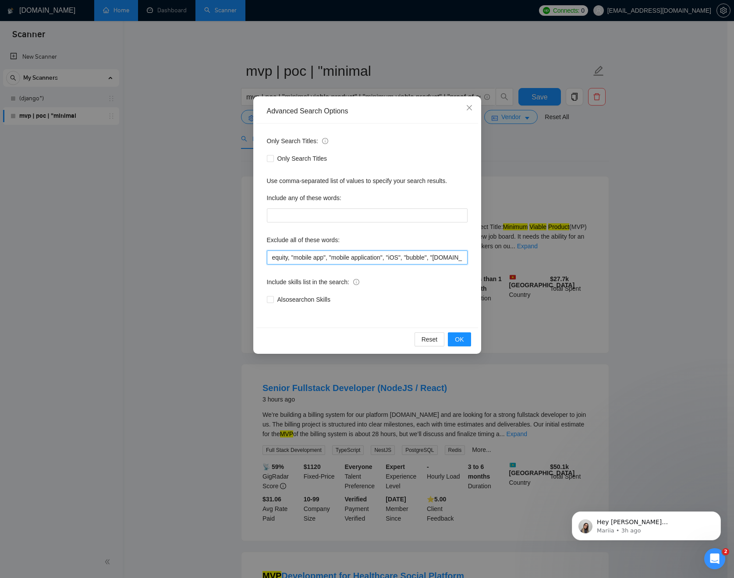
click at [448, 260] on input "equity, "mobile app", "mobile application", "iOS", "bubble", "[DOMAIN_NAME]", "…" at bounding box center [367, 258] width 201 height 14
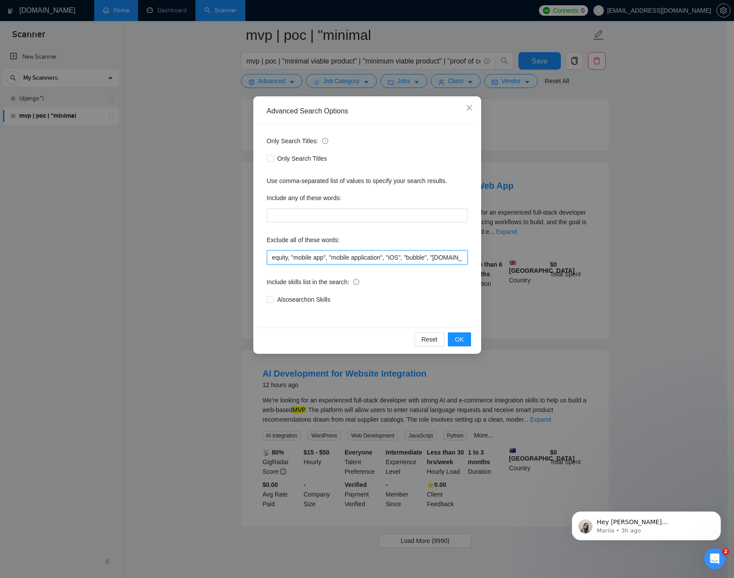
scroll to position [1580, 0]
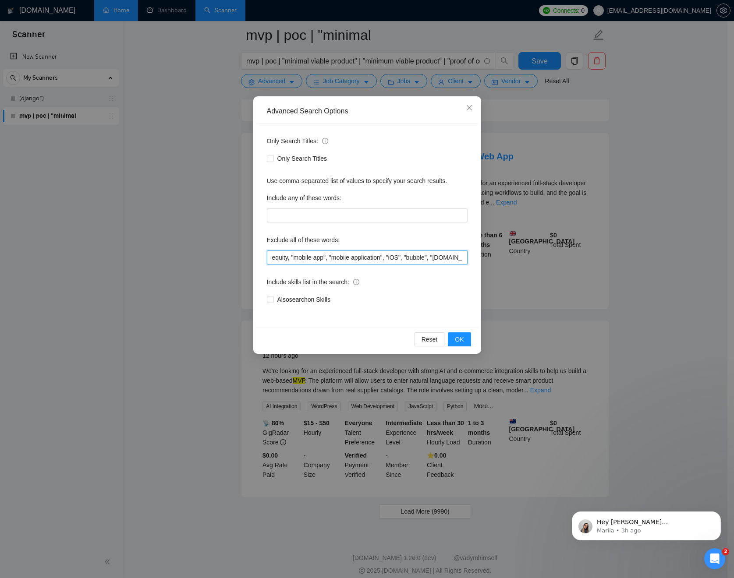
paste input "ONLY FREELANCERS – NO AGENCIES"
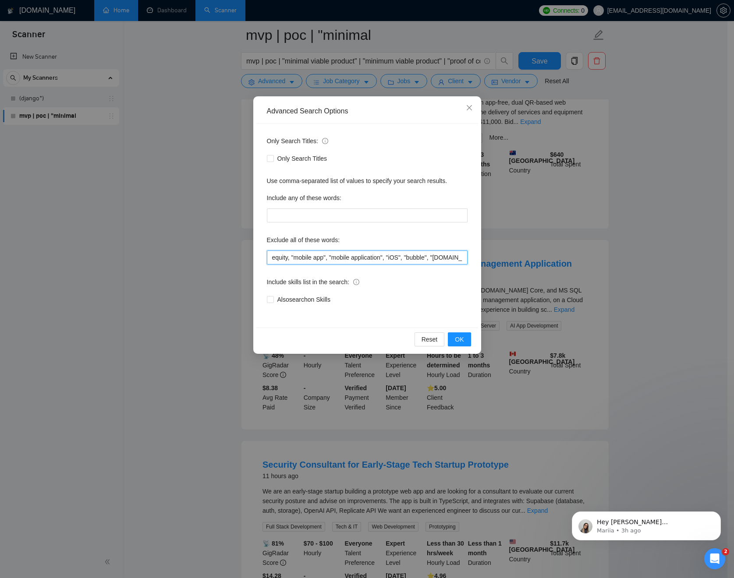
paste input ""ONLY FREELANCERS – NO AGENCIES""
click at [472, 335] on div "Reset OK" at bounding box center [367, 339] width 222 height 23
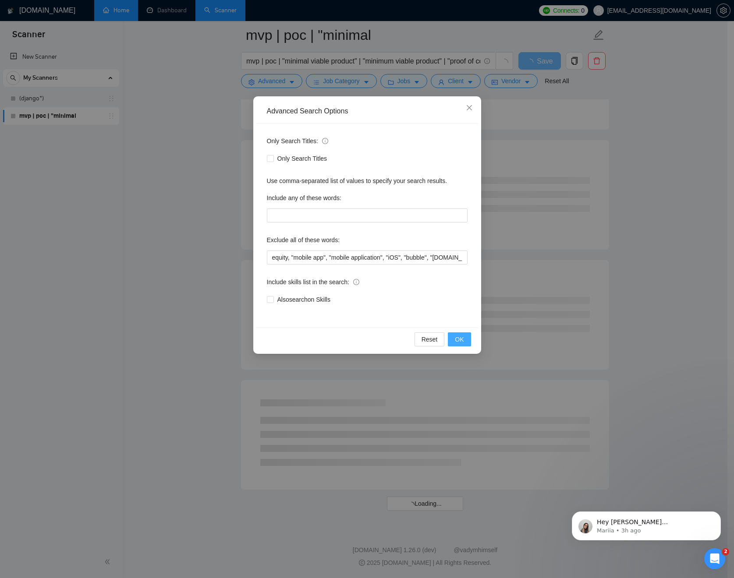
click at [465, 333] on button "OK" at bounding box center [459, 340] width 23 height 14
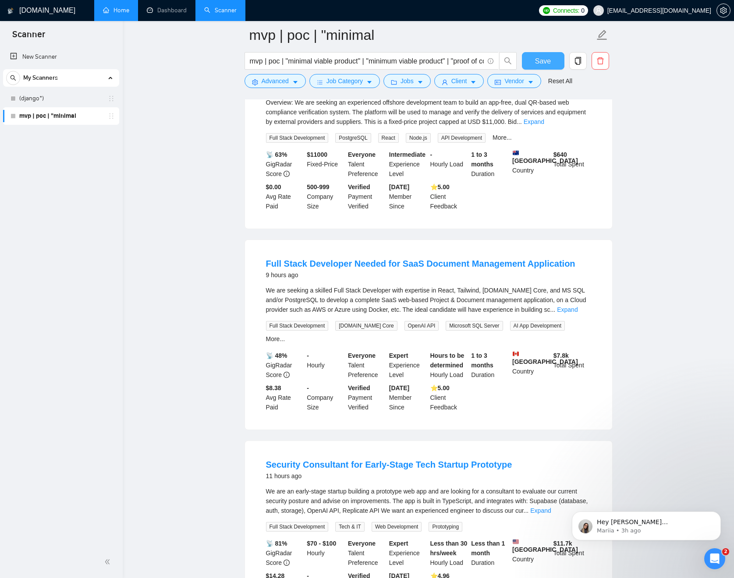
click at [550, 59] on span "Save" at bounding box center [543, 61] width 16 height 11
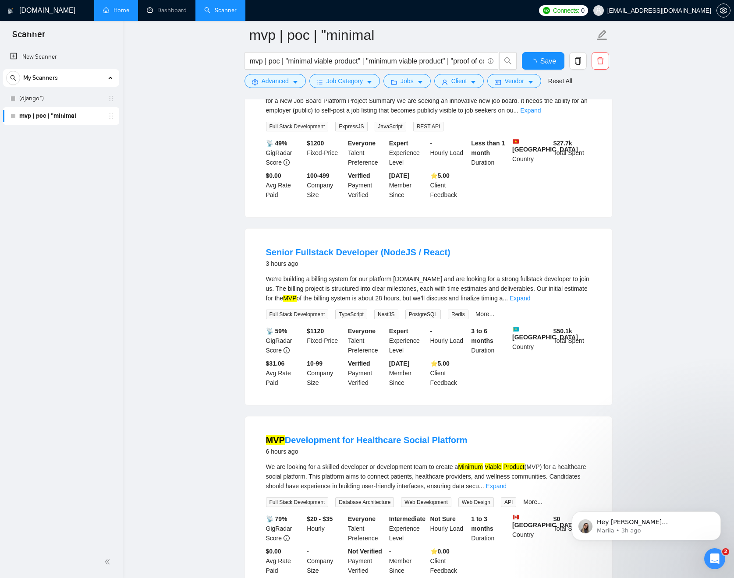
scroll to position [0, 0]
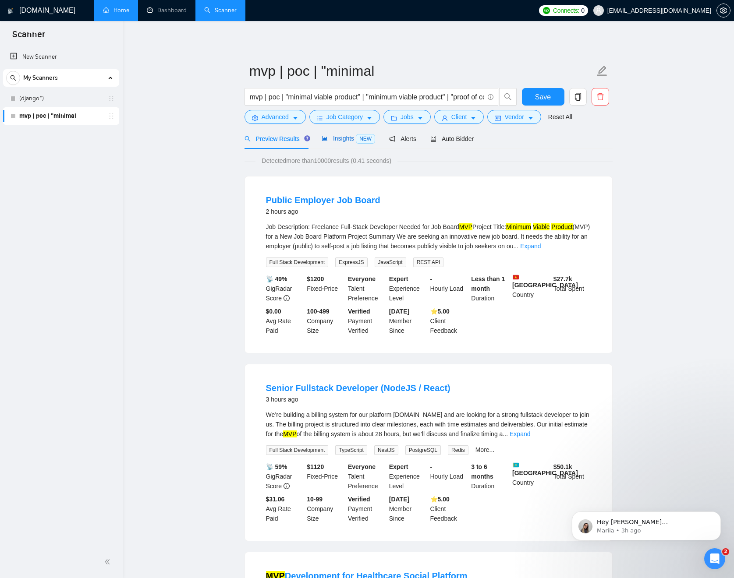
click at [350, 141] on span "Insights NEW" at bounding box center [348, 138] width 53 height 7
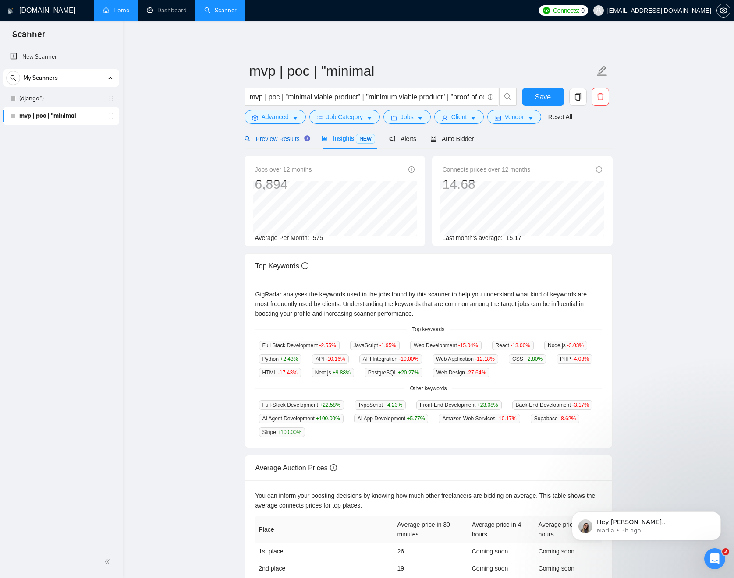
click at [275, 140] on span "Preview Results" at bounding box center [276, 138] width 63 height 7
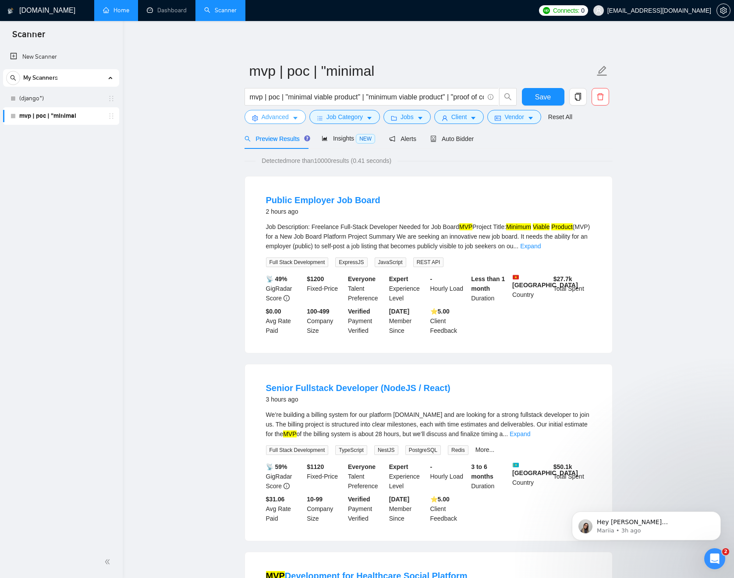
click at [292, 118] on button "Advanced" at bounding box center [275, 117] width 61 height 14
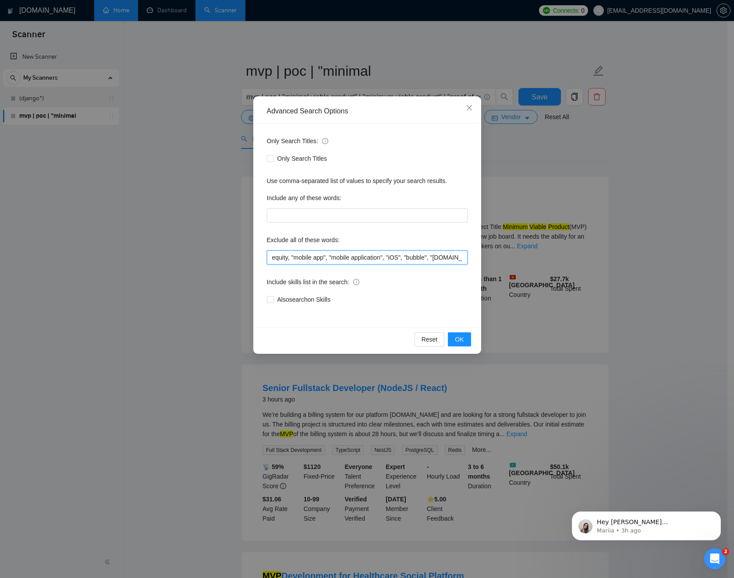
click at [382, 256] on input "equity, "mobile app", "mobile application", "iOS", "bubble", "[DOMAIN_NAME]", "…" at bounding box center [367, 258] width 201 height 14
click at [464, 336] on button "OK" at bounding box center [459, 340] width 23 height 14
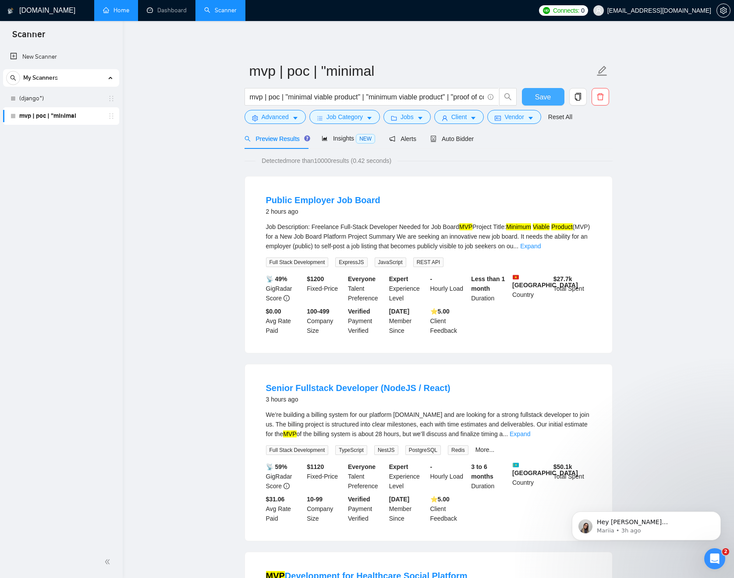
click at [543, 102] on span "Save" at bounding box center [543, 97] width 16 height 11
click at [356, 136] on span "Insights NEW" at bounding box center [348, 138] width 53 height 7
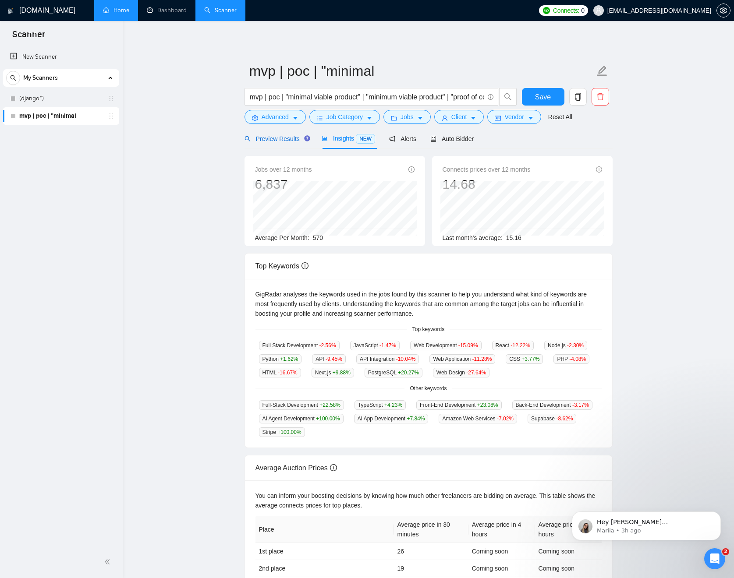
click at [283, 134] on div "Preview Results" at bounding box center [276, 139] width 63 height 10
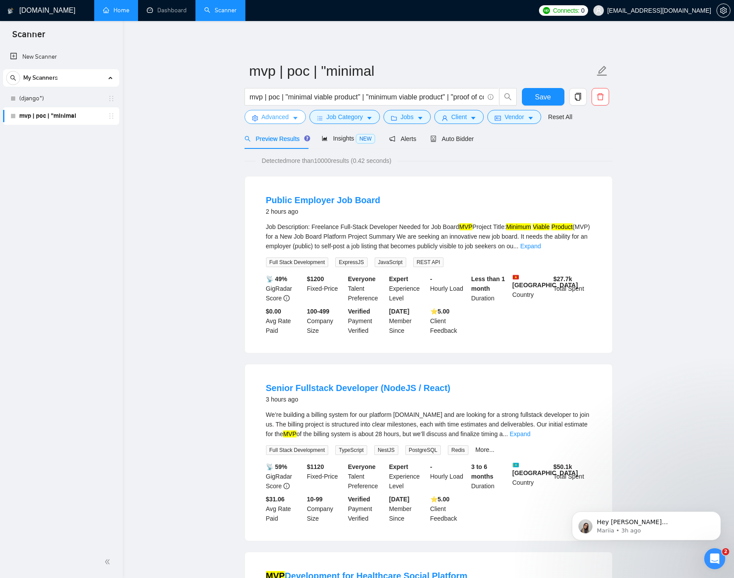
click at [297, 118] on icon "caret-down" at bounding box center [295, 118] width 4 height 3
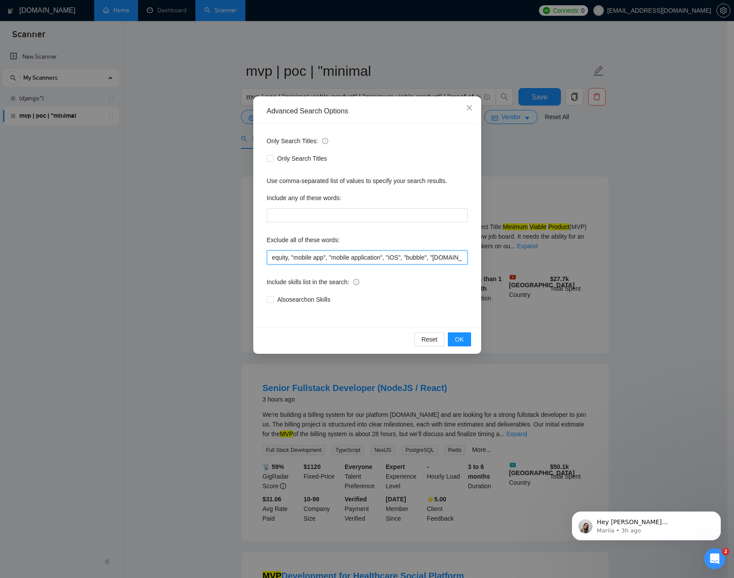
click at [395, 259] on input "equity, "mobile app", "mobile application", "iOS", "bubble", "[DOMAIN_NAME]", "…" at bounding box center [367, 258] width 201 height 14
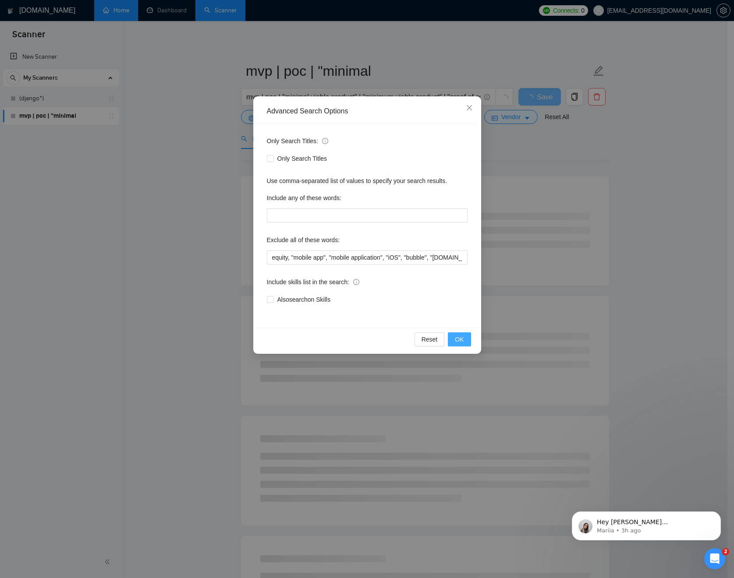
click at [465, 340] on button "OK" at bounding box center [459, 340] width 23 height 14
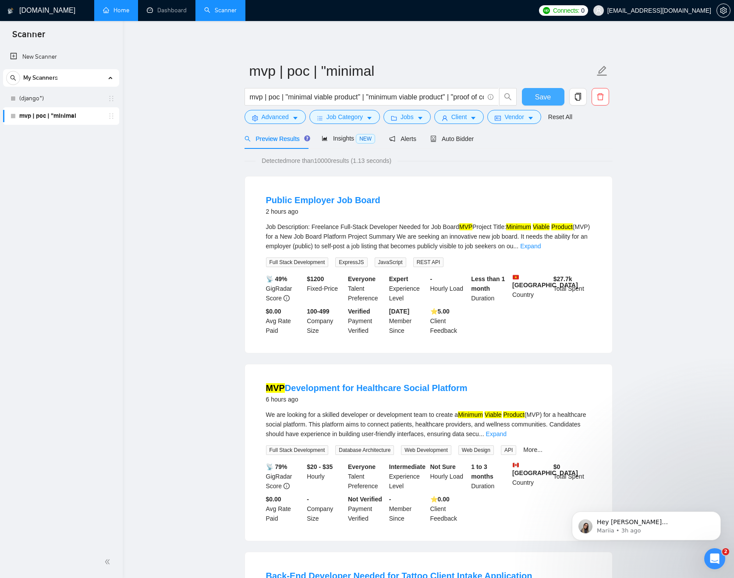
click at [542, 99] on span "Save" at bounding box center [543, 97] width 16 height 11
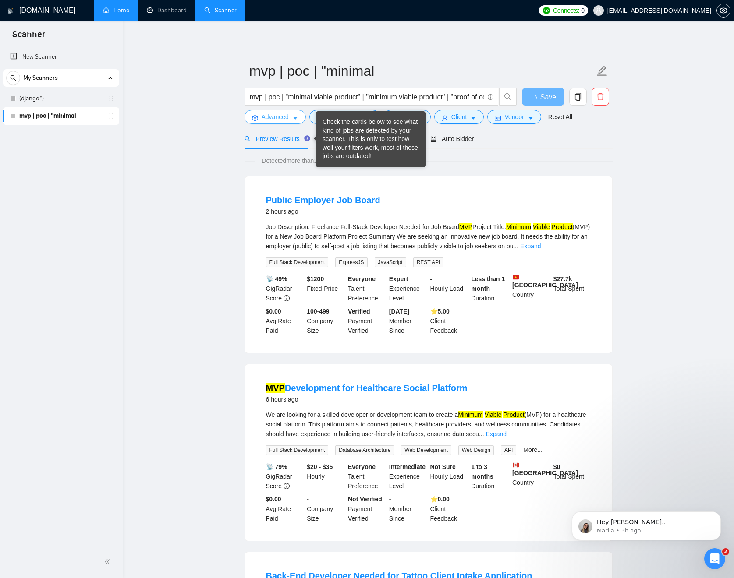
click at [297, 121] on icon "caret-down" at bounding box center [295, 118] width 6 height 6
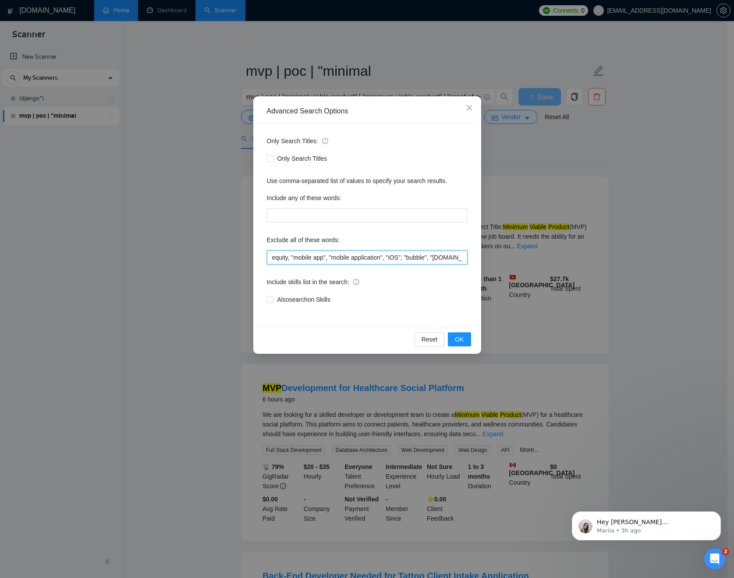
click at [440, 259] on input "equity, "mobile app", "mobile application", "iOS", "bubble", "[DOMAIN_NAME]", "…" at bounding box center [367, 258] width 201 height 14
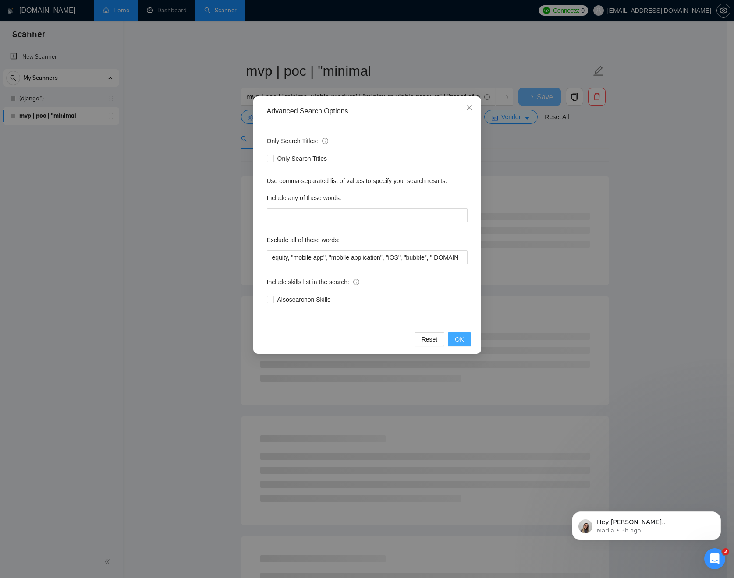
click at [460, 335] on span "OK" at bounding box center [459, 340] width 9 height 10
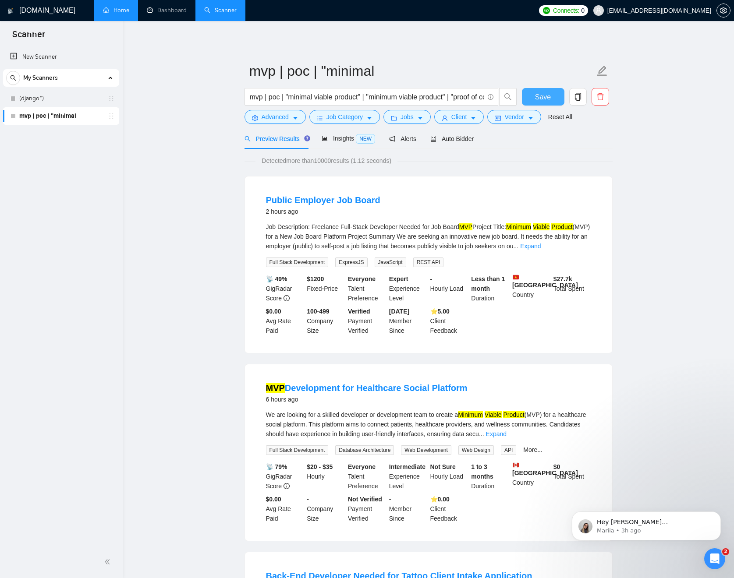
click at [546, 97] on span "Save" at bounding box center [543, 97] width 16 height 11
click at [342, 133] on div "Insights NEW" at bounding box center [348, 138] width 53 height 21
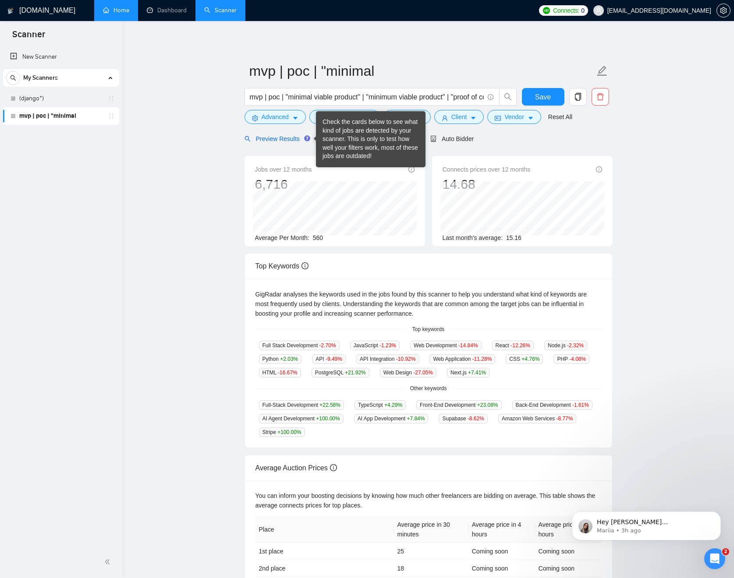
click at [291, 140] on span "Preview Results" at bounding box center [276, 138] width 63 height 7
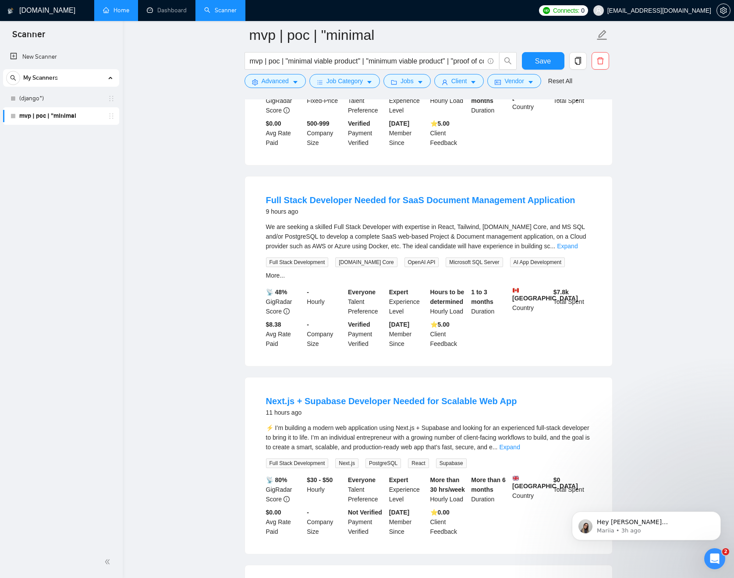
scroll to position [774, 0]
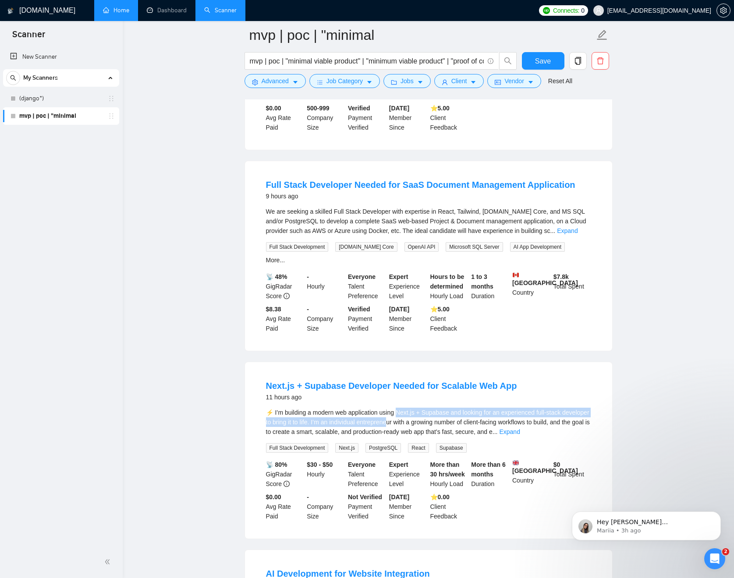
drag, startPoint x: 402, startPoint y: 405, endPoint x: 421, endPoint y: 410, distance: 19.0
click at [421, 410] on div "⚡ I’m building a modern web application using Next.js + Supabase and looking fo…" at bounding box center [428, 422] width 325 height 29
click at [420, 408] on div "⚡ I’m building a modern web application using Next.js + Supabase and looking fo…" at bounding box center [428, 422] width 325 height 29
drag, startPoint x: 402, startPoint y: 404, endPoint x: 420, endPoint y: 410, distance: 18.7
click at [420, 410] on div "⚡ I’m building a modern web application using Next.js + Supabase and looking fo…" at bounding box center [428, 422] width 325 height 29
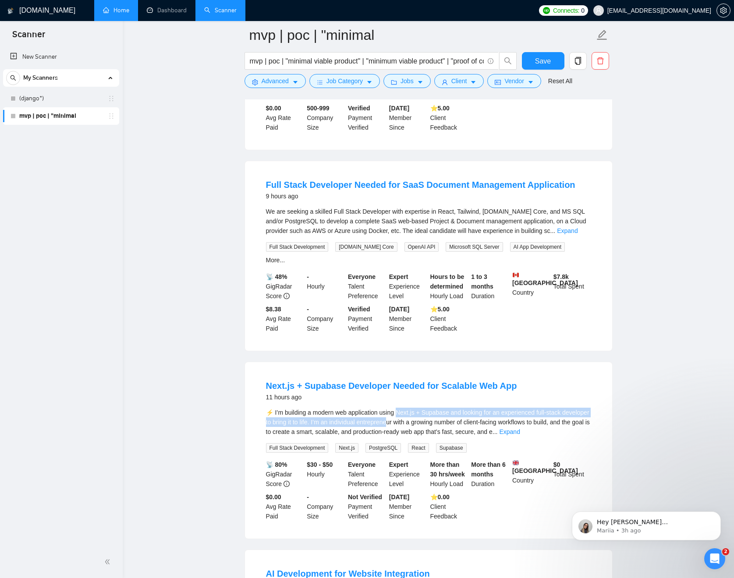
click at [420, 410] on div "⚡ I’m building a modern web application using Next.js + Supabase and looking fo…" at bounding box center [428, 422] width 325 height 29
drag, startPoint x: 404, startPoint y: 406, endPoint x: 421, endPoint y: 408, distance: 17.2
click at [421, 408] on div "⚡ I’m building a modern web application using Next.js + Supabase and looking fo…" at bounding box center [428, 422] width 325 height 29
copy div "Next.js"
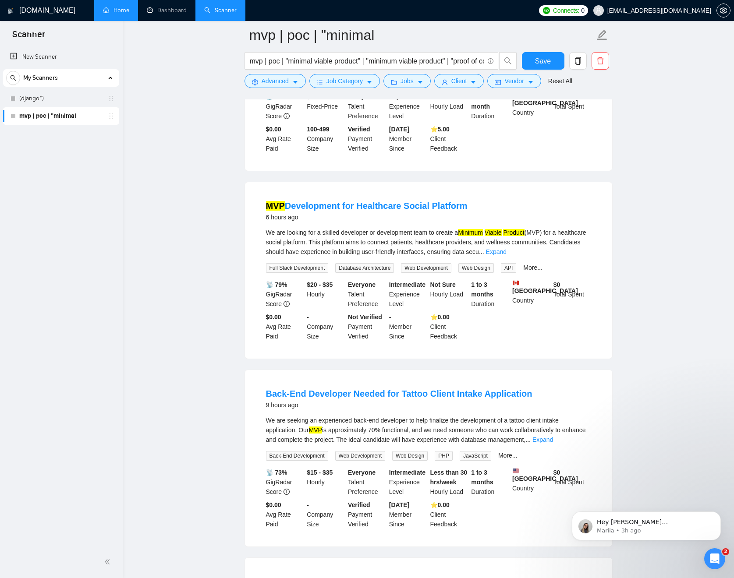
scroll to position [26, 0]
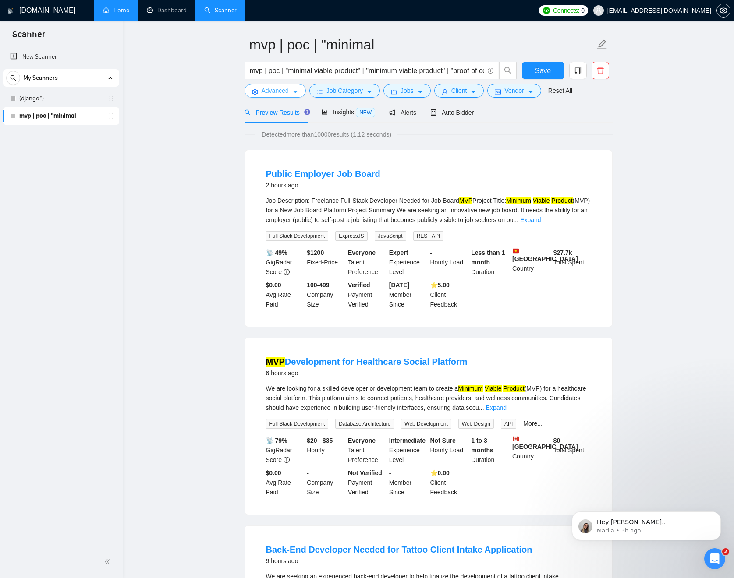
click at [286, 93] on span "Advanced" at bounding box center [275, 91] width 27 height 10
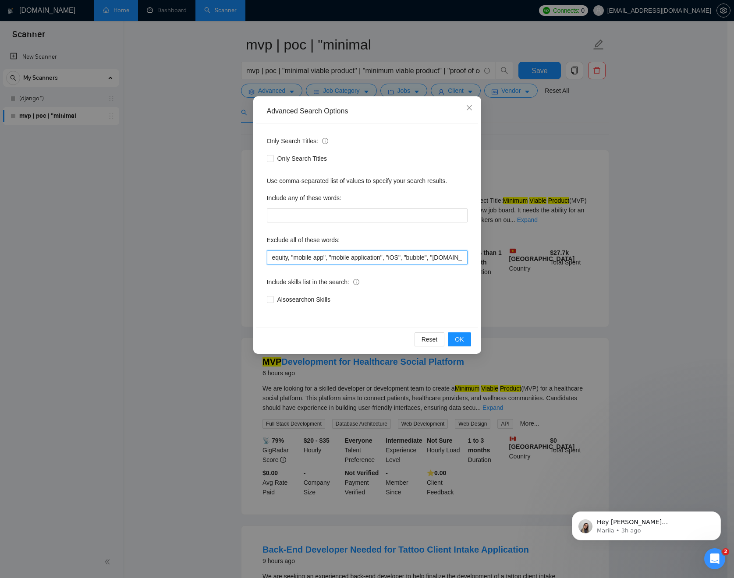
click at [348, 257] on input "equity, "mobile app", "mobile application", "iOS", "bubble", "[DOMAIN_NAME]", "…" at bounding box center [367, 258] width 201 height 14
paste input "Next.js"
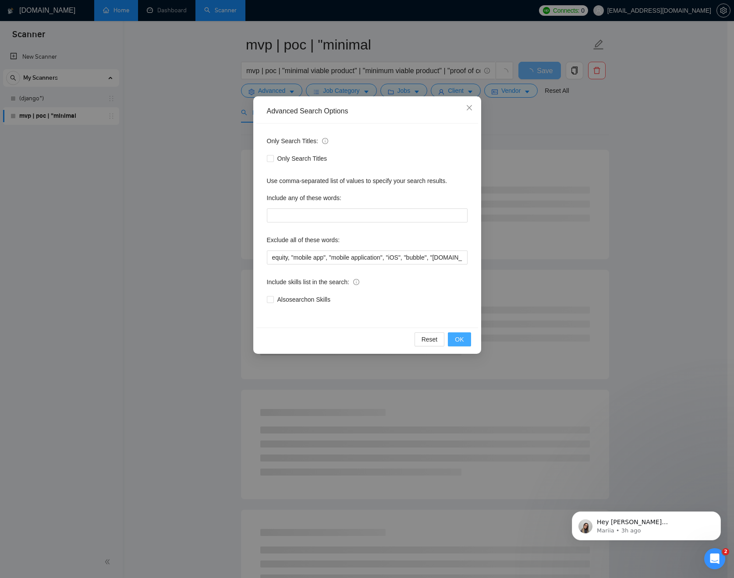
click at [454, 337] on button "OK" at bounding box center [459, 340] width 23 height 14
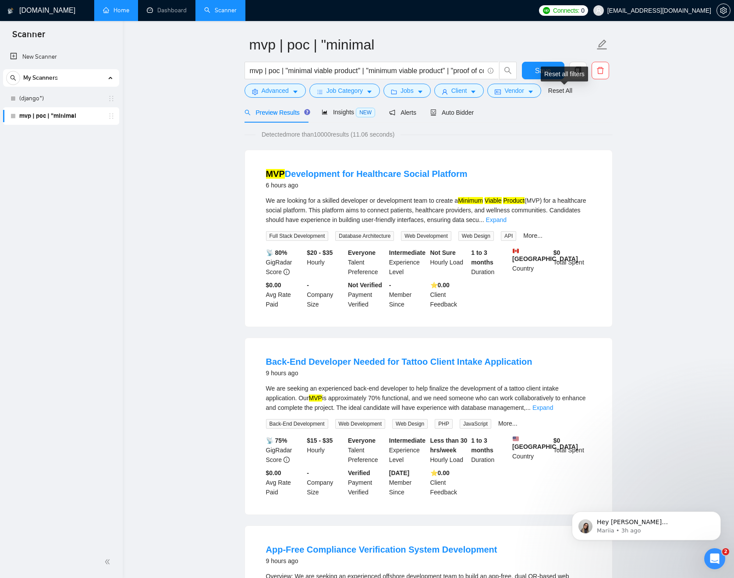
click at [550, 74] on div "Reset all filters" at bounding box center [564, 74] width 47 height 15
click at [528, 67] on button "Save" at bounding box center [543, 71] width 43 height 18
click at [348, 108] on div "Insights NEW" at bounding box center [348, 112] width 53 height 10
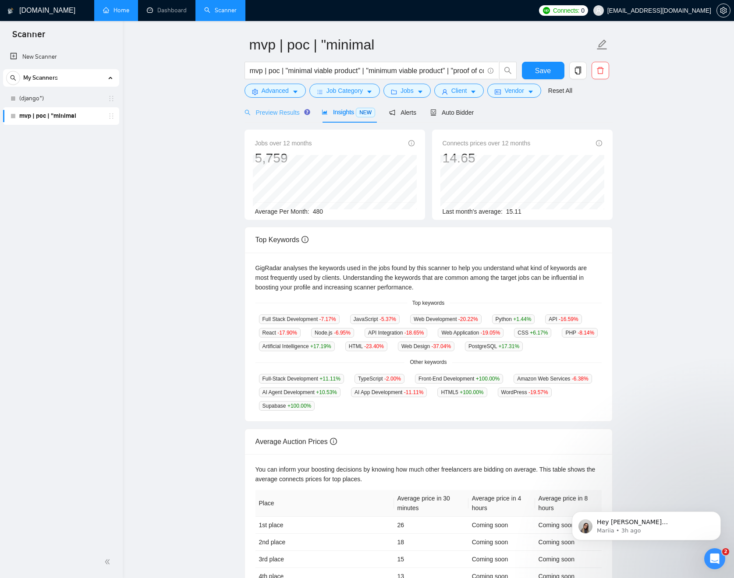
click at [285, 107] on div "Preview Results" at bounding box center [276, 112] width 63 height 21
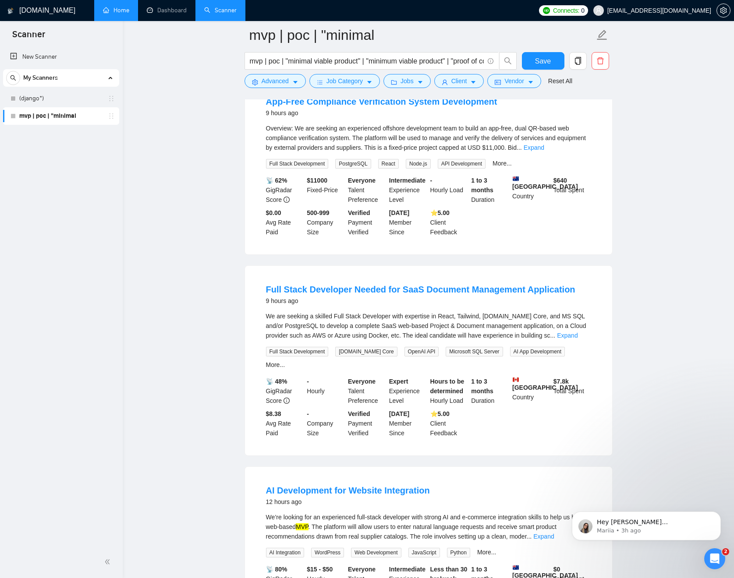
scroll to position [483, 0]
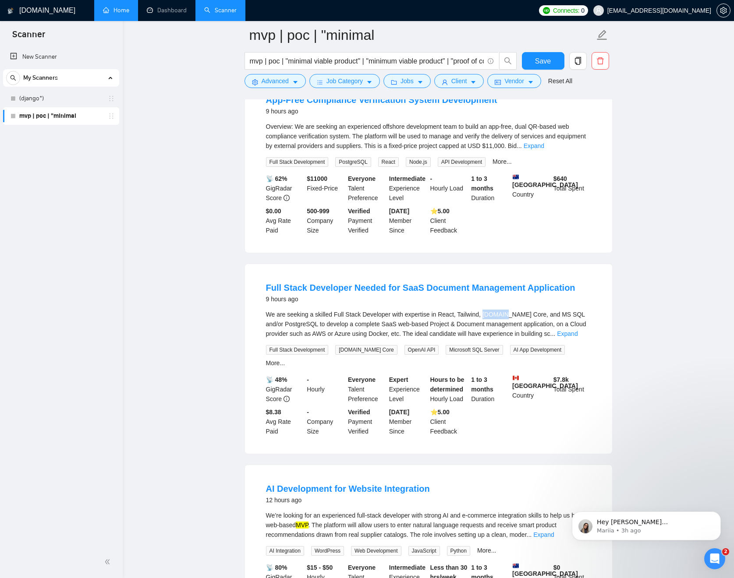
drag, startPoint x: 489, startPoint y: 321, endPoint x: 512, endPoint y: 320, distance: 23.2
click at [512, 320] on div "We are seeking a skilled Full Stack Developer with expertise in React, Tailwind…" at bounding box center [428, 324] width 325 height 29
copy div "[DOMAIN_NAME]"
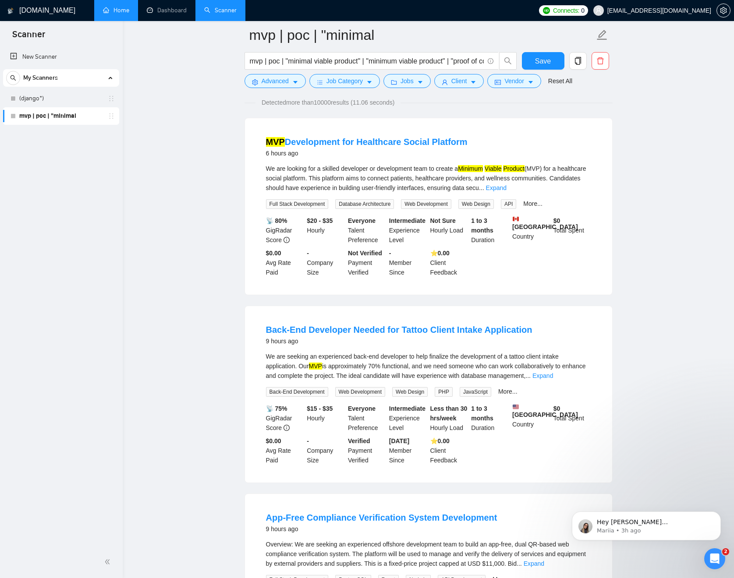
scroll to position [0, 0]
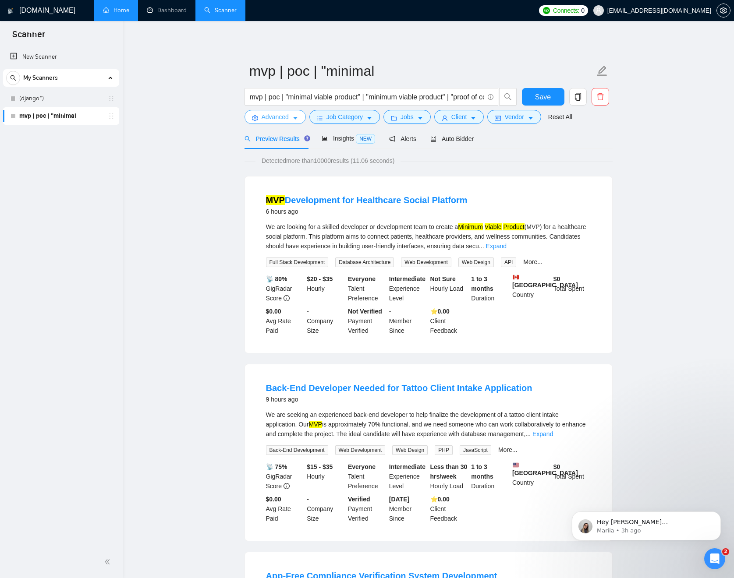
click at [294, 121] on icon "caret-down" at bounding box center [295, 118] width 6 height 6
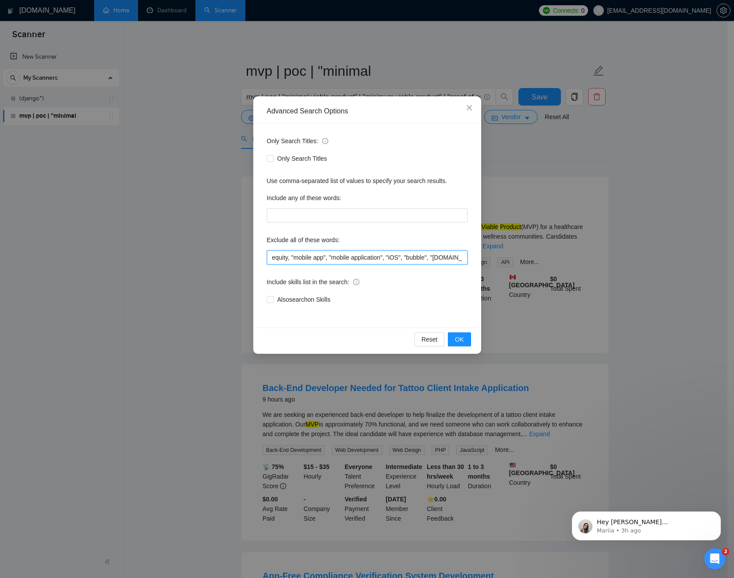
click at [379, 255] on input "equity, "mobile app", "mobile application", "iOS", "bubble", "[DOMAIN_NAME]", "…" at bounding box center [367, 258] width 201 height 14
paste input "[DOMAIN_NAME]"
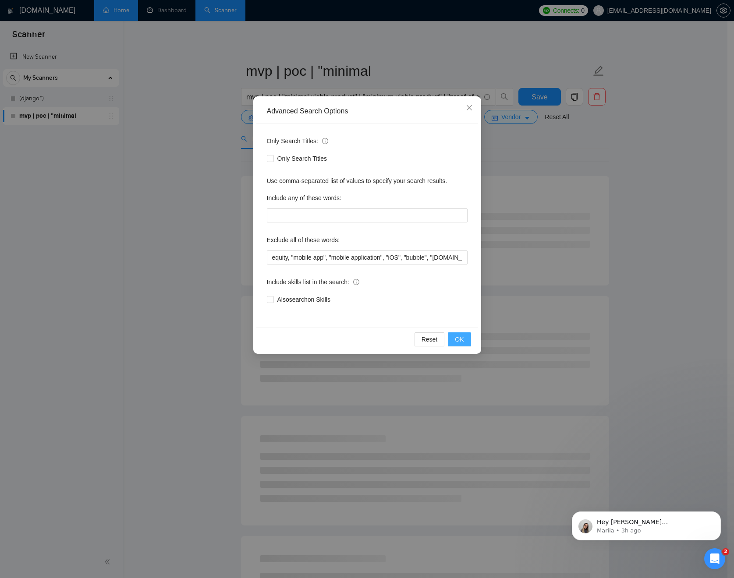
click at [468, 344] on button "OK" at bounding box center [459, 340] width 23 height 14
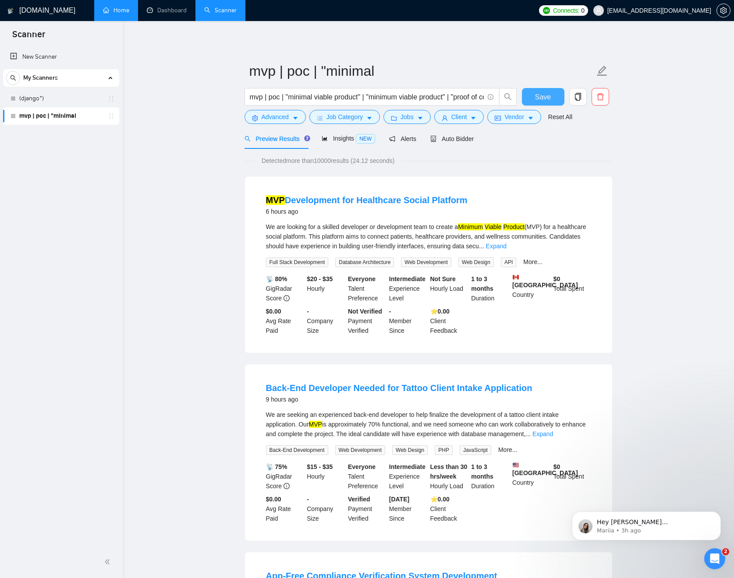
click at [543, 97] on span "Save" at bounding box center [543, 97] width 16 height 11
click at [360, 135] on span "NEW" at bounding box center [365, 139] width 19 height 10
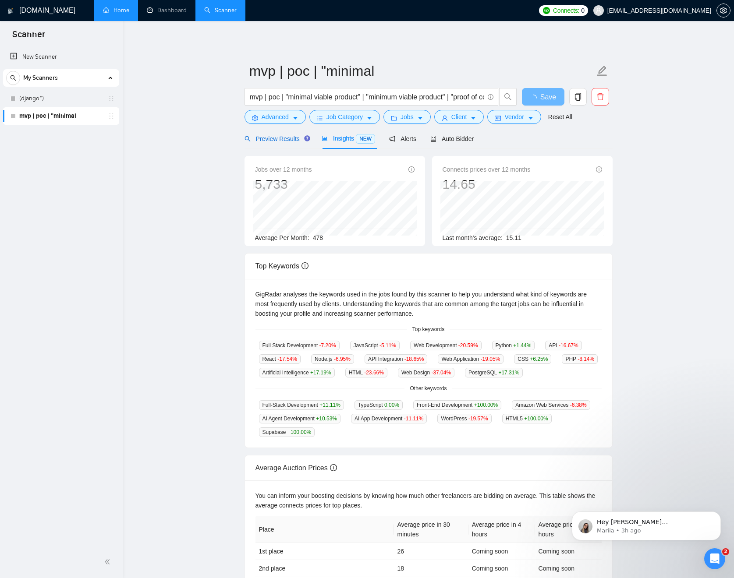
click at [287, 138] on span "Preview Results" at bounding box center [276, 138] width 63 height 7
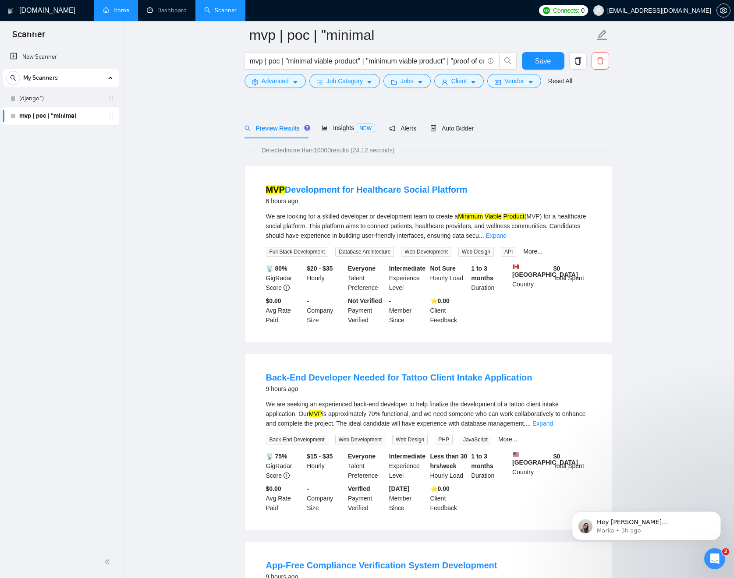
scroll to position [80, 0]
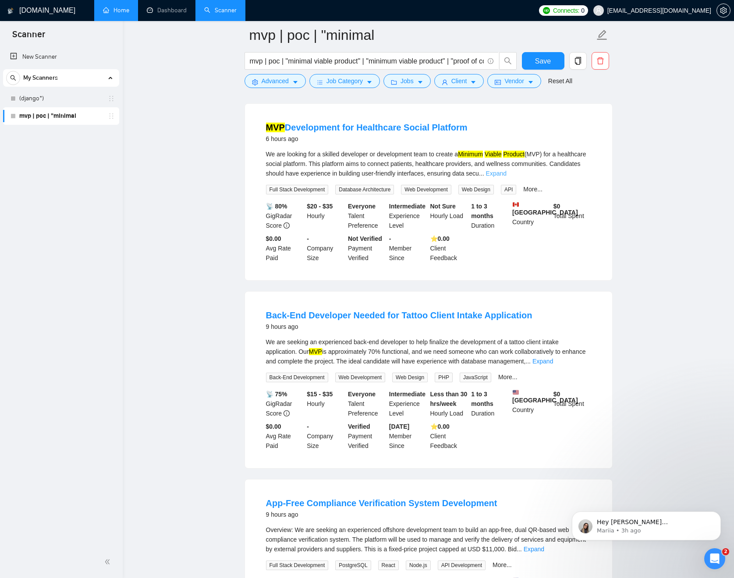
click at [507, 173] on link "Expand" at bounding box center [496, 173] width 21 height 7
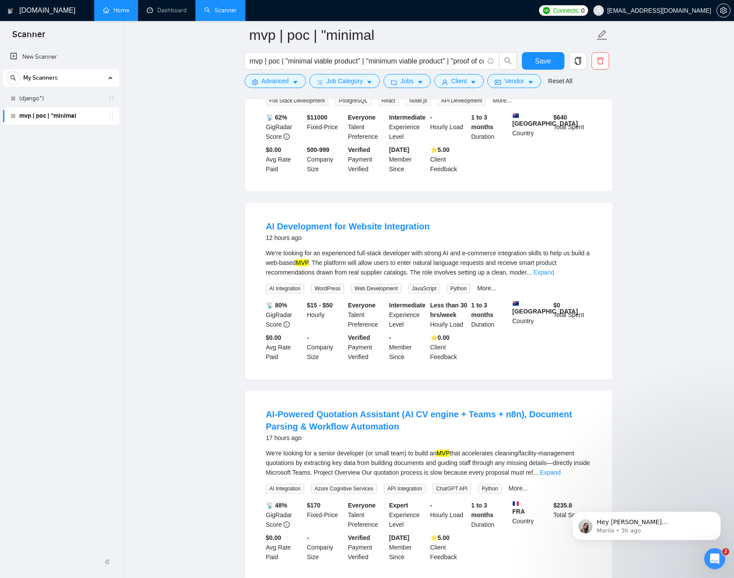
scroll to position [575, 0]
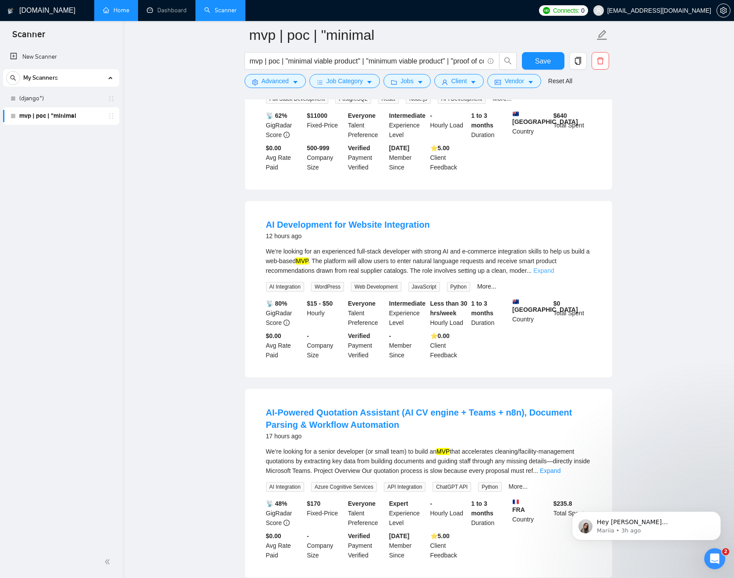
click at [554, 274] on link "Expand" at bounding box center [543, 270] width 21 height 7
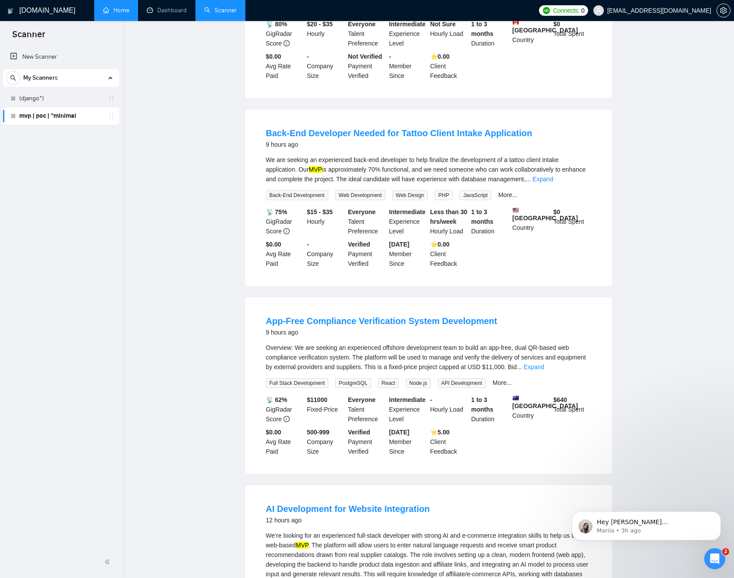
scroll to position [0, 0]
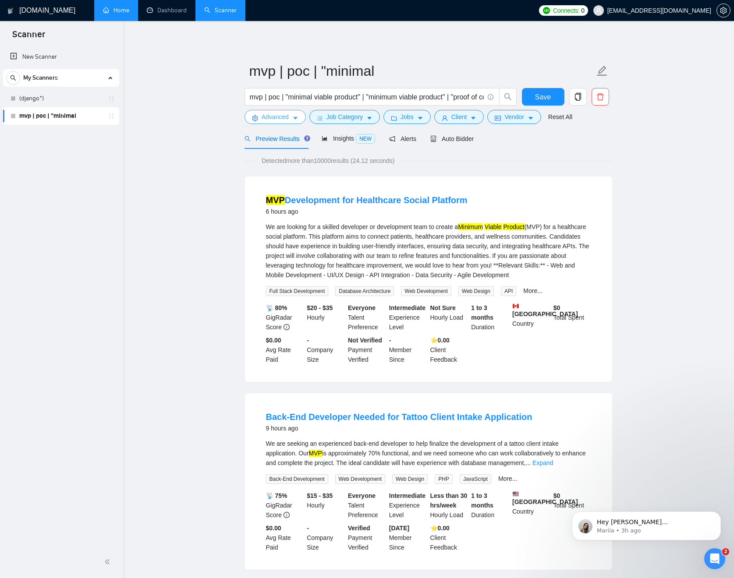
click at [292, 118] on button "Advanced" at bounding box center [275, 117] width 61 height 14
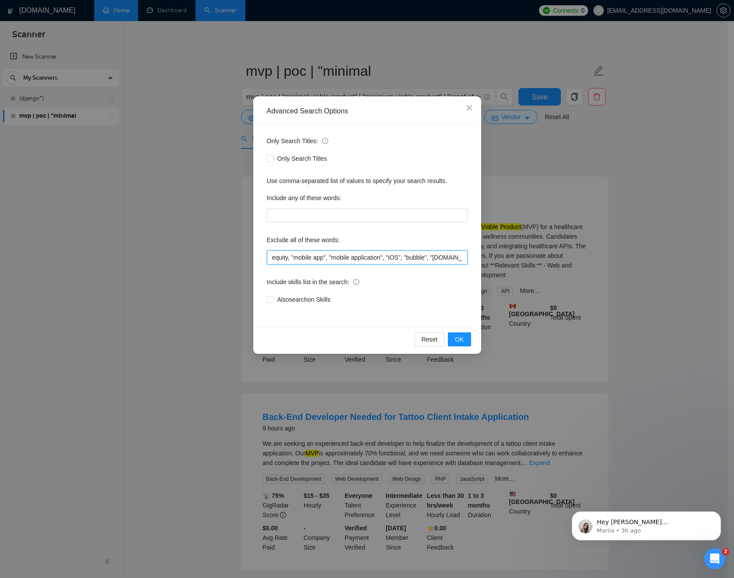
click at [434, 258] on input "equity, "mobile app", "mobile application", "iOS", "bubble", "[DOMAIN_NAME]", "…" at bounding box center [367, 258] width 201 height 14
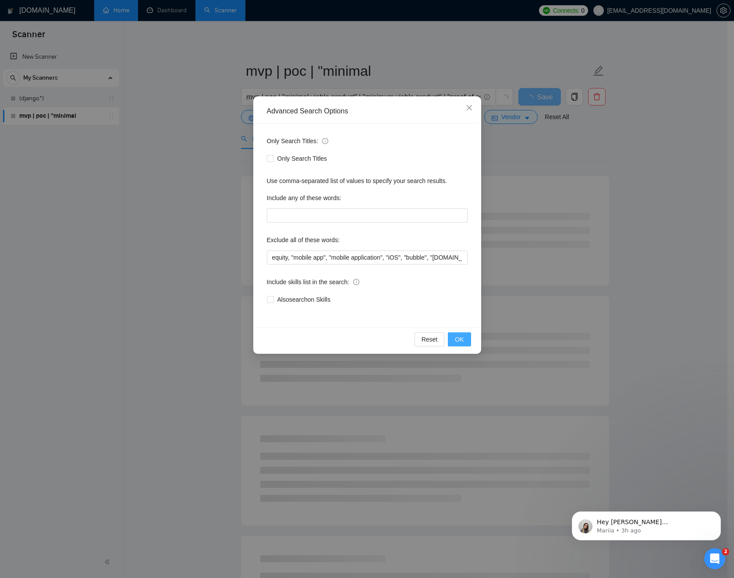
click at [466, 337] on button "OK" at bounding box center [459, 340] width 23 height 14
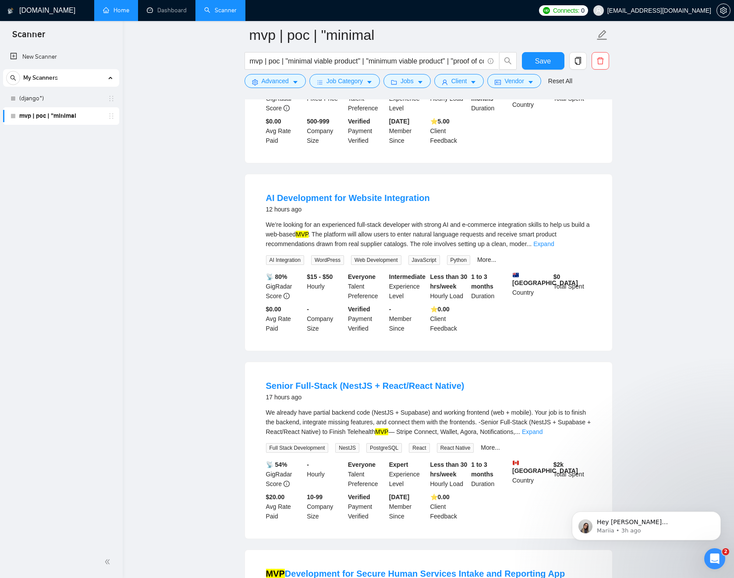
scroll to position [7, 0]
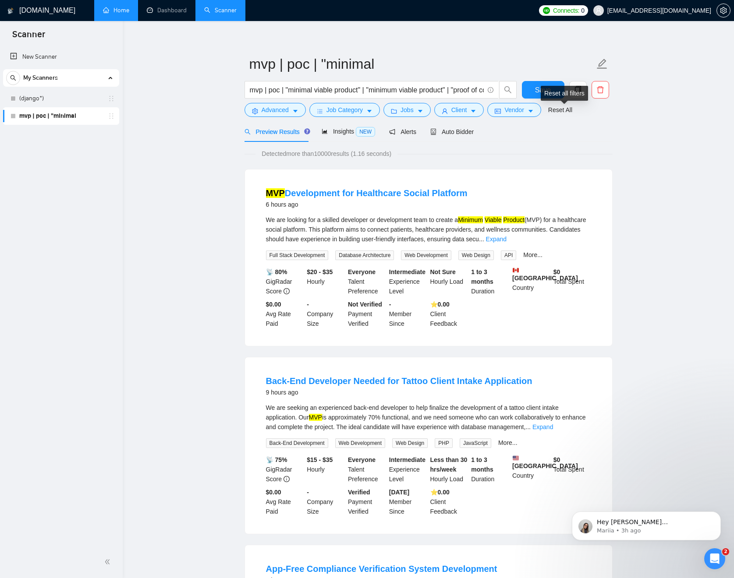
click at [551, 94] on div "Reset all filters" at bounding box center [564, 93] width 47 height 15
click at [540, 91] on span "Save" at bounding box center [543, 90] width 16 height 11
click at [534, 89] on button "Save" at bounding box center [543, 90] width 43 height 18
click at [344, 130] on span "Insights NEW" at bounding box center [348, 131] width 53 height 7
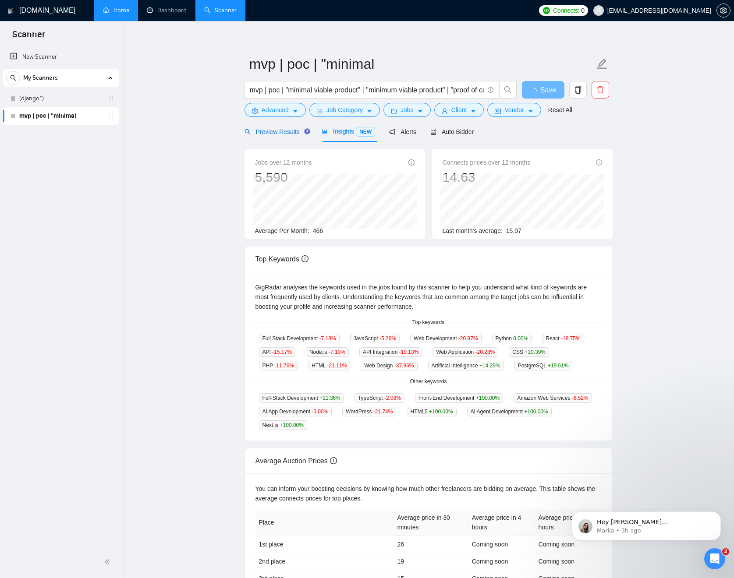
click at [274, 135] on span "Preview Results" at bounding box center [276, 131] width 63 height 7
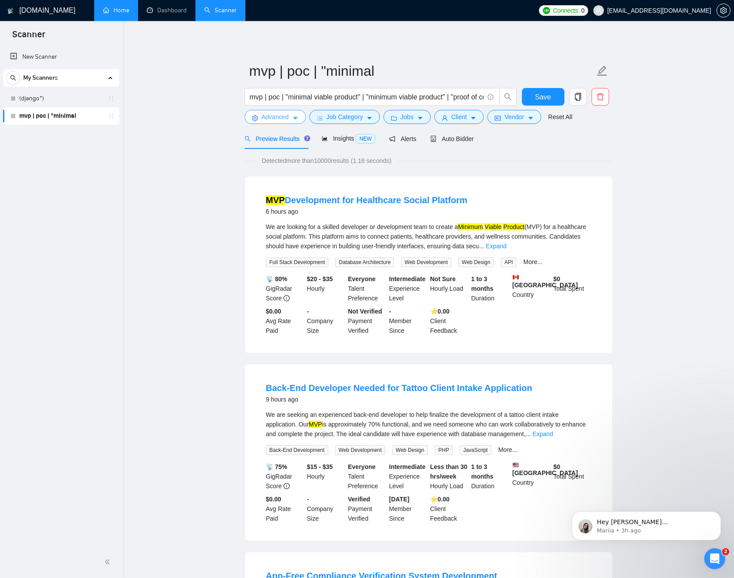
click at [293, 113] on button "Advanced" at bounding box center [275, 117] width 61 height 14
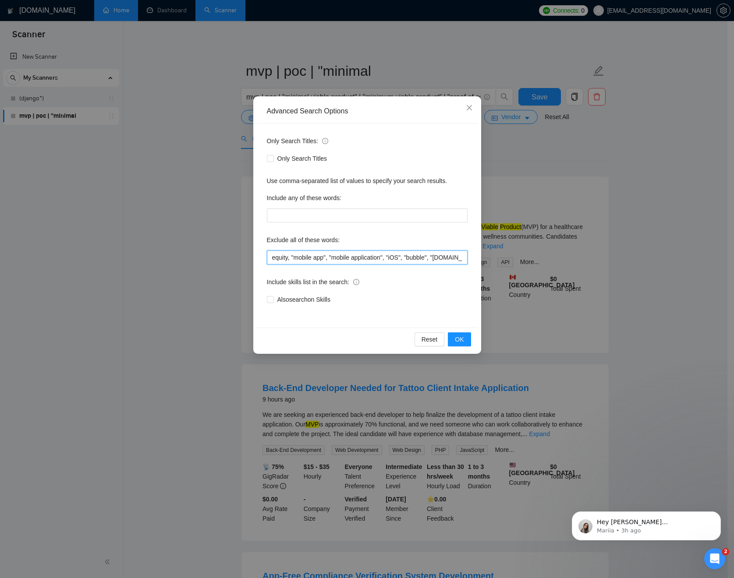
click at [426, 259] on input "equity, "mobile app", "mobile application", "iOS", "bubble", "[DOMAIN_NAME]", "…" at bounding box center [367, 258] width 201 height 14
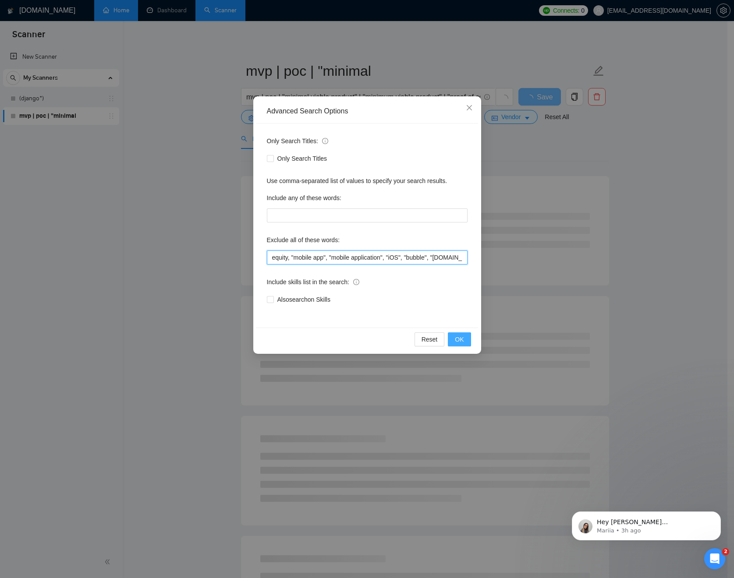
type input "equity, "mobile app", "mobile application", "iOS", "bubble", "[DOMAIN_NAME]", "…"
click at [463, 335] on span "OK" at bounding box center [459, 340] width 9 height 10
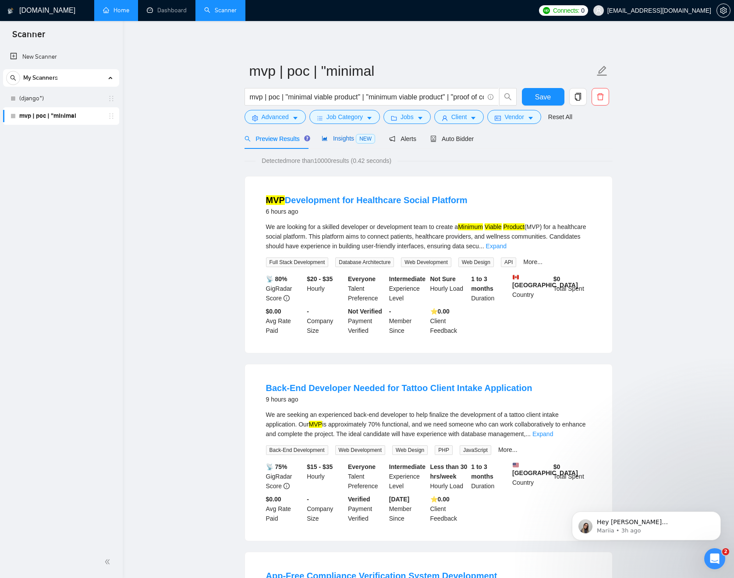
click at [356, 135] on div "Insights NEW" at bounding box center [348, 139] width 53 height 10
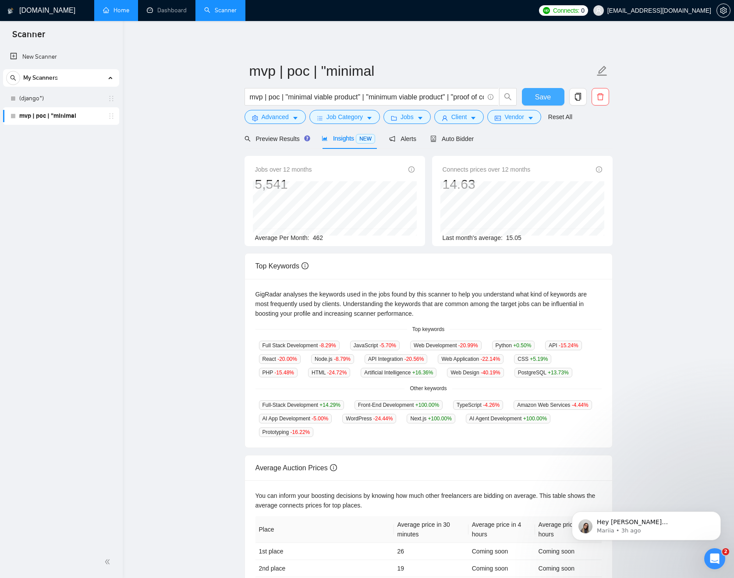
click at [529, 98] on button "Save" at bounding box center [543, 97] width 43 height 18
click at [282, 136] on span "Preview Results" at bounding box center [276, 138] width 63 height 7
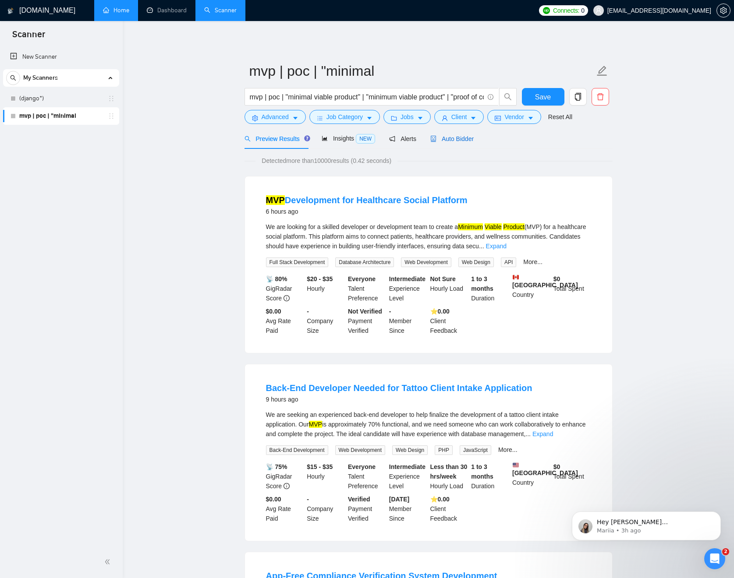
click at [465, 142] on span "Auto Bidder" at bounding box center [451, 138] width 43 height 7
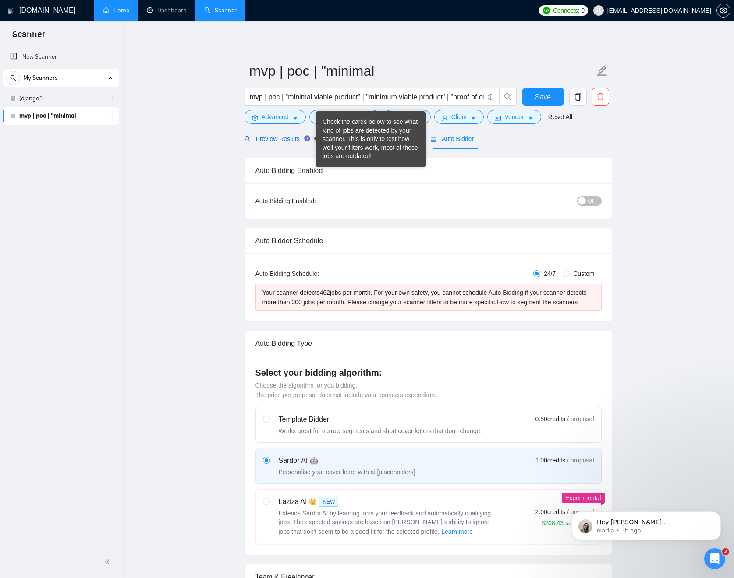
click at [274, 140] on span "Preview Results" at bounding box center [276, 138] width 63 height 7
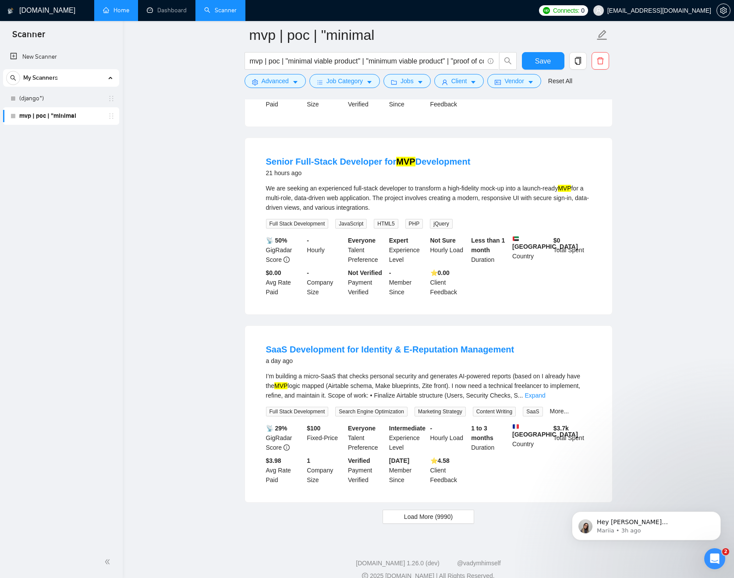
scroll to position [1601, 0]
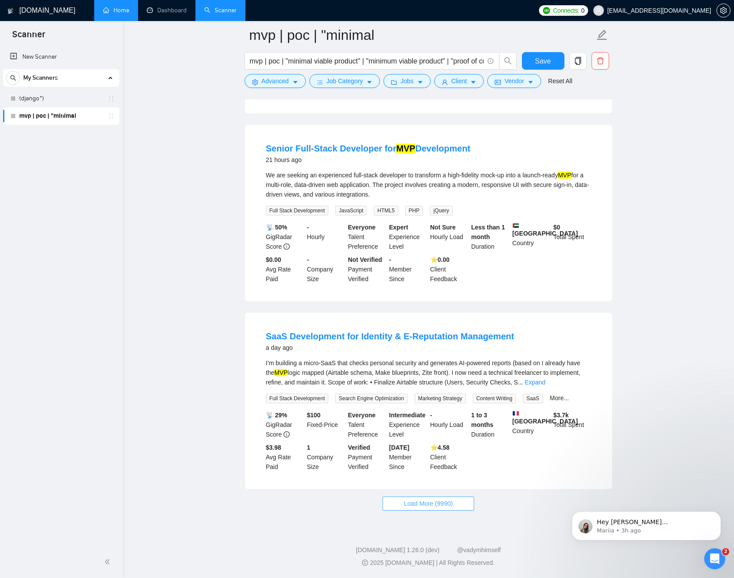
click at [451, 506] on span "Load More (9990)" at bounding box center [428, 504] width 49 height 10
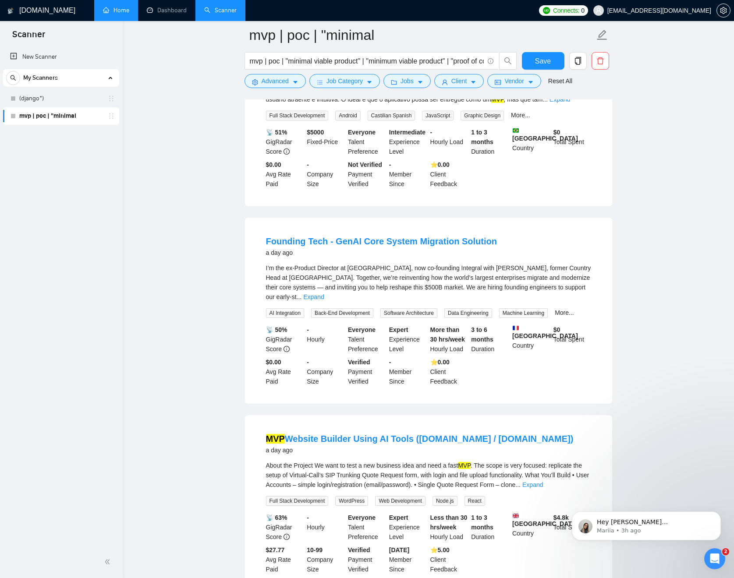
scroll to position [2059, 0]
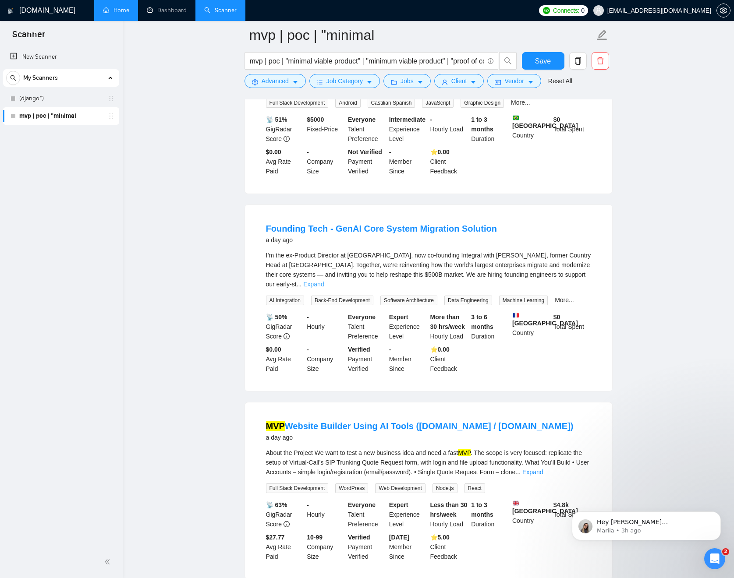
click at [324, 288] on link "Expand" at bounding box center [313, 284] width 21 height 7
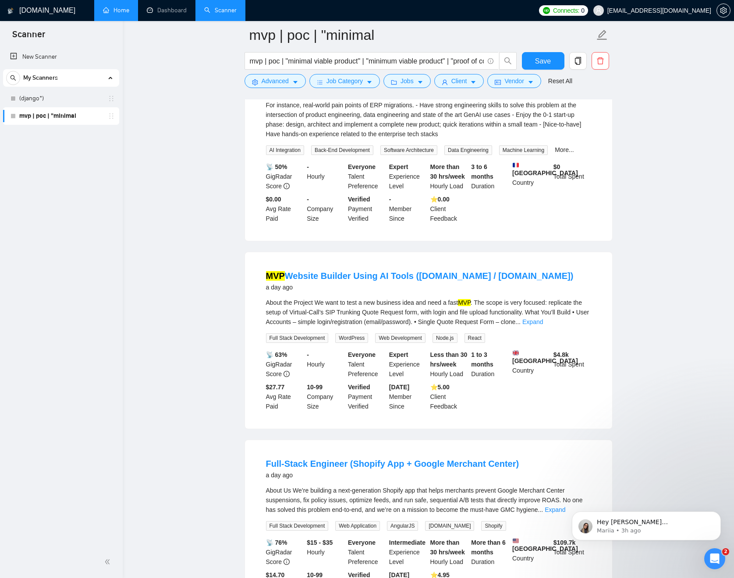
scroll to position [2300, 0]
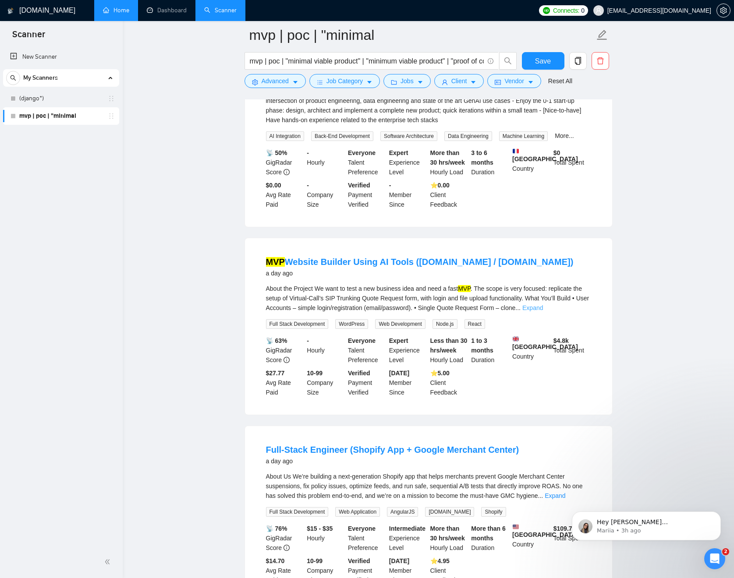
click at [543, 312] on link "Expand" at bounding box center [532, 308] width 21 height 7
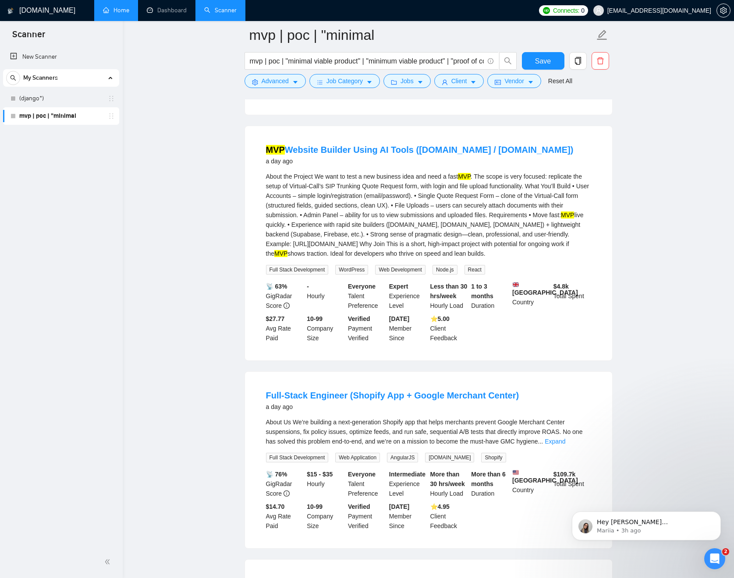
scroll to position [2429, 0]
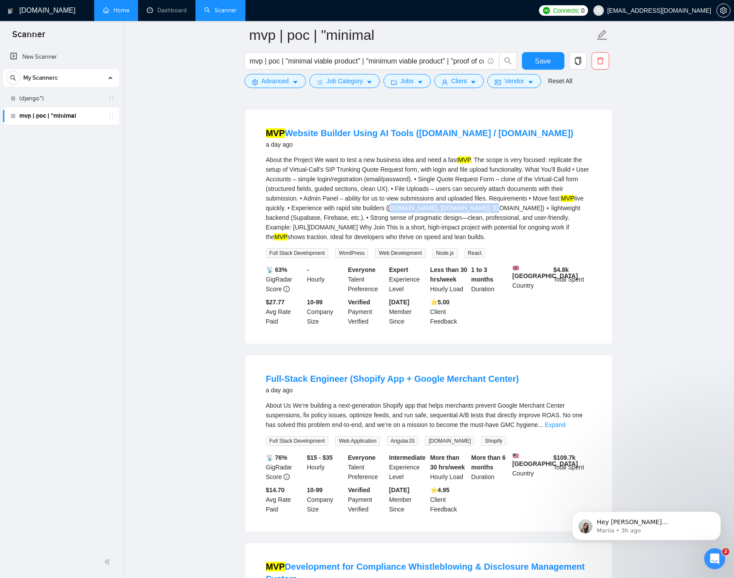
drag, startPoint x: 497, startPoint y: 237, endPoint x: 588, endPoint y: 241, distance: 91.2
click at [587, 237] on div "About the Project We want to test a new business idea and need a fast MVP . The…" at bounding box center [428, 198] width 325 height 87
copy div "[DOMAIN_NAME], [DOMAIN_NAME], [DOMAIN_NAME]"
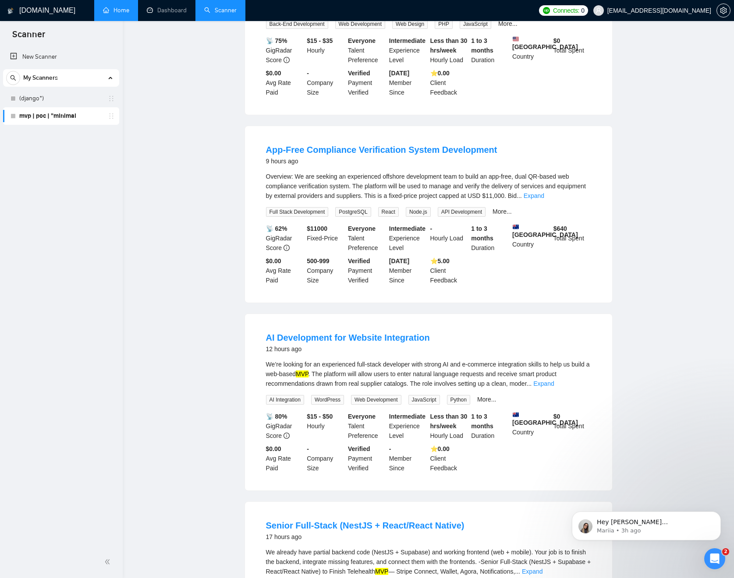
scroll to position [0, 0]
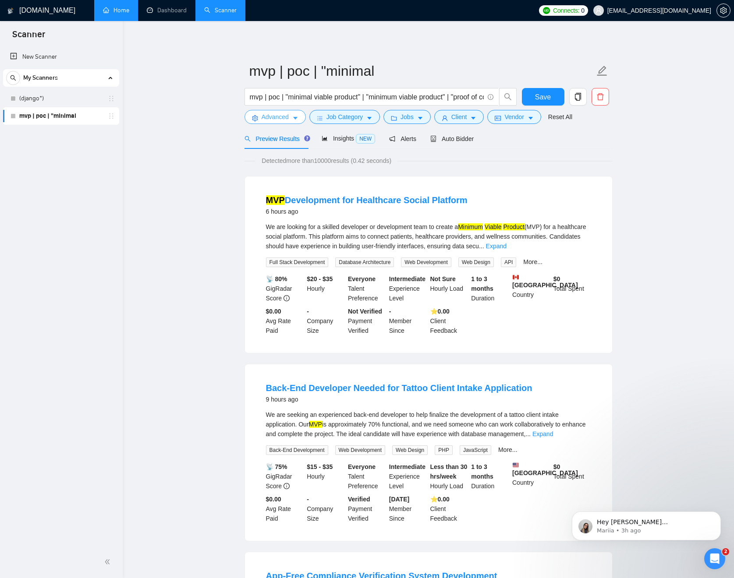
click at [295, 119] on icon "caret-down" at bounding box center [295, 118] width 6 height 6
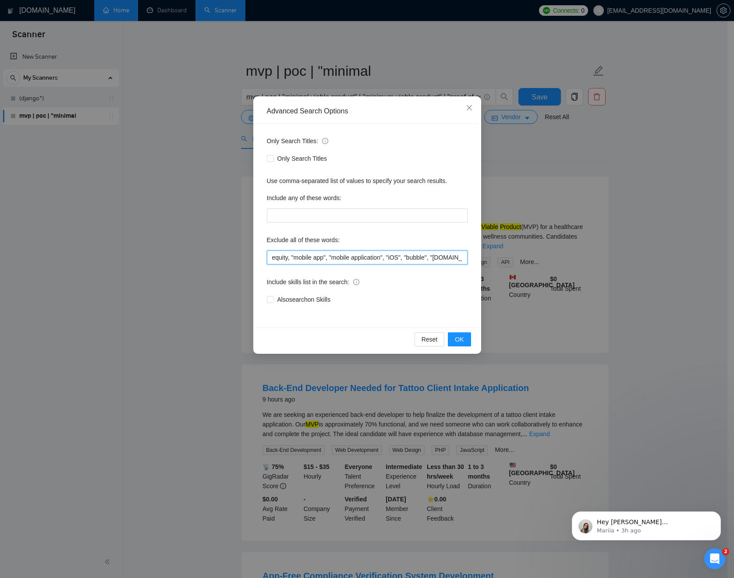
click at [358, 251] on input "equity, "mobile app", "mobile application", "iOS", "bubble", "[DOMAIN_NAME]", "…" at bounding box center [367, 258] width 201 height 14
paste input "[DOMAIN_NAME], [DOMAIN_NAME], [DOMAIN_NAME]"
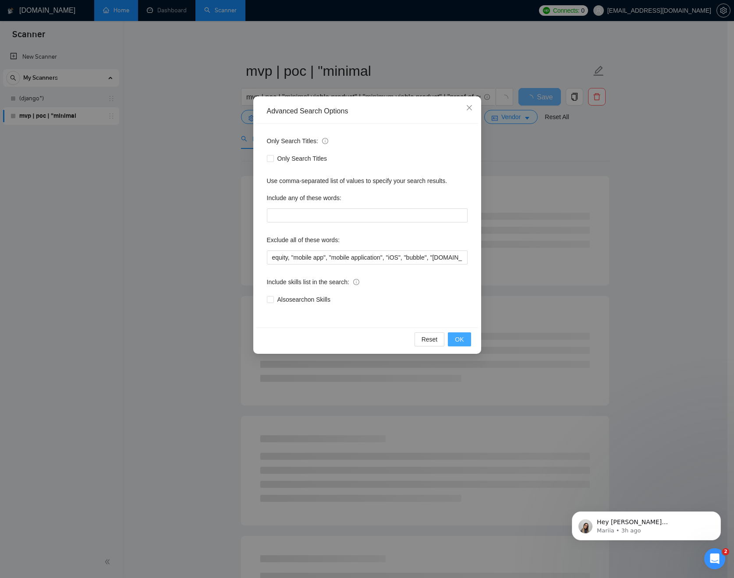
click at [465, 339] on button "OK" at bounding box center [459, 340] width 23 height 14
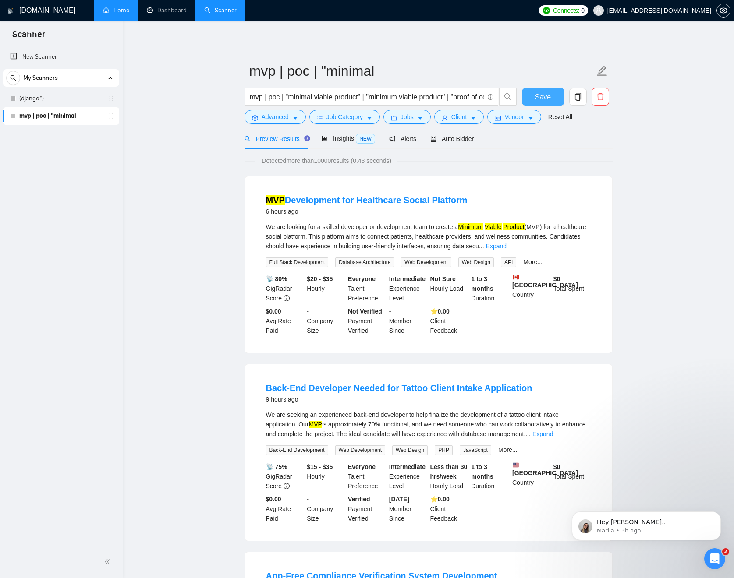
click at [543, 99] on span "Save" at bounding box center [543, 97] width 16 height 11
click at [341, 139] on span "Insights NEW" at bounding box center [348, 138] width 53 height 7
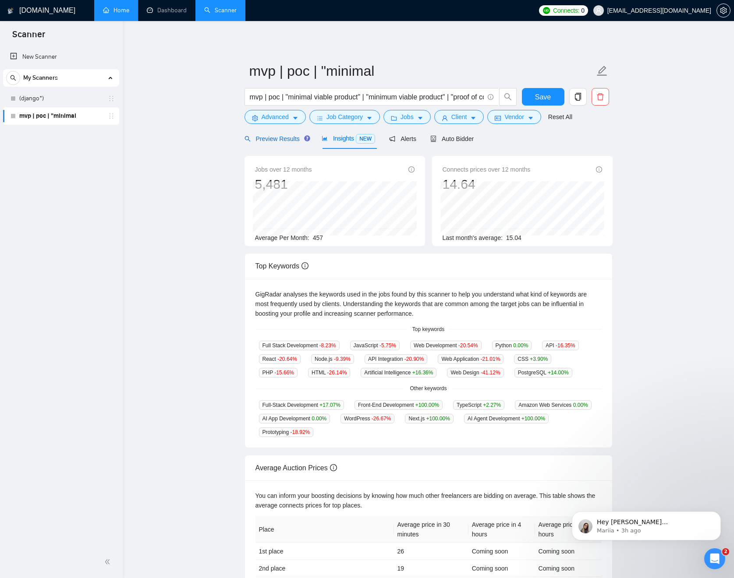
click at [287, 139] on span "Preview Results" at bounding box center [276, 138] width 63 height 7
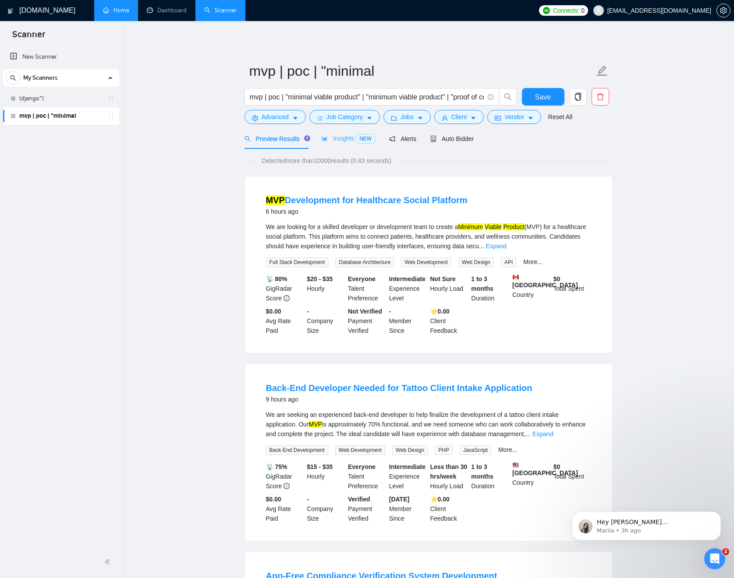
click at [349, 129] on div "Insights NEW" at bounding box center [348, 138] width 53 height 21
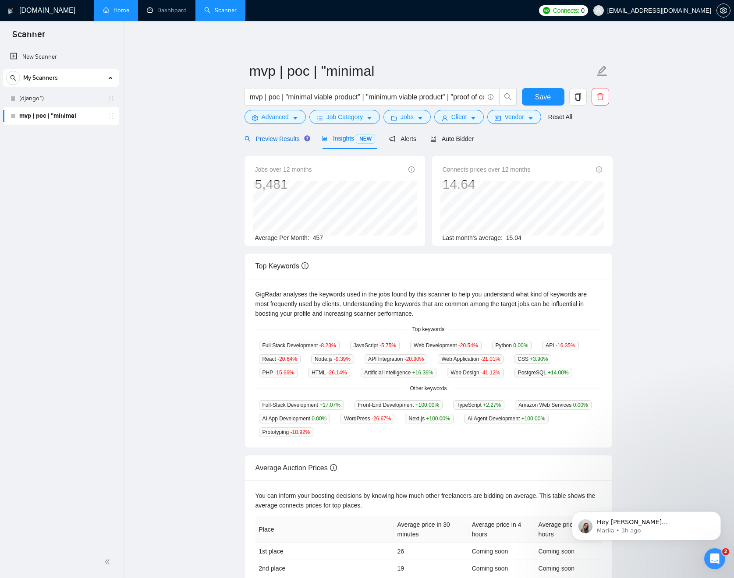
click at [284, 142] on span "Preview Results" at bounding box center [276, 138] width 63 height 7
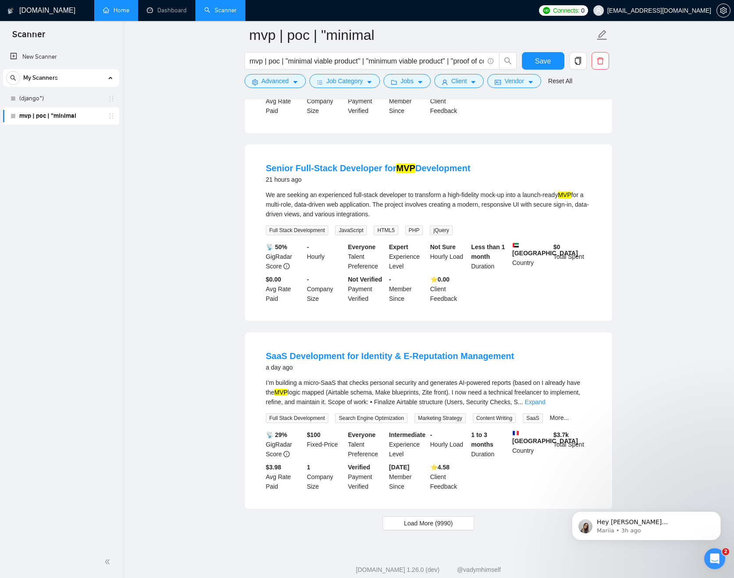
scroll to position [1606, 0]
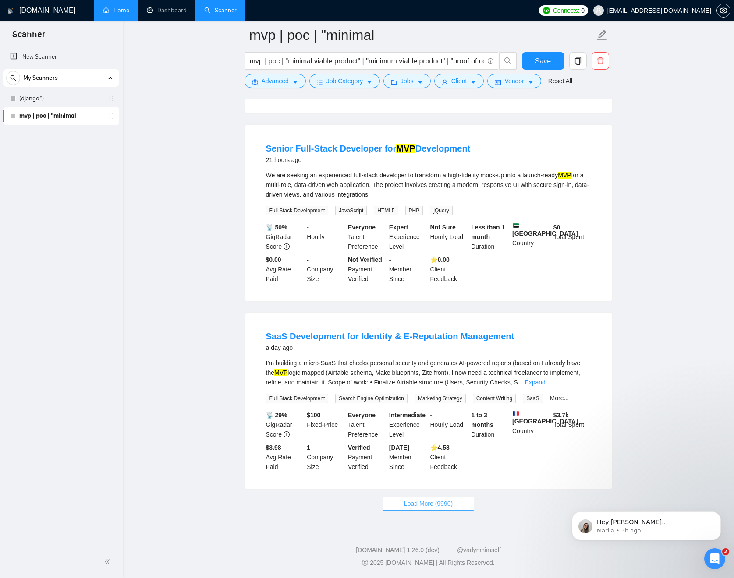
click at [445, 502] on span "Load More (9990)" at bounding box center [428, 504] width 49 height 10
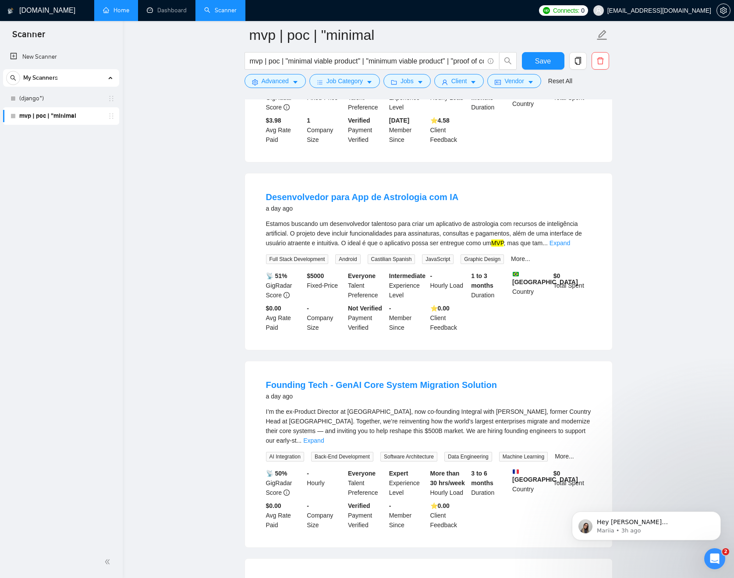
scroll to position [1952, 0]
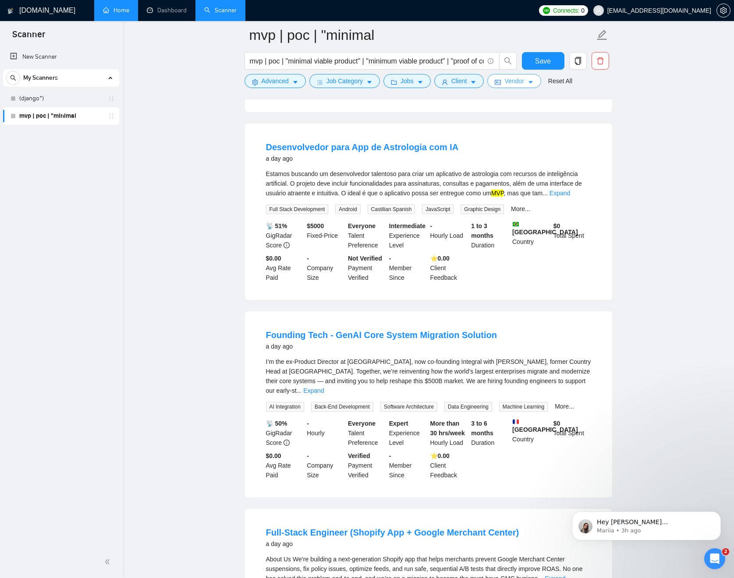
click at [532, 88] on button "Vendor" at bounding box center [513, 81] width 53 height 14
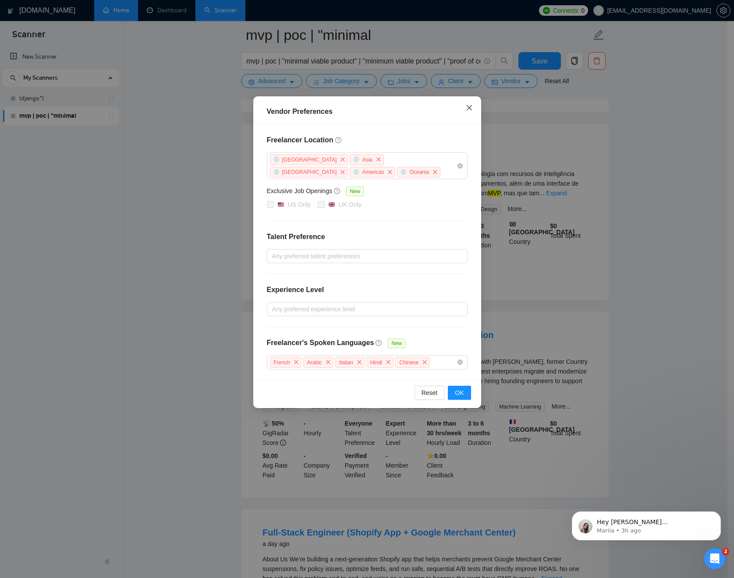
click at [467, 112] on span "Close" at bounding box center [470, 108] width 24 height 24
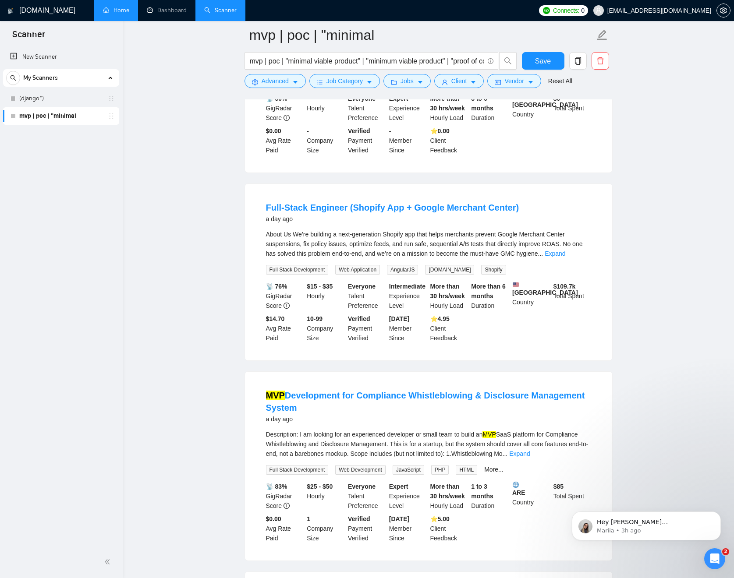
scroll to position [2289, 0]
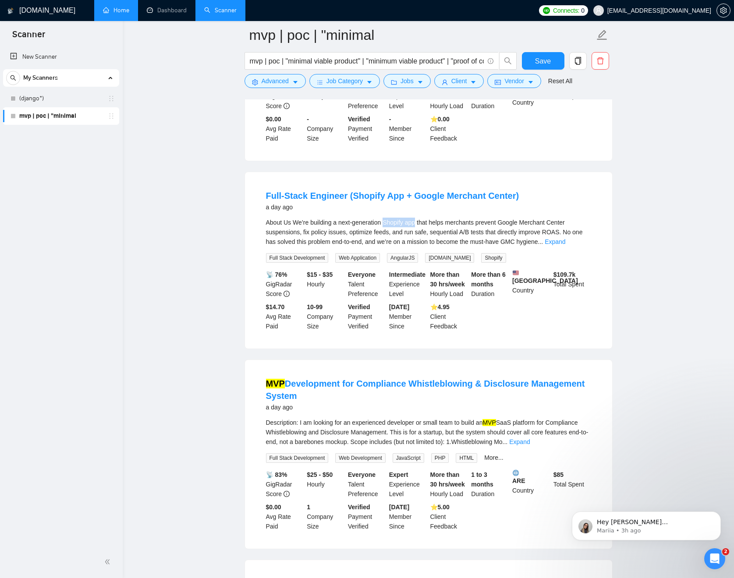
drag, startPoint x: 388, startPoint y: 244, endPoint x: 420, endPoint y: 243, distance: 32.0
click at [420, 243] on div "About Us We’re building a next-generation Shopify app that helps merchants prev…" at bounding box center [428, 232] width 325 height 29
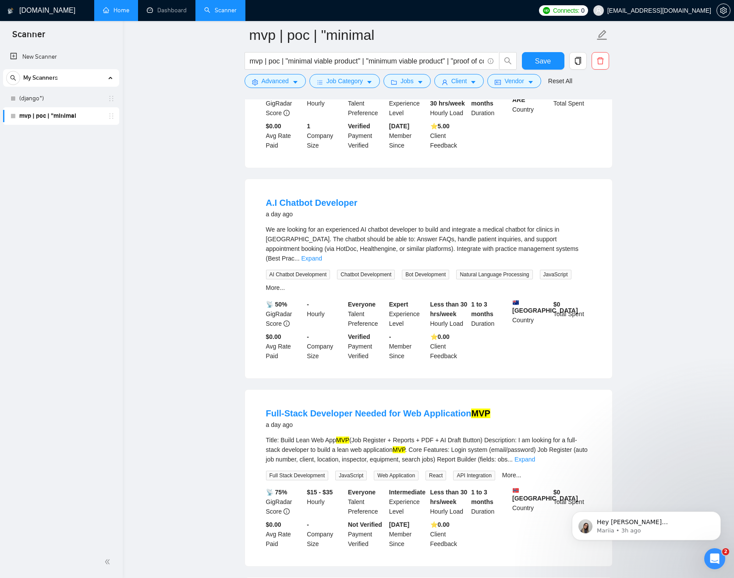
scroll to position [2681, 0]
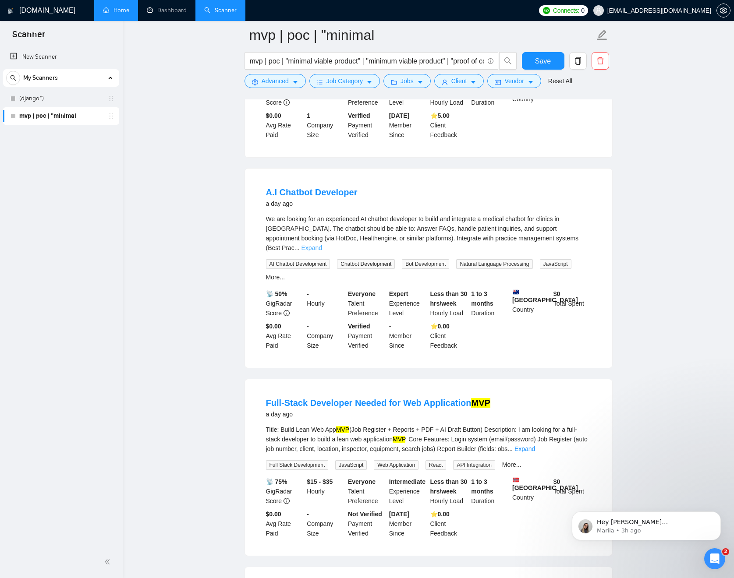
click at [322, 252] on link "Expand" at bounding box center [312, 248] width 21 height 7
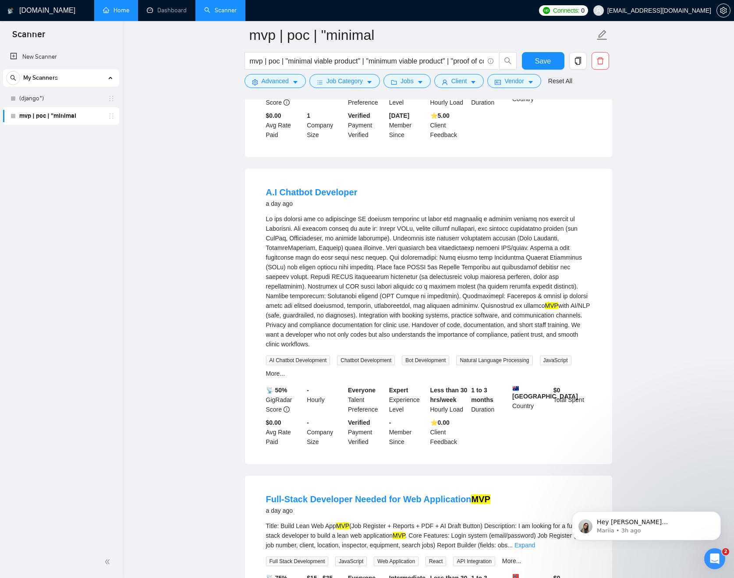
click at [504, 243] on div "MVP with AI/NLP (safe, guardrailed, no diagnoses). Integration with booking sys…" at bounding box center [428, 281] width 325 height 135
copy div "medical"
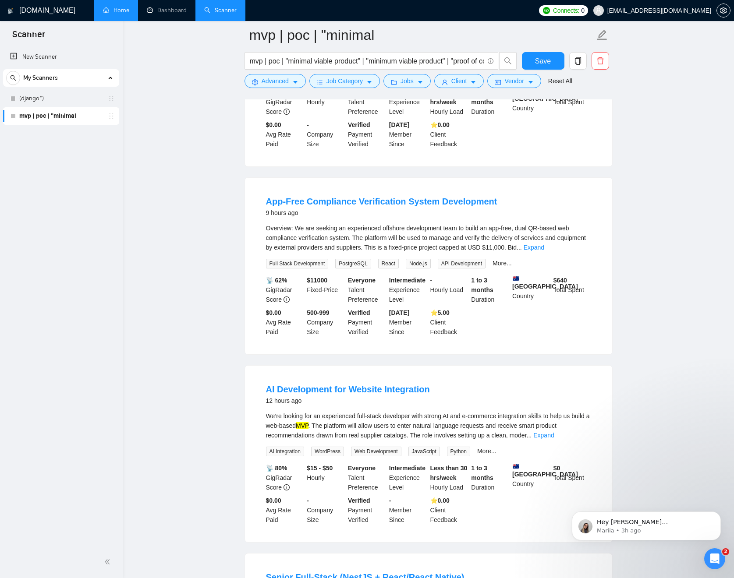
scroll to position [0, 0]
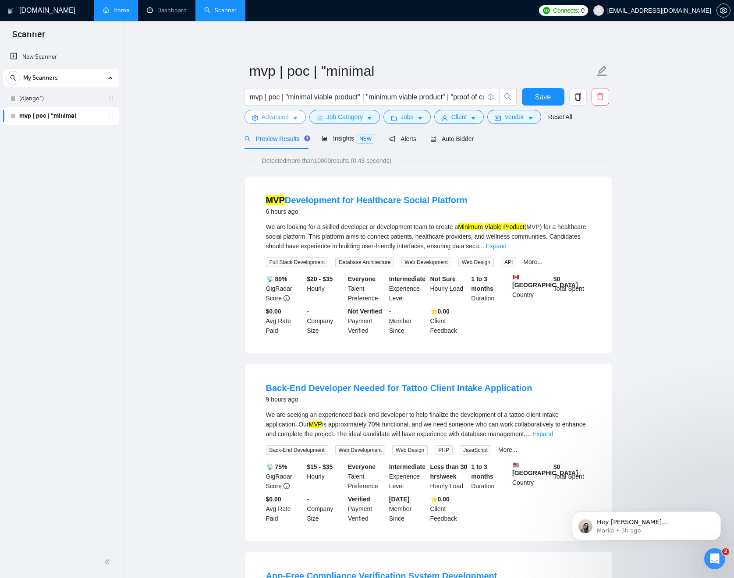
click at [291, 114] on button "Advanced" at bounding box center [275, 117] width 61 height 14
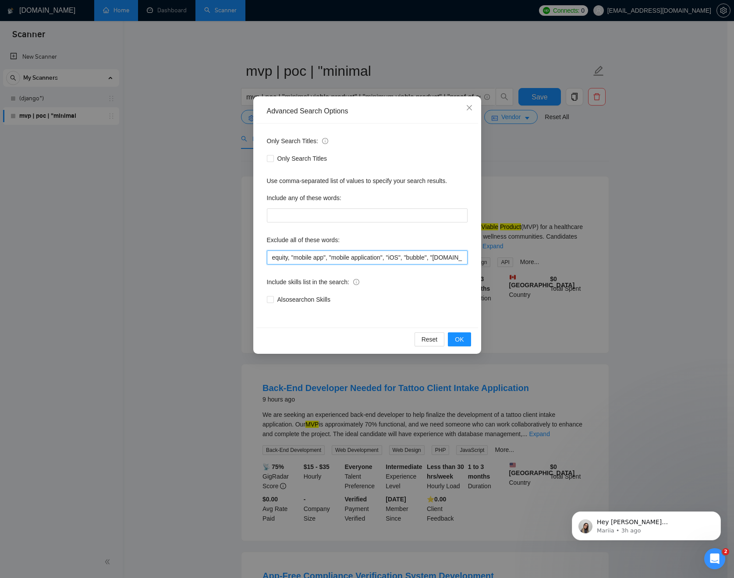
click at [385, 254] on input "equity, "mobile app", "mobile application", "iOS", "bubble", "[DOMAIN_NAME]", "…" at bounding box center [367, 258] width 201 height 14
paste input "medical"
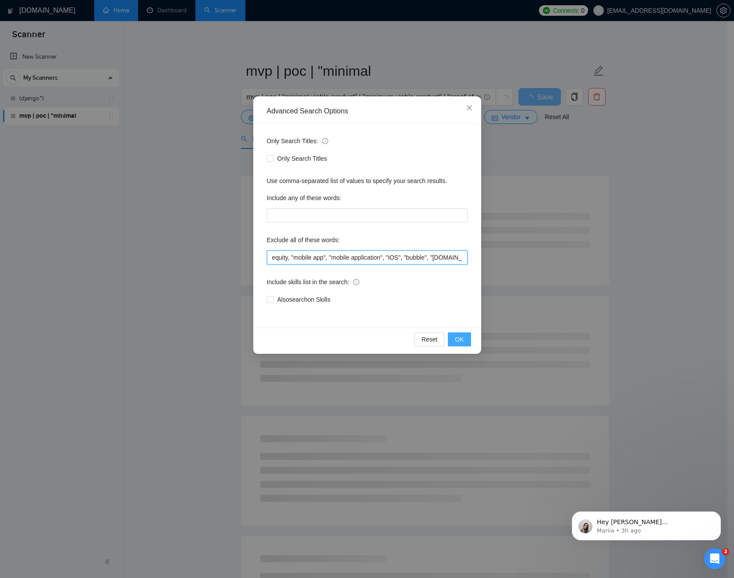
type input "equity, "mobile app", "mobile application", "iOS", "bubble", "[DOMAIN_NAME]", "…"
click at [462, 335] on span "OK" at bounding box center [459, 340] width 9 height 10
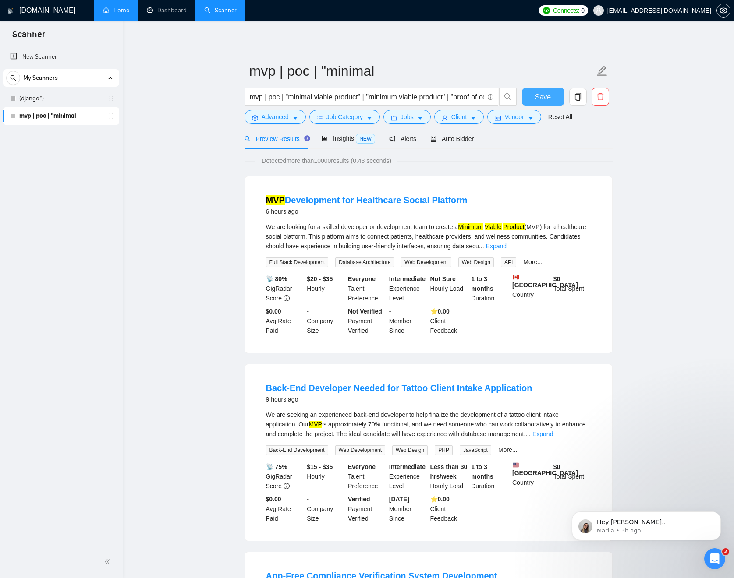
click at [546, 96] on span "Save" at bounding box center [543, 97] width 16 height 11
click at [355, 135] on div "Insights NEW" at bounding box center [348, 139] width 53 height 10
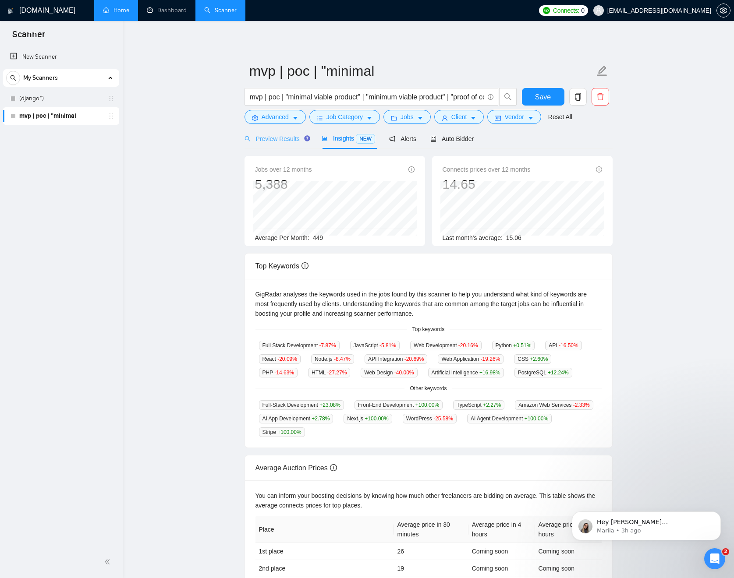
click at [281, 133] on div "Preview Results" at bounding box center [276, 138] width 63 height 21
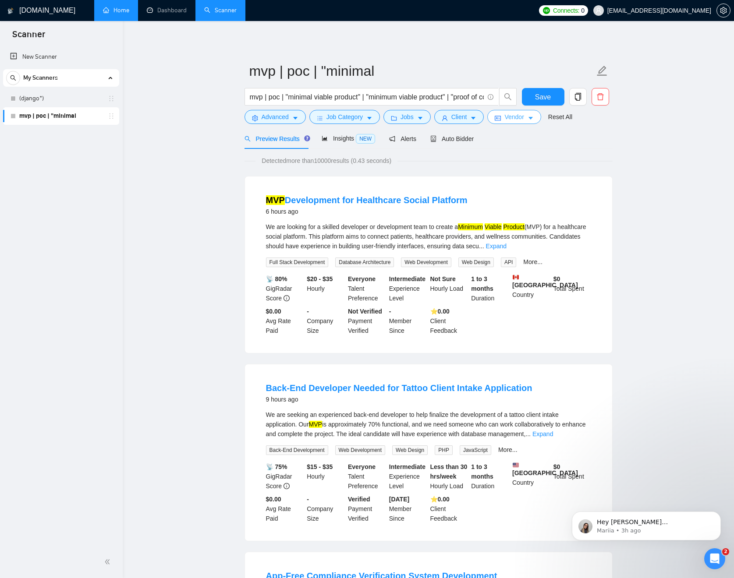
click at [533, 118] on icon "caret-down" at bounding box center [531, 118] width 4 height 3
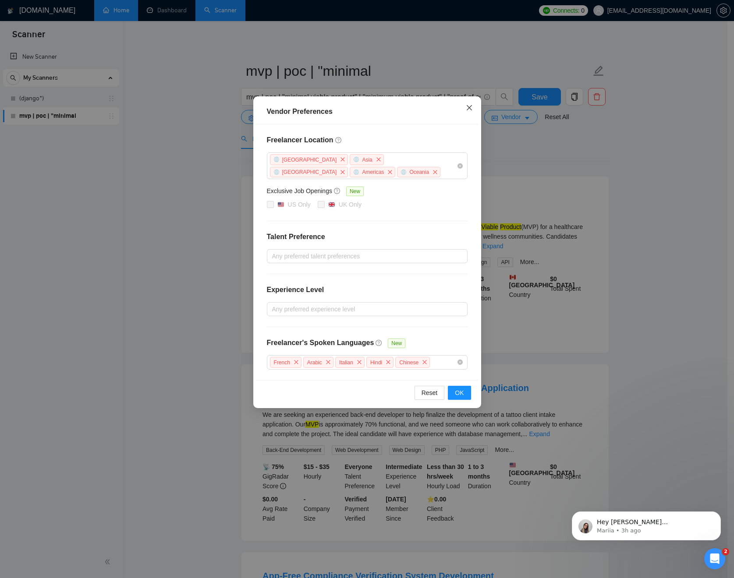
click at [468, 109] on icon "close" at bounding box center [469, 107] width 7 height 7
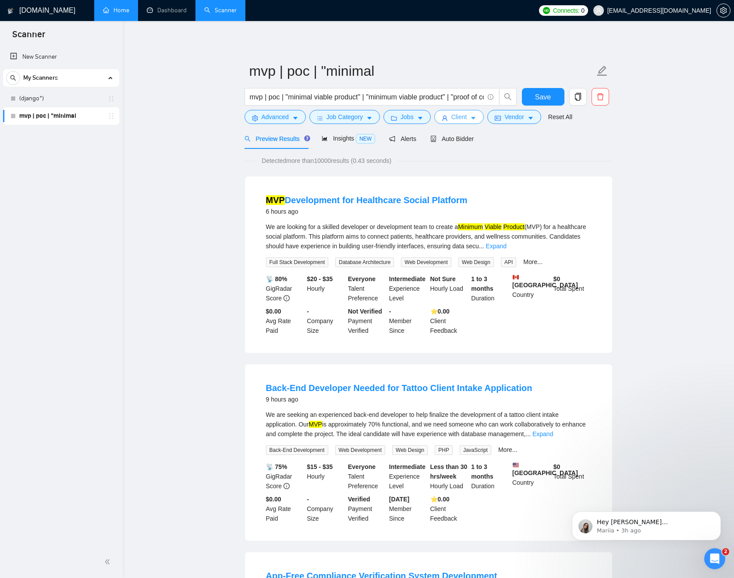
click at [457, 116] on span "Client" at bounding box center [459, 117] width 16 height 10
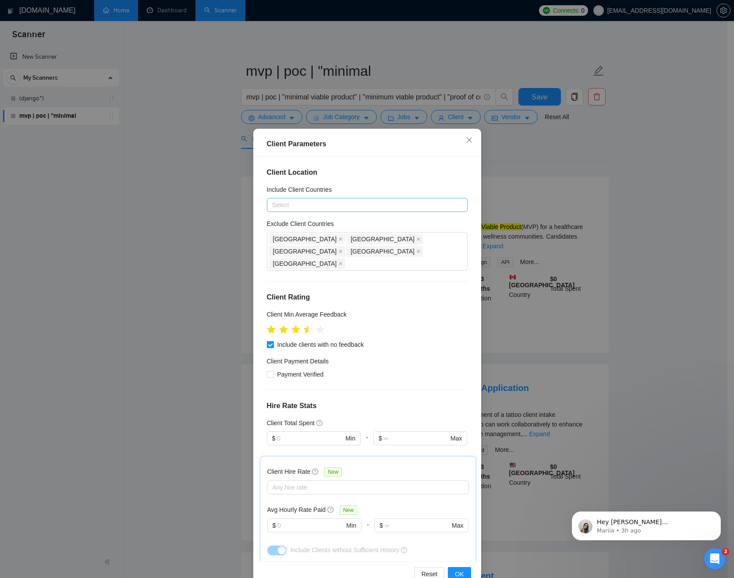
click at [374, 208] on div at bounding box center [363, 205] width 188 height 11
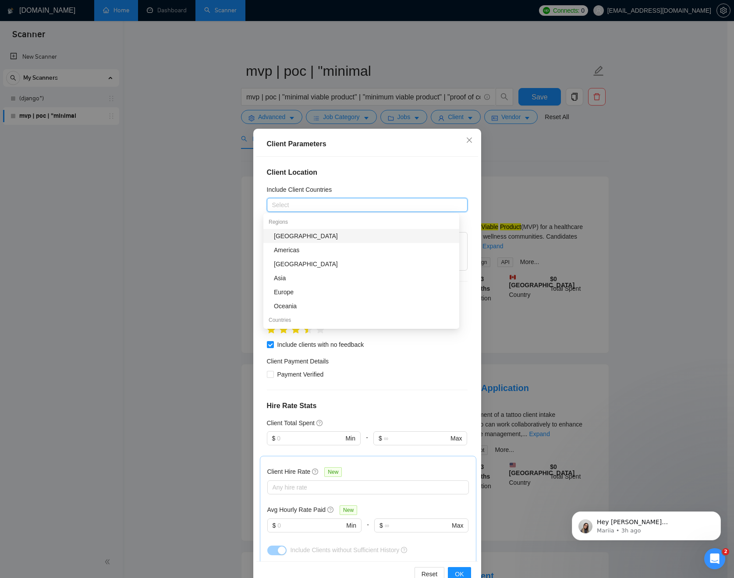
click at [407, 181] on div "Client Location Include Client Countries Select Exclude Client Countries [GEOGR…" at bounding box center [367, 359] width 222 height 405
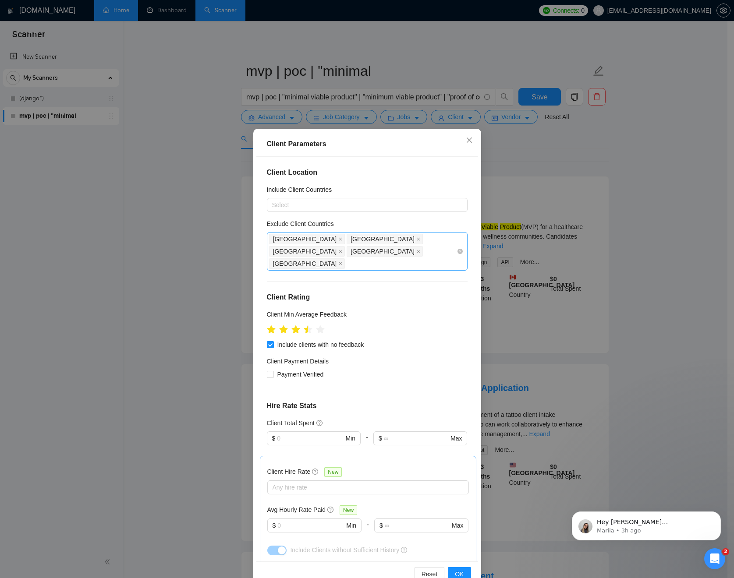
click at [443, 238] on div "[GEOGRAPHIC_DATA] [GEOGRAPHIC_DATA] [GEOGRAPHIC_DATA] [GEOGRAPHIC_DATA] [GEOGRA…" at bounding box center [363, 251] width 188 height 37
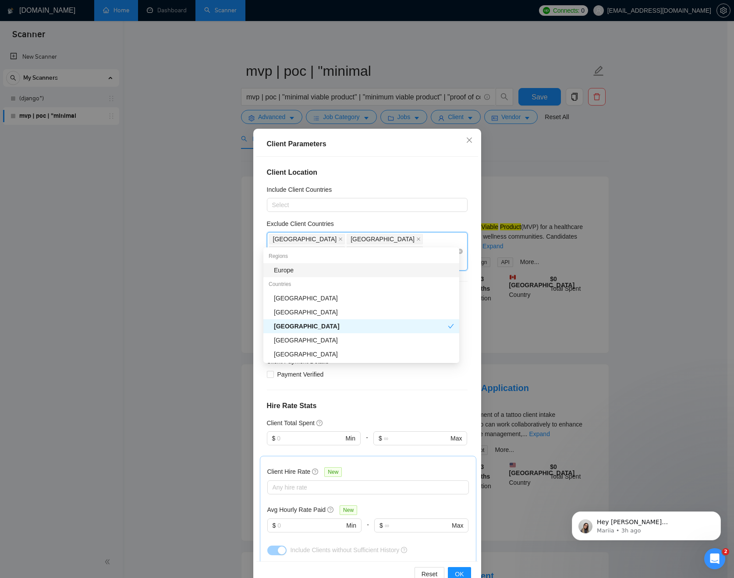
type input "uni"
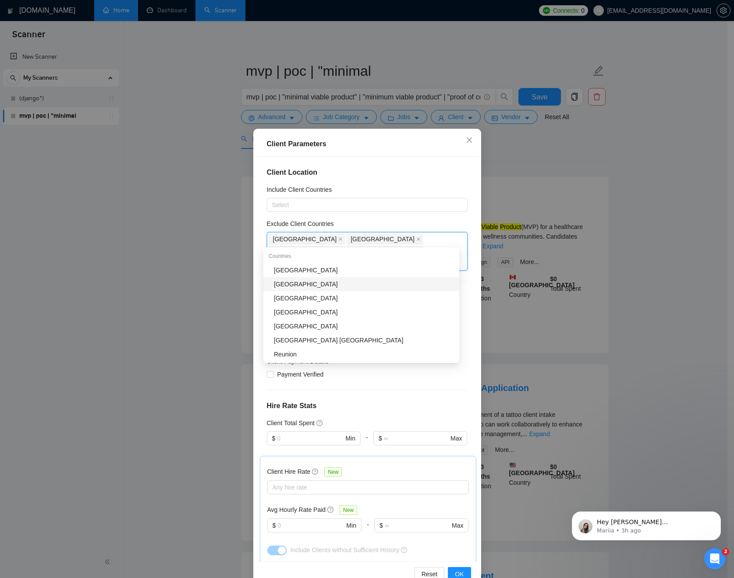
click at [350, 279] on div "[GEOGRAPHIC_DATA]" at bounding box center [361, 284] width 196 height 14
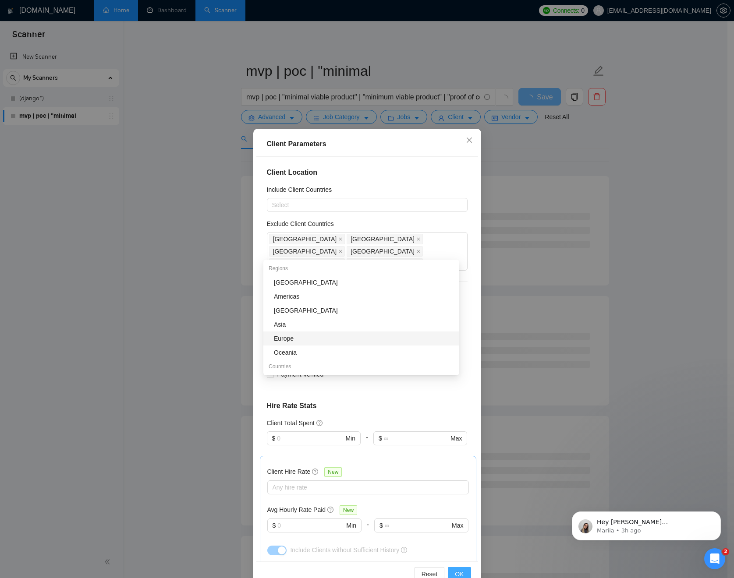
click at [456, 574] on span "OK" at bounding box center [459, 575] width 9 height 10
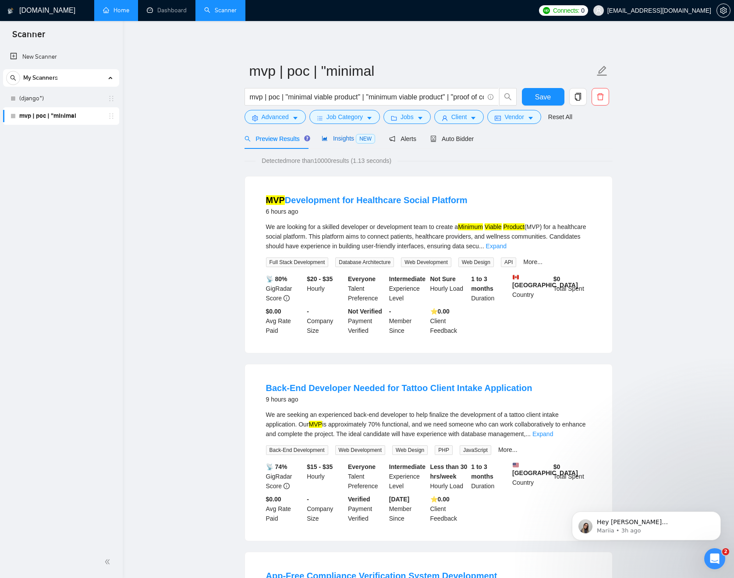
click at [340, 142] on span "Insights NEW" at bounding box center [348, 138] width 53 height 7
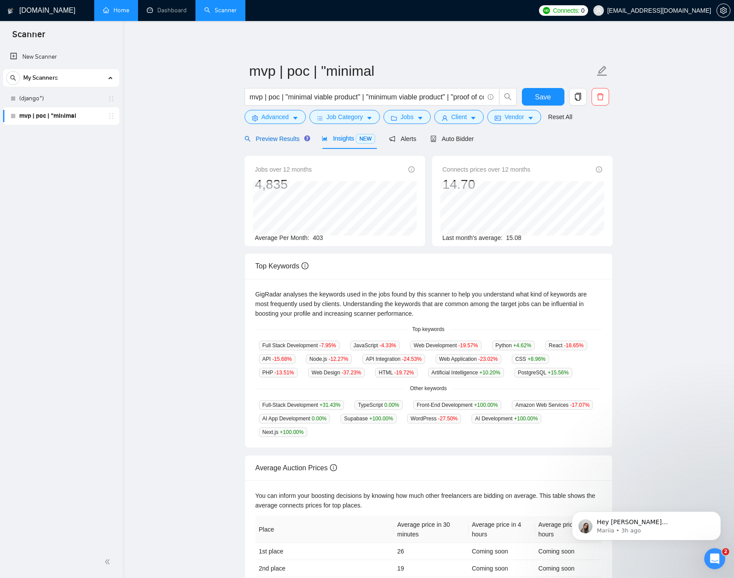
click at [285, 140] on span "Preview Results" at bounding box center [276, 138] width 63 height 7
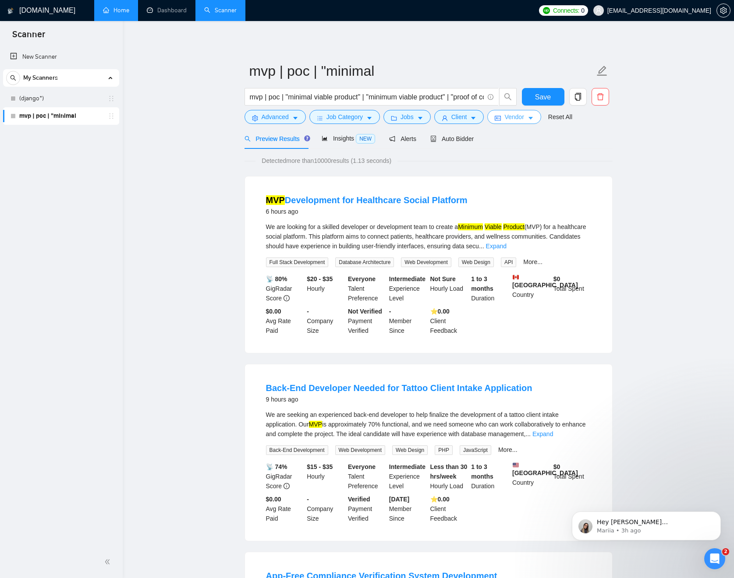
click at [529, 113] on button "Vendor" at bounding box center [513, 117] width 53 height 14
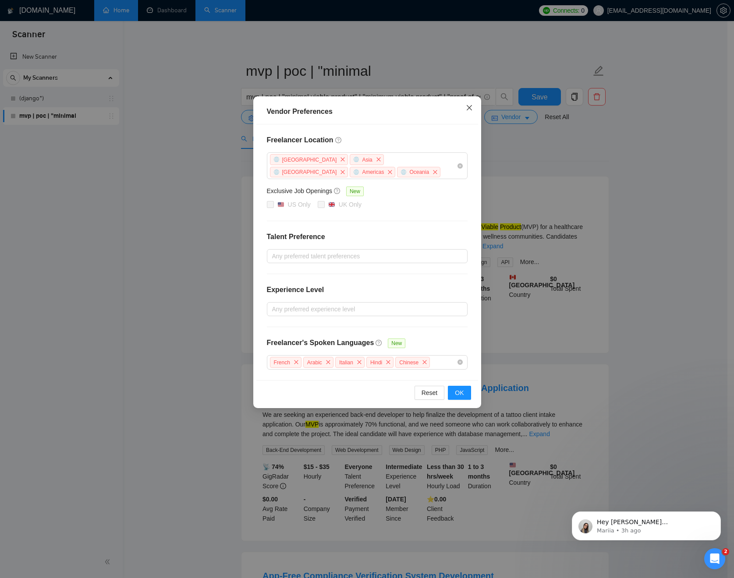
click at [471, 106] on icon "close" at bounding box center [468, 107] width 5 height 5
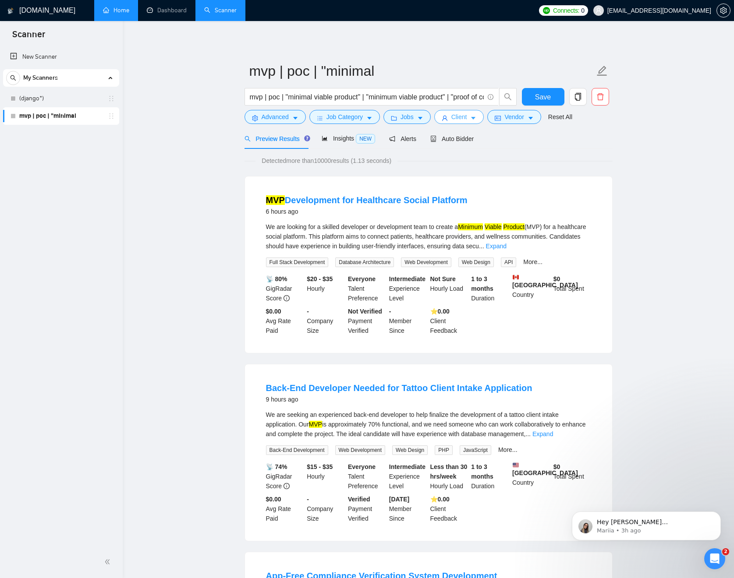
click at [473, 116] on button "Client" at bounding box center [459, 117] width 50 height 14
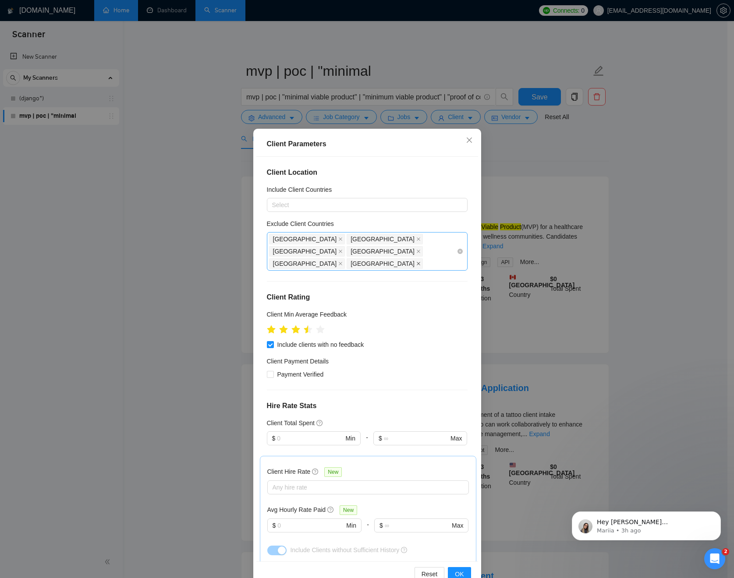
click at [416, 262] on icon "close" at bounding box center [418, 264] width 4 height 4
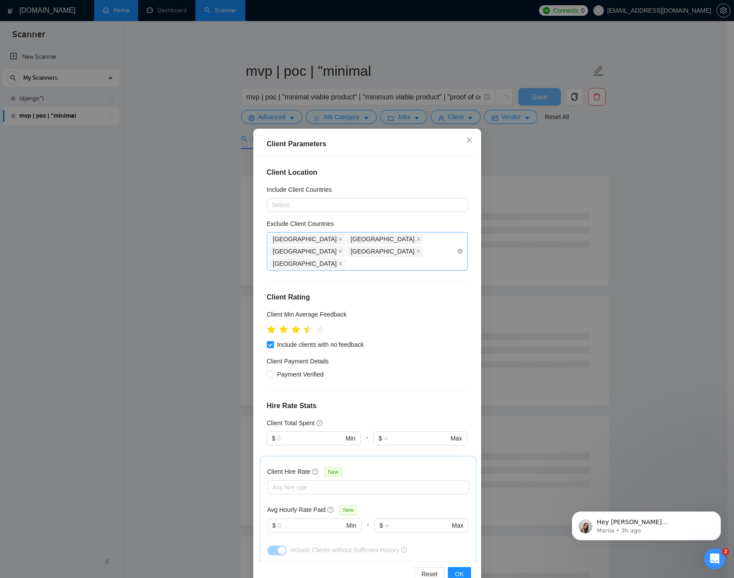
click at [442, 238] on div "[GEOGRAPHIC_DATA] [GEOGRAPHIC_DATA] [GEOGRAPHIC_DATA] [GEOGRAPHIC_DATA] [GEOGRA…" at bounding box center [363, 251] width 188 height 37
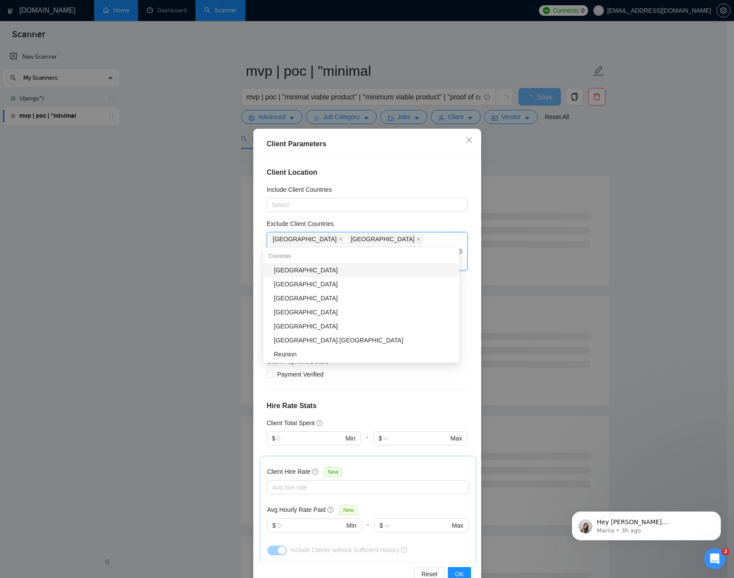
type input "unit"
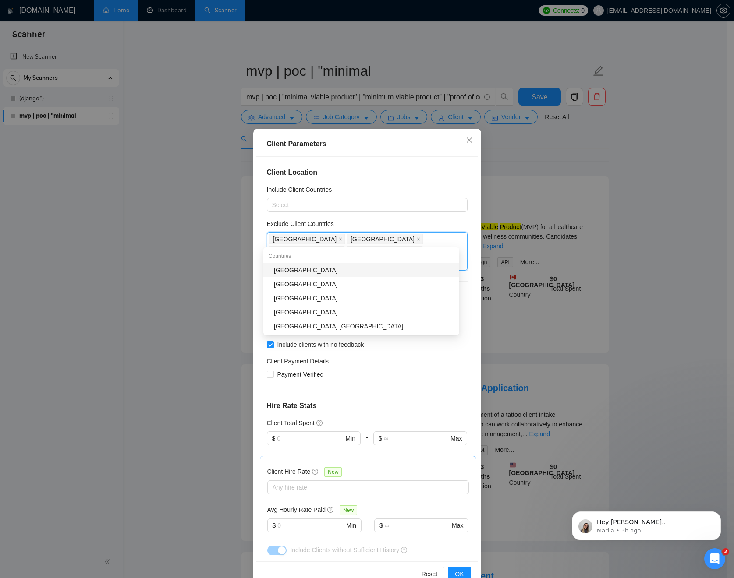
click at [320, 273] on div "[GEOGRAPHIC_DATA]" at bounding box center [364, 271] width 180 height 10
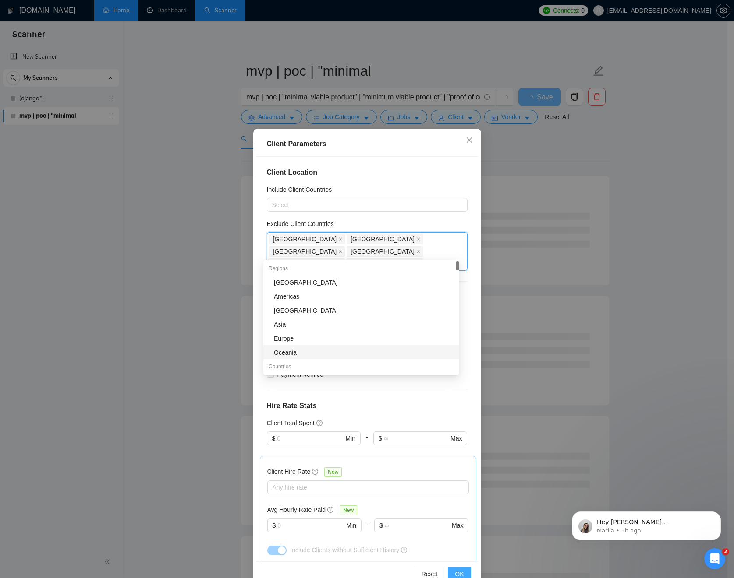
click at [458, 568] on button "OK" at bounding box center [459, 575] width 23 height 14
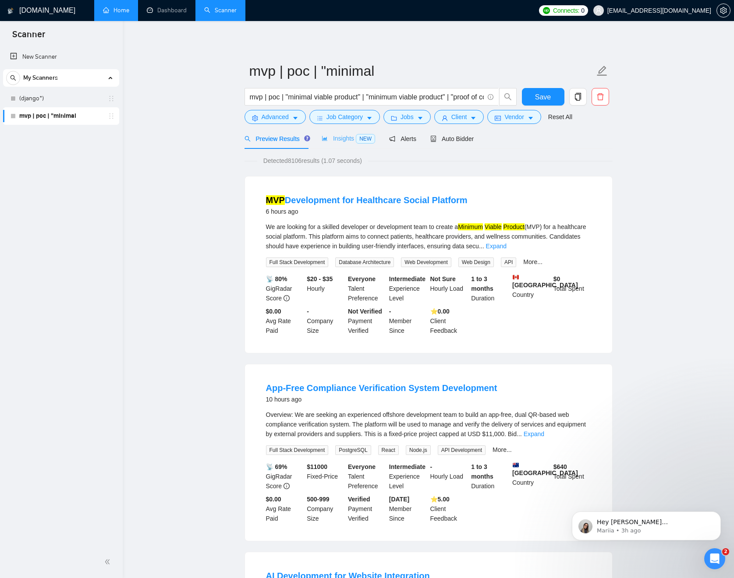
click at [346, 134] on div "Insights NEW" at bounding box center [348, 138] width 53 height 21
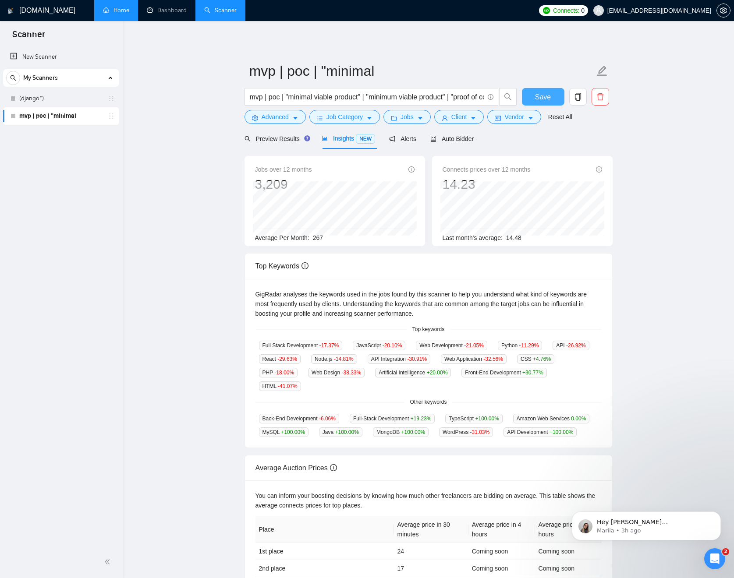
click at [543, 93] on span "Save" at bounding box center [543, 97] width 16 height 11
click at [273, 140] on span "Preview Results" at bounding box center [276, 138] width 63 height 7
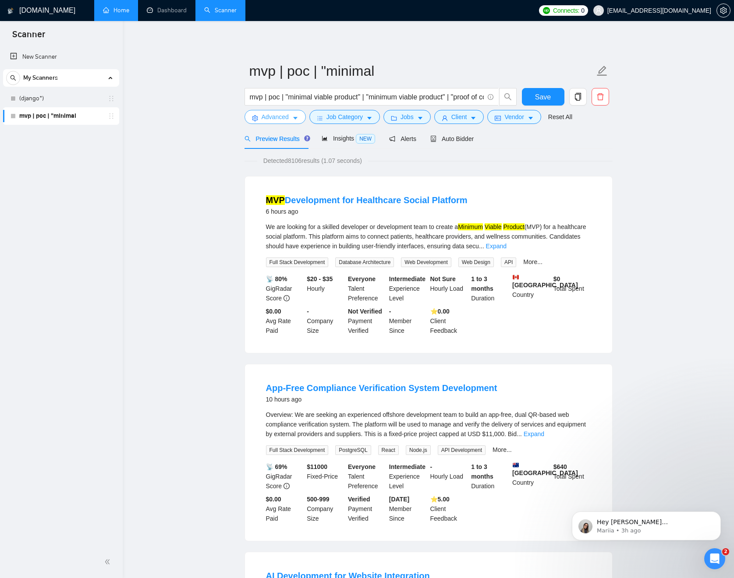
click at [297, 118] on icon "caret-down" at bounding box center [295, 118] width 4 height 3
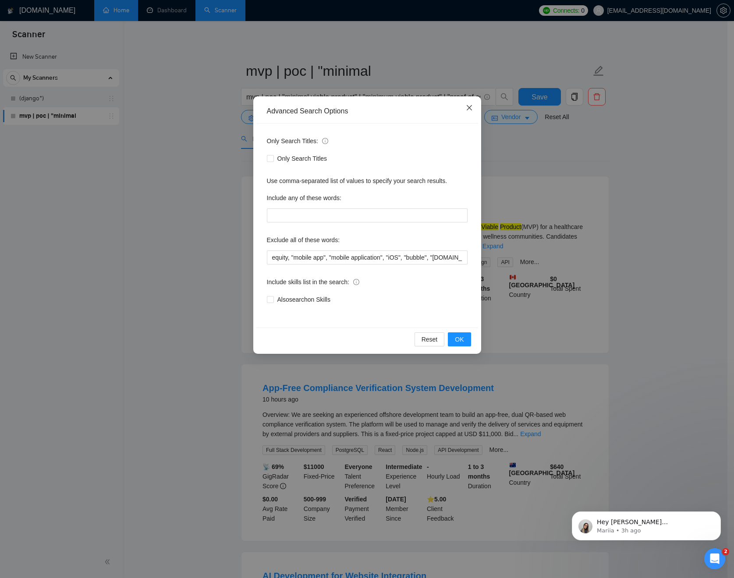
click at [472, 107] on icon "close" at bounding box center [469, 107] width 7 height 7
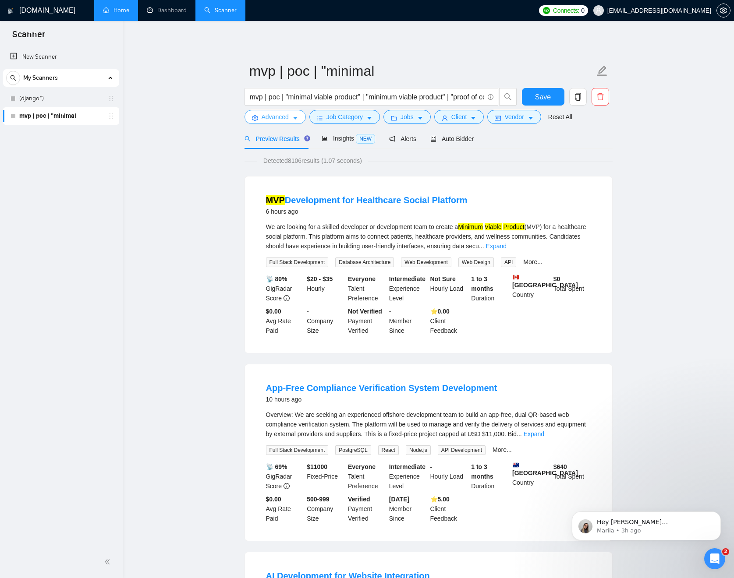
click at [289, 121] on span "Advanced" at bounding box center [275, 117] width 27 height 10
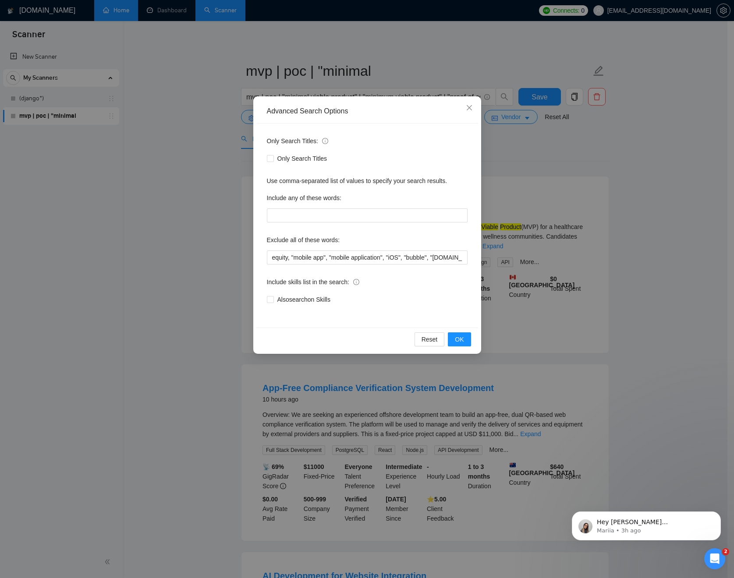
click at [401, 250] on div "Exclude all of these words:" at bounding box center [367, 242] width 201 height 18
click at [403, 256] on input "equity, "mobile app", "mobile application", "iOS", "bubble", "[DOMAIN_NAME]", "…" at bounding box center [367, 258] width 201 height 14
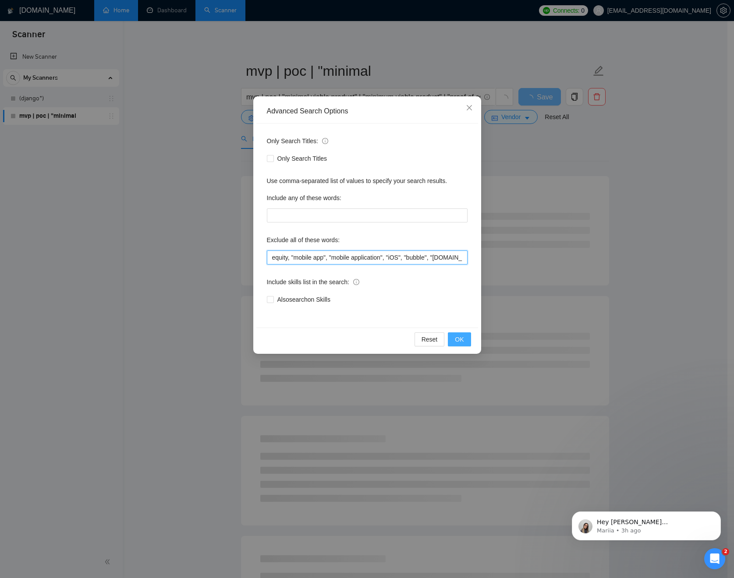
type input "equity, "mobile app", "mobile application", "iOS", "bubble", "[DOMAIN_NAME]", "…"
click at [461, 334] on button "OK" at bounding box center [459, 340] width 23 height 14
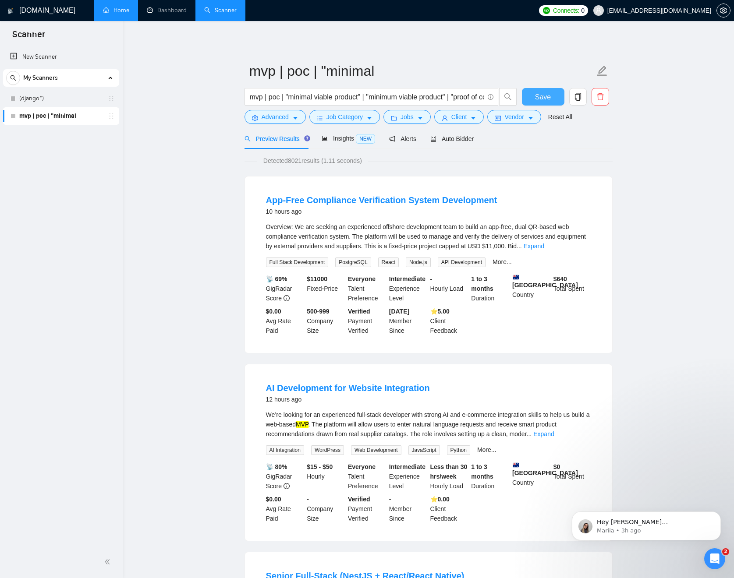
click at [544, 94] on span "Save" at bounding box center [543, 97] width 16 height 11
click at [337, 139] on span "Insights NEW" at bounding box center [348, 138] width 53 height 7
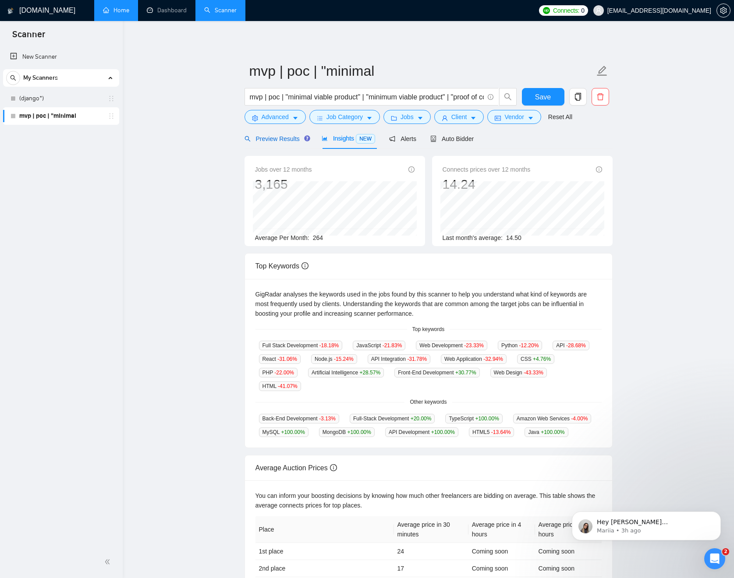
click at [264, 138] on span "Preview Results" at bounding box center [276, 138] width 63 height 7
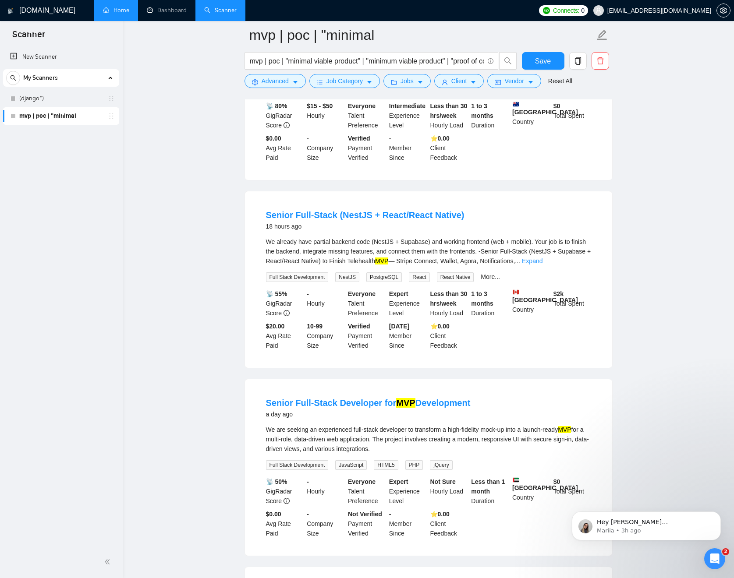
scroll to position [377, 0]
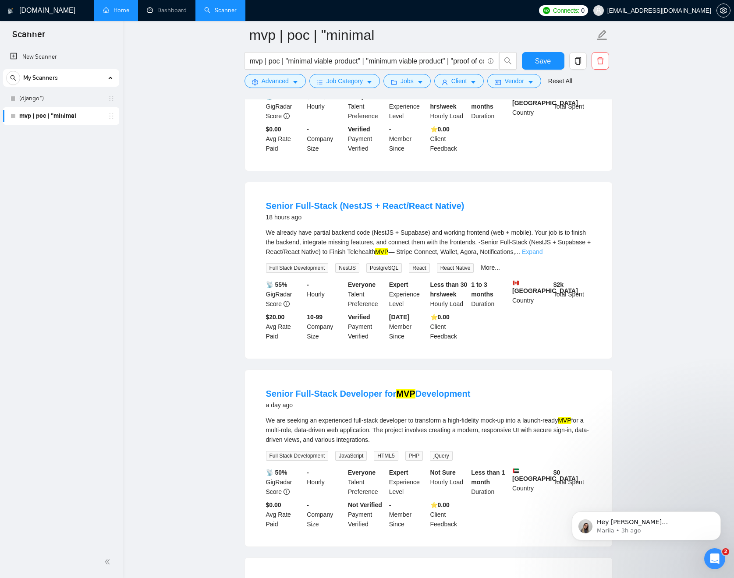
click at [543, 249] on link "Expand" at bounding box center [532, 251] width 21 height 7
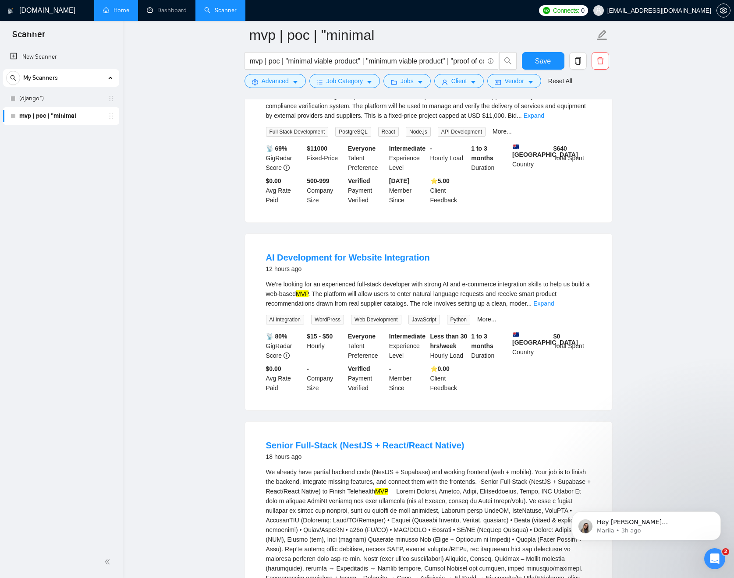
scroll to position [0, 0]
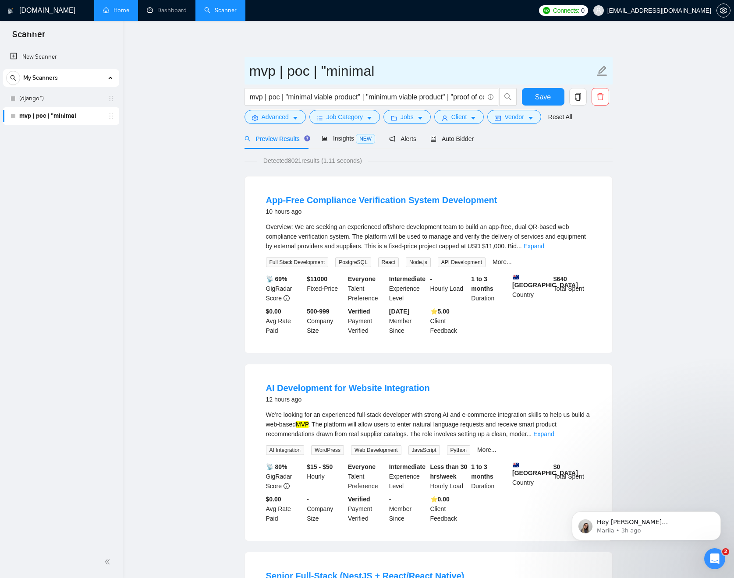
click at [601, 70] on icon "edit" at bounding box center [602, 71] width 10 height 10
drag, startPoint x: 464, startPoint y: 71, endPoint x: 135, endPoint y: 64, distance: 328.8
type input "O"
type input "P"
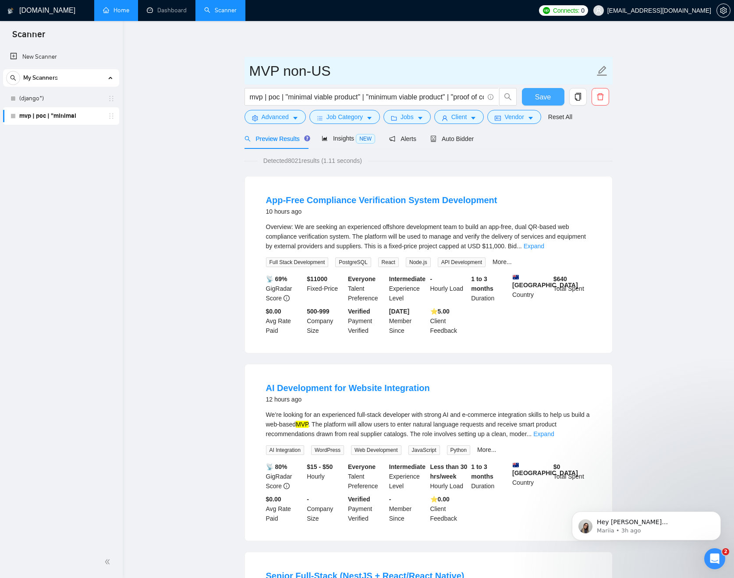
type input "MVP non-US"
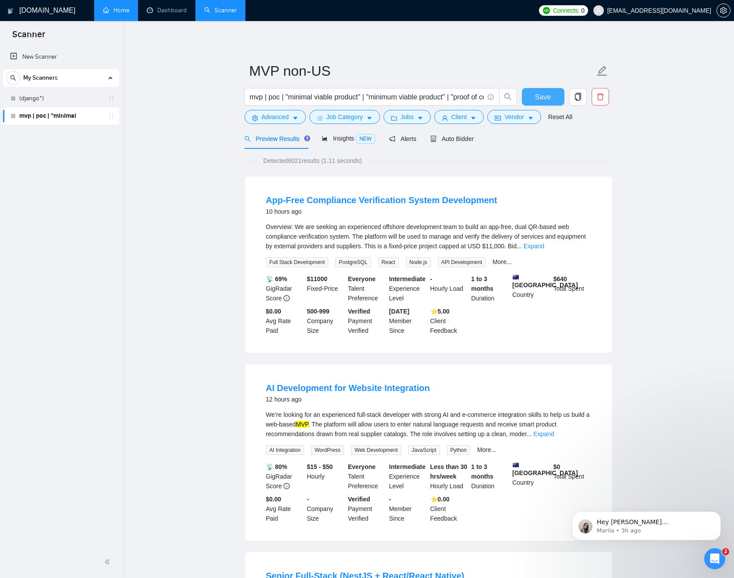
click at [549, 92] on span "Save" at bounding box center [543, 97] width 16 height 11
click at [578, 98] on icon "copy" at bounding box center [578, 97] width 8 height 8
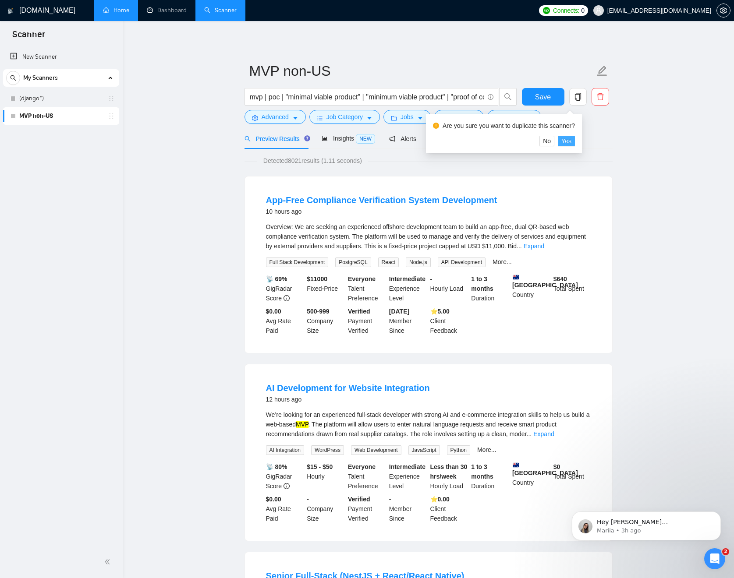
click at [571, 141] on span "Yes" at bounding box center [566, 141] width 10 height 10
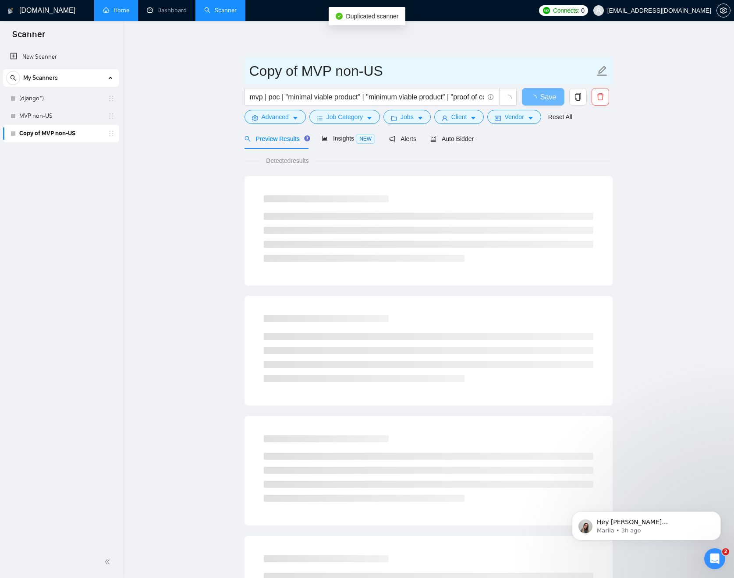
click at [601, 73] on icon "edit" at bounding box center [602, 71] width 10 height 10
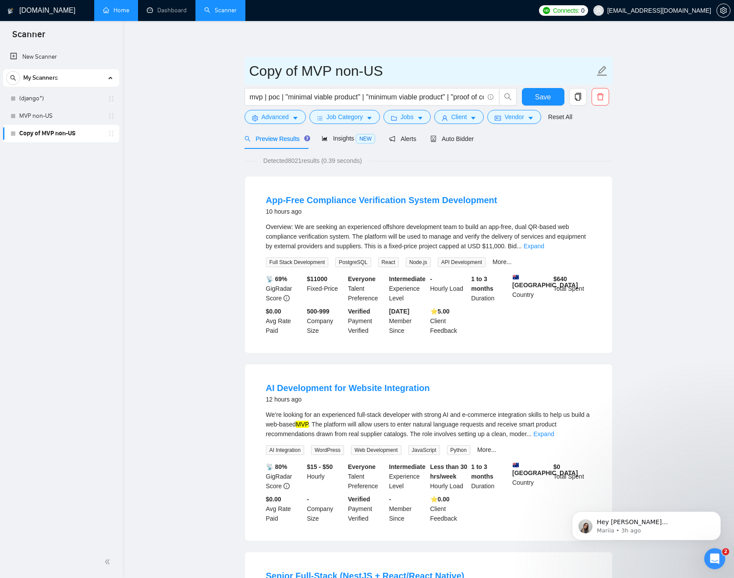
drag, startPoint x: 302, startPoint y: 70, endPoint x: 228, endPoint y: 70, distance: 73.2
type input "MVP US"
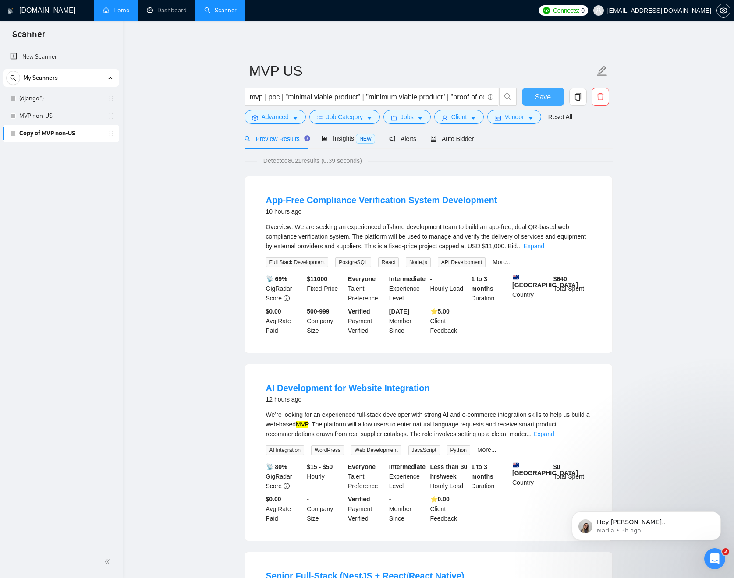
click at [532, 98] on button "Save" at bounding box center [543, 97] width 43 height 18
click at [475, 116] on icon "caret-down" at bounding box center [473, 118] width 6 height 6
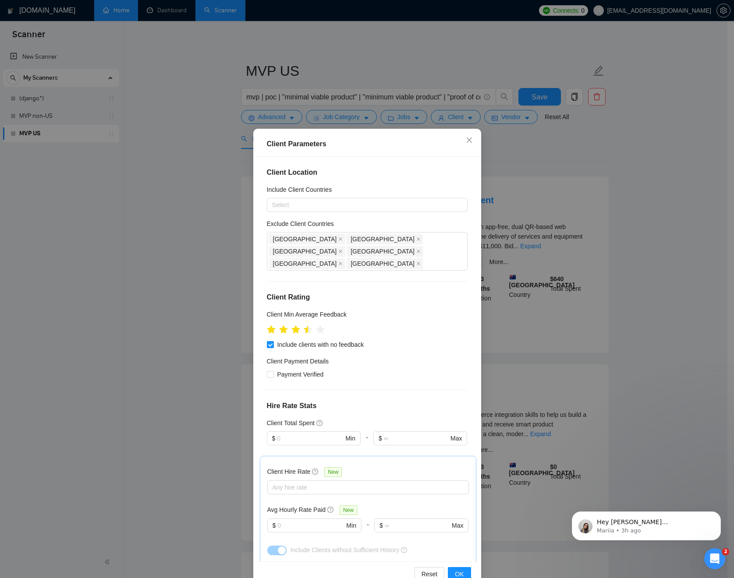
scroll to position [149, 0]
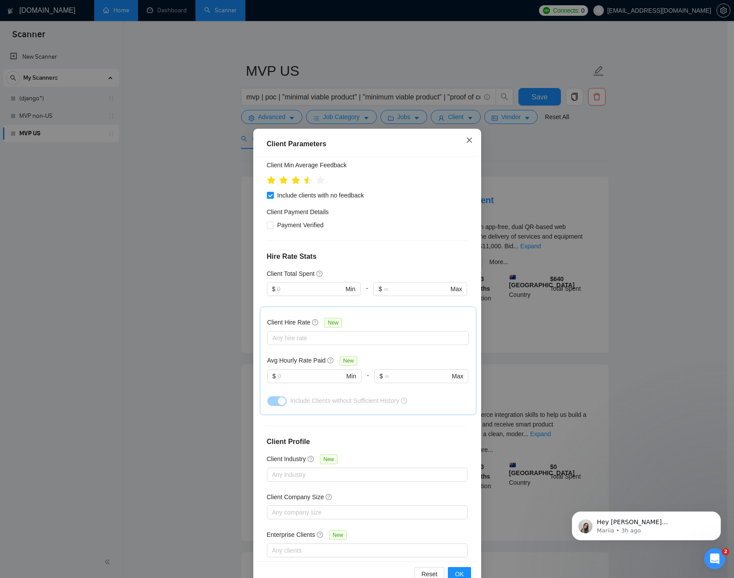
click at [468, 142] on icon "close" at bounding box center [469, 140] width 7 height 7
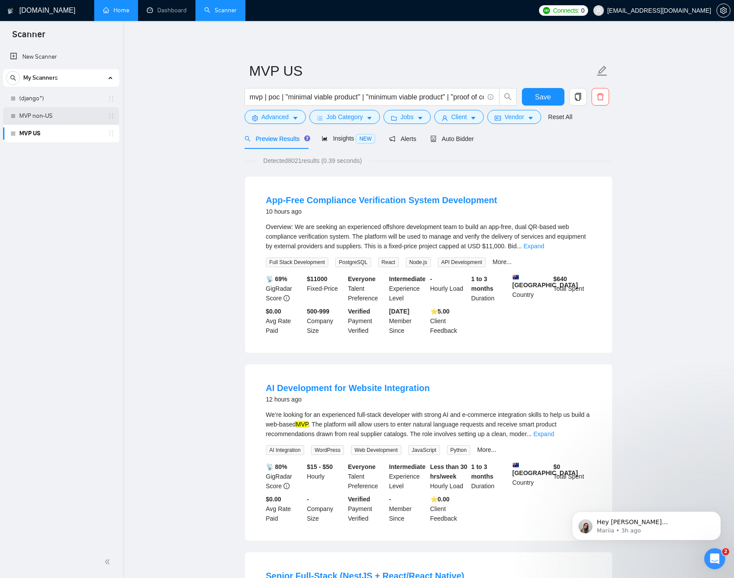
click at [63, 113] on link "MVP non-US" at bounding box center [60, 116] width 83 height 18
click at [60, 130] on link "MVP US" at bounding box center [60, 134] width 83 height 18
click at [484, 115] on button "Client" at bounding box center [459, 117] width 50 height 14
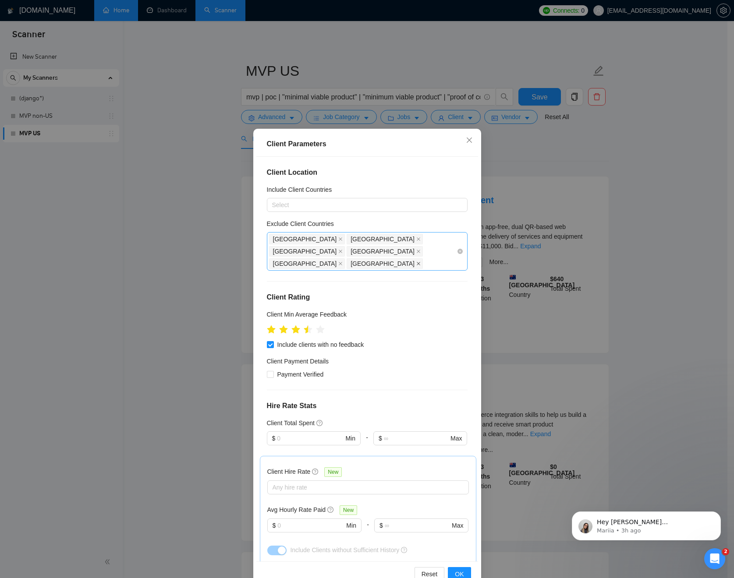
click at [416, 262] on icon "close" at bounding box center [418, 264] width 4 height 4
click at [348, 259] on input "Exclude Client Countries" at bounding box center [348, 264] width 2 height 11
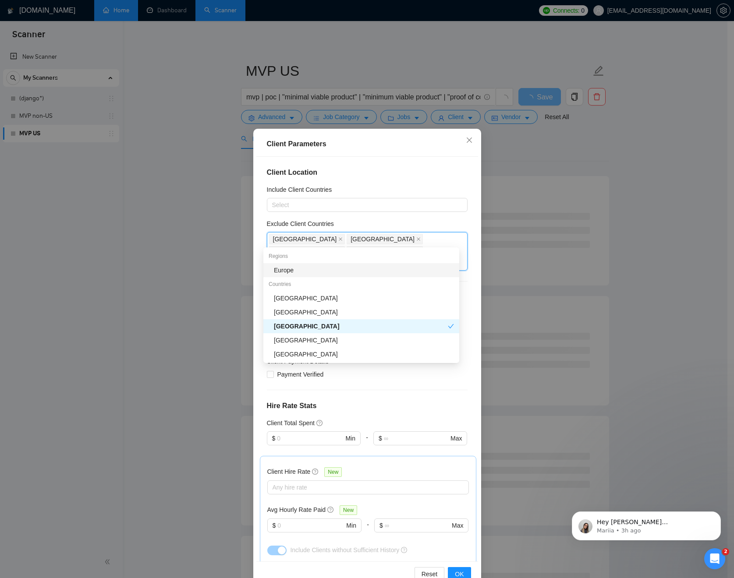
type input "uni"
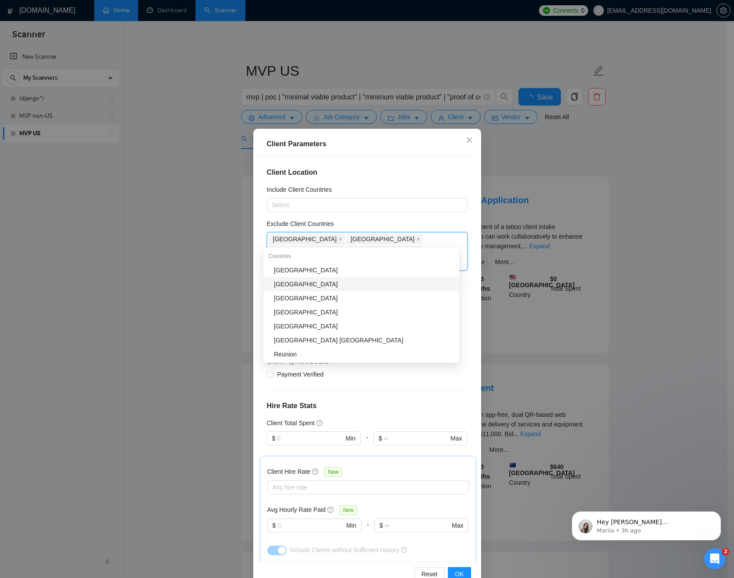
click at [356, 280] on div "[GEOGRAPHIC_DATA]" at bounding box center [364, 285] width 180 height 10
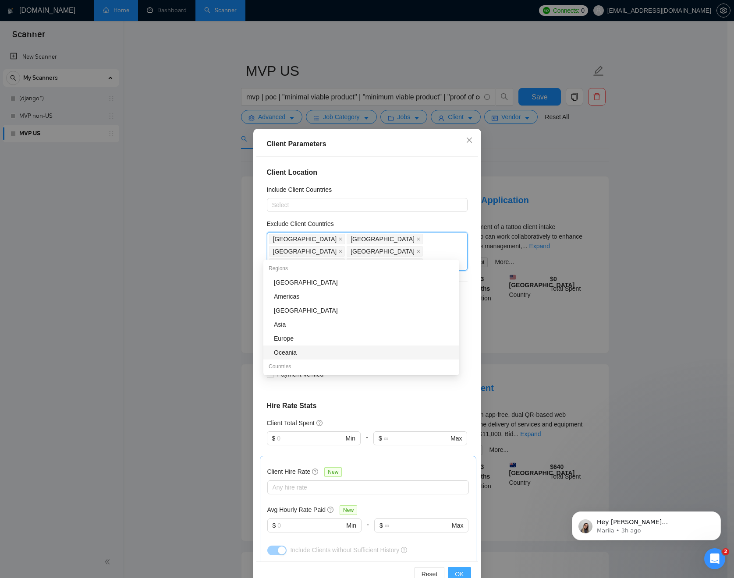
click at [457, 569] on button "OK" at bounding box center [459, 575] width 23 height 14
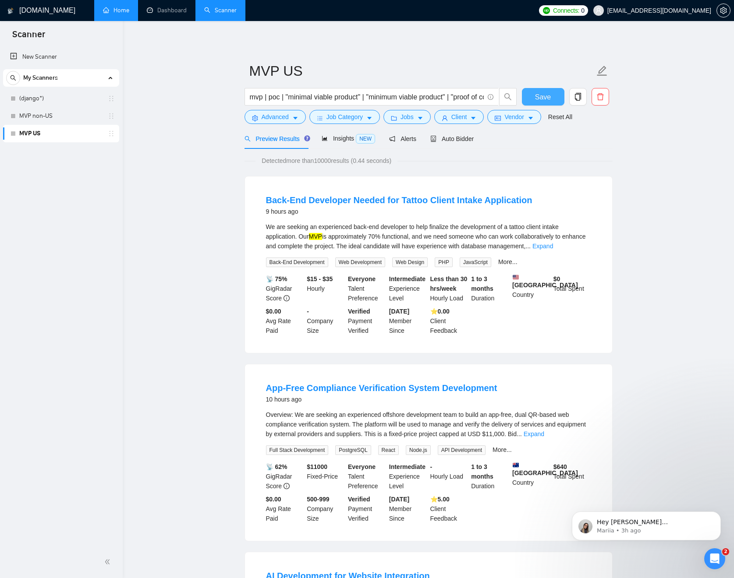
click at [539, 99] on span "Save" at bounding box center [543, 97] width 16 height 11
click at [353, 137] on span "Insights NEW" at bounding box center [348, 138] width 53 height 7
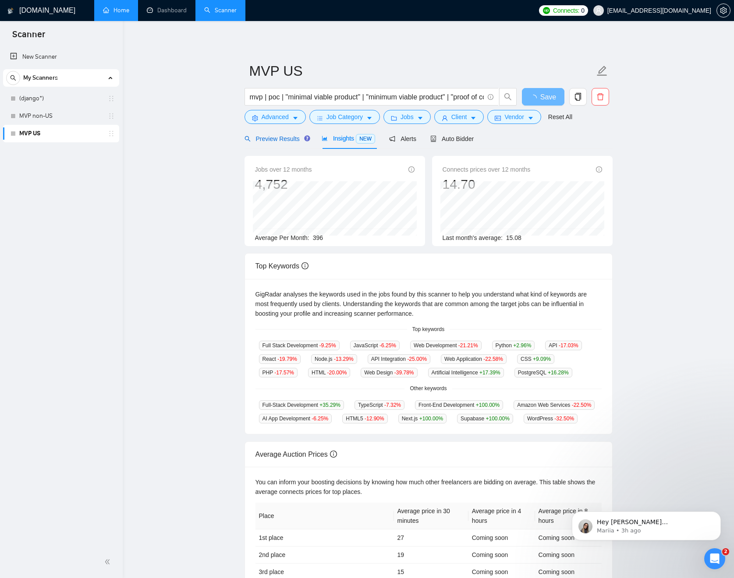
click at [277, 141] on span "Preview Results" at bounding box center [276, 138] width 63 height 7
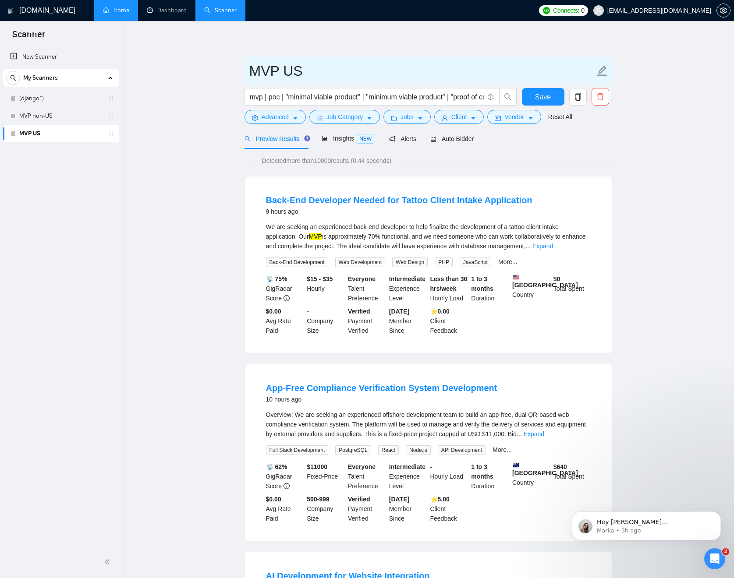
click at [605, 71] on icon "edit" at bounding box center [601, 70] width 11 height 11
type input "MVP non-UK"
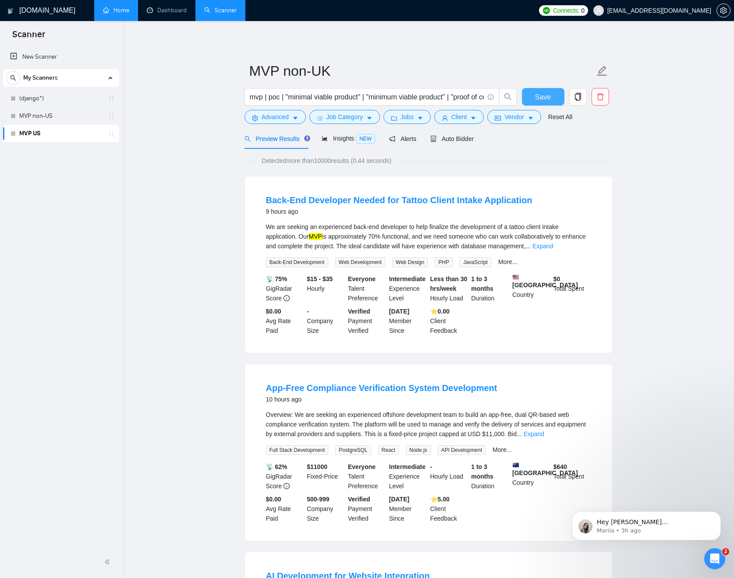
click at [546, 90] on button "Save" at bounding box center [543, 97] width 43 height 18
click at [465, 119] on span "Client" at bounding box center [459, 117] width 16 height 10
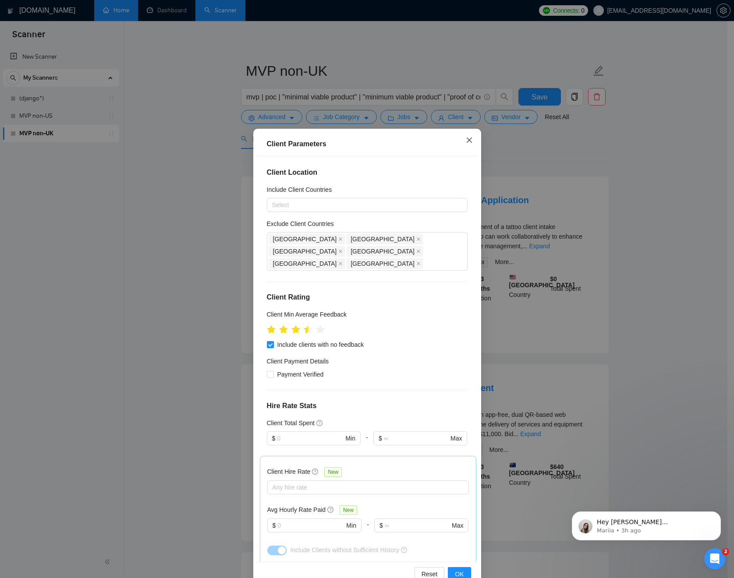
click at [469, 141] on icon "close" at bounding box center [469, 140] width 7 height 7
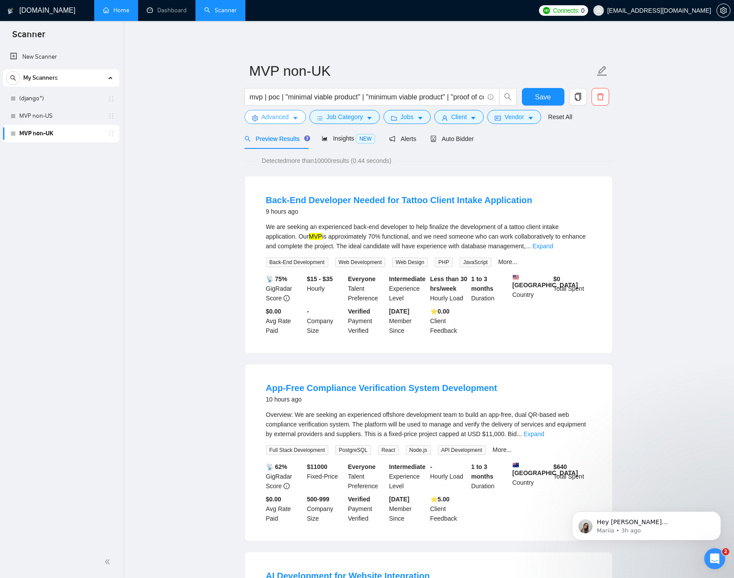
click at [294, 120] on icon "caret-down" at bounding box center [295, 118] width 6 height 6
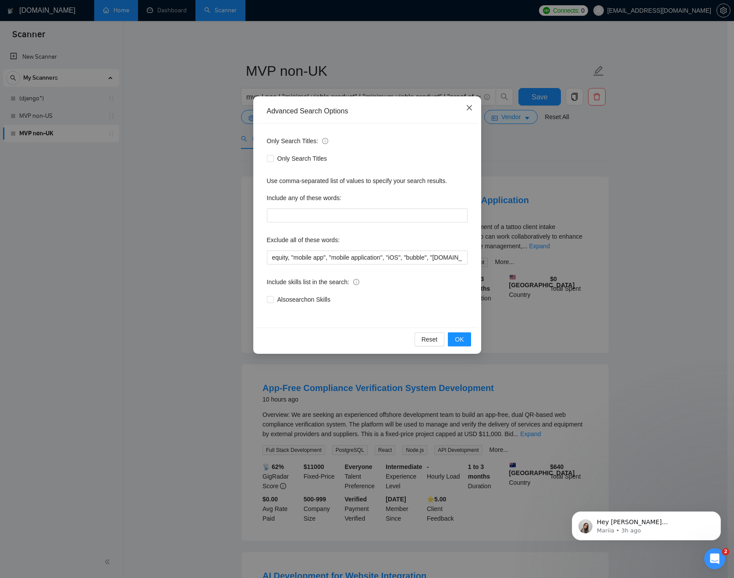
click at [472, 108] on icon "close" at bounding box center [469, 107] width 7 height 7
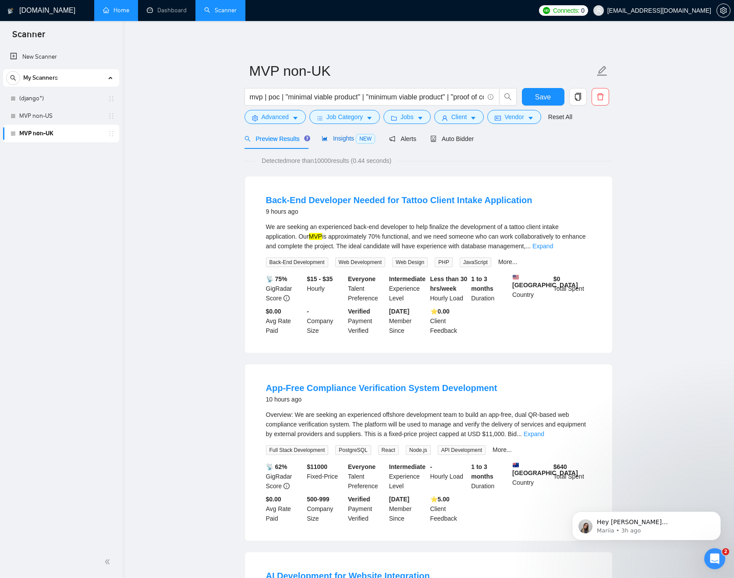
click at [329, 136] on span "Insights NEW" at bounding box center [348, 138] width 53 height 7
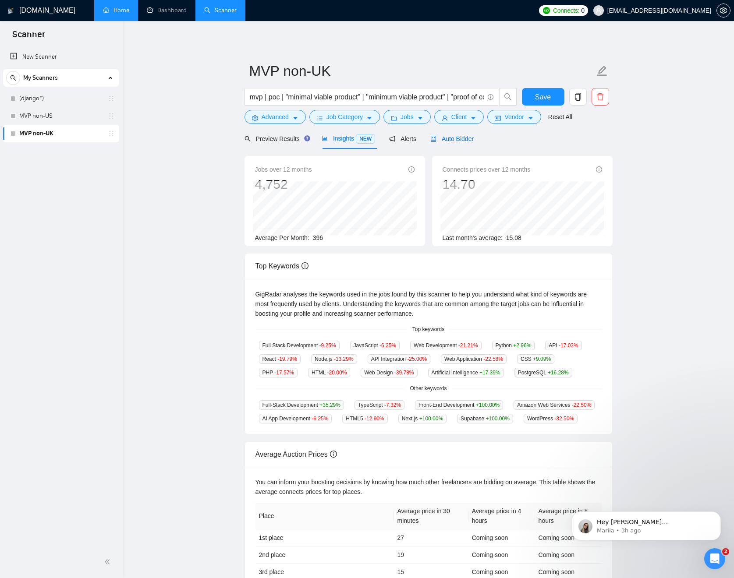
click at [471, 140] on span "Auto Bidder" at bounding box center [451, 138] width 43 height 7
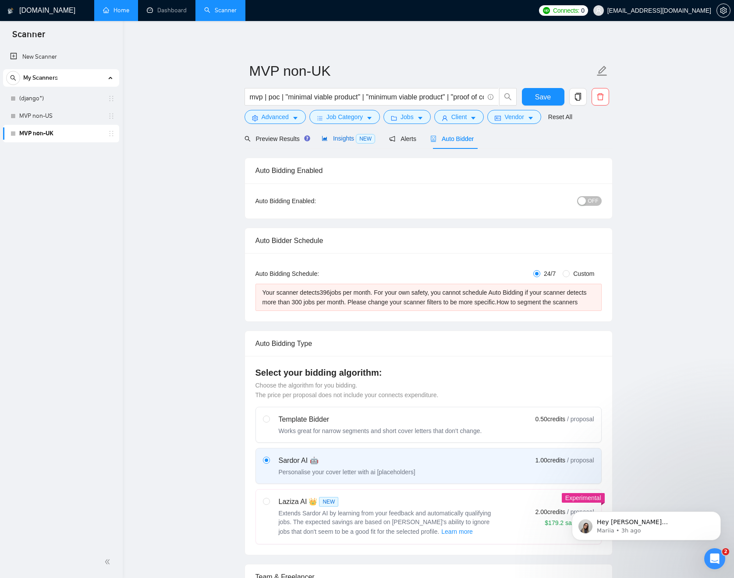
click at [347, 140] on span "Insights NEW" at bounding box center [348, 138] width 53 height 7
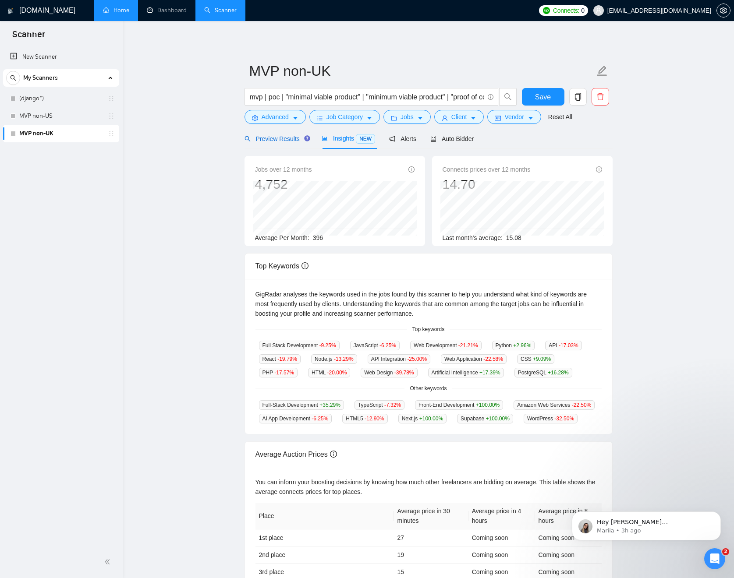
click at [284, 137] on span "Preview Results" at bounding box center [276, 138] width 63 height 7
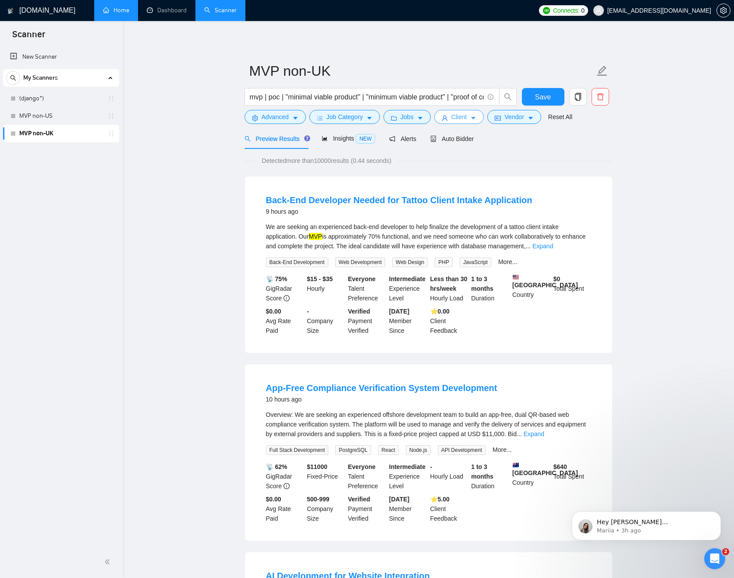
click at [482, 114] on button "Client" at bounding box center [459, 117] width 50 height 14
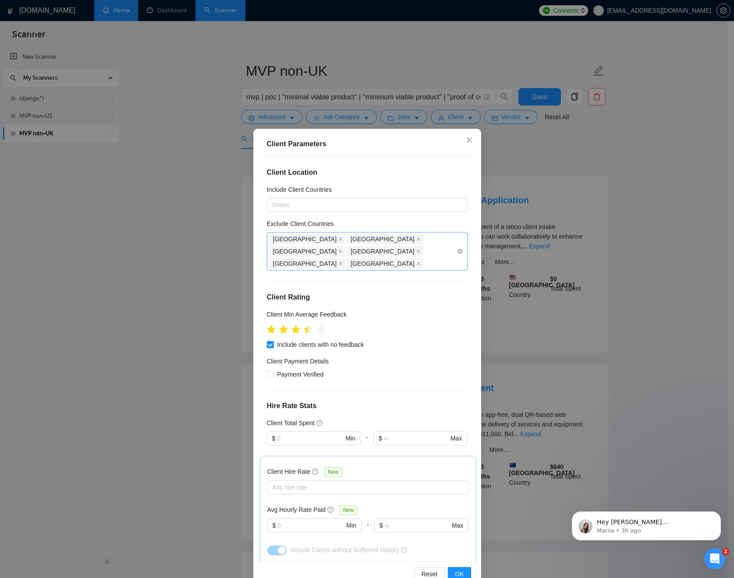
click at [399, 250] on div "[GEOGRAPHIC_DATA] [GEOGRAPHIC_DATA] [GEOGRAPHIC_DATA] [GEOGRAPHIC_DATA] [GEOGRA…" at bounding box center [363, 251] width 188 height 37
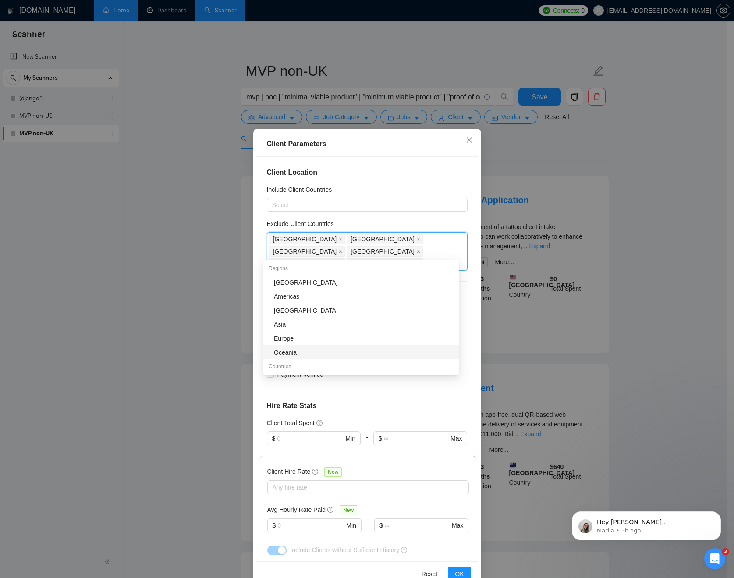
click at [347, 355] on div "Oceania" at bounding box center [364, 353] width 180 height 10
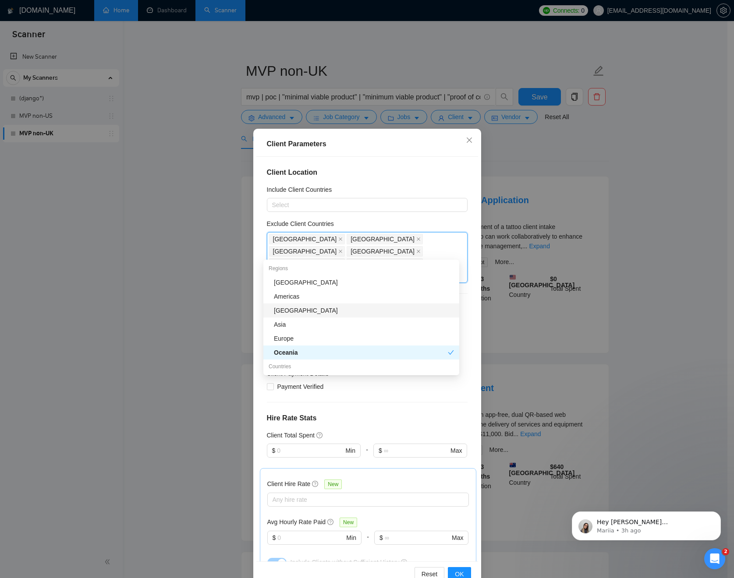
click at [441, 184] on div "Client Location Include Client Countries Select Exclude Client Countries [GEOGR…" at bounding box center [367, 359] width 222 height 405
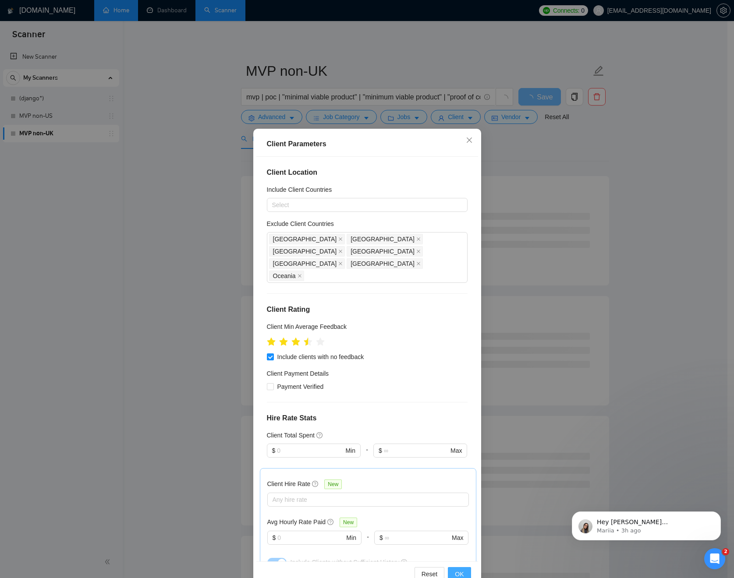
click at [458, 570] on span "OK" at bounding box center [459, 575] width 9 height 10
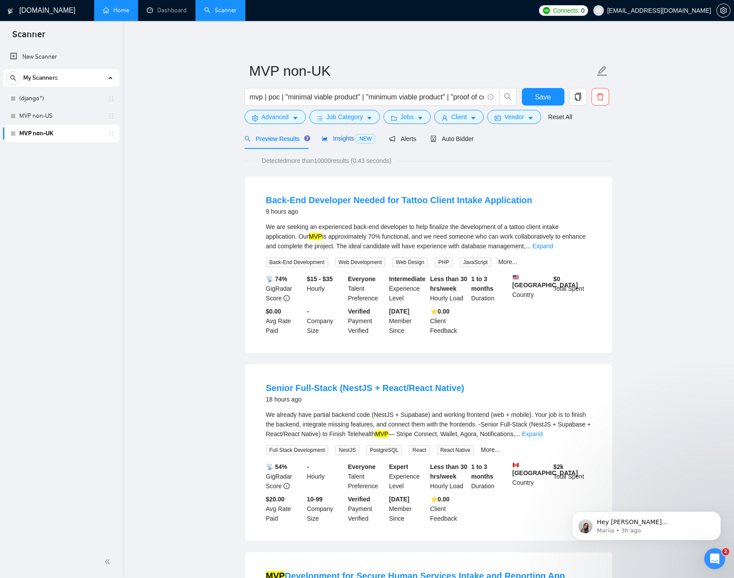
click at [351, 138] on span "Insights NEW" at bounding box center [348, 138] width 53 height 7
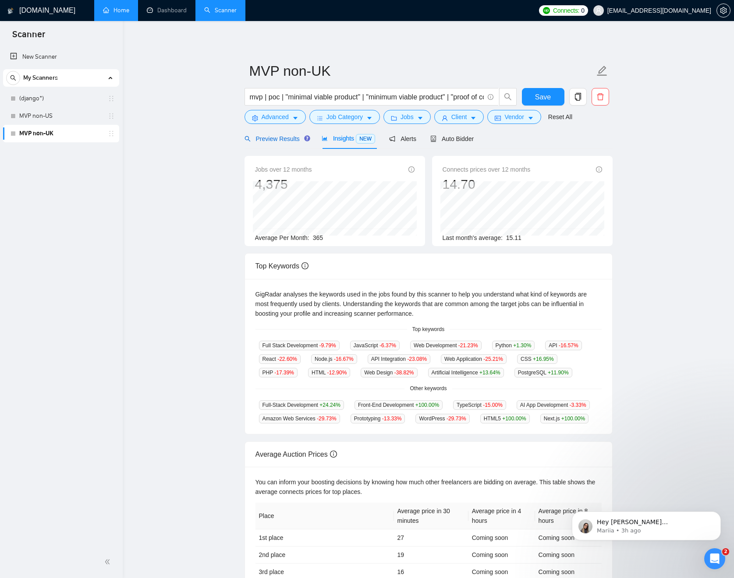
click at [291, 135] on div "Preview Results" at bounding box center [276, 139] width 63 height 10
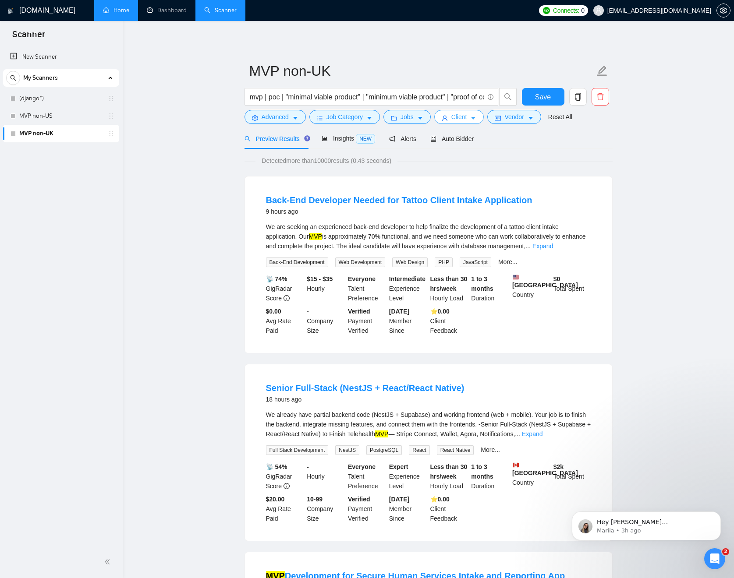
click at [461, 117] on span "Client" at bounding box center [459, 117] width 16 height 10
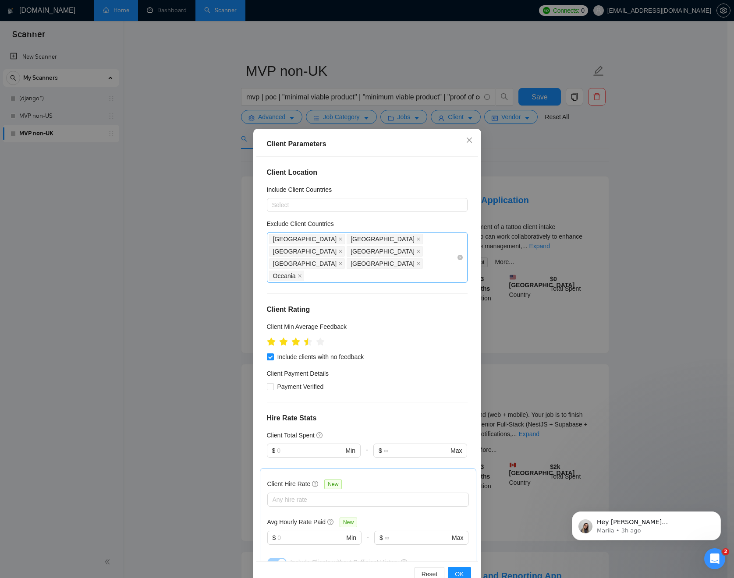
click at [378, 256] on div "[GEOGRAPHIC_DATA] [GEOGRAPHIC_DATA] [GEOGRAPHIC_DATA] [GEOGRAPHIC_DATA] [GEOGRA…" at bounding box center [363, 257] width 188 height 49
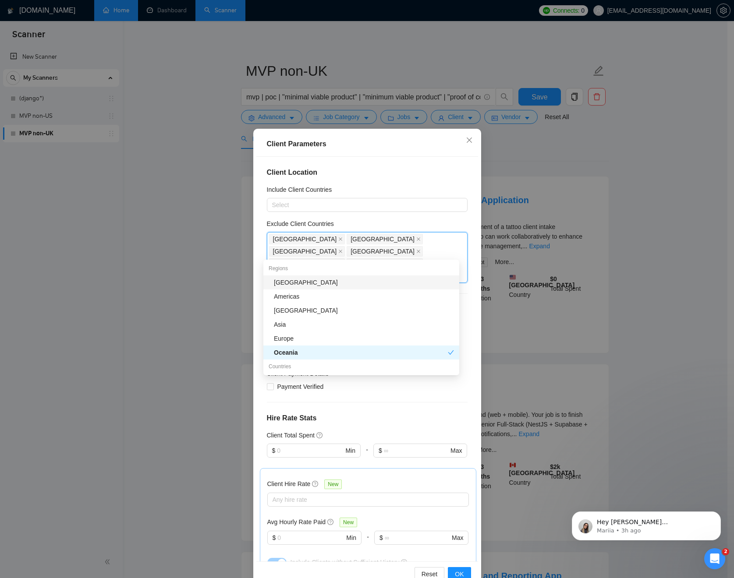
click at [309, 284] on div "[GEOGRAPHIC_DATA]" at bounding box center [364, 283] width 180 height 10
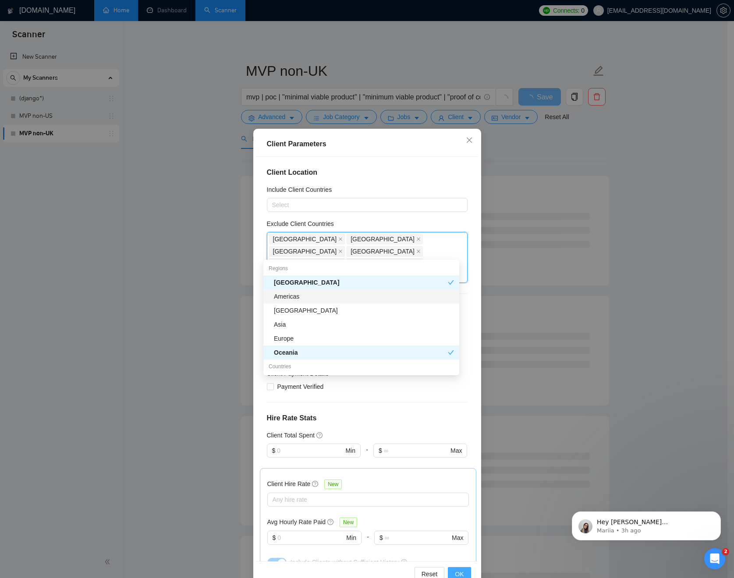
click at [455, 575] on span "OK" at bounding box center [459, 575] width 9 height 10
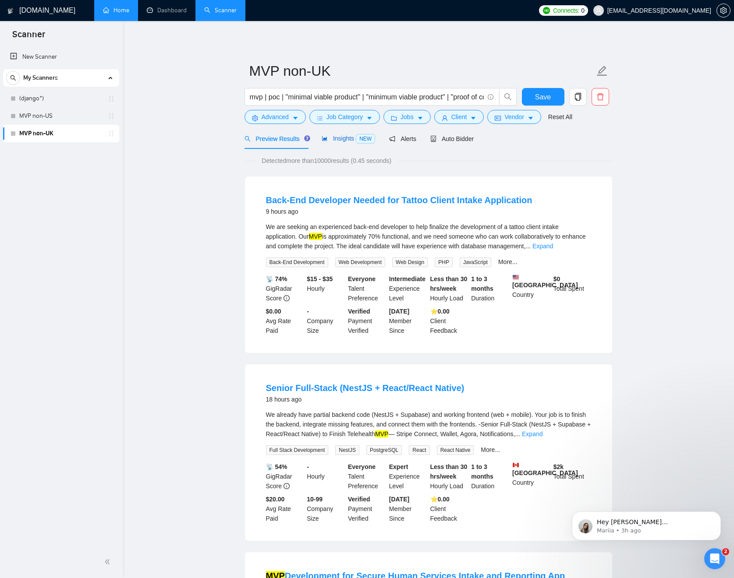
click at [344, 141] on span "Insights NEW" at bounding box center [348, 138] width 53 height 7
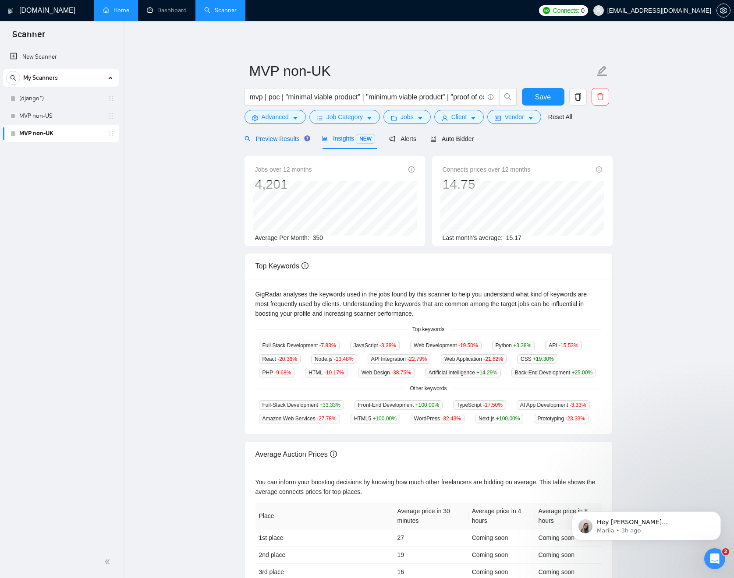
click at [265, 140] on span "Preview Results" at bounding box center [276, 138] width 63 height 7
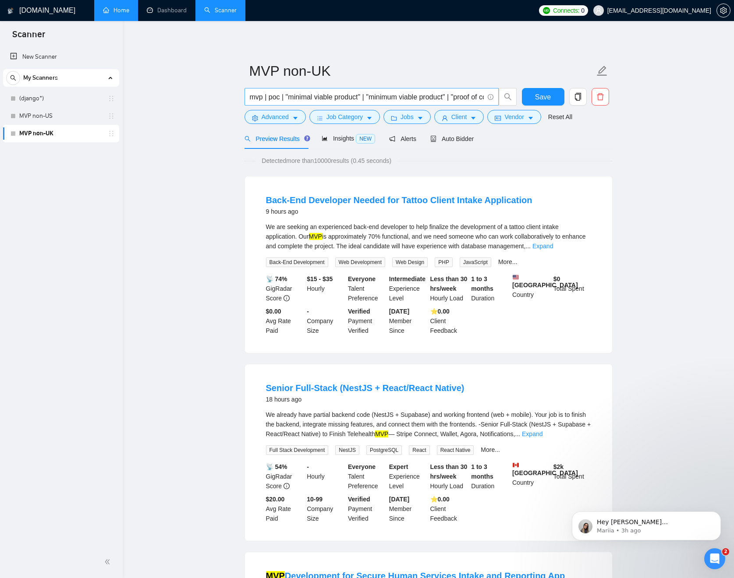
click at [396, 97] on input "mvp | poc | "minimal viable product" | "minimum viable product" | "proof of con…" at bounding box center [367, 97] width 234 height 11
click at [467, 118] on span "Client" at bounding box center [459, 117] width 16 height 10
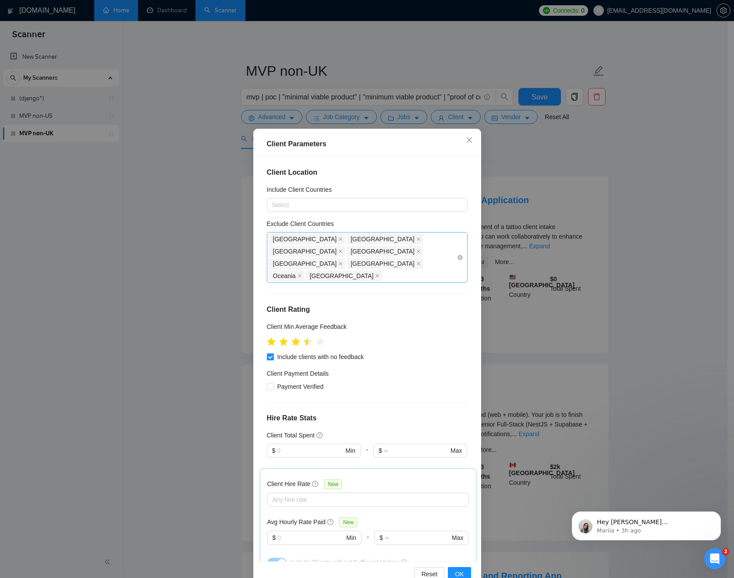
click at [406, 253] on div "[GEOGRAPHIC_DATA] [GEOGRAPHIC_DATA] [GEOGRAPHIC_DATA] [GEOGRAPHIC_DATA] [GEOGRA…" at bounding box center [363, 257] width 188 height 49
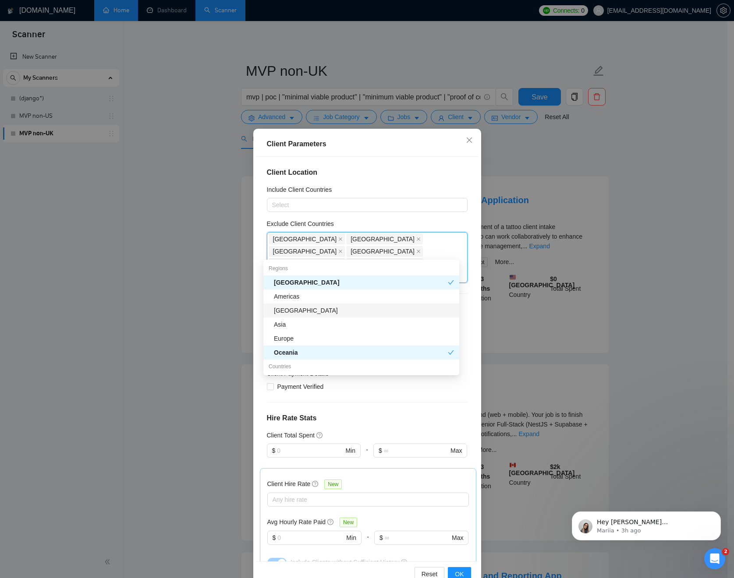
click at [338, 310] on div "[GEOGRAPHIC_DATA]" at bounding box center [364, 311] width 180 height 10
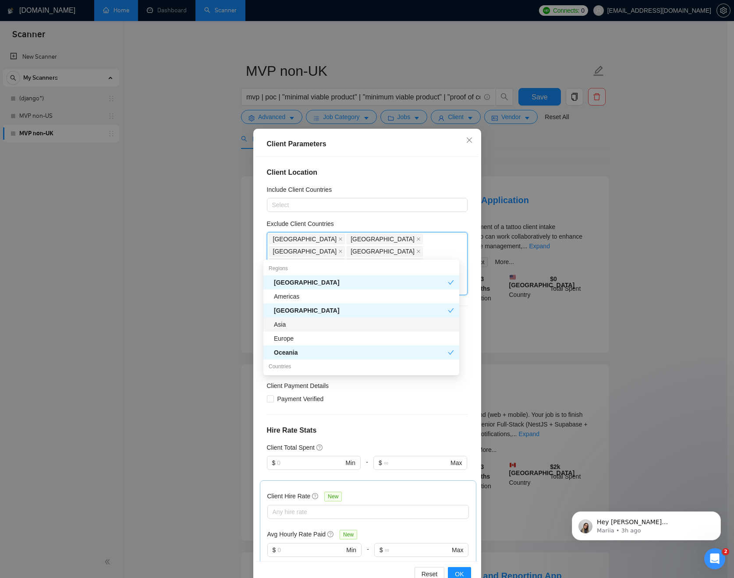
click at [329, 325] on div "Asia" at bounding box center [364, 325] width 180 height 10
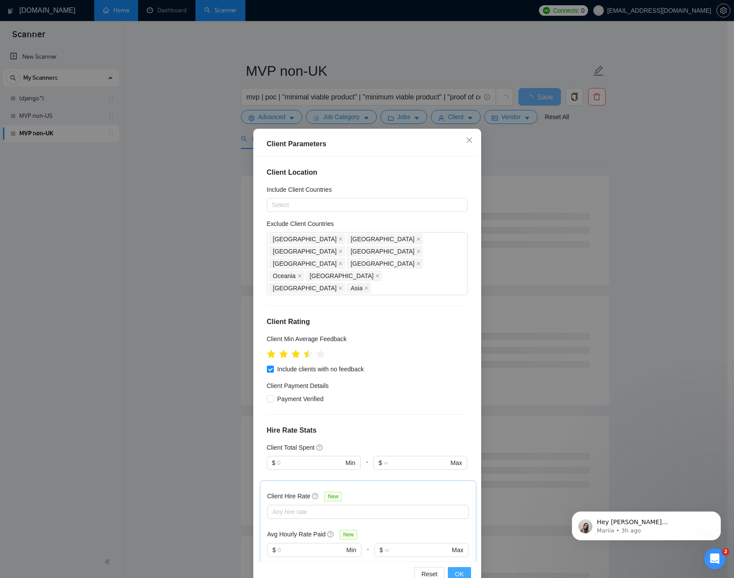
click at [456, 571] on span "OK" at bounding box center [459, 575] width 9 height 10
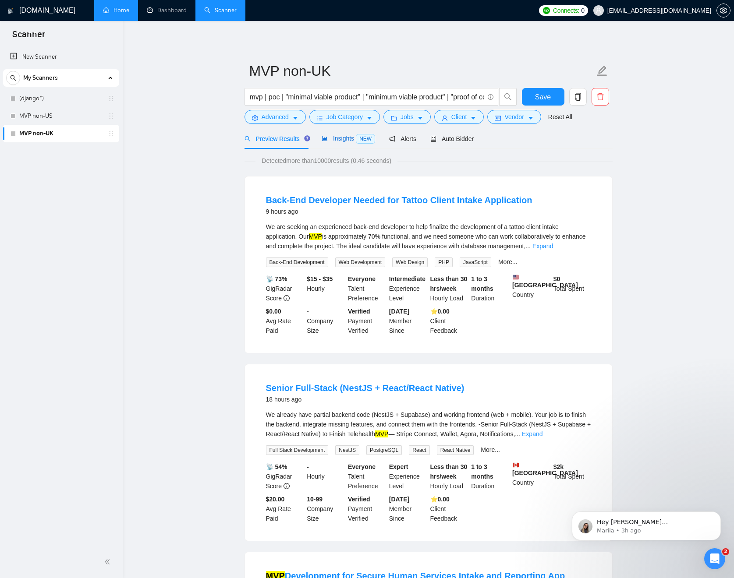
click at [348, 141] on span "Insights NEW" at bounding box center [348, 138] width 53 height 7
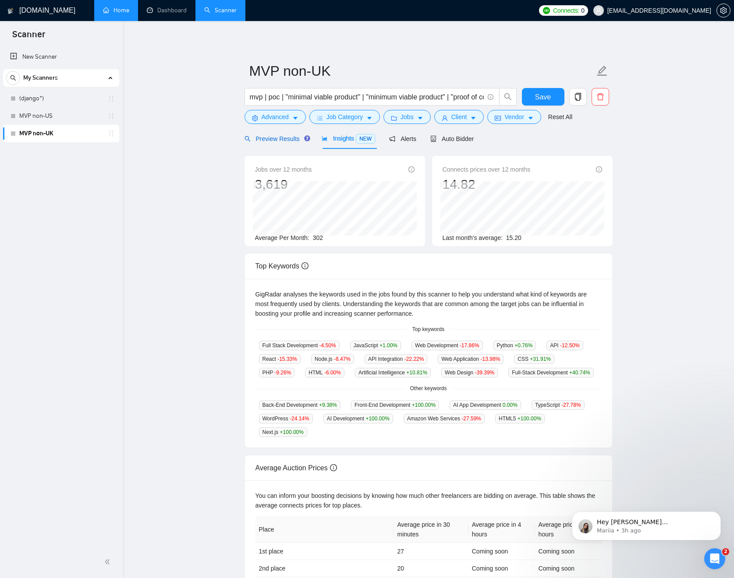
click at [291, 139] on span "Preview Results" at bounding box center [276, 138] width 63 height 7
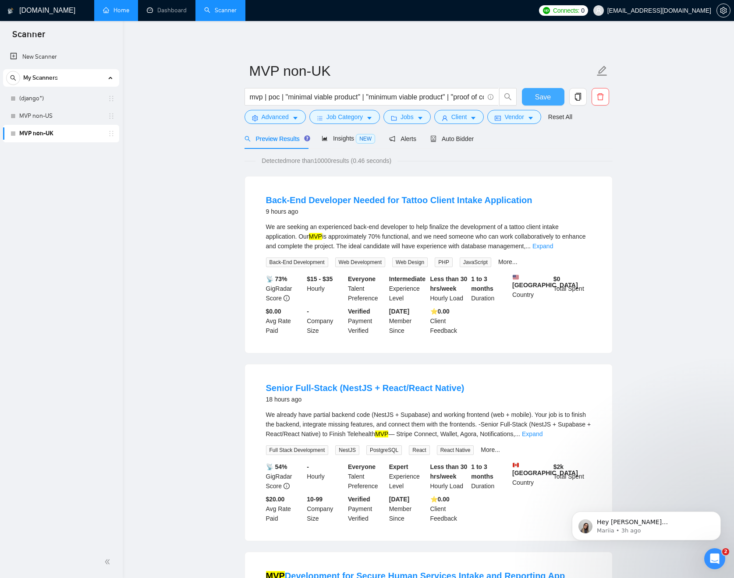
click at [530, 98] on button "Save" at bounding box center [543, 97] width 43 height 18
click at [461, 136] on span "Auto Bidder" at bounding box center [451, 138] width 43 height 7
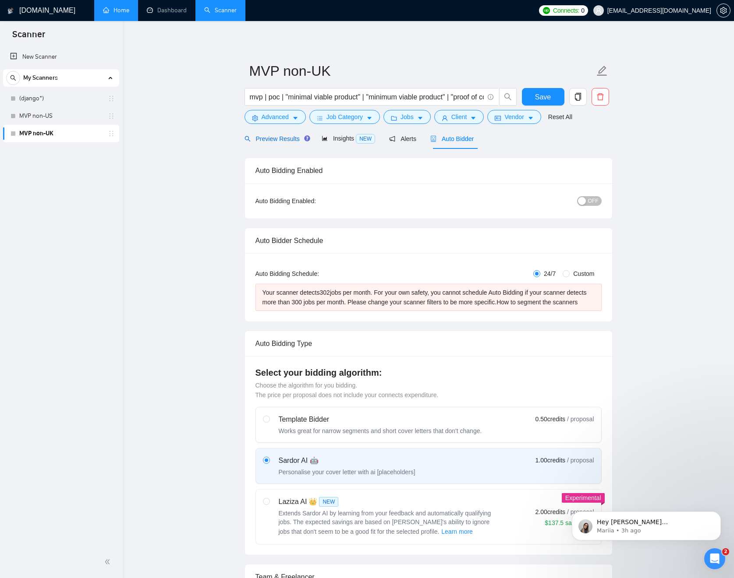
click at [273, 139] on span "Preview Results" at bounding box center [276, 138] width 63 height 7
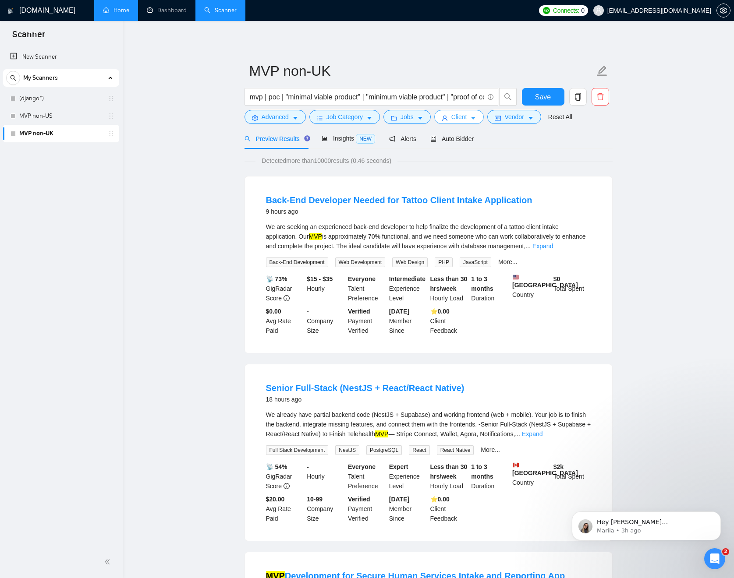
click at [447, 118] on icon "user" at bounding box center [444, 118] width 5 height 5
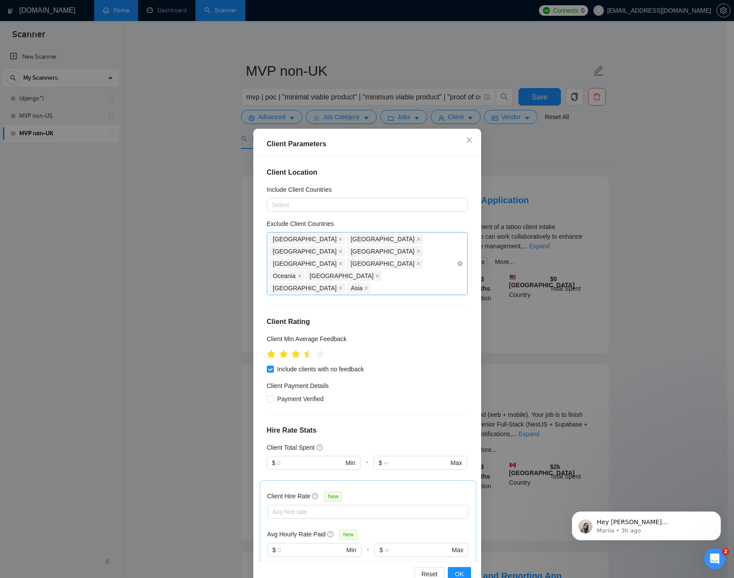
click at [366, 263] on div "[GEOGRAPHIC_DATA] [GEOGRAPHIC_DATA] [GEOGRAPHIC_DATA] [GEOGRAPHIC_DATA] [GEOGRA…" at bounding box center [363, 263] width 188 height 61
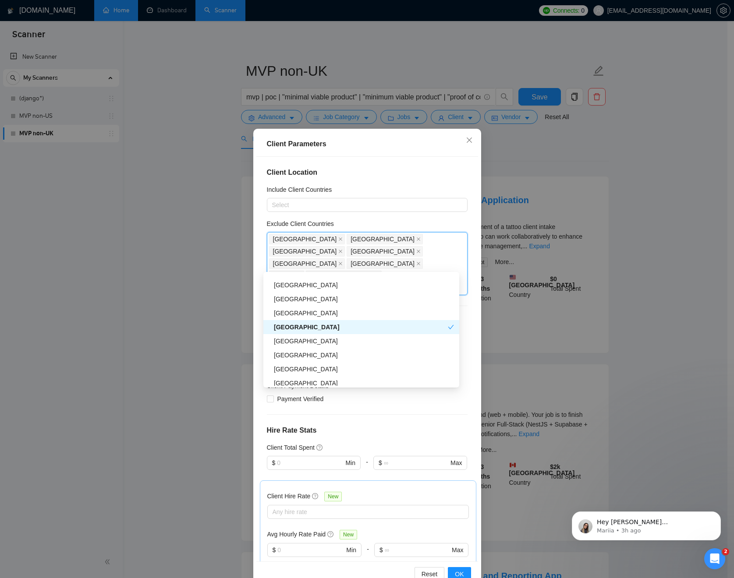
scroll to position [167, 0]
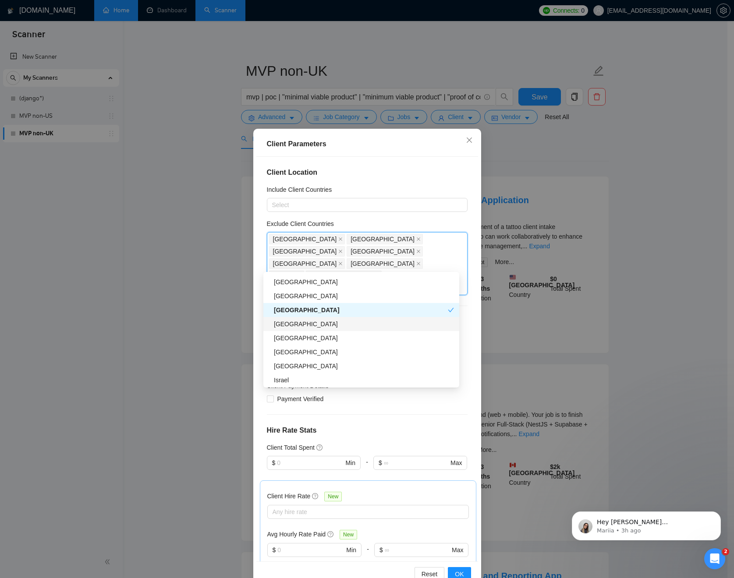
click at [387, 328] on div "[GEOGRAPHIC_DATA]" at bounding box center [364, 324] width 180 height 10
click at [458, 568] on button "OK" at bounding box center [459, 575] width 23 height 14
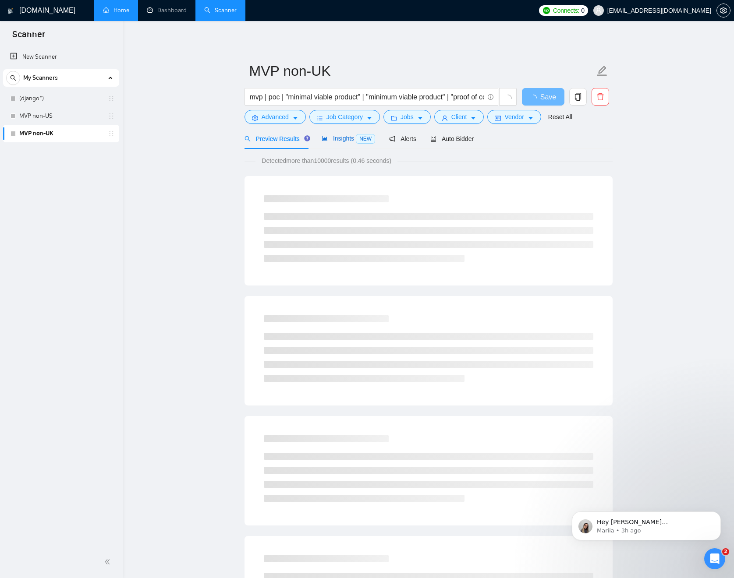
click at [356, 138] on span "Insights NEW" at bounding box center [348, 138] width 53 height 7
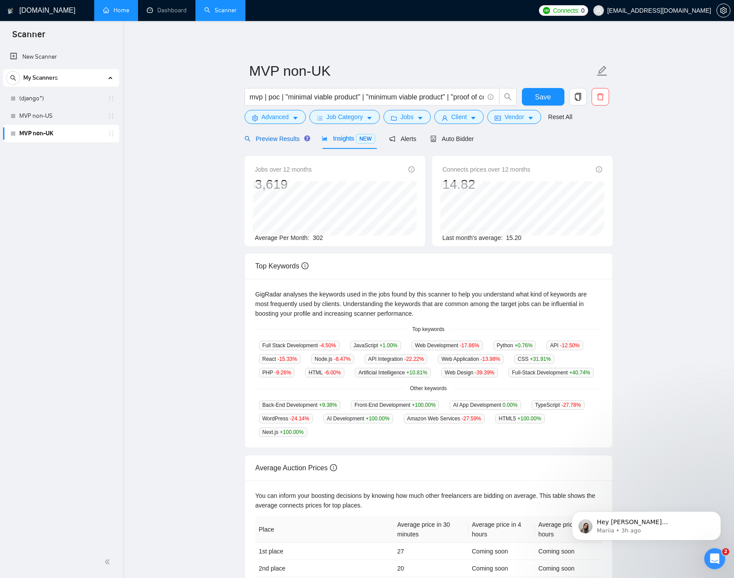
click at [297, 135] on span "Preview Results" at bounding box center [276, 138] width 63 height 7
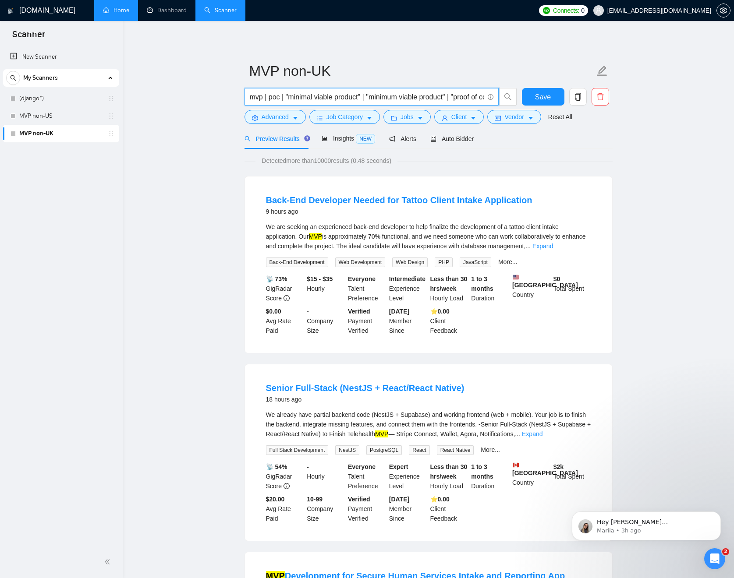
click at [409, 97] on input "mvp | poc | "minimal viable product" | "minimum viable product" | "proof of con…" at bounding box center [367, 97] width 234 height 11
click at [464, 118] on span "Client" at bounding box center [459, 117] width 16 height 10
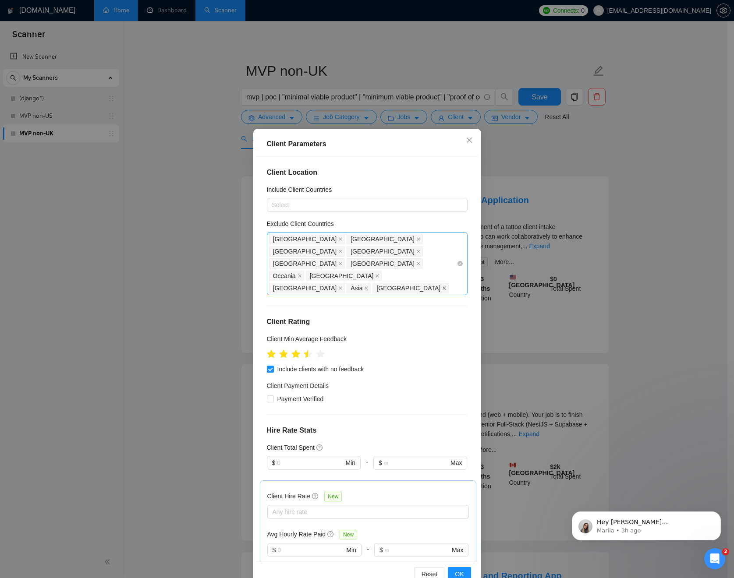
click at [442, 286] on icon "close" at bounding box center [444, 288] width 4 height 4
click at [358, 263] on div "[GEOGRAPHIC_DATA] [GEOGRAPHIC_DATA] [GEOGRAPHIC_DATA] [GEOGRAPHIC_DATA] [GEOGRA…" at bounding box center [363, 263] width 188 height 61
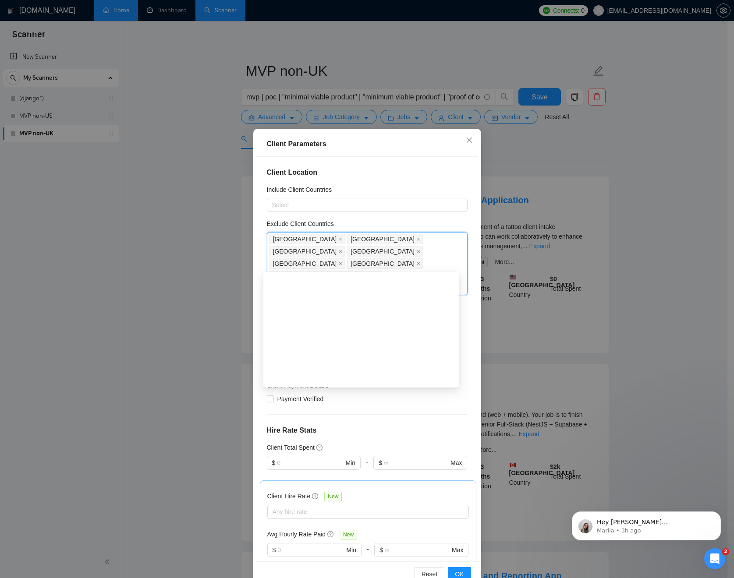
type input "spa"
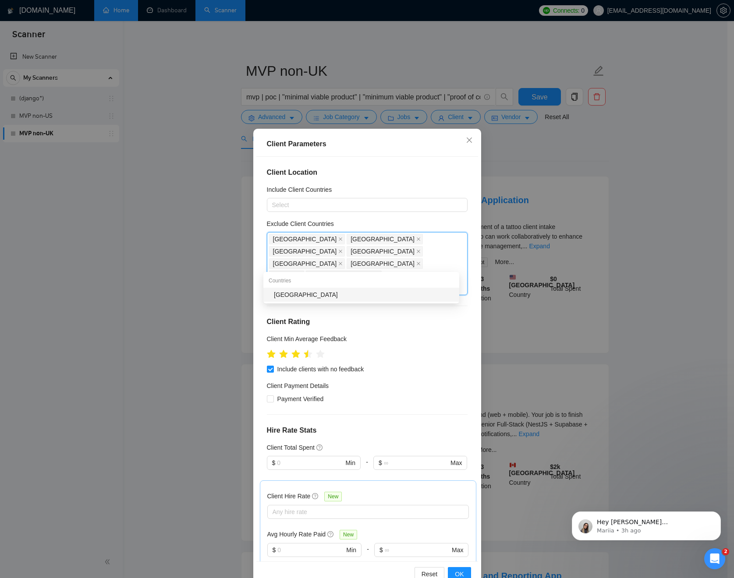
click at [348, 294] on div "[GEOGRAPHIC_DATA]" at bounding box center [364, 295] width 180 height 10
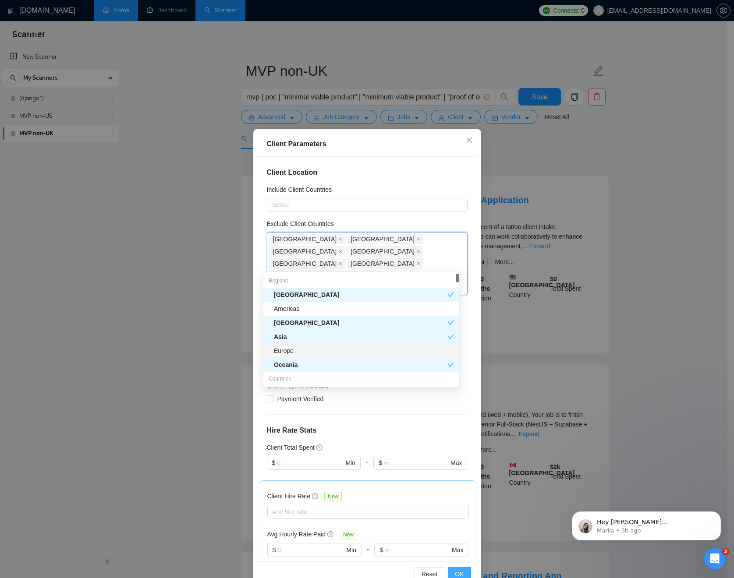
click at [461, 569] on button "OK" at bounding box center [459, 575] width 23 height 14
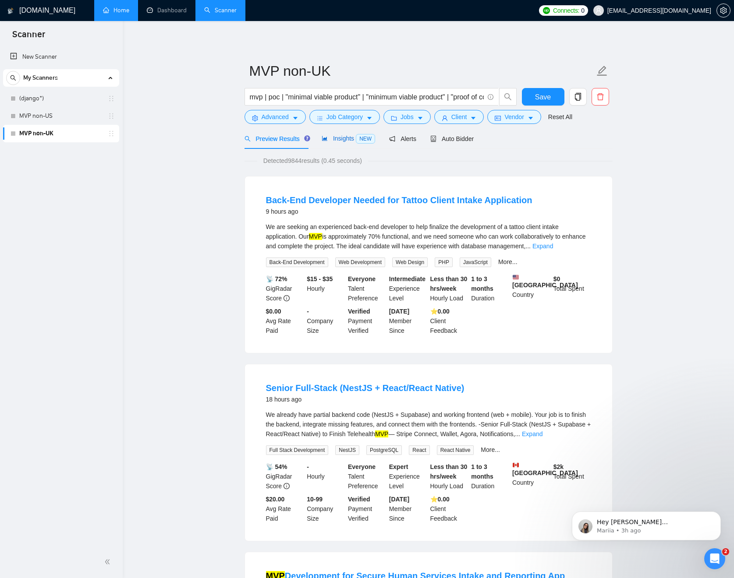
click at [348, 140] on span "Insights NEW" at bounding box center [348, 138] width 53 height 7
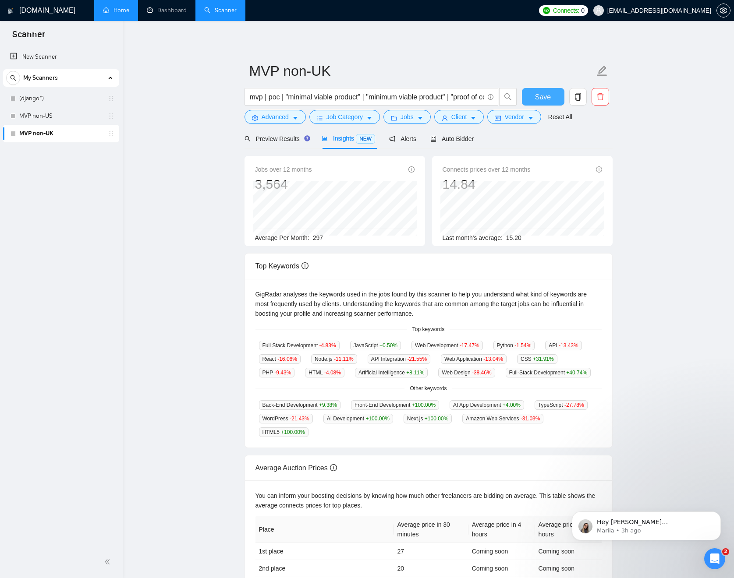
click at [543, 93] on span "Save" at bounding box center [543, 97] width 16 height 11
click at [53, 116] on link "MVP non-US" at bounding box center [60, 116] width 83 height 18
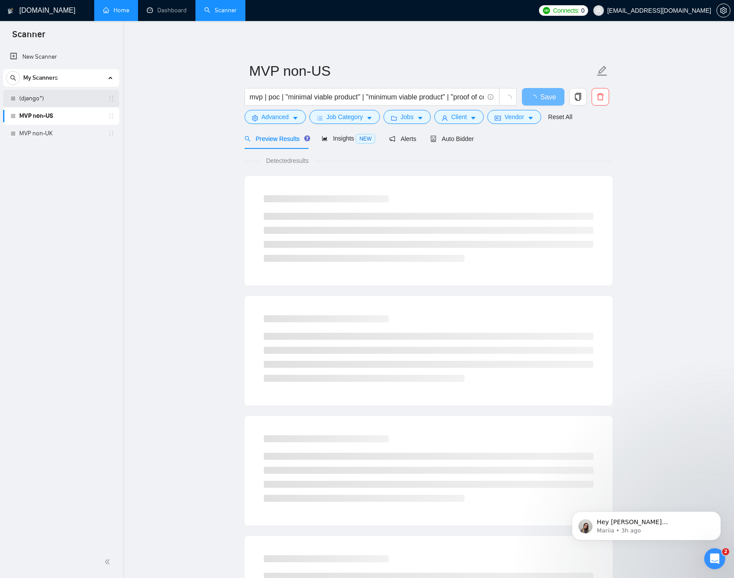
click at [53, 100] on link "(django*)" at bounding box center [60, 99] width 83 height 18
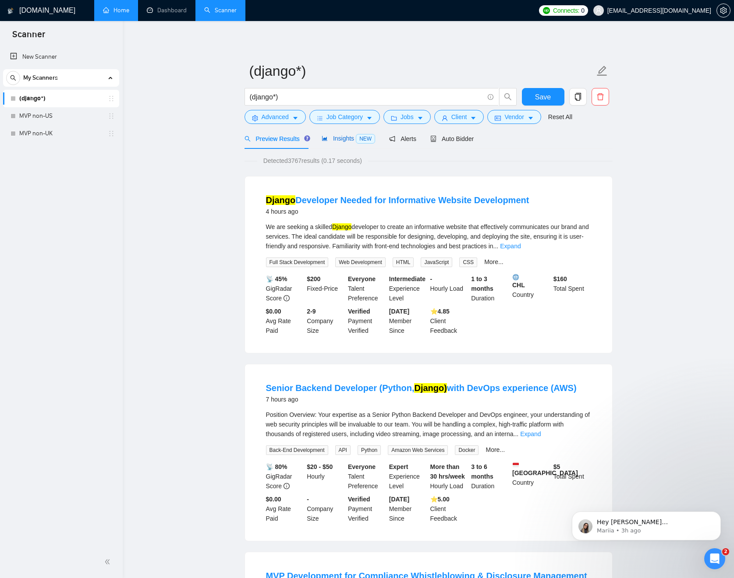
click at [337, 139] on span "Insights NEW" at bounding box center [348, 138] width 53 height 7
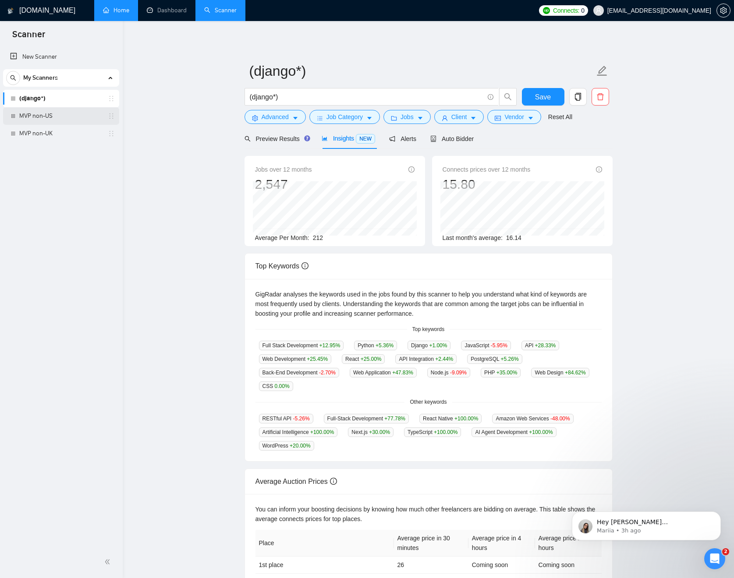
click at [59, 112] on link "MVP non-US" at bounding box center [60, 116] width 83 height 18
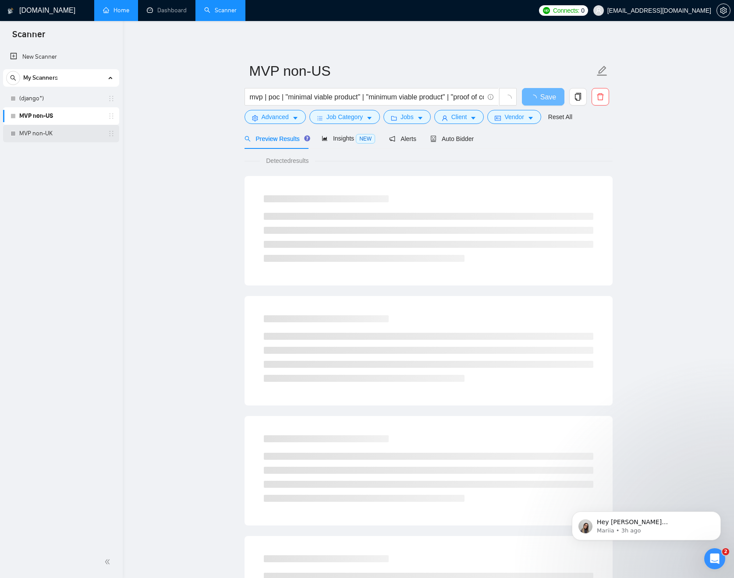
click at [59, 136] on link "MVP non-UK" at bounding box center [60, 134] width 83 height 18
